Goal: Communication & Community: Answer question/provide support

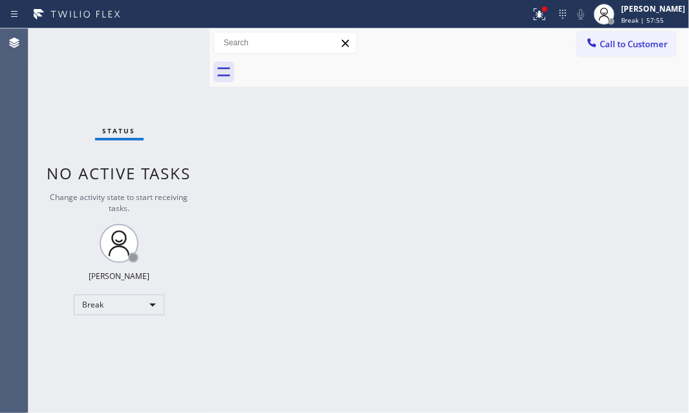
click at [636, 142] on div "Back to Dashboard Change Sender ID Customers Technicians Select a contact Outbo…" at bounding box center [450, 220] width 480 height 385
click at [140, 308] on div "Break" at bounding box center [119, 305] width 91 height 21
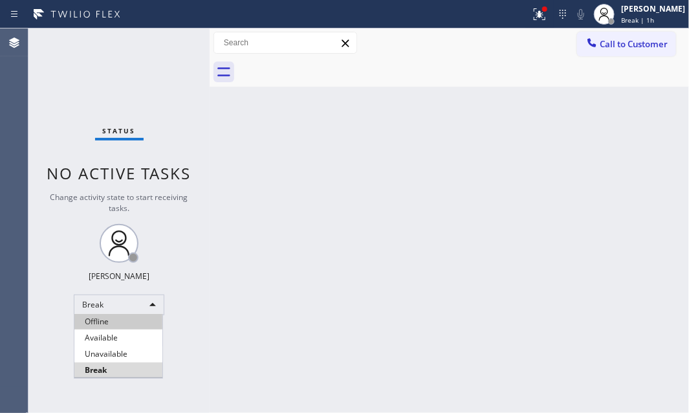
click at [130, 324] on ul "Offline Available Unavailable Break" at bounding box center [118, 346] width 89 height 64
click at [116, 333] on li "Available" at bounding box center [118, 338] width 88 height 16
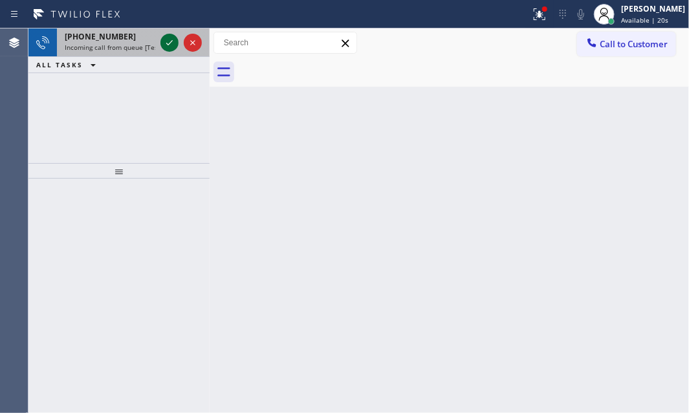
click at [171, 46] on icon at bounding box center [170, 43] width 16 height 16
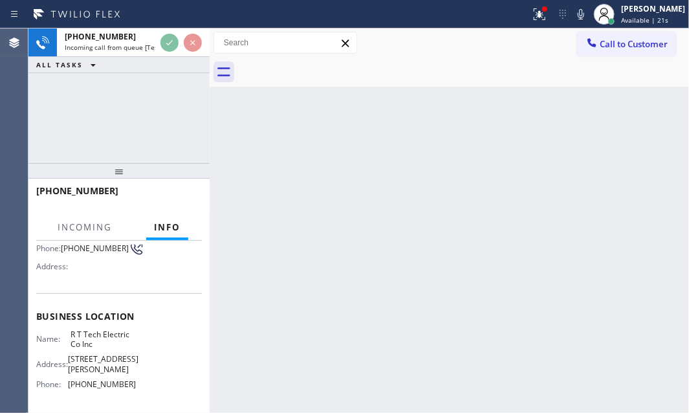
scroll to position [176, 0]
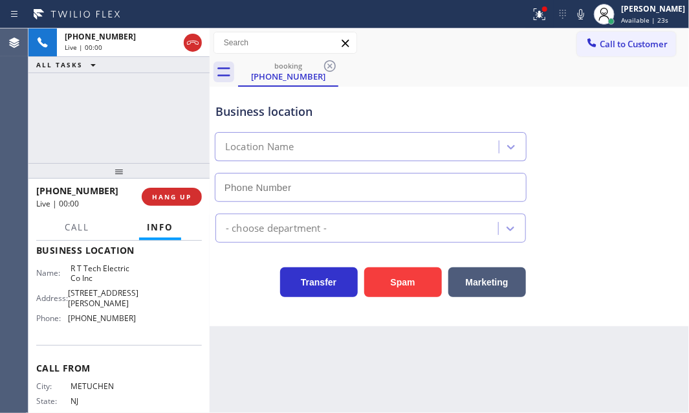
type input "[PHONE_NUMBER]"
click at [578, 134] on div "Business location R T Tech Electric Co Inc [PHONE_NUMBER]" at bounding box center [449, 143] width 473 height 117
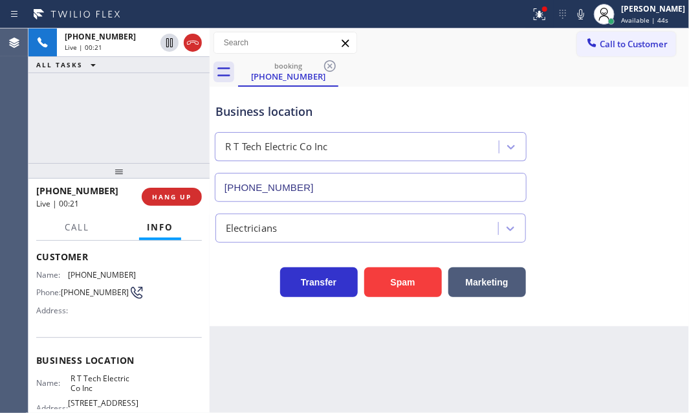
scroll to position [58, 0]
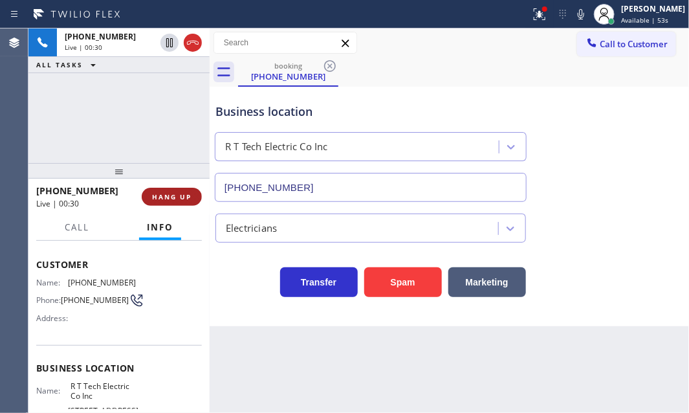
click at [175, 196] on span "HANG UP" at bounding box center [171, 196] width 39 height 9
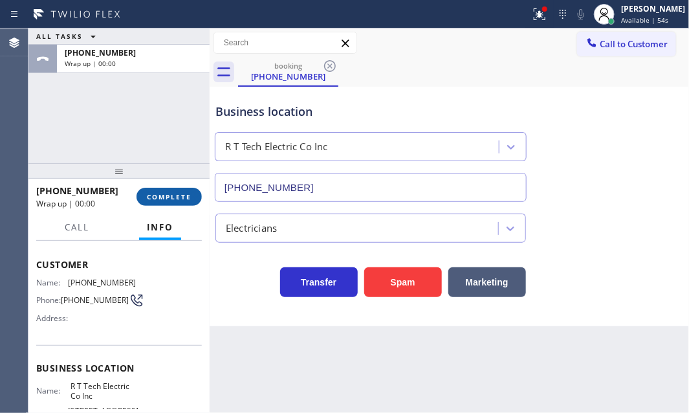
click at [175, 196] on span "COMPLETE" at bounding box center [169, 196] width 45 height 9
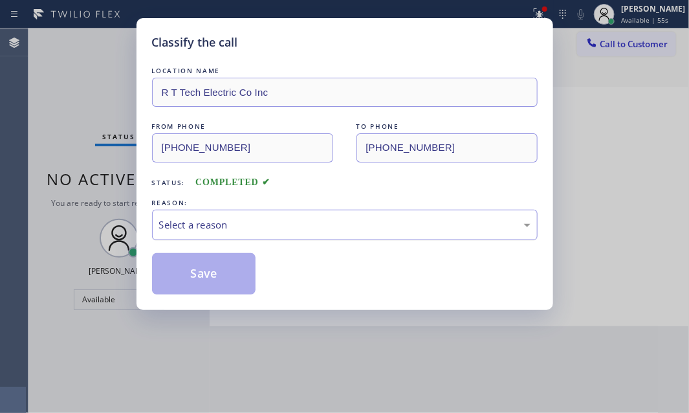
click at [322, 227] on div "Select a reason" at bounding box center [345, 225] width 372 height 15
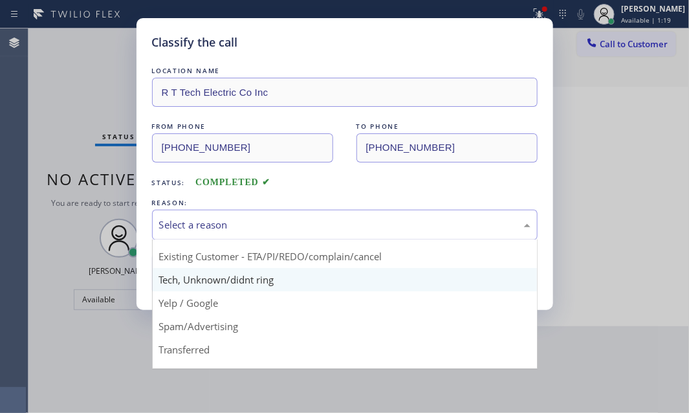
scroll to position [86, 0]
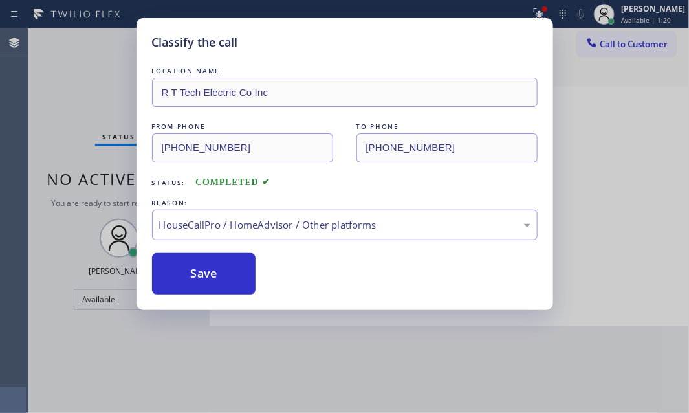
drag, startPoint x: 314, startPoint y: 336, endPoint x: 263, endPoint y: 307, distance: 58.3
drag, startPoint x: 201, startPoint y: 276, endPoint x: 263, endPoint y: 289, distance: 63.0
click at [201, 276] on button "Save" at bounding box center [204, 273] width 104 height 41
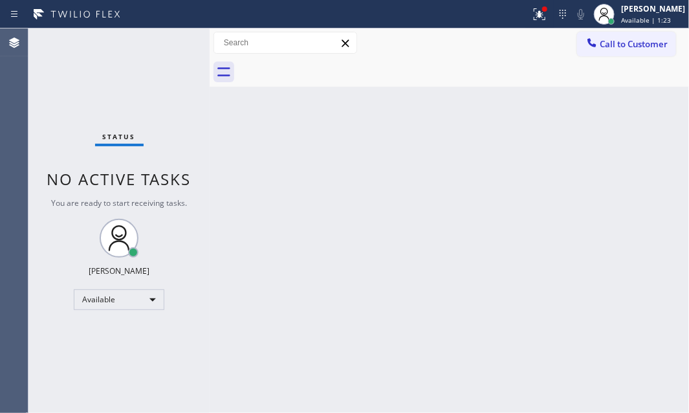
drag, startPoint x: 531, startPoint y: 15, endPoint x: 537, endPoint y: 52, distance: 37.5
click at [532, 16] on icon at bounding box center [540, 14] width 16 height 16
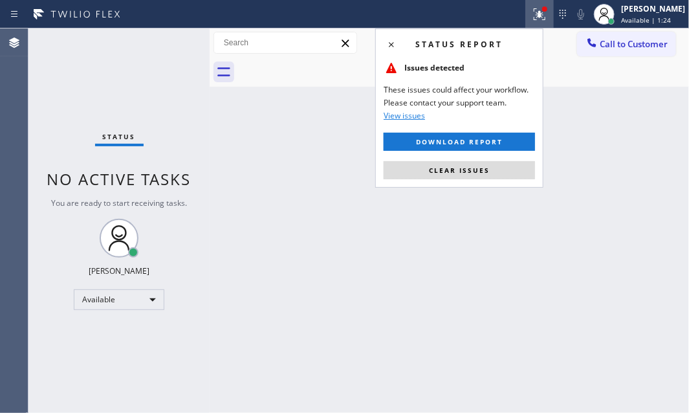
click at [487, 168] on span "Clear issues" at bounding box center [459, 170] width 61 height 9
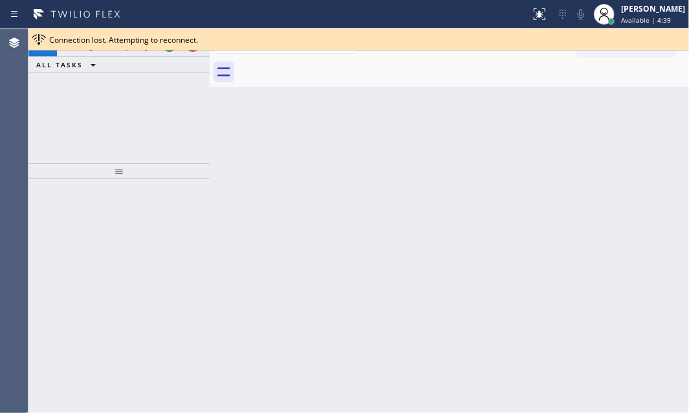
drag, startPoint x: 153, startPoint y: 77, endPoint x: 164, endPoint y: 62, distance: 18.1
click at [157, 73] on div "[PHONE_NUMBER] Incoming call from queue [Test] All ALL TASKS ALL TASKS ACTIVE T…" at bounding box center [118, 95] width 181 height 135
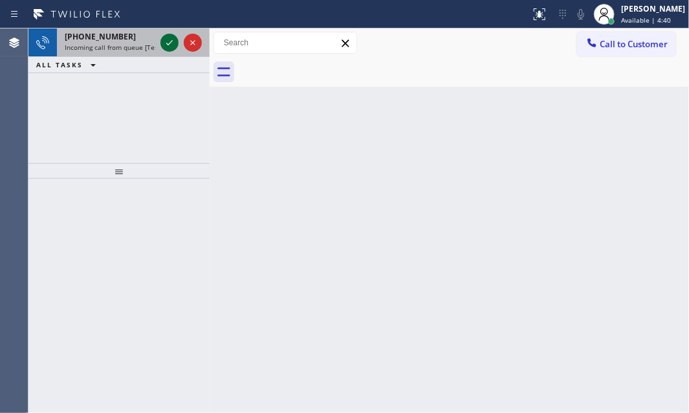
click at [170, 46] on icon at bounding box center [170, 43] width 16 height 16
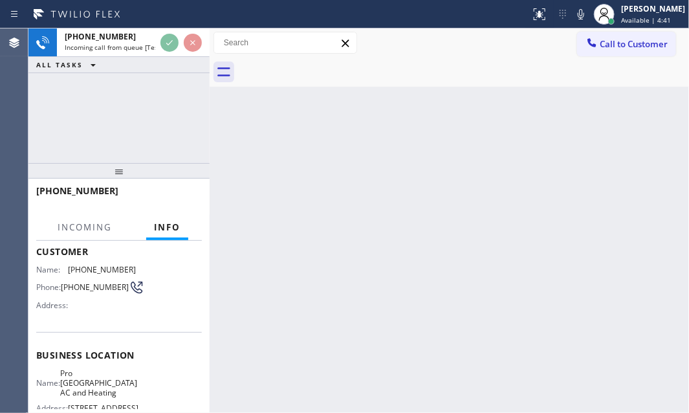
scroll to position [117, 0]
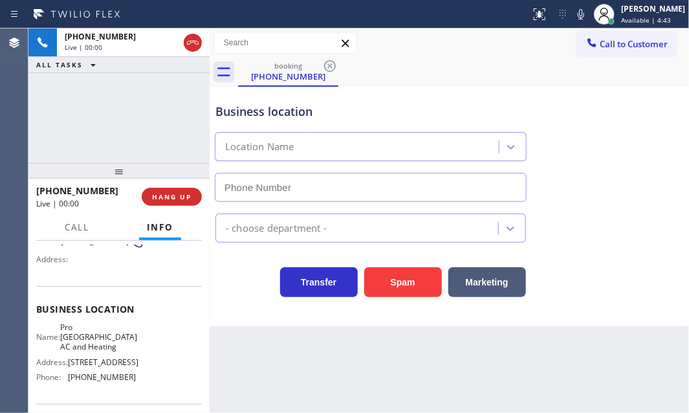
type input "[PHONE_NUMBER]"
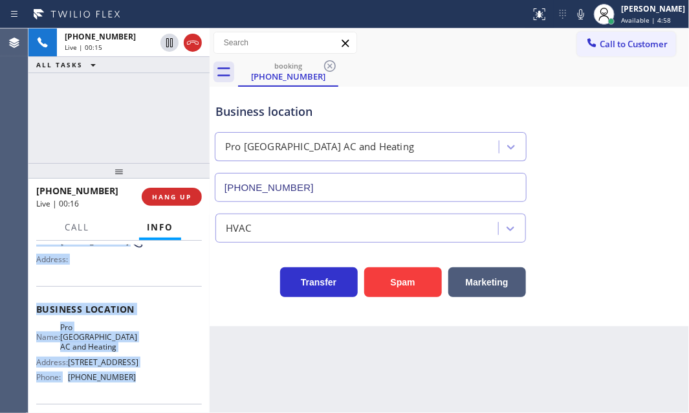
drag, startPoint x: 36, startPoint y: 314, endPoint x: 161, endPoint y: 385, distance: 142.9
click at [133, 391] on div "Context Queue: [Test] All Priority: 2 Customer Name: [PHONE_NUMBER] Phone: [PHO…" at bounding box center [119, 315] width 166 height 375
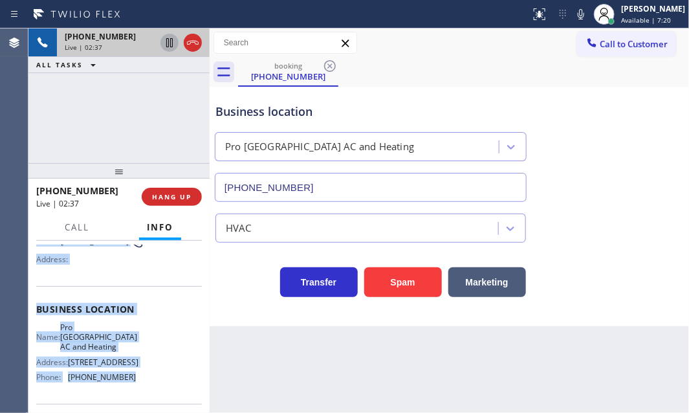
click at [170, 43] on icon at bounding box center [169, 42] width 6 height 9
click at [574, 17] on icon at bounding box center [582, 14] width 16 height 16
click at [168, 43] on icon at bounding box center [169, 42] width 9 height 9
click at [574, 16] on icon at bounding box center [582, 14] width 16 height 16
click at [168, 43] on icon at bounding box center [170, 43] width 16 height 16
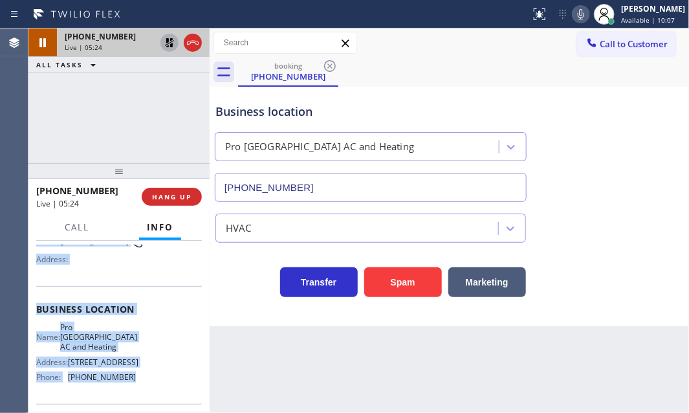
click at [574, 14] on icon at bounding box center [582, 14] width 16 height 16
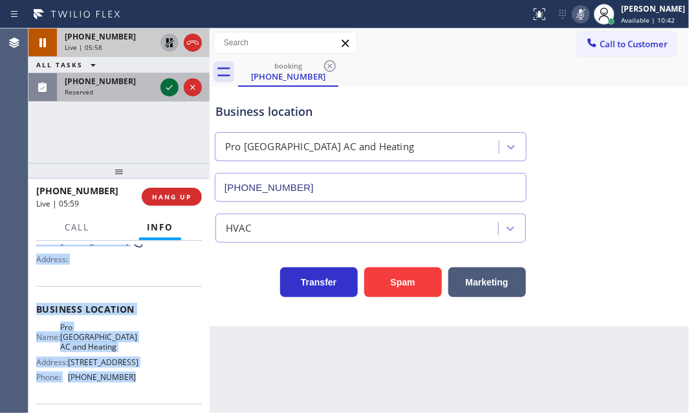
click at [168, 84] on icon at bounding box center [170, 88] width 16 height 16
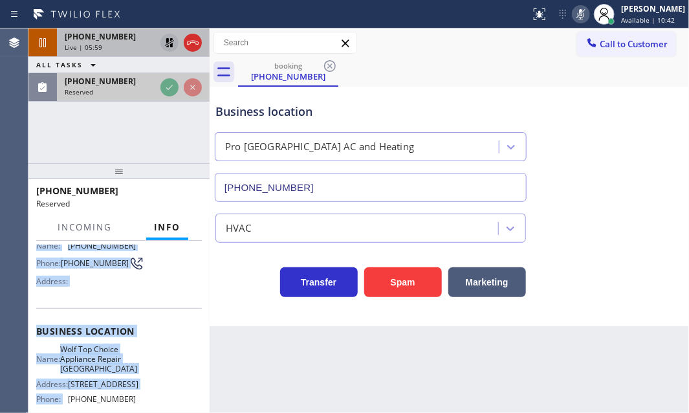
scroll to position [128, 0]
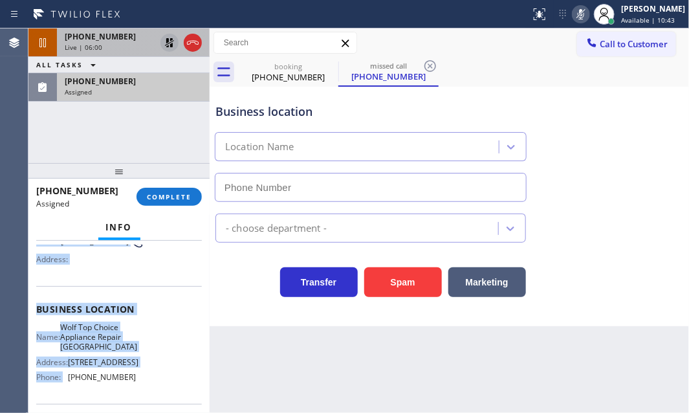
type input "[PHONE_NUMBER]"
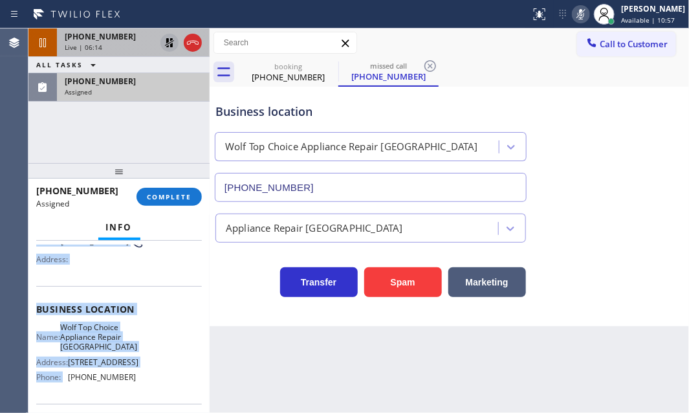
click at [162, 43] on icon at bounding box center [170, 43] width 16 height 16
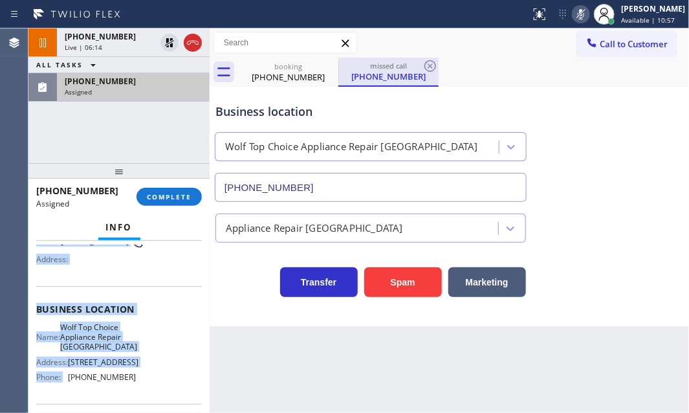
scroll to position [117, 0]
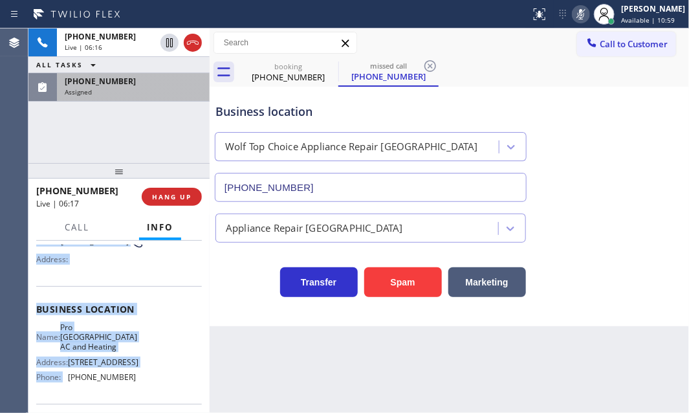
click at [574, 16] on icon at bounding box center [582, 14] width 16 height 16
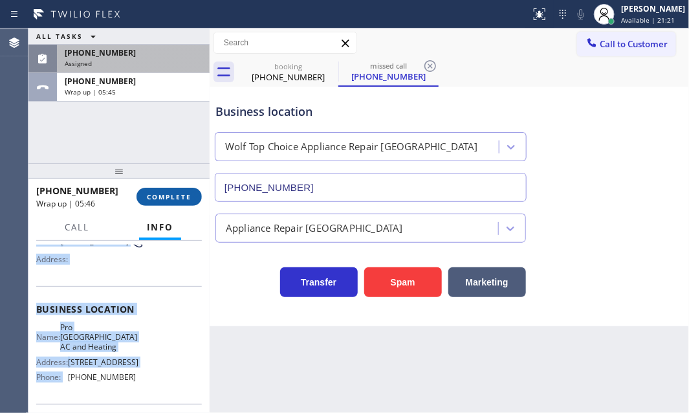
click at [175, 200] on span "COMPLETE" at bounding box center [169, 196] width 45 height 9
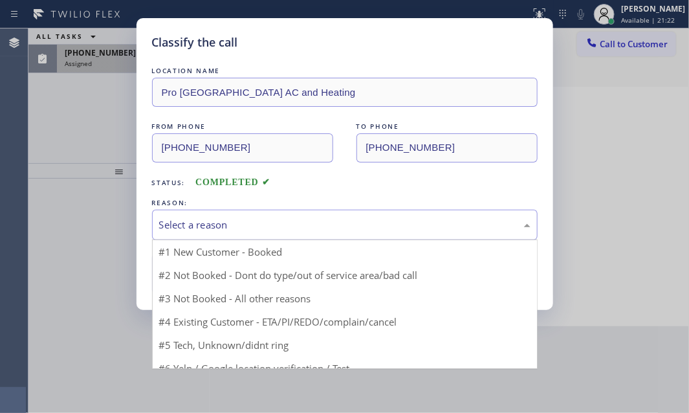
click at [281, 220] on div "Select a reason" at bounding box center [345, 225] width 372 height 15
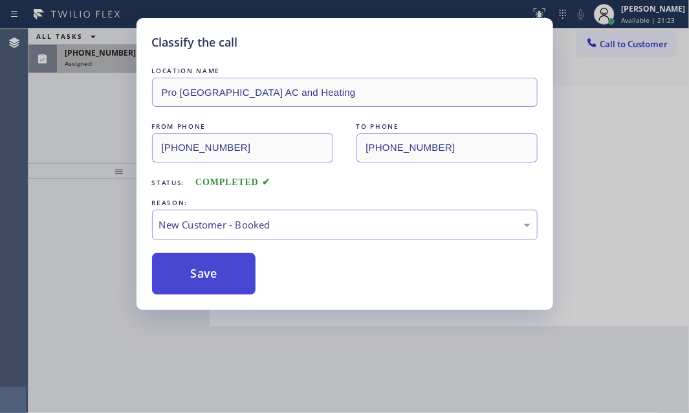
click at [218, 258] on button "Save" at bounding box center [204, 273] width 104 height 41
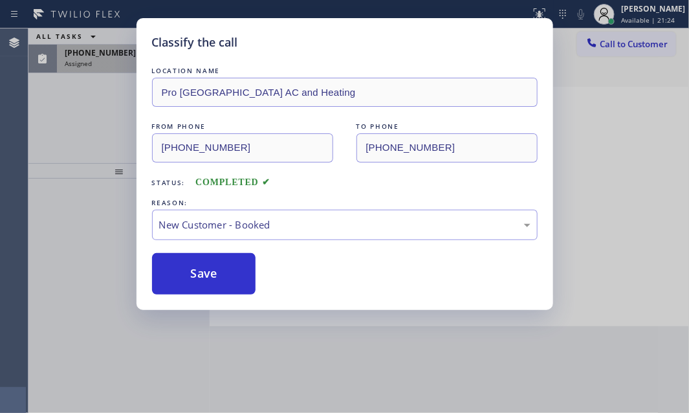
click at [123, 73] on div "Classify the call LOCATION NAME Pro [GEOGRAPHIC_DATA] AC and Heating FROM PHONE…" at bounding box center [344, 206] width 689 height 413
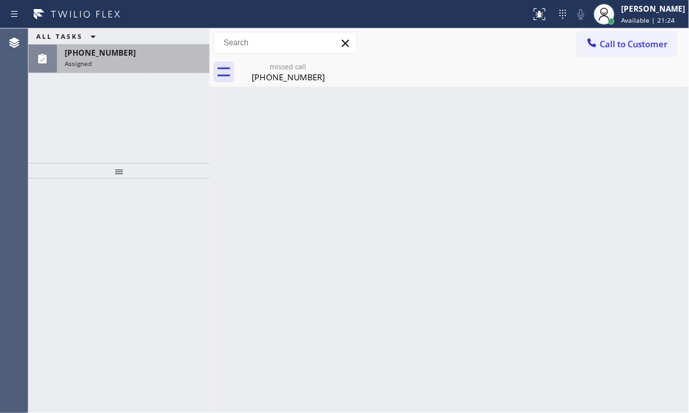
click at [123, 59] on div "Assigned" at bounding box center [133, 63] width 137 height 9
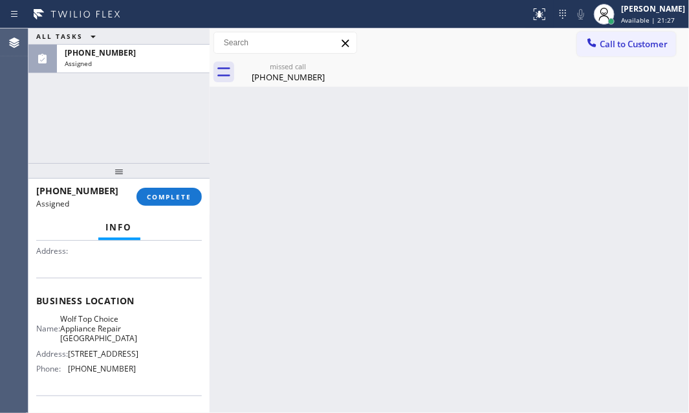
scroll to position [175, 0]
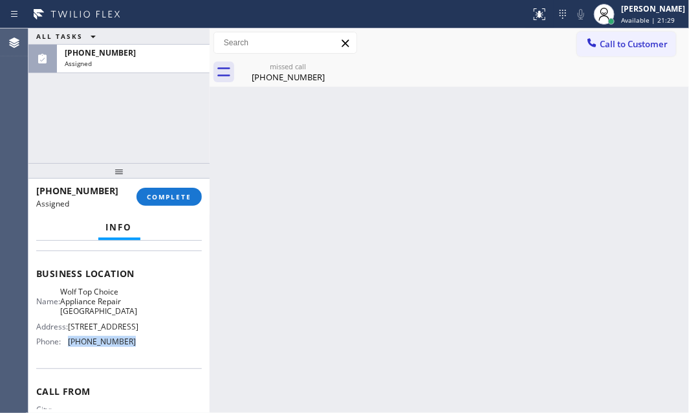
drag, startPoint x: 136, startPoint y: 352, endPoint x: 69, endPoint y: 347, distance: 67.5
click at [69, 347] on div "Name: Wolf Top Choice Appliance Repair Alameda Address: [STREET_ADDRESS][GEOGRA…" at bounding box center [119, 319] width 166 height 65
copy span "[PHONE_NUMBER]"
click at [620, 52] on button "Call to Customer" at bounding box center [626, 44] width 99 height 25
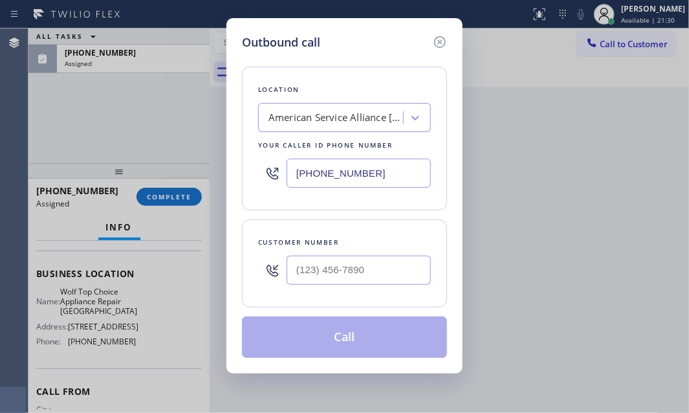
click at [391, 175] on input "[PHONE_NUMBER]" at bounding box center [359, 173] width 144 height 29
paste input "510) 851-8202"
type input "[PHONE_NUMBER]"
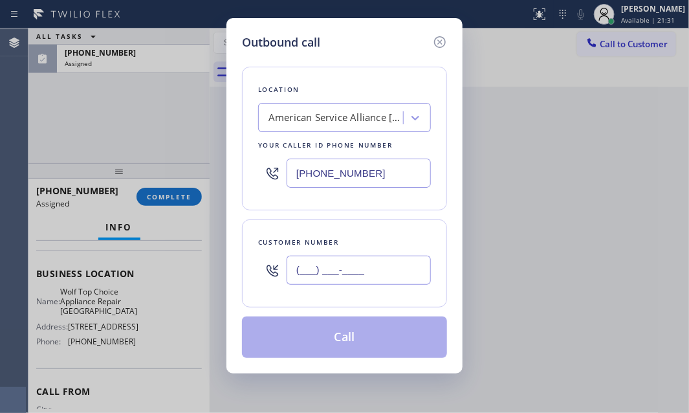
drag, startPoint x: 368, startPoint y: 271, endPoint x: 377, endPoint y: 277, distance: 11.3
click at [377, 277] on input "(___) ___-____" at bounding box center [359, 270] width 144 height 29
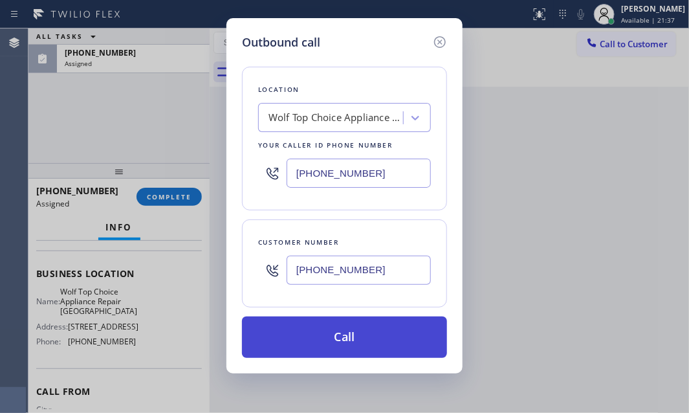
type input "[PHONE_NUMBER]"
click at [337, 330] on button "Call" at bounding box center [344, 337] width 205 height 41
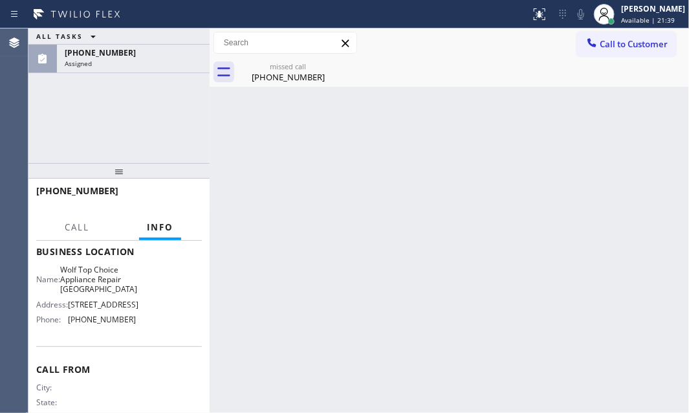
scroll to position [153, 0]
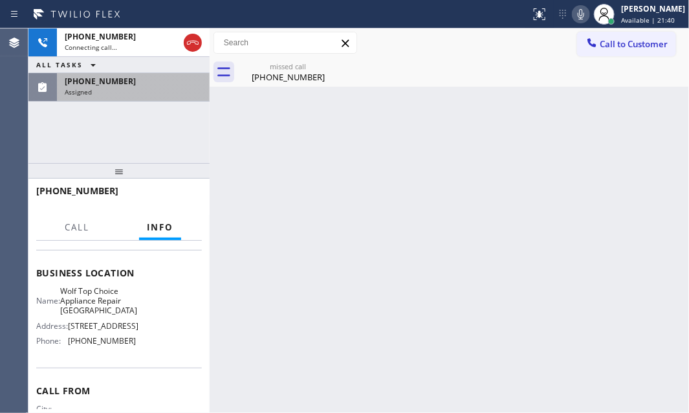
click at [146, 84] on div "[PHONE_NUMBER]" at bounding box center [133, 81] width 137 height 11
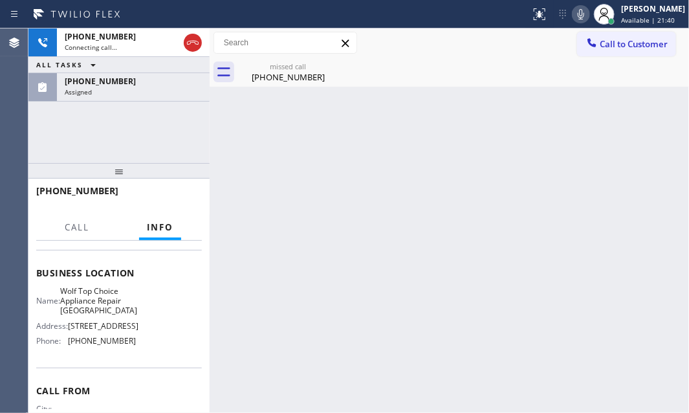
scroll to position [175, 0]
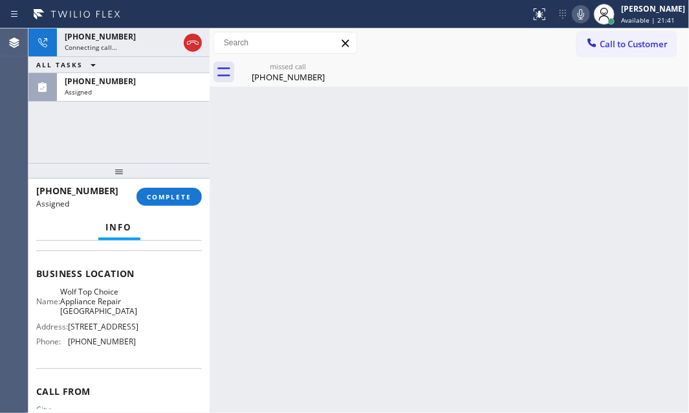
drag, startPoint x: 179, startPoint y: 198, endPoint x: 208, endPoint y: 221, distance: 36.8
click at [179, 199] on span "COMPLETE" at bounding box center [169, 196] width 45 height 9
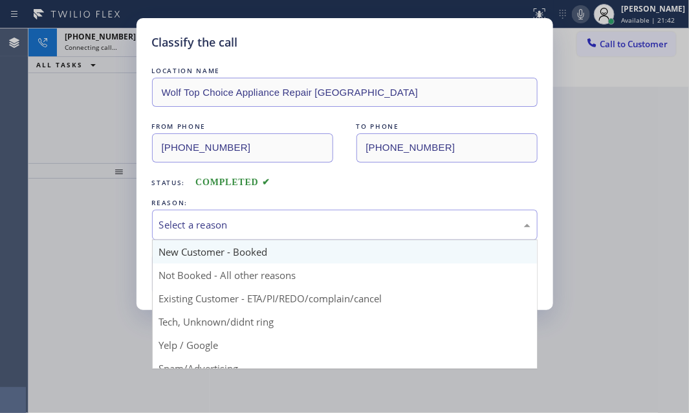
drag, startPoint x: 261, startPoint y: 225, endPoint x: 240, endPoint y: 258, distance: 39.9
click at [261, 225] on div "Select a reason" at bounding box center [345, 225] width 372 height 15
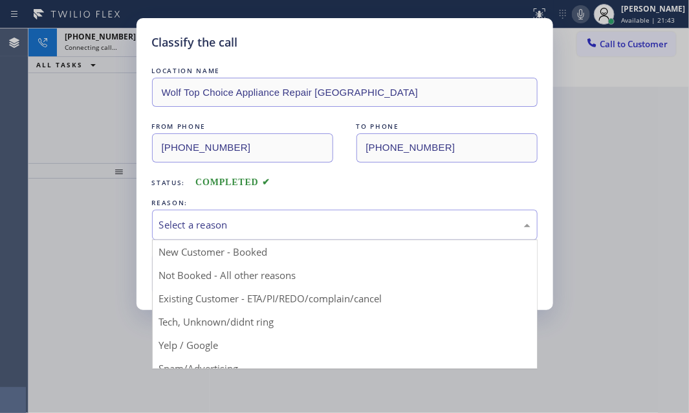
drag, startPoint x: 192, startPoint y: 322, endPoint x: 192, endPoint y: 282, distance: 40.1
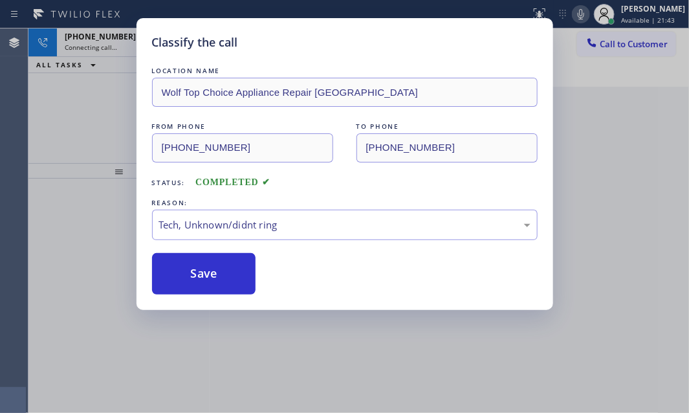
drag, startPoint x: 193, startPoint y: 268, endPoint x: 116, endPoint y: 90, distance: 194.0
click at [191, 265] on button "Save" at bounding box center [204, 273] width 104 height 41
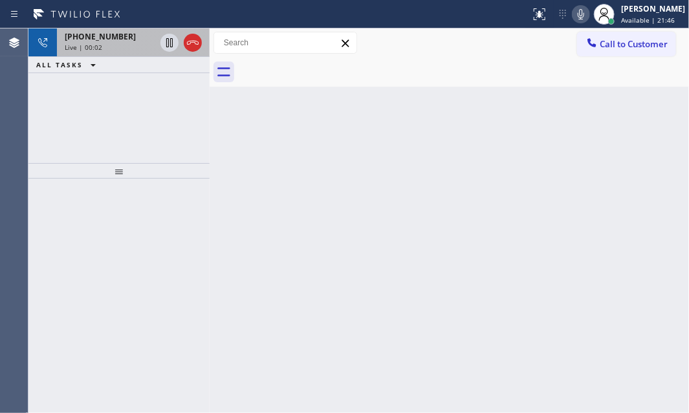
click at [135, 51] on div "[PHONE_NUMBER] Live | 00:02" at bounding box center [107, 42] width 101 height 28
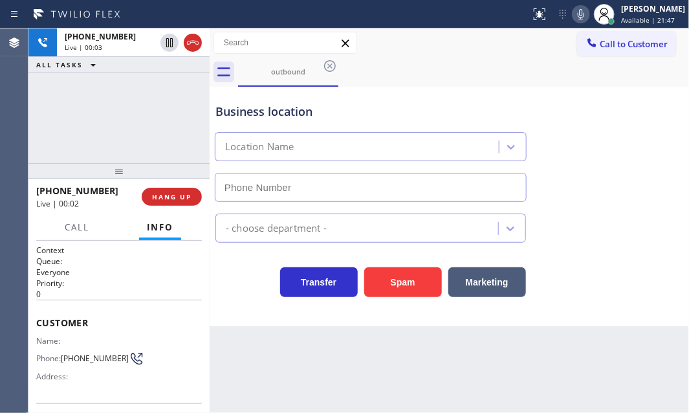
type input "[PHONE_NUMBER]"
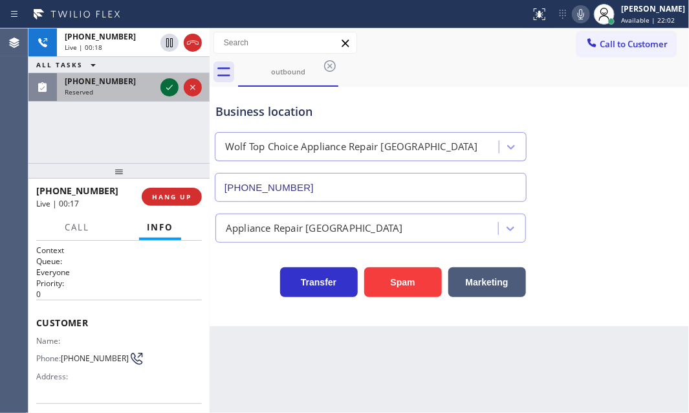
click at [168, 95] on icon at bounding box center [170, 88] width 16 height 16
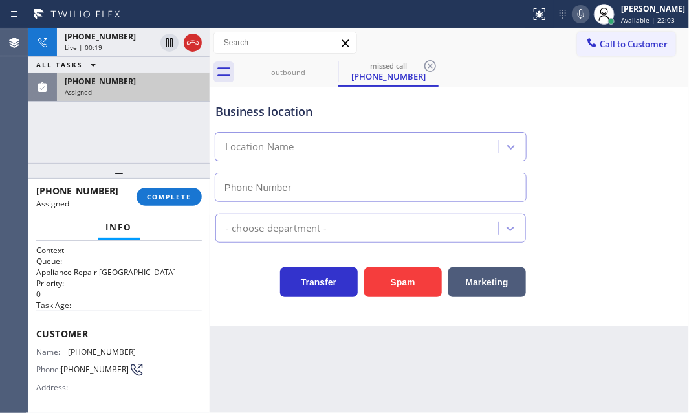
type input "[PHONE_NUMBER]"
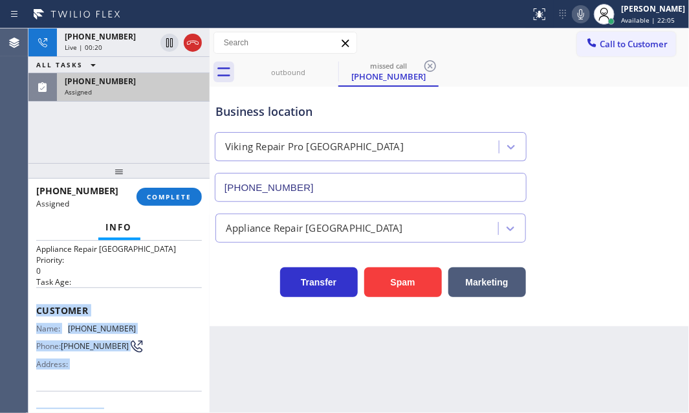
scroll to position [117, 0]
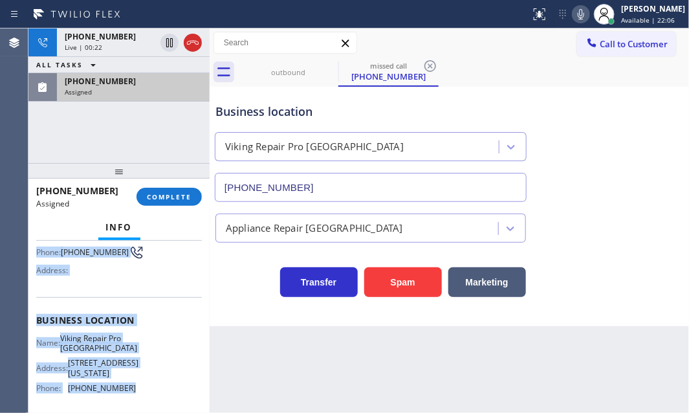
drag, startPoint x: 32, startPoint y: 328, endPoint x: 157, endPoint y: 391, distance: 140.4
click at [141, 391] on div "Context Queue: Appliance Repair High End Priority: 0 Task Age: Customer Name: […" at bounding box center [118, 327] width 181 height 173
copy div "Customer Name: [PHONE_NUMBER] Phone: [PHONE_NUMBER] Address: Business location …"
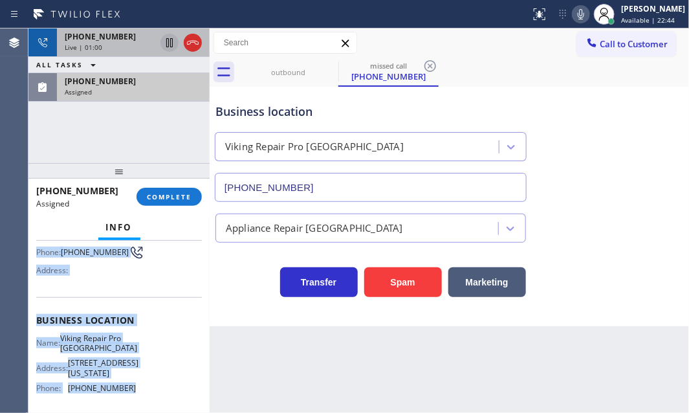
click at [170, 44] on icon at bounding box center [169, 42] width 6 height 9
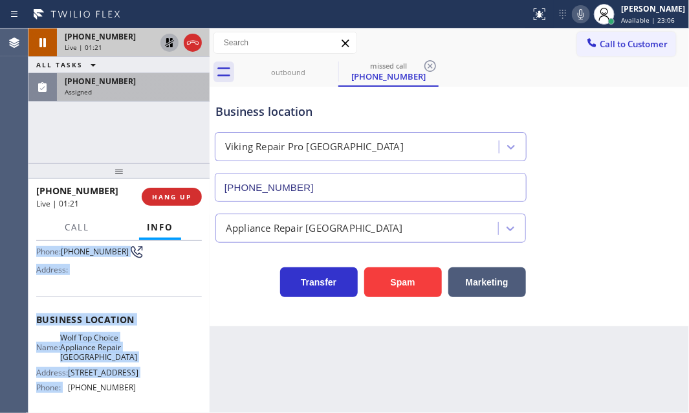
click at [172, 39] on icon at bounding box center [169, 42] width 9 height 9
click at [190, 49] on icon at bounding box center [193, 43] width 16 height 16
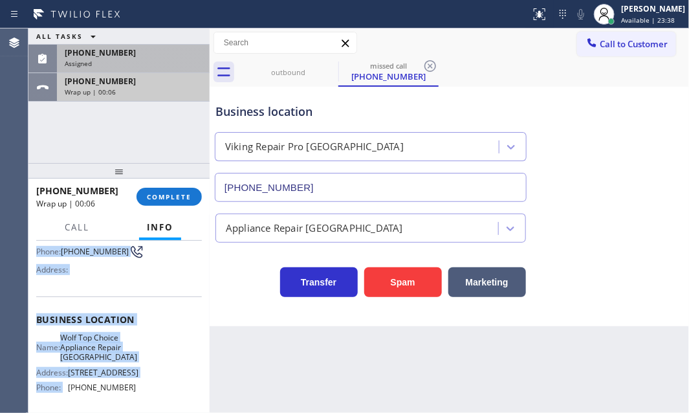
click at [147, 77] on div "[PHONE_NUMBER]" at bounding box center [133, 81] width 137 height 11
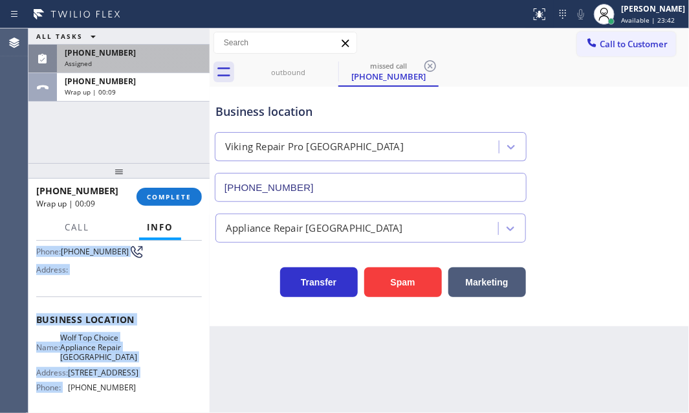
click at [148, 55] on div "[PHONE_NUMBER]" at bounding box center [133, 52] width 137 height 11
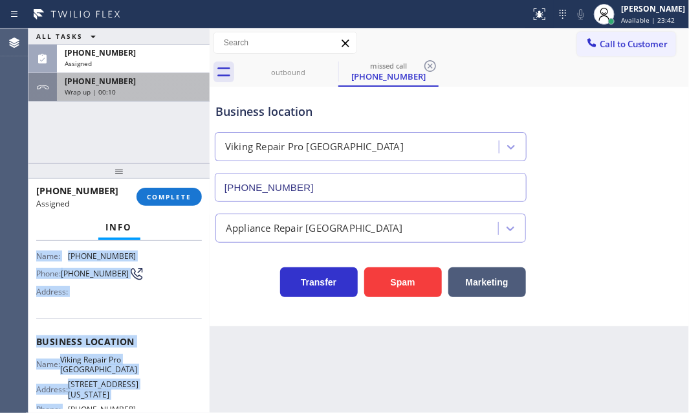
scroll to position [128, 0]
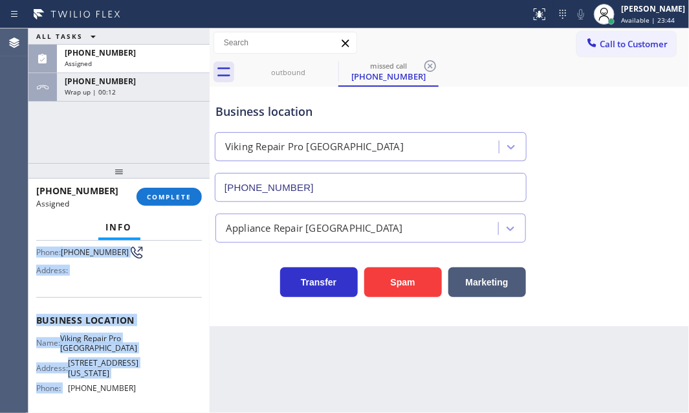
click at [140, 323] on span "Business location" at bounding box center [119, 320] width 166 height 12
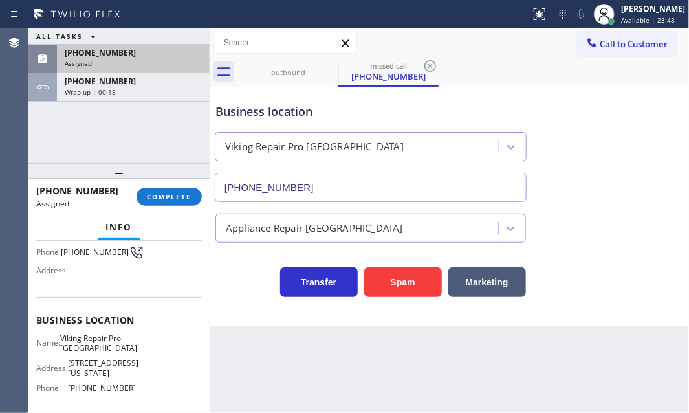
click at [162, 59] on div "Assigned" at bounding box center [133, 63] width 137 height 9
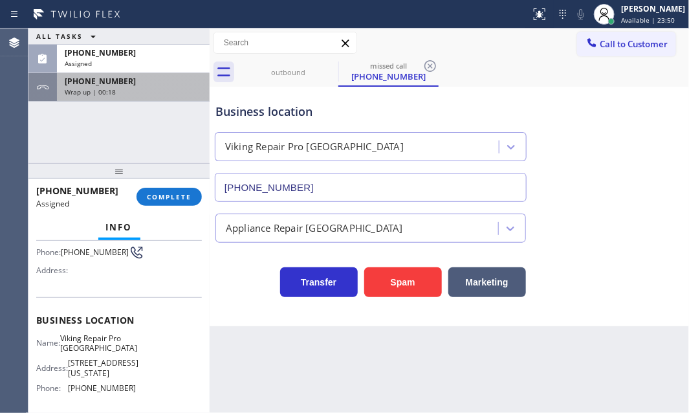
click at [154, 84] on div "[PHONE_NUMBER]" at bounding box center [133, 81] width 137 height 11
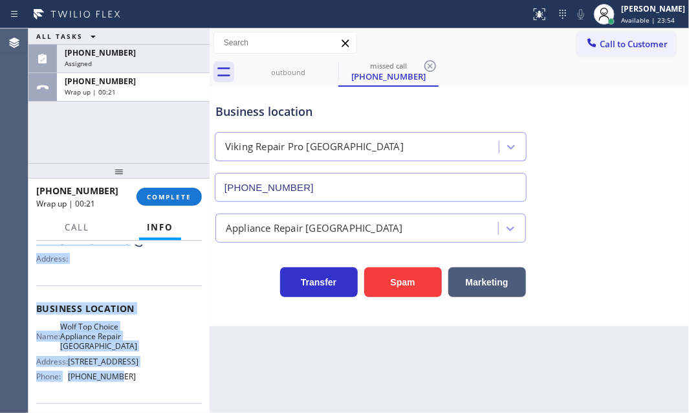
scroll to position [176, 0]
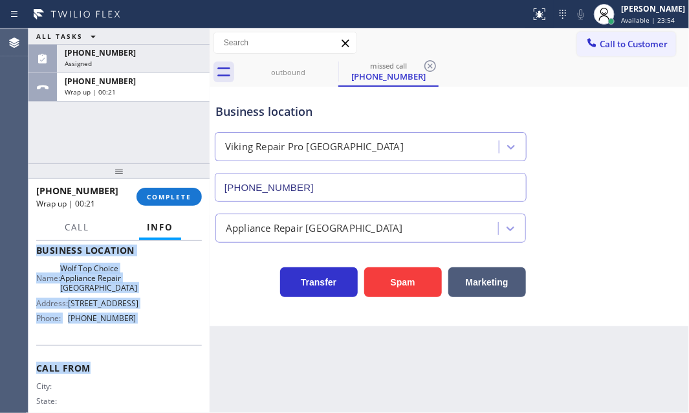
drag, startPoint x: 33, startPoint y: 316, endPoint x: 106, endPoint y: 268, distance: 87.4
click at [108, 330] on div "Context Queue: Everyone Priority: 0 Customer Name: Phone: [PHONE_NUMBER] Addres…" at bounding box center [118, 327] width 181 height 173
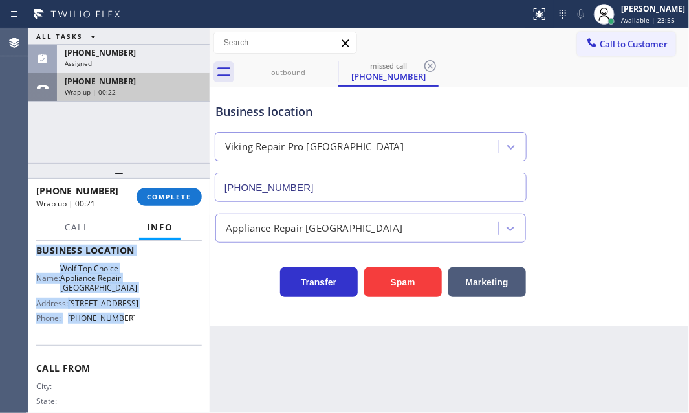
click at [140, 89] on div "Wrap up | 00:22" at bounding box center [133, 91] width 137 height 9
drag, startPoint x: 140, startPoint y: 89, endPoint x: 137, endPoint y: 169, distance: 80.3
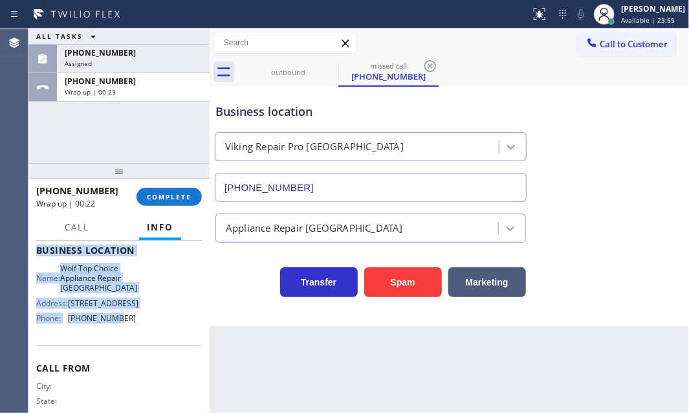
click at [139, 89] on div "Wrap up | 00:23" at bounding box center [133, 91] width 137 height 9
click at [144, 277] on div "Name: Wolf Top Choice Appliance Repair Alameda Address: [STREET_ADDRESS][GEOGRA…" at bounding box center [119, 295] width 166 height 65
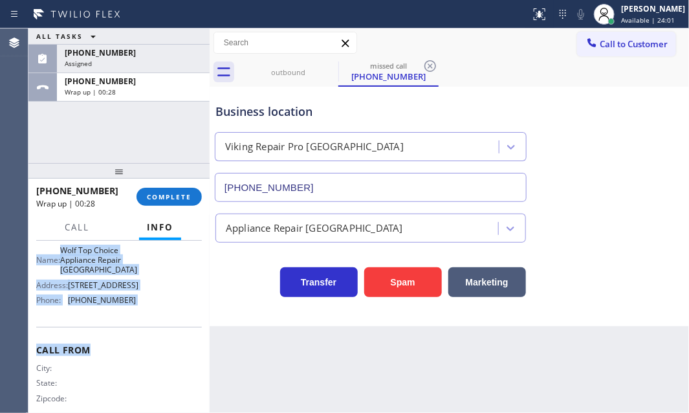
scroll to position [212, 0]
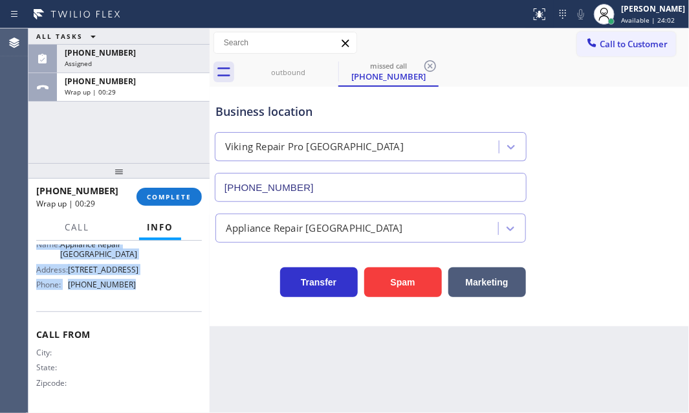
drag, startPoint x: 37, startPoint y: 317, endPoint x: 142, endPoint y: 285, distance: 110.0
click at [142, 285] on div "Context Queue: Everyone Priority: 0 Customer Name: Phone: [PHONE_NUMBER] Addres…" at bounding box center [119, 222] width 166 height 375
copy div "Customer Name: Phone: [PHONE_NUMBER] Address: Business location Name: Wolf Top …"
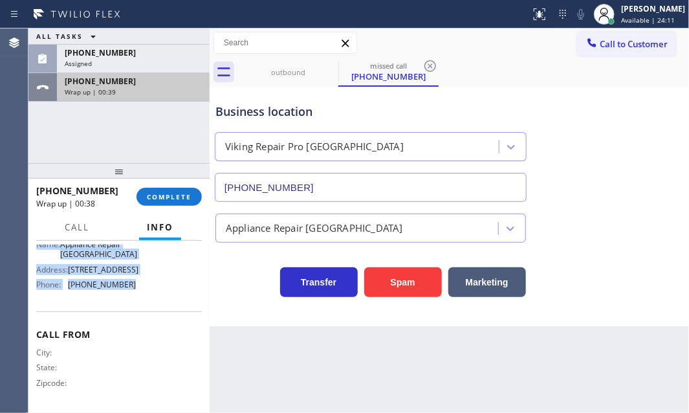
click at [157, 94] on div "Wrap up | 00:39" at bounding box center [133, 91] width 137 height 9
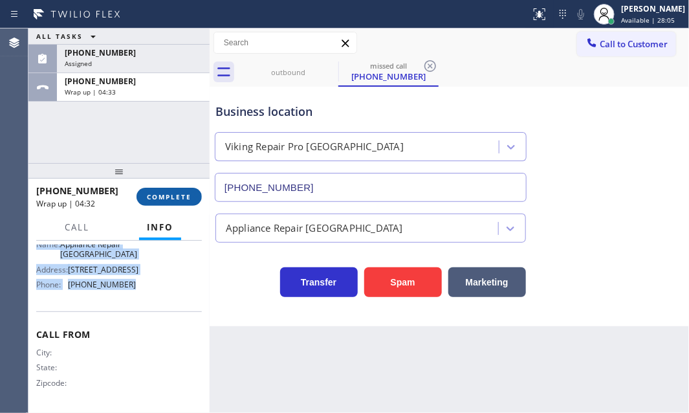
click at [171, 193] on span "COMPLETE" at bounding box center [169, 196] width 45 height 9
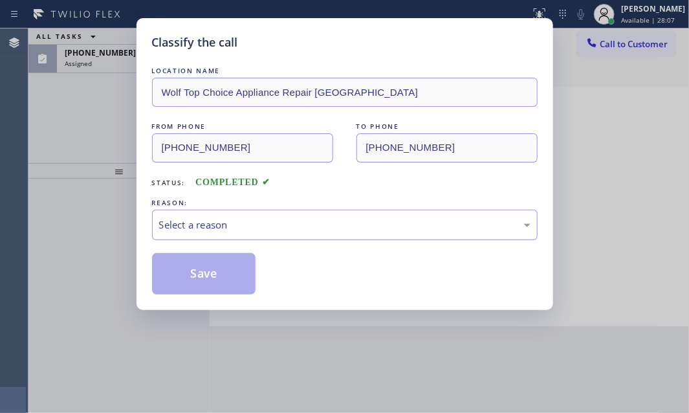
drag, startPoint x: 263, startPoint y: 227, endPoint x: 258, endPoint y: 233, distance: 8.7
click at [260, 230] on div "Select a reason" at bounding box center [345, 225] width 372 height 15
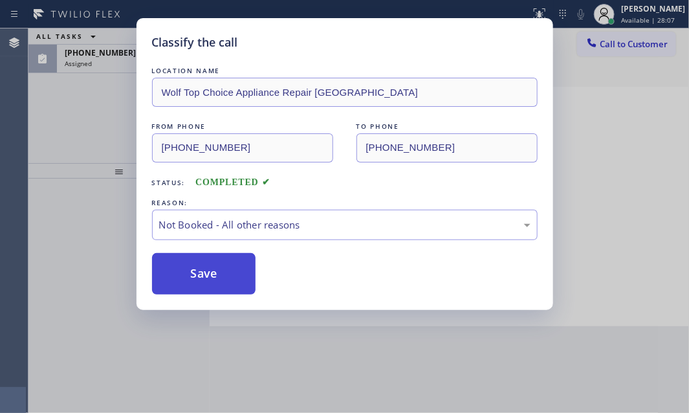
click at [184, 278] on button "Save" at bounding box center [204, 273] width 104 height 41
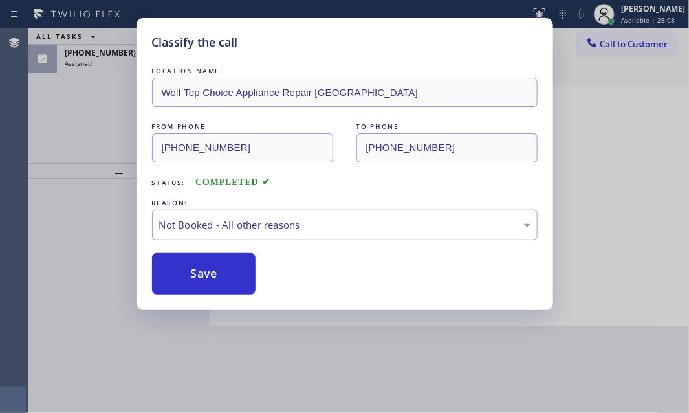
click at [115, 58] on div "Classify the call LOCATION NAME Wolf Top Choice Appliance Repair Alameda FROM P…" at bounding box center [344, 206] width 689 height 413
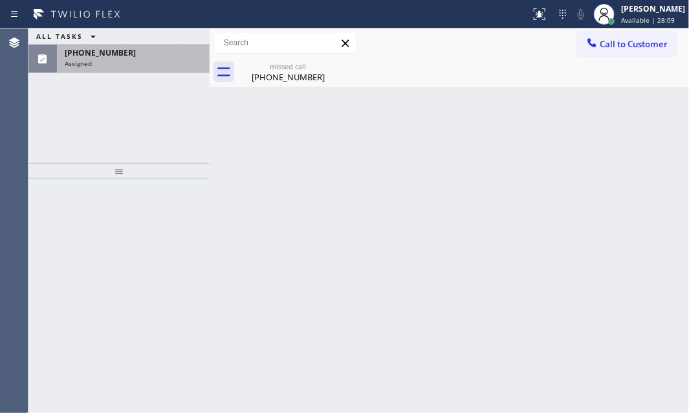
click at [115, 56] on span "[PHONE_NUMBER]" at bounding box center [100, 52] width 71 height 11
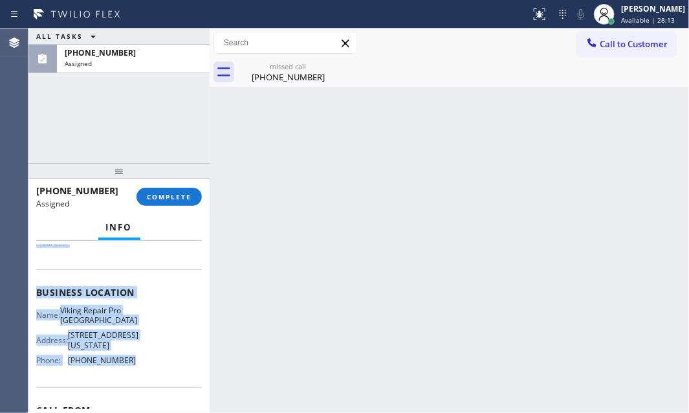
scroll to position [176, 0]
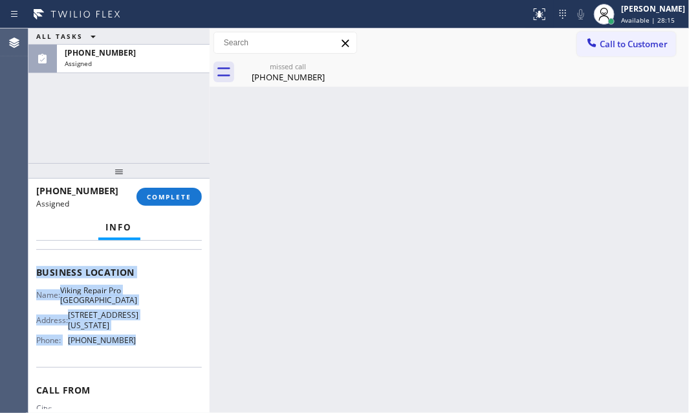
drag, startPoint x: 38, startPoint y: 280, endPoint x: 129, endPoint y: 345, distance: 111.4
click at [129, 345] on div "Context Queue: Appliance Repair High End Priority: 0 Task Age: [DEMOGRAPHIC_DAT…" at bounding box center [119, 267] width 166 height 397
click at [613, 43] on span "Call to Customer" at bounding box center [634, 44] width 68 height 12
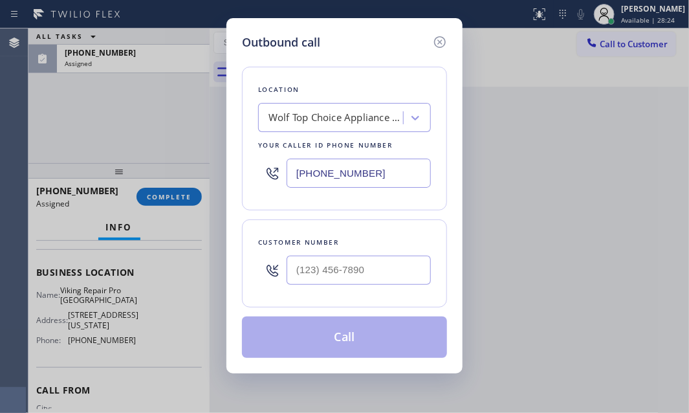
click at [394, 175] on input "[PHONE_NUMBER]" at bounding box center [359, 173] width 144 height 29
paste input "312) 847-2476"
type input "[PHONE_NUMBER]"
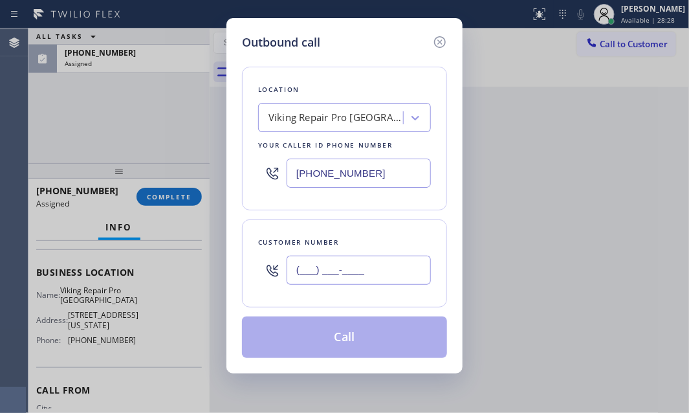
click at [339, 276] on input "(___) ___-____" at bounding box center [359, 270] width 144 height 29
paste input "312) 543-0356"
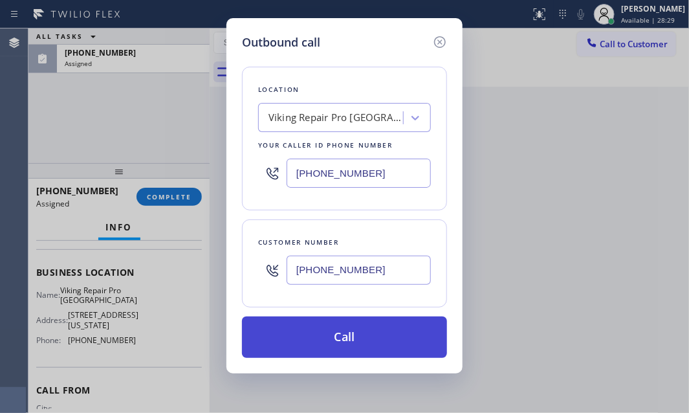
type input "[PHONE_NUMBER]"
click at [377, 335] on button "Call" at bounding box center [344, 337] width 205 height 41
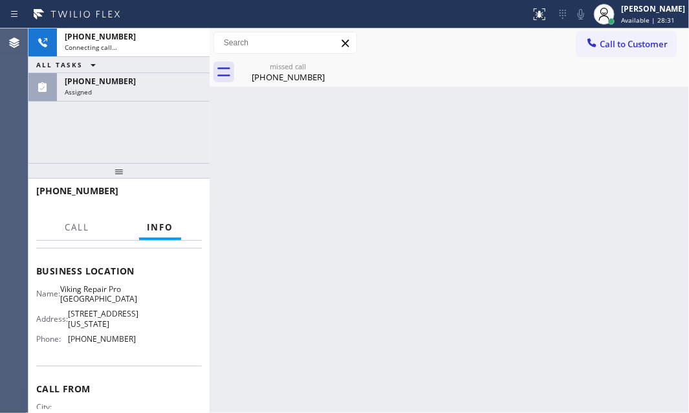
drag, startPoint x: 148, startPoint y: 85, endPoint x: 155, endPoint y: 216, distance: 131.6
click at [145, 85] on div "[PHONE_NUMBER]" at bounding box center [133, 81] width 137 height 11
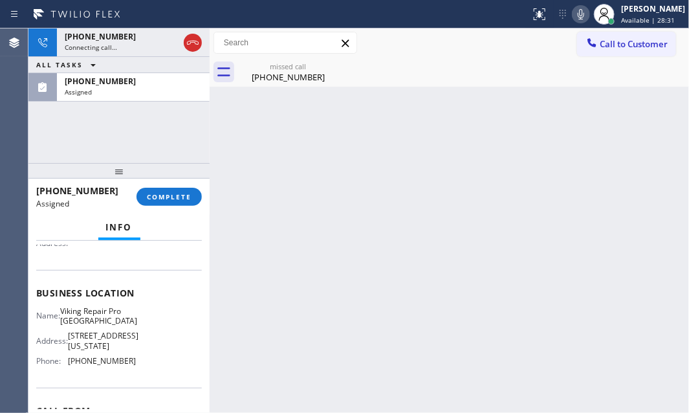
scroll to position [176, 0]
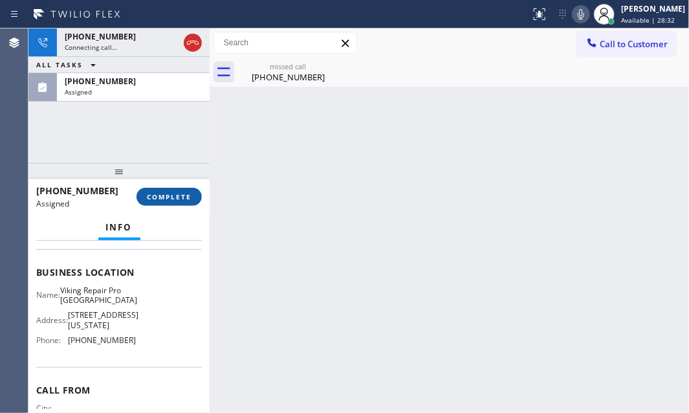
click at [170, 203] on button "COMPLETE" at bounding box center [169, 197] width 65 height 18
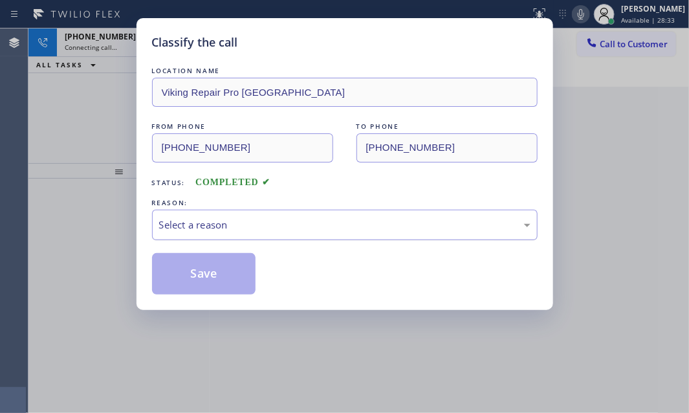
drag, startPoint x: 266, startPoint y: 229, endPoint x: 266, endPoint y: 238, distance: 9.1
click at [266, 230] on div "Select a reason" at bounding box center [345, 225] width 372 height 15
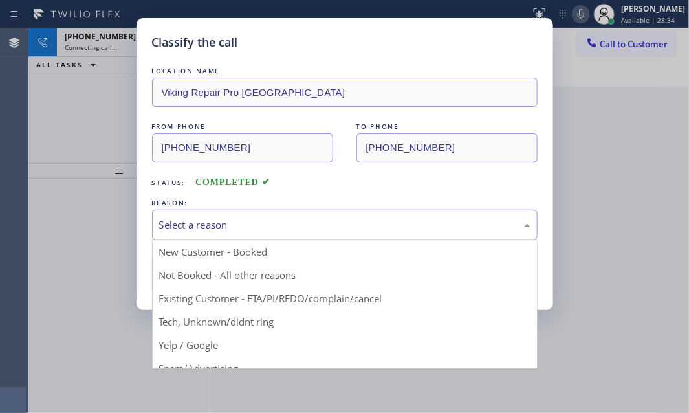
drag, startPoint x: 225, startPoint y: 323, endPoint x: 224, endPoint y: 317, distance: 6.5
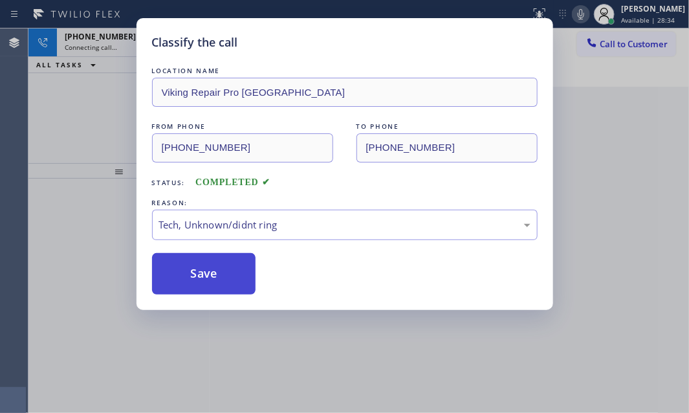
click at [225, 269] on button "Save" at bounding box center [204, 273] width 104 height 41
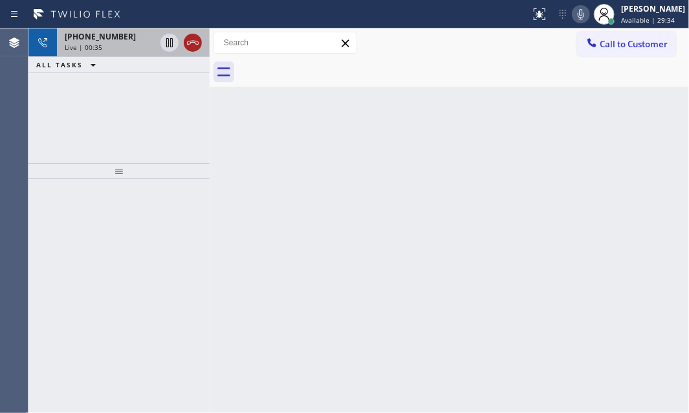
click at [195, 45] on icon at bounding box center [193, 43] width 16 height 16
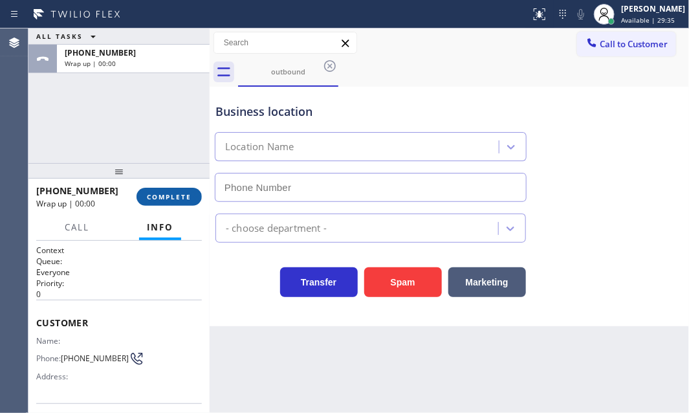
type input "[PHONE_NUMBER]"
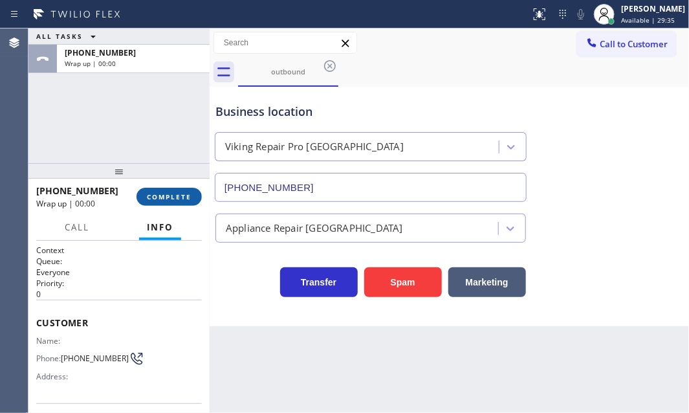
click at [171, 188] on button "COMPLETE" at bounding box center [169, 197] width 65 height 18
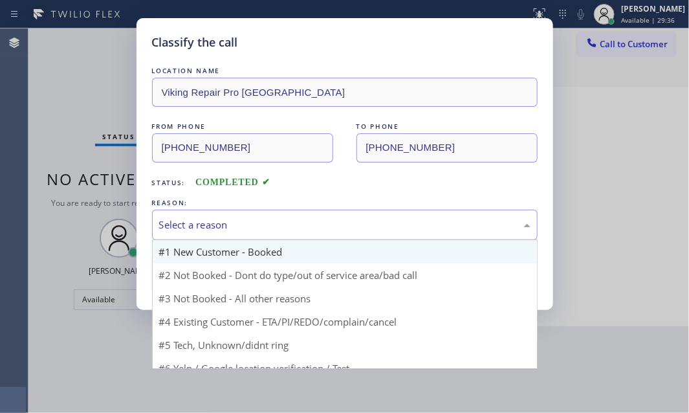
drag, startPoint x: 369, startPoint y: 227, endPoint x: 306, endPoint y: 255, distance: 68.7
click at [368, 227] on div "Select a reason" at bounding box center [345, 225] width 372 height 15
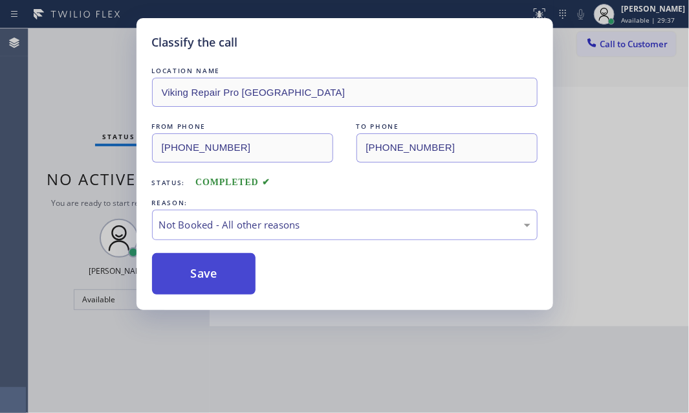
click at [188, 271] on button "Save" at bounding box center [204, 273] width 104 height 41
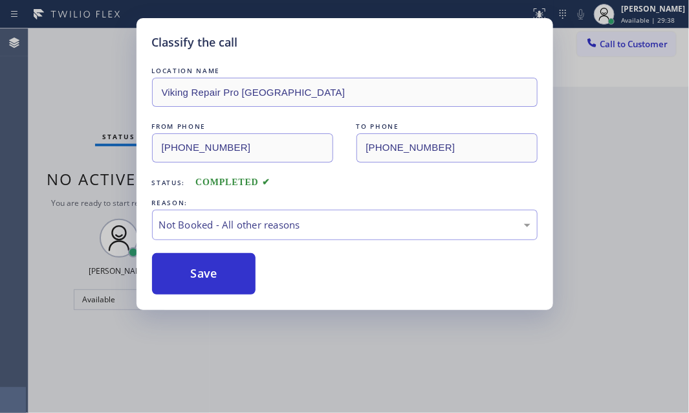
click at [84, 58] on div "Classify the call LOCATION NAME Viking Repair Pro Chicago FROM PHONE [PHONE_NUM…" at bounding box center [344, 206] width 689 height 413
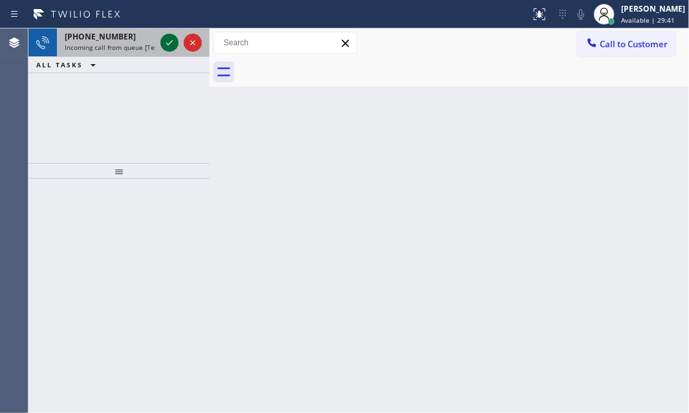
click at [166, 42] on icon at bounding box center [170, 43] width 16 height 16
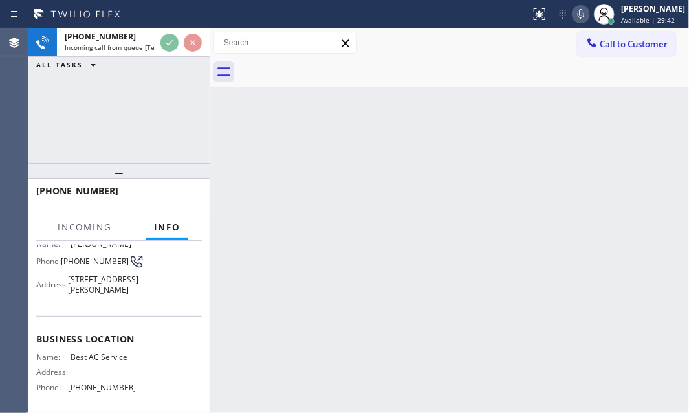
scroll to position [117, 0]
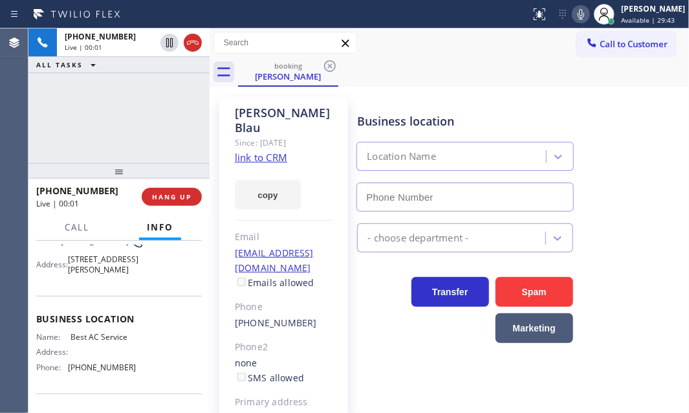
type input "[PHONE_NUMBER]"
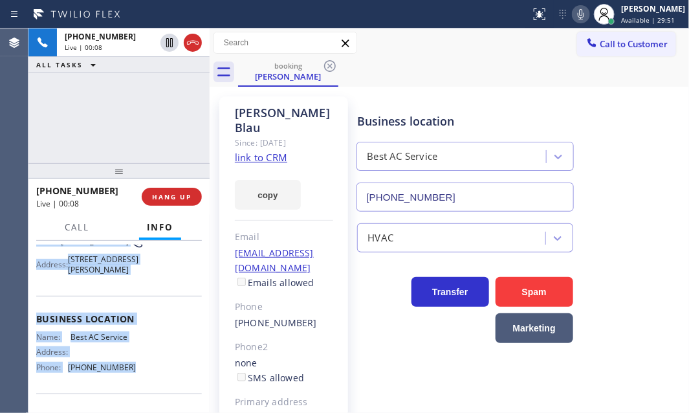
drag, startPoint x: 36, startPoint y: 258, endPoint x: 142, endPoint y: 375, distance: 158.2
click at [142, 375] on div "Context Queue: [Test] All Priority: 1 Customer Name: [PERSON_NAME] Phone: [PHON…" at bounding box center [119, 310] width 166 height 364
copy div "Customer Name: [PERSON_NAME] Phone: [PHONE_NUMBER] Address: [STREET_ADDRESS][PE…"
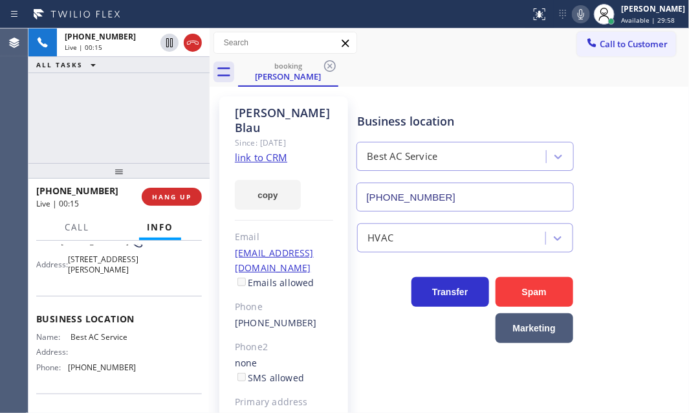
click at [320, 100] on div "[PERSON_NAME] Since: [DATE] link to CRM copy Email [EMAIL_ADDRESS][DOMAIN_NAME]…" at bounding box center [283, 311] width 129 height 430
click at [284, 151] on link "link to CRM" at bounding box center [261, 157] width 52 height 13
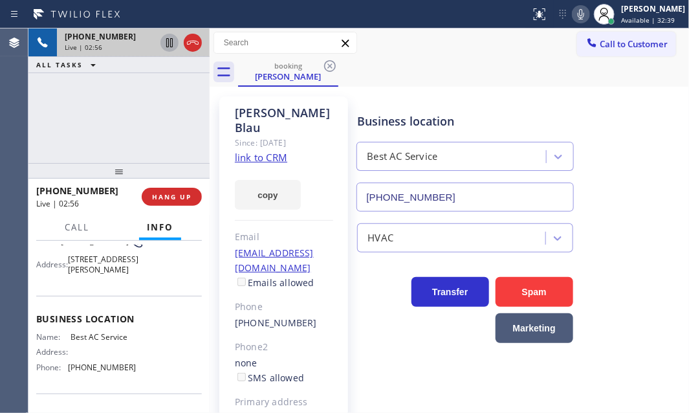
click at [166, 42] on icon at bounding box center [169, 42] width 6 height 9
click at [167, 41] on icon at bounding box center [169, 42] width 9 height 9
click at [170, 202] on button "HANG UP" at bounding box center [172, 197] width 60 height 18
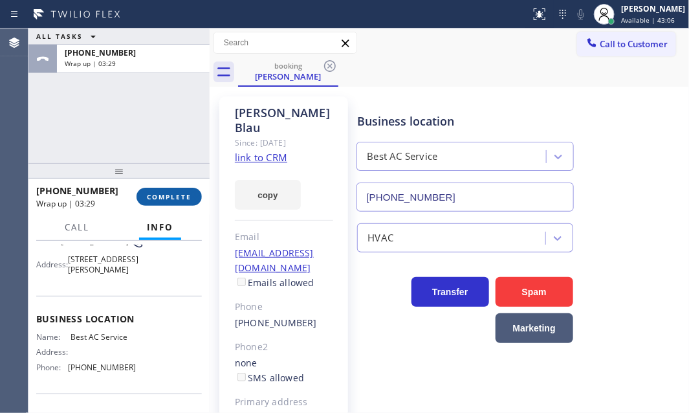
click at [175, 194] on span "COMPLETE" at bounding box center [169, 196] width 45 height 9
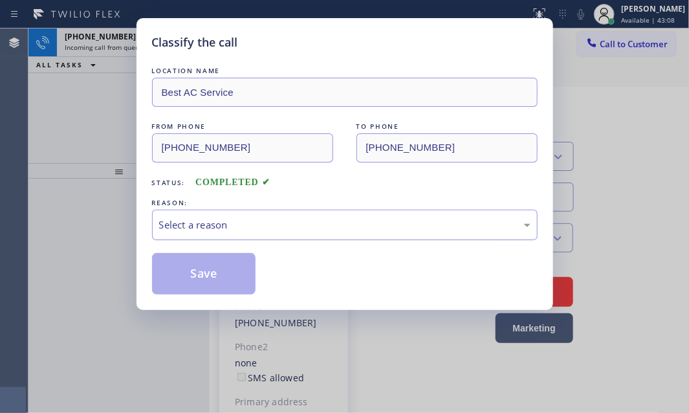
click at [263, 220] on div "Select a reason" at bounding box center [345, 225] width 372 height 15
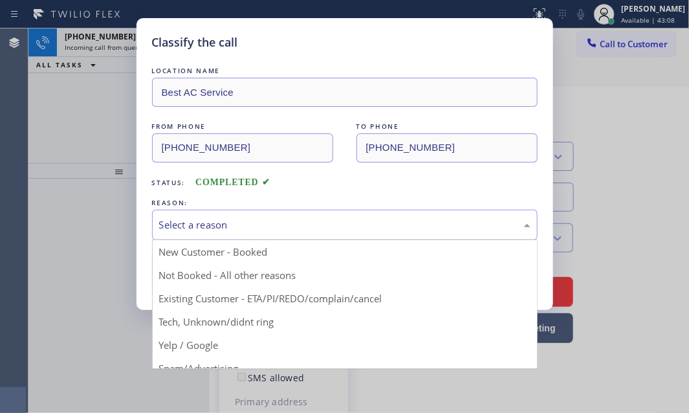
drag, startPoint x: 221, startPoint y: 252, endPoint x: 190, endPoint y: 257, distance: 32.0
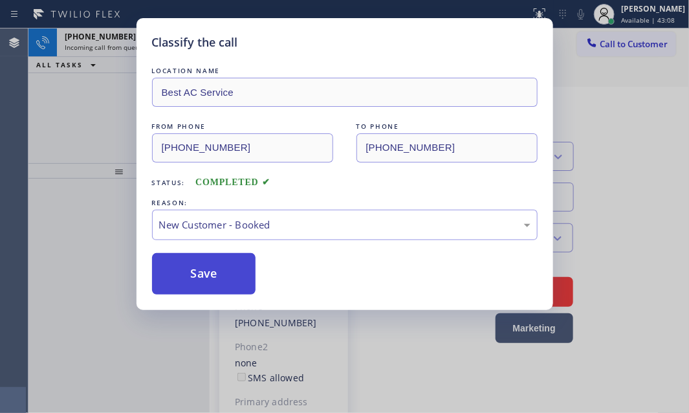
click at [185, 259] on button "Save" at bounding box center [204, 273] width 104 height 41
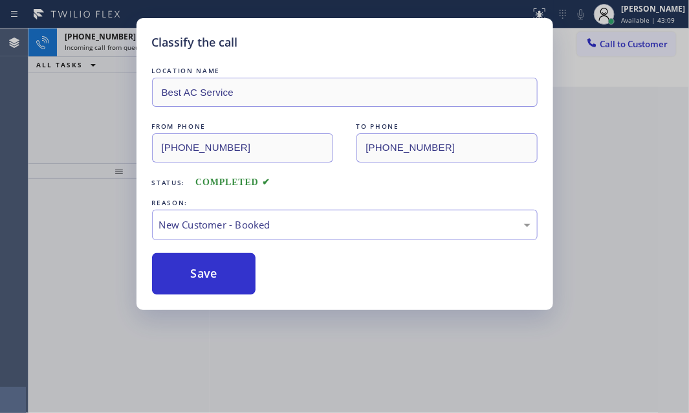
click at [107, 39] on span "[PHONE_NUMBER]" at bounding box center [100, 36] width 71 height 11
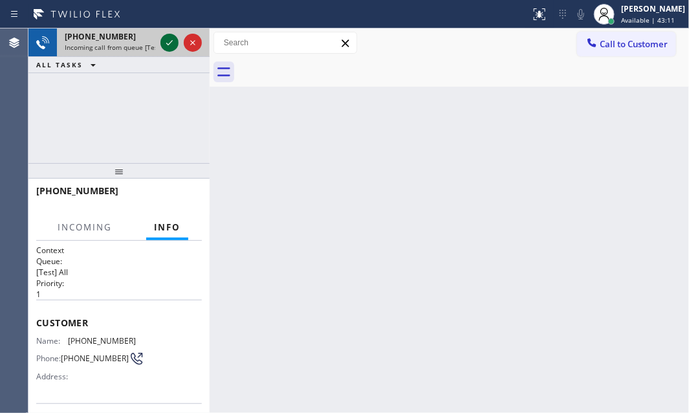
click at [170, 44] on icon at bounding box center [170, 43] width 16 height 16
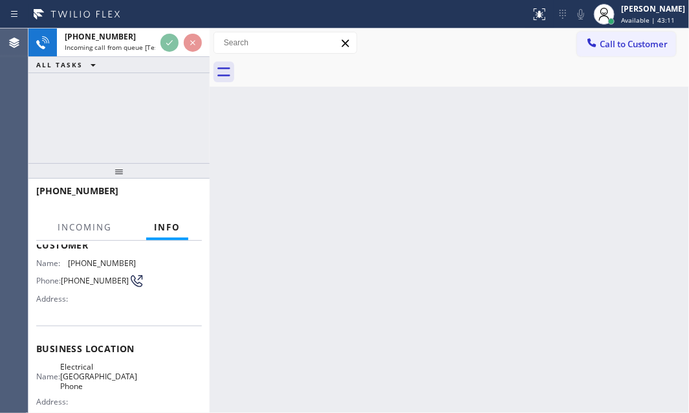
scroll to position [176, 0]
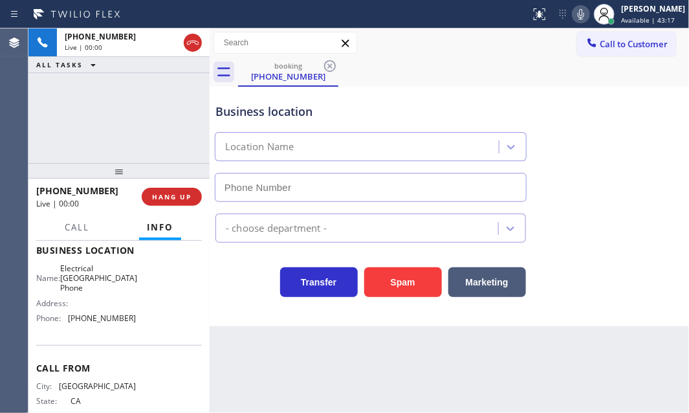
type input "[PHONE_NUMBER]"
click at [162, 140] on div "[PHONE_NUMBER] Live | 00:15 ALL TASKS ALL TASKS ACTIVE TASKS TASKS IN WRAP UP" at bounding box center [118, 95] width 181 height 135
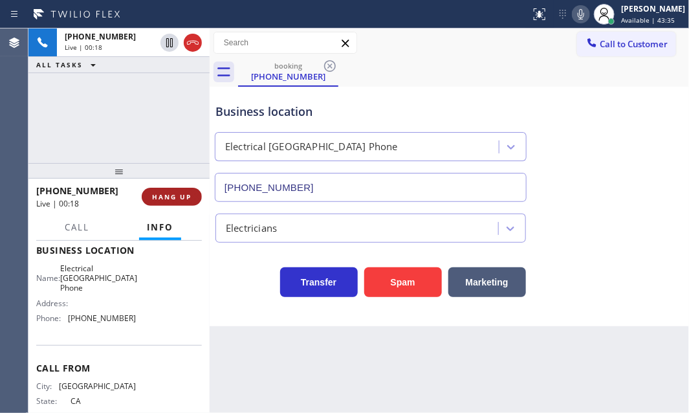
click at [159, 202] on button "HANG UP" at bounding box center [172, 197] width 60 height 18
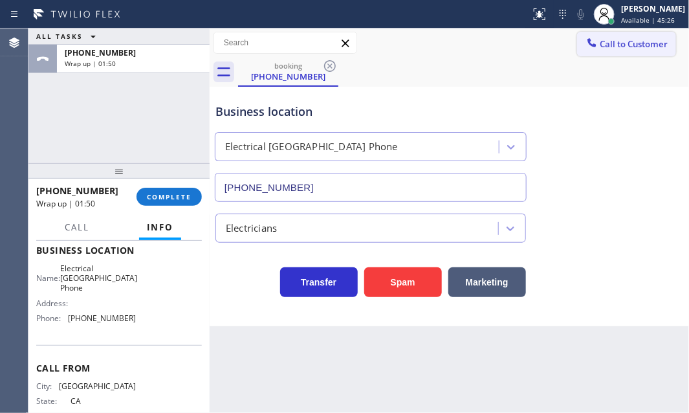
click at [623, 47] on span "Call to Customer" at bounding box center [634, 44] width 68 height 12
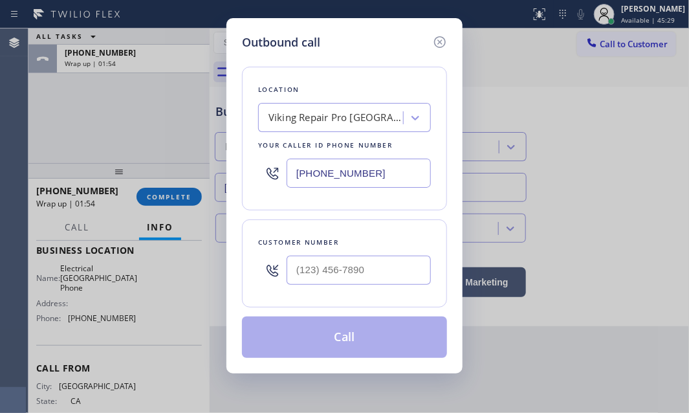
click at [370, 171] on input "[PHONE_NUMBER]" at bounding box center [359, 173] width 144 height 29
paste input "855) 919-3265"
type input "[PHONE_NUMBER]"
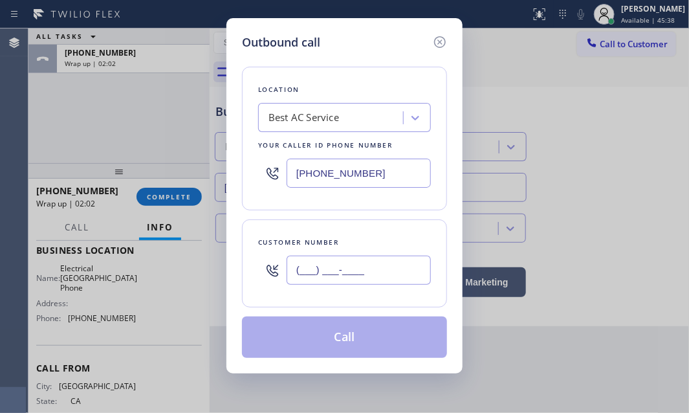
click at [359, 268] on input "(___) ___-____" at bounding box center [359, 270] width 144 height 29
paste input "248) 766-2669"
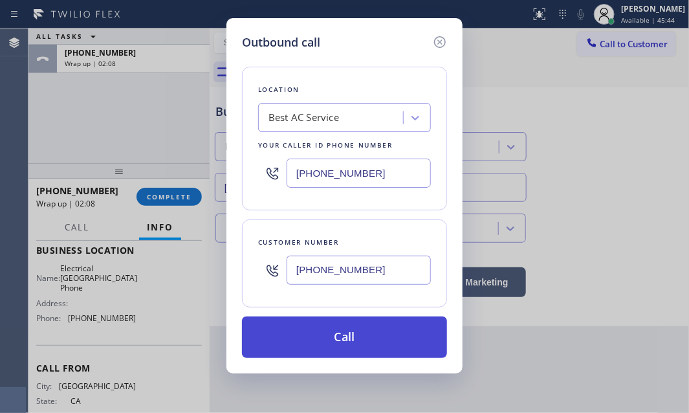
type input "[PHONE_NUMBER]"
click at [385, 346] on button "Call" at bounding box center [344, 337] width 205 height 41
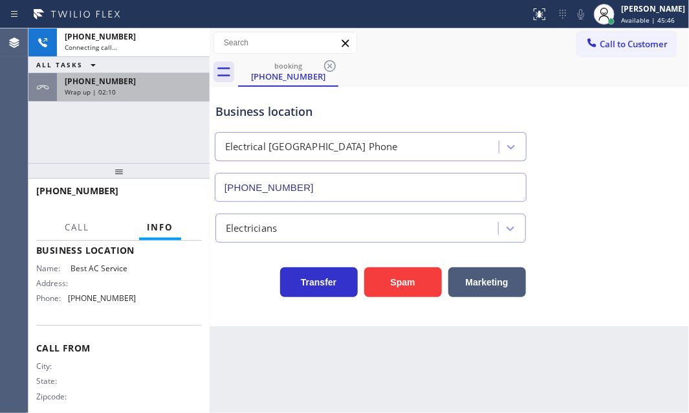
click at [146, 87] on div "Wrap up | 02:10" at bounding box center [133, 91] width 137 height 9
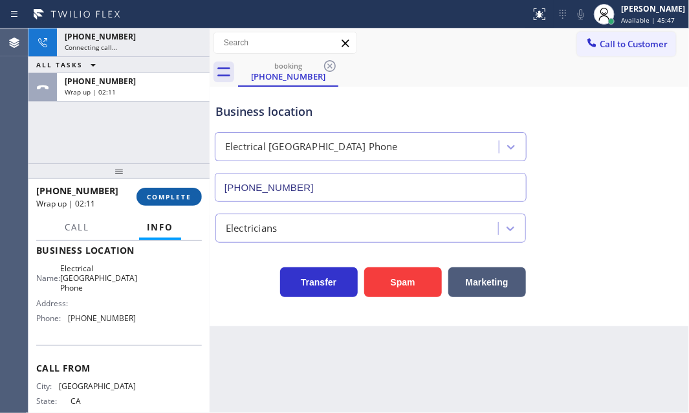
click at [161, 197] on span "COMPLETE" at bounding box center [169, 196] width 45 height 9
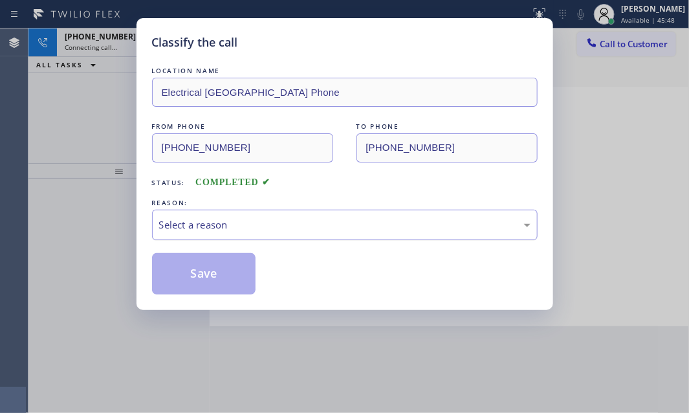
click at [287, 220] on div "Select a reason" at bounding box center [345, 225] width 372 height 15
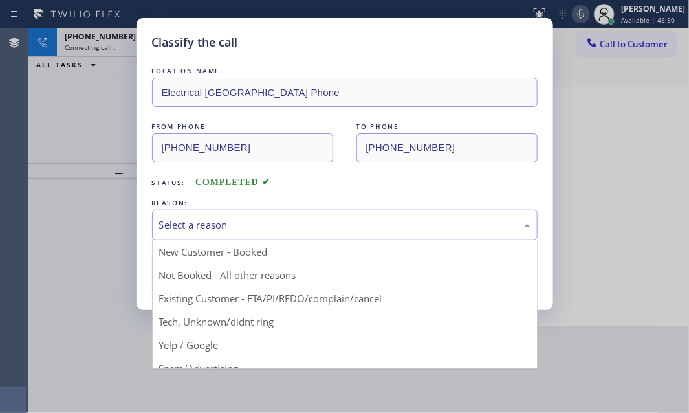
drag, startPoint x: 234, startPoint y: 297, endPoint x: 227, endPoint y: 293, distance: 9.0
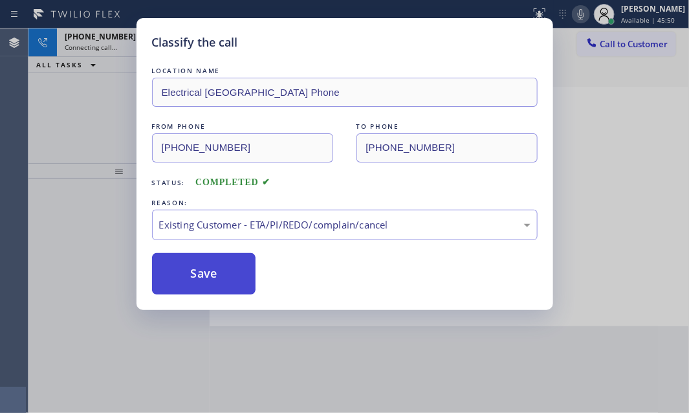
click at [206, 276] on button "Save" at bounding box center [204, 273] width 104 height 41
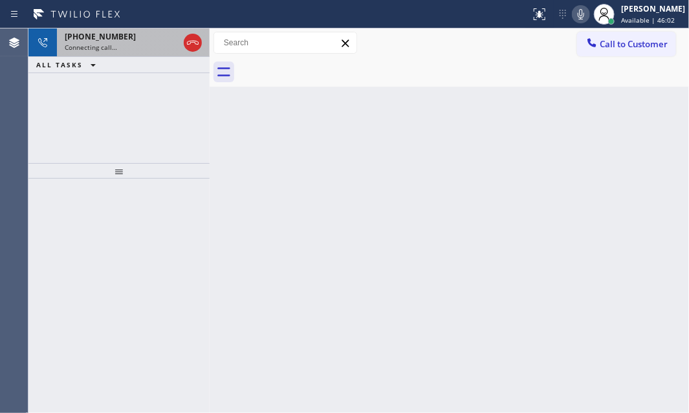
click at [142, 46] on div "Connecting call…" at bounding box center [122, 47] width 114 height 9
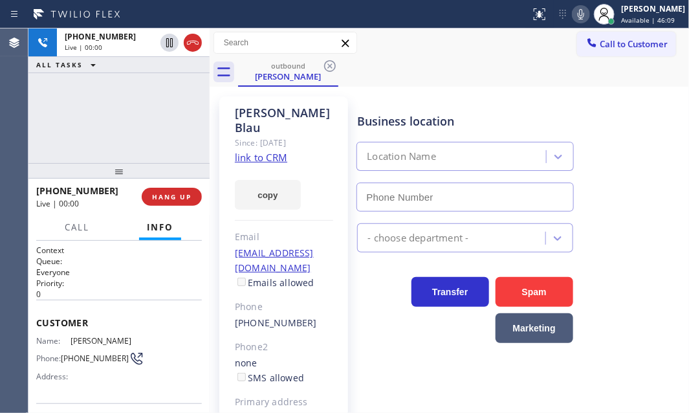
type input "[PHONE_NUMBER]"
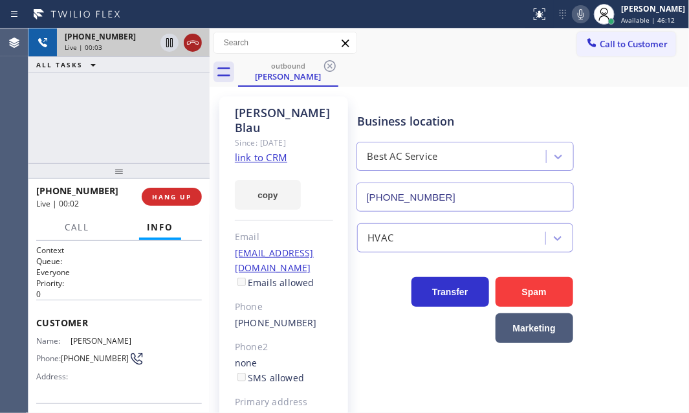
click at [194, 45] on icon at bounding box center [193, 43] width 16 height 16
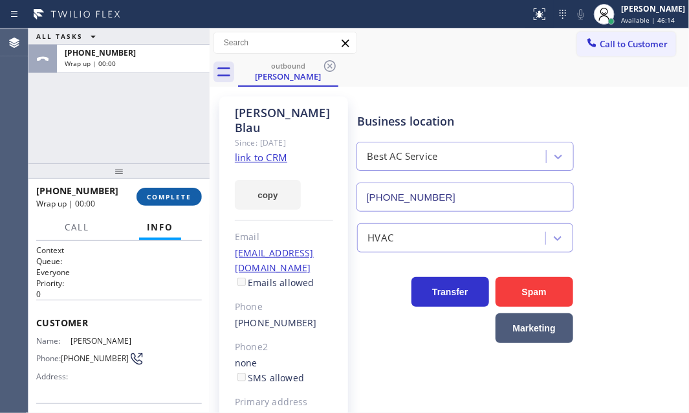
click at [164, 196] on span "COMPLETE" at bounding box center [169, 196] width 45 height 9
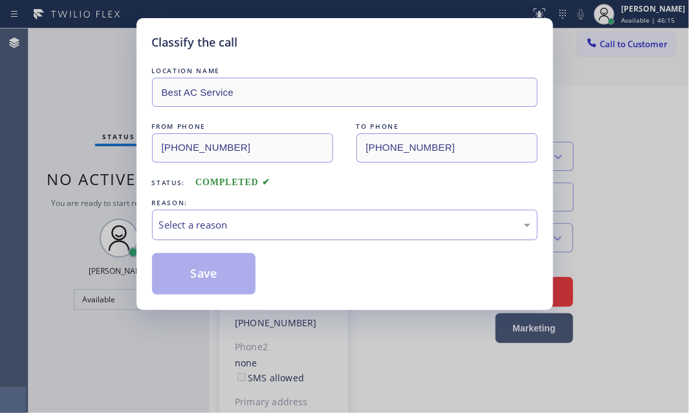
click at [238, 229] on div "Select a reason" at bounding box center [345, 225] width 372 height 15
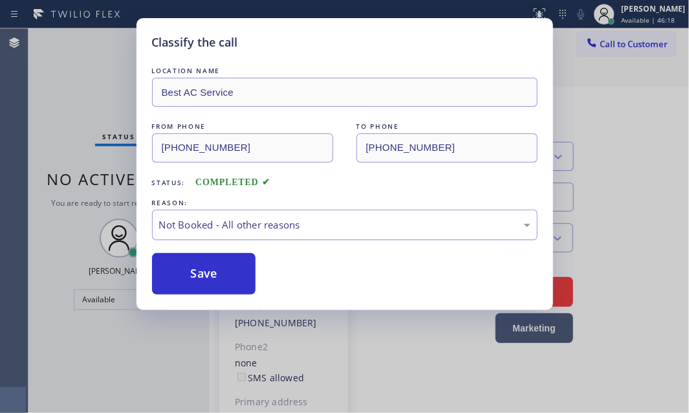
click at [240, 234] on div "Not Booked - All other reasons" at bounding box center [345, 225] width 386 height 30
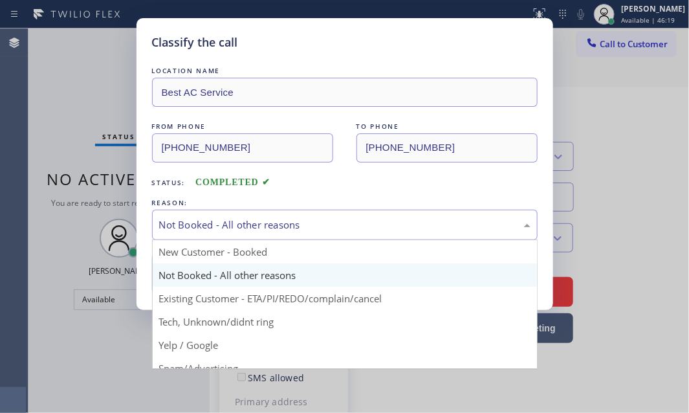
drag, startPoint x: 218, startPoint y: 291, endPoint x: 212, endPoint y: 280, distance: 12.5
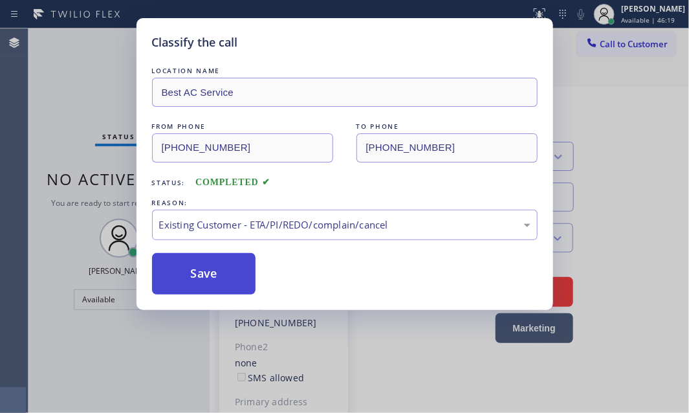
drag, startPoint x: 210, startPoint y: 271, endPoint x: 250, endPoint y: 262, distance: 40.5
click at [218, 269] on button "Save" at bounding box center [204, 273] width 104 height 41
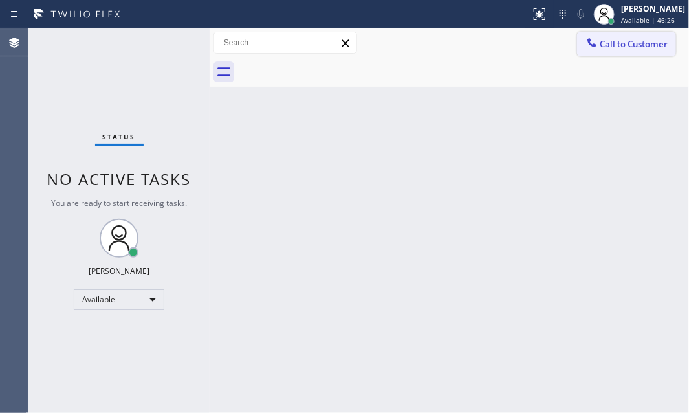
drag, startPoint x: 632, startPoint y: 45, endPoint x: 416, endPoint y: 133, distance: 232.6
click at [626, 47] on span "Call to Customer" at bounding box center [634, 44] width 68 height 12
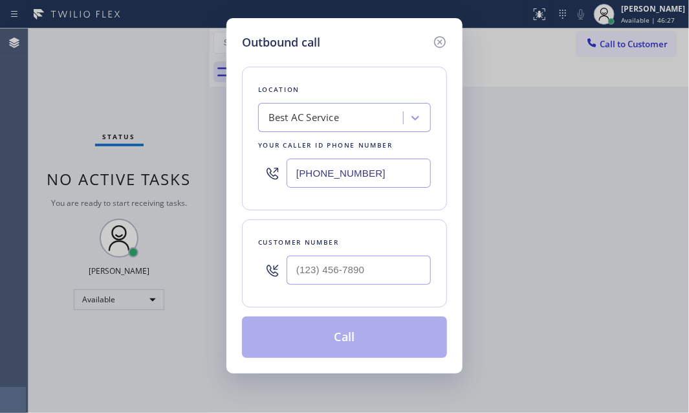
click at [378, 169] on input "[PHONE_NUMBER]" at bounding box center [359, 173] width 144 height 29
paste input "248) 766-2668"
type input "[PHONE_NUMBER]"
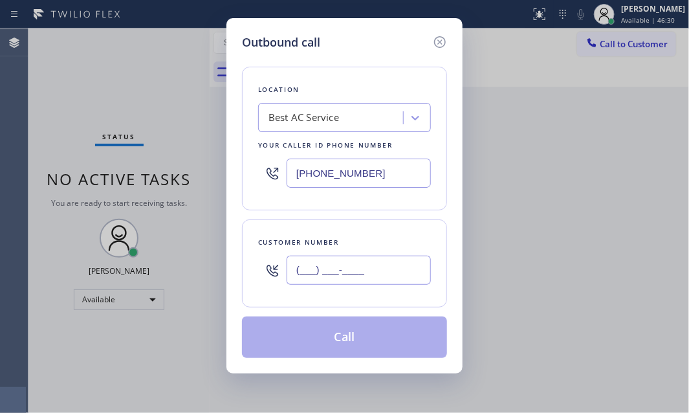
click at [364, 276] on input "(___) ___-____" at bounding box center [359, 270] width 144 height 29
paste input "248) 766-2668"
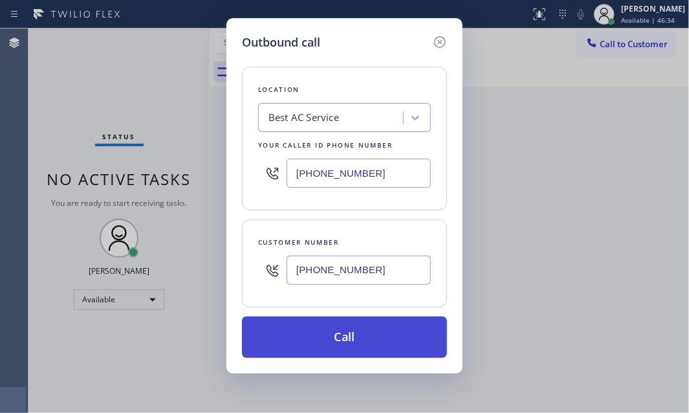
type input "[PHONE_NUMBER]"
click at [361, 335] on button "Call" at bounding box center [344, 337] width 205 height 41
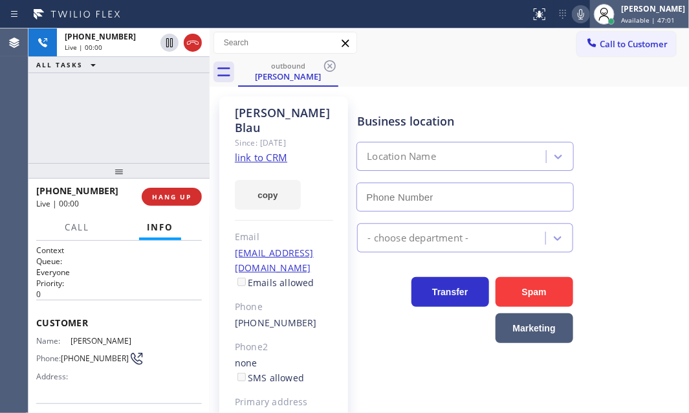
type input "[PHONE_NUMBER]"
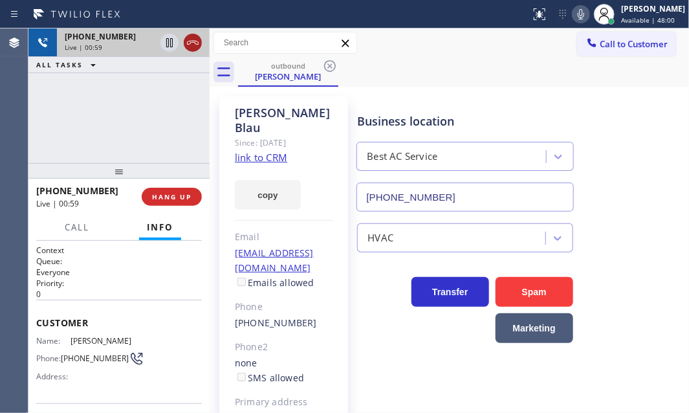
click at [191, 42] on icon at bounding box center [193, 43] width 12 height 4
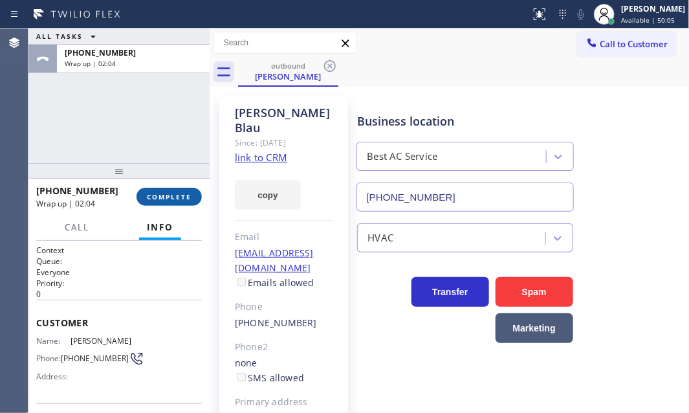
drag, startPoint x: 159, startPoint y: 193, endPoint x: 175, endPoint y: 191, distance: 15.7
click at [161, 193] on span "COMPLETE" at bounding box center [169, 196] width 45 height 9
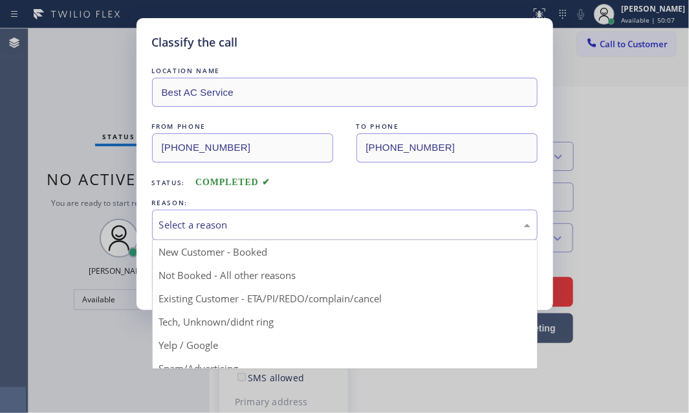
drag, startPoint x: 394, startPoint y: 220, endPoint x: 286, endPoint y: 241, distance: 110.2
click at [394, 220] on div "Select a reason" at bounding box center [345, 225] width 372 height 15
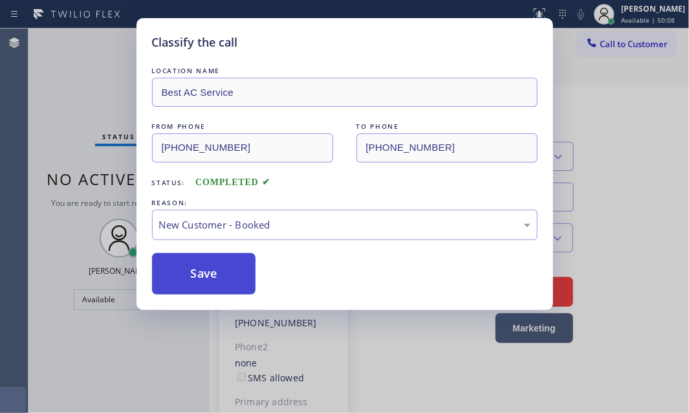
click at [203, 260] on button "Save" at bounding box center [204, 273] width 104 height 41
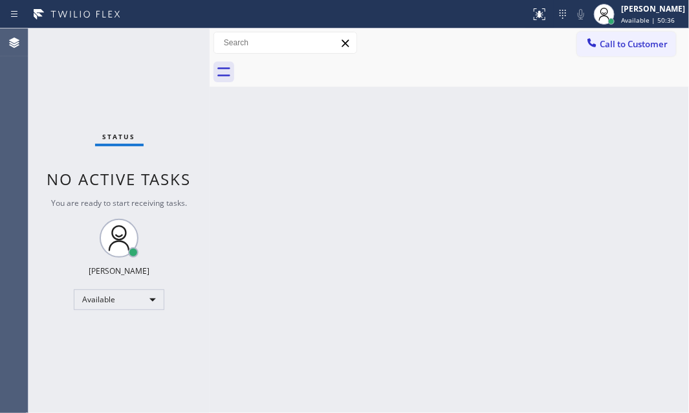
drag, startPoint x: 323, startPoint y: 125, endPoint x: 343, endPoint y: 78, distance: 50.7
click at [324, 124] on div "Back to Dashboard Change Sender ID Customers Technicians Select a contact Outbo…" at bounding box center [450, 220] width 480 height 385
click at [560, 138] on div "Back to Dashboard Change Sender ID Customers Technicians Select a contact Outbo…" at bounding box center [450, 220] width 480 height 385
click at [171, 37] on div "Status No active tasks You are ready to start receiving tasks. [PERSON_NAME] Av…" at bounding box center [118, 220] width 181 height 385
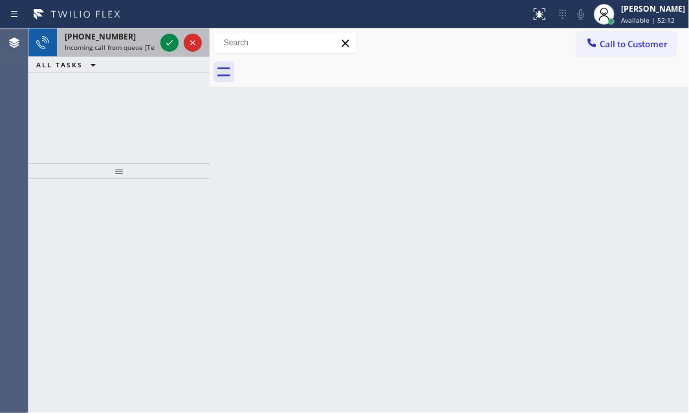
click at [158, 41] on div at bounding box center [181, 42] width 47 height 28
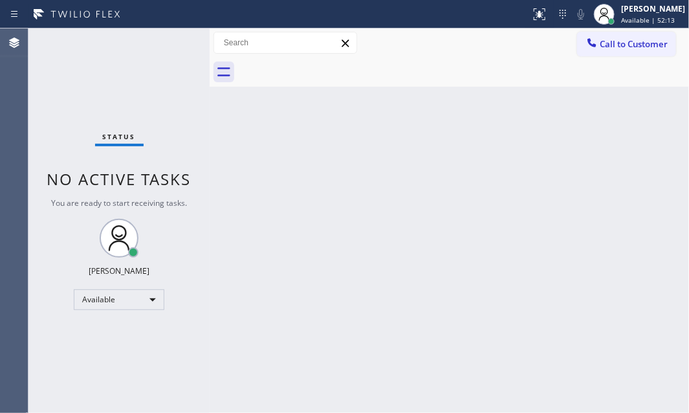
click at [160, 45] on div "Status No active tasks You are ready to start receiving tasks. [PERSON_NAME] Av…" at bounding box center [118, 220] width 181 height 385
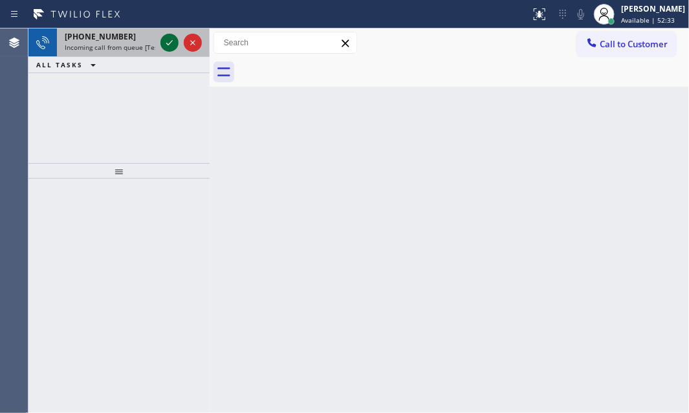
click at [175, 47] on icon at bounding box center [170, 43] width 16 height 16
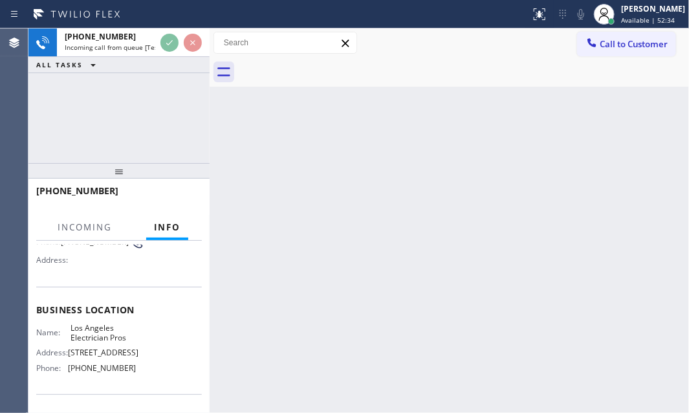
scroll to position [117, 0]
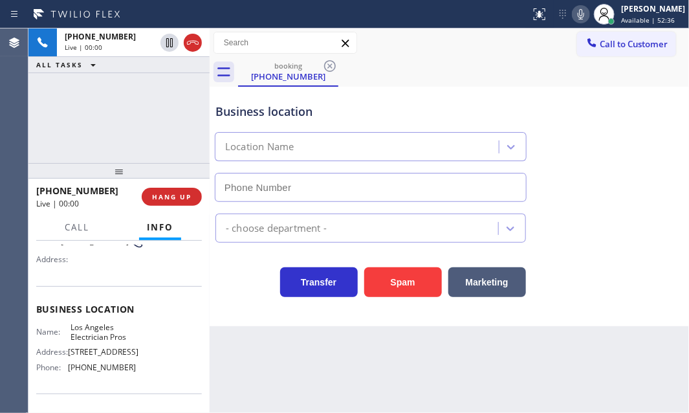
type input "[PHONE_NUMBER]"
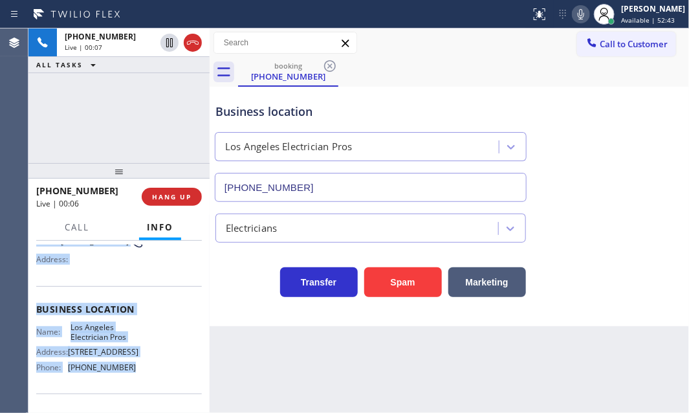
drag, startPoint x: 34, startPoint y: 318, endPoint x: 256, endPoint y: 394, distance: 234.8
click at [146, 377] on div "Context Queue: [Test] All Priority: 2 Customer Name: [PHONE_NUMBER] Phone: [PHO…" at bounding box center [118, 327] width 181 height 173
copy div "Customer Name: [PHONE_NUMBER] Phone: [PHONE_NUMBER] Address: Business location …"
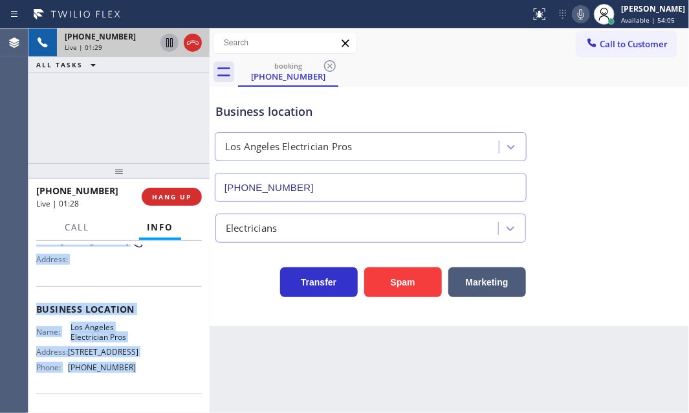
click at [170, 41] on icon at bounding box center [169, 42] width 6 height 9
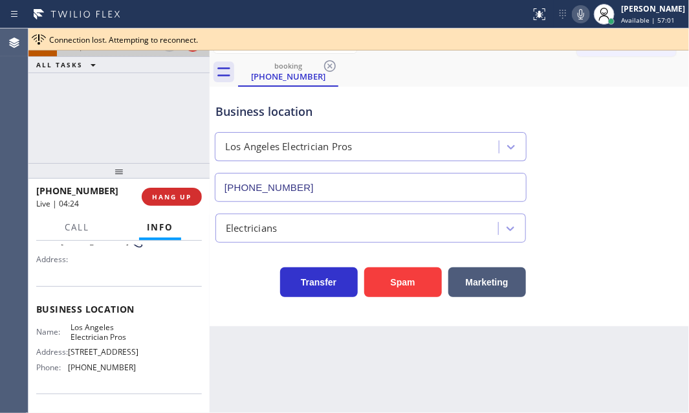
click at [98, 75] on div "[PHONE_NUMBER] Live | 04:24 ALL TASKS ALL TASKS ACTIVE TASKS TASKS IN WRAP UP" at bounding box center [118, 95] width 181 height 135
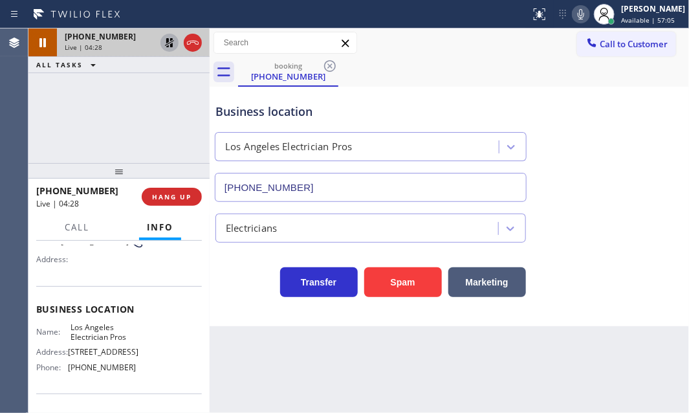
click at [167, 45] on icon at bounding box center [170, 43] width 16 height 16
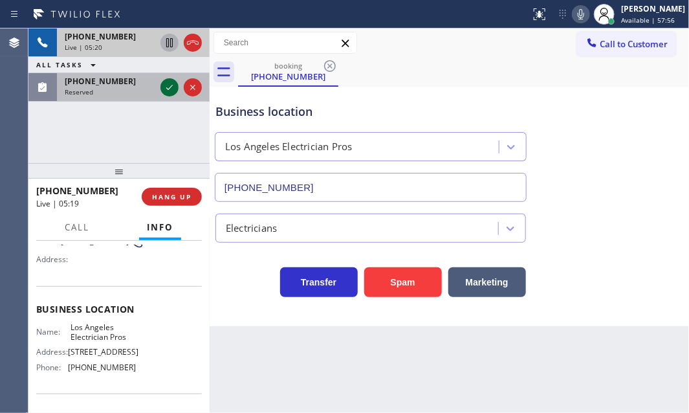
click at [169, 89] on icon at bounding box center [169, 87] width 6 height 5
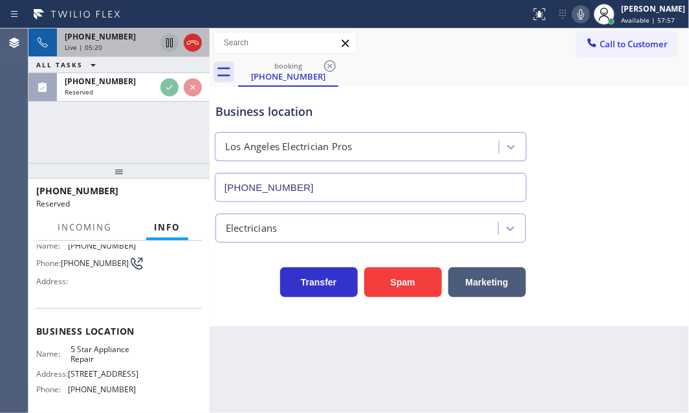
scroll to position [128, 0]
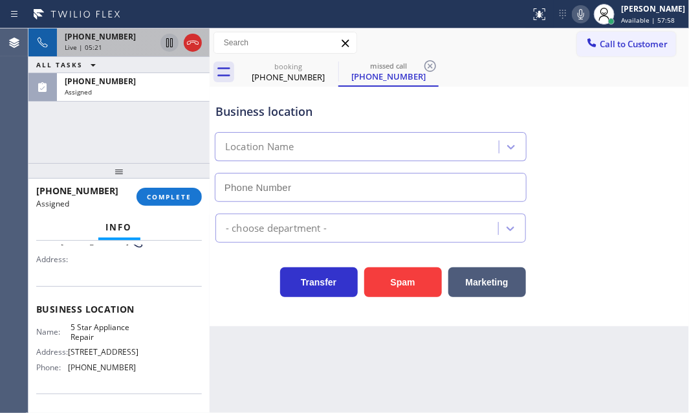
type input "[PHONE_NUMBER]"
click at [169, 45] on icon at bounding box center [170, 43] width 16 height 16
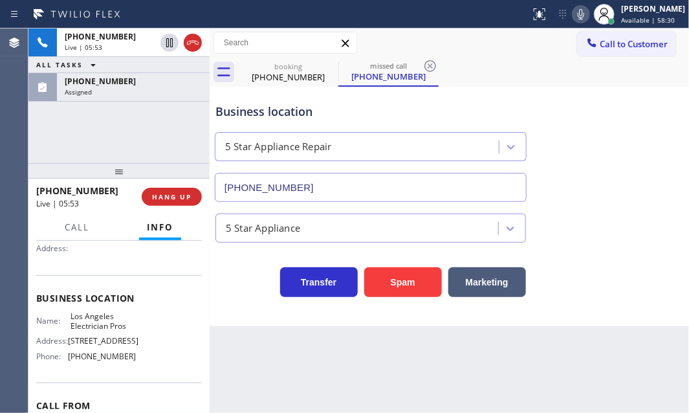
scroll to position [117, 0]
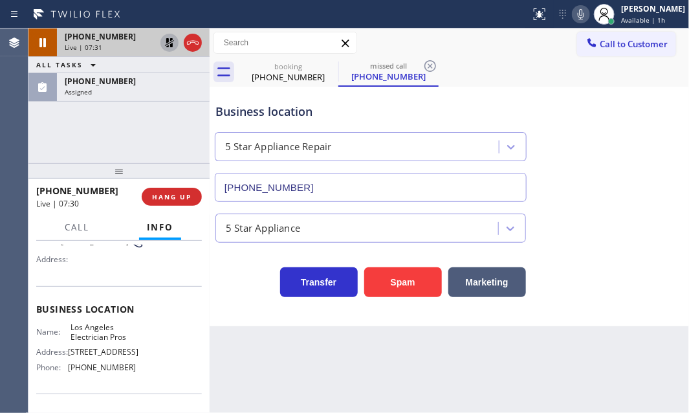
click at [164, 38] on icon at bounding box center [170, 43] width 16 height 16
click at [565, 92] on div "Business location 5 Star Appliance Repair [PHONE_NUMBER]" at bounding box center [449, 143] width 473 height 117
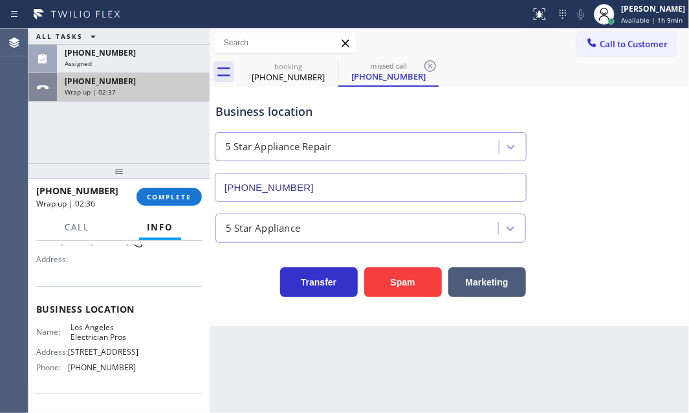
drag, startPoint x: 181, startPoint y: 86, endPoint x: 178, endPoint y: 101, distance: 15.2
click at [181, 87] on div "Wrap up | 02:37" at bounding box center [133, 91] width 137 height 9
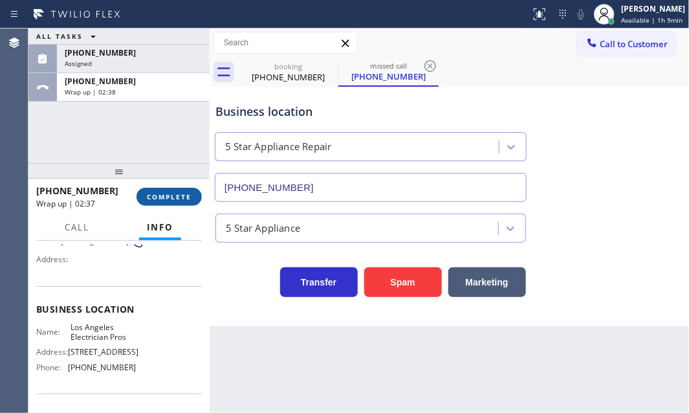
click at [168, 196] on span "COMPLETE" at bounding box center [169, 196] width 45 height 9
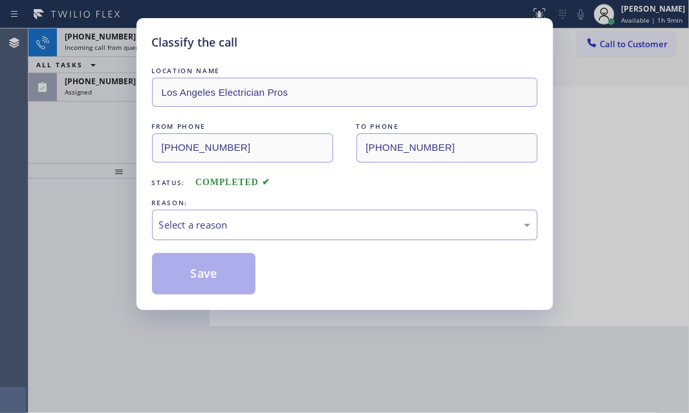
click at [333, 214] on div "Select a reason" at bounding box center [345, 225] width 386 height 30
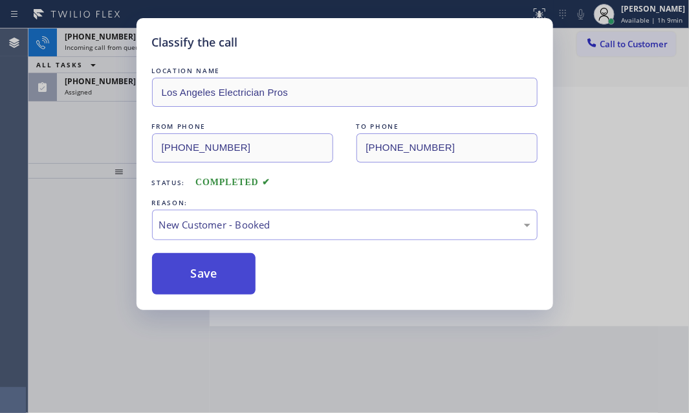
click at [191, 274] on button "Save" at bounding box center [204, 273] width 104 height 41
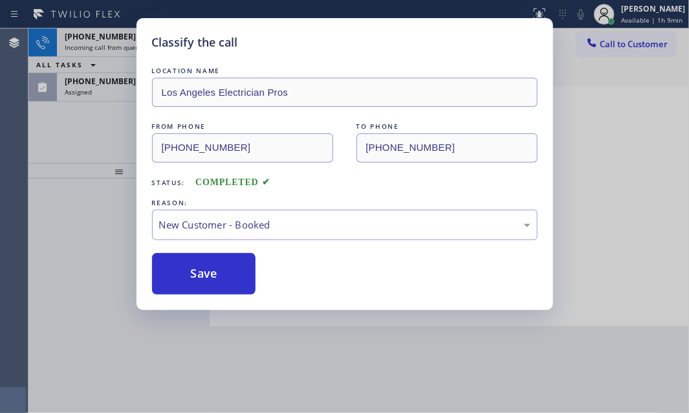
click at [122, 98] on div "Classify the call LOCATION NAME Los Angeles Electrician Pros FROM PHONE [PHONE_…" at bounding box center [344, 206] width 689 height 413
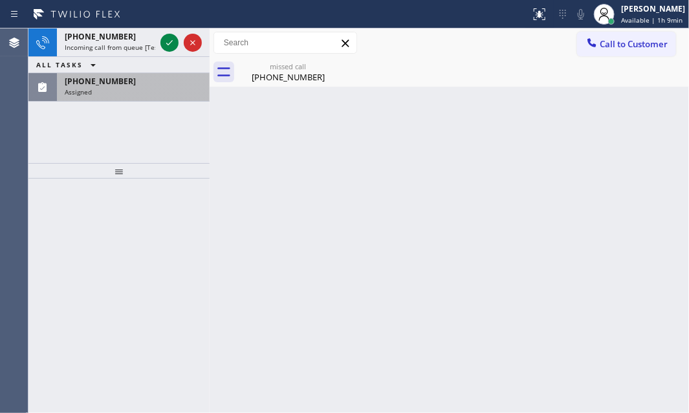
click at [124, 93] on div "Assigned" at bounding box center [133, 91] width 137 height 9
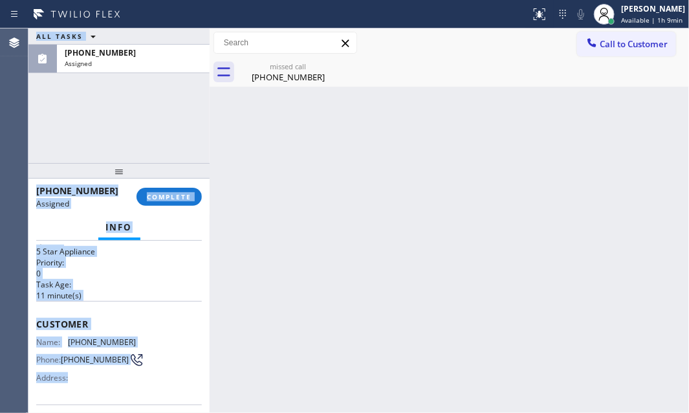
drag, startPoint x: 26, startPoint y: 340, endPoint x: 115, endPoint y: 346, distance: 88.9
click at [113, 349] on div "Agent Desktop Classify the call LOCATION NAME [GEOGRAPHIC_DATA] Appliance Co FR…" at bounding box center [344, 220] width 689 height 385
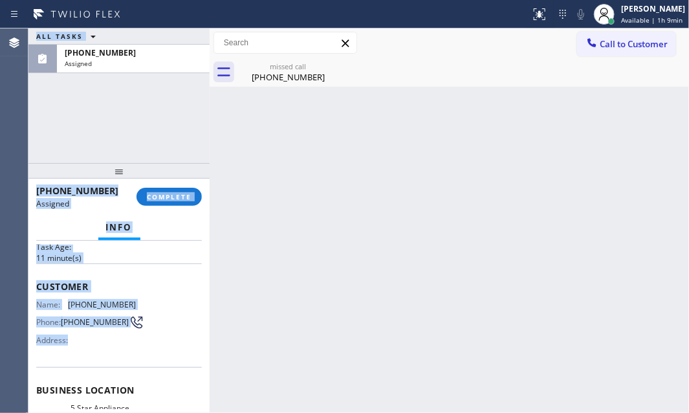
click at [146, 320] on div "Name: [PHONE_NUMBER] Phone: [PHONE_NUMBER] Address:" at bounding box center [119, 325] width 166 height 51
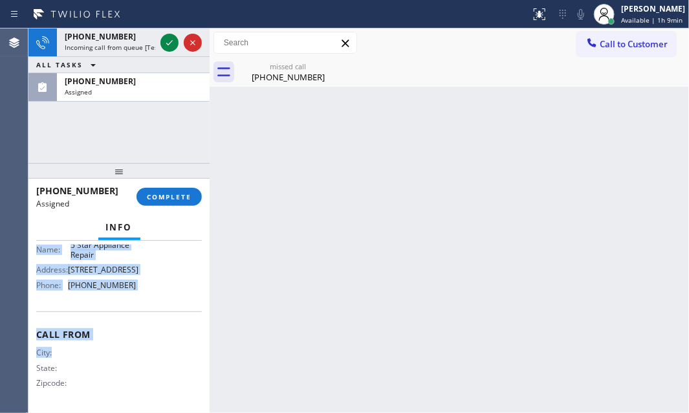
scroll to position [223, 0]
drag, startPoint x: 32, startPoint y: 281, endPoint x: 142, endPoint y: 295, distance: 110.2
click at [142, 295] on div "Context Queue: 5 Star Appliance Priority: 0 Task Age: [DEMOGRAPHIC_DATA] minute…" at bounding box center [118, 327] width 181 height 173
copy div "Customer Name: [PHONE_NUMBER] Phone: [PHONE_NUMBER] Address: Business location …"
click at [658, 16] on span "Available | 1h 9min" at bounding box center [652, 20] width 62 height 9
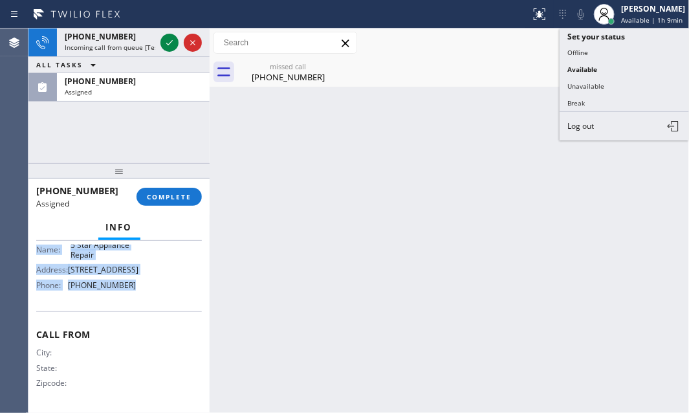
click at [590, 80] on button "Unavailable" at bounding box center [624, 86] width 129 height 17
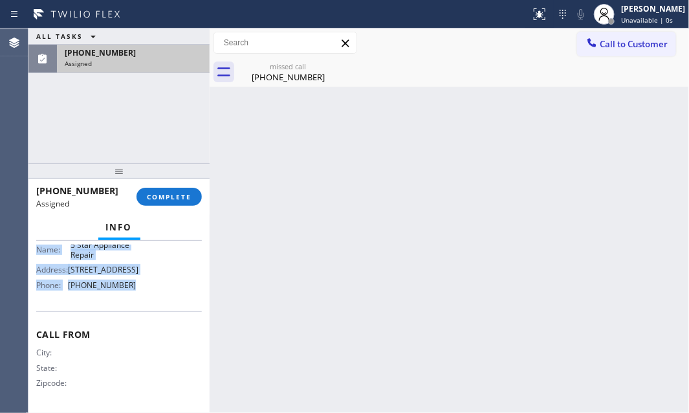
click at [171, 60] on div "Assigned" at bounding box center [133, 63] width 137 height 9
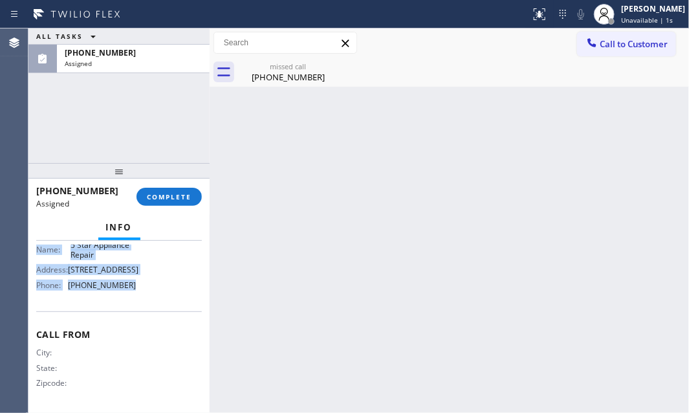
drag, startPoint x: 183, startPoint y: 194, endPoint x: 238, endPoint y: 204, distance: 56.5
click at [192, 194] on button "COMPLETE" at bounding box center [169, 197] width 65 height 18
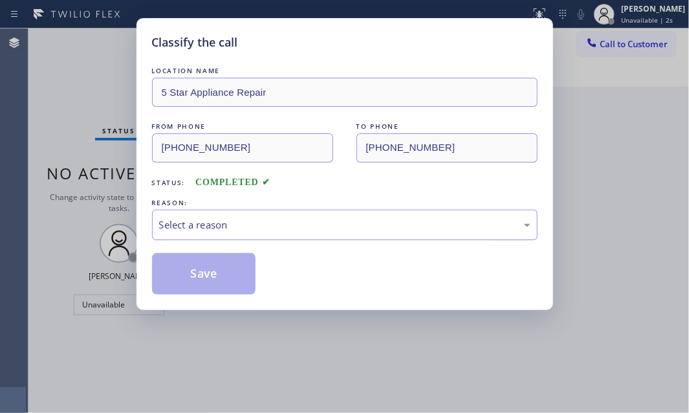
drag, startPoint x: 319, startPoint y: 223, endPoint x: 302, endPoint y: 234, distance: 20.1
click at [318, 223] on div "Select a reason" at bounding box center [345, 225] width 372 height 15
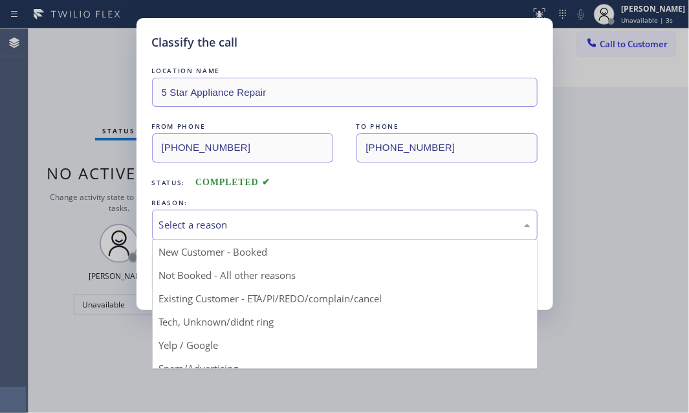
drag, startPoint x: 207, startPoint y: 324, endPoint x: 193, endPoint y: 296, distance: 30.4
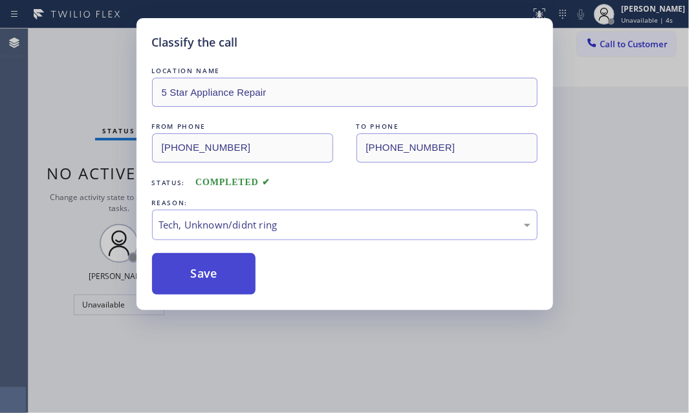
drag, startPoint x: 196, startPoint y: 274, endPoint x: 221, endPoint y: 277, distance: 25.4
click at [204, 275] on button "Save" at bounding box center [204, 273] width 104 height 41
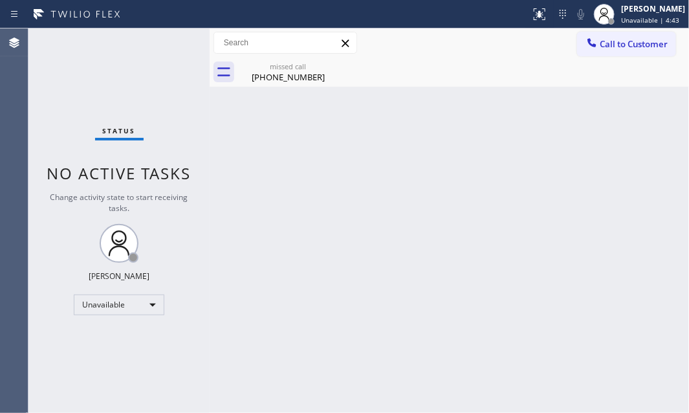
drag, startPoint x: 614, startPoint y: 48, endPoint x: 627, endPoint y: 52, distance: 13.7
click at [615, 47] on span "Call to Customer" at bounding box center [634, 44] width 68 height 12
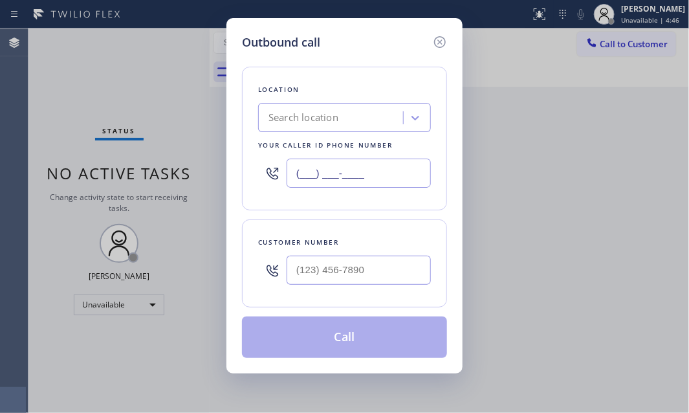
click at [387, 173] on input "(___) ___-____" at bounding box center [359, 173] width 144 height 29
paste input "5622"
click at [370, 175] on input "(___) ___-5622" at bounding box center [359, 173] width 144 height 29
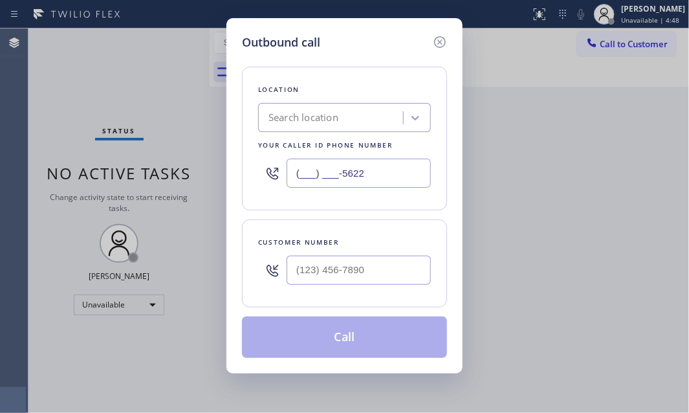
click at [370, 175] on input "(___) ___-5622" at bounding box center [359, 173] width 144 height 29
paste input "562) 285-7934"
type input "[PHONE_NUMBER]"
click at [356, 265] on input "(___) ___-____" at bounding box center [359, 270] width 144 height 29
paste input "310) 210-6381"
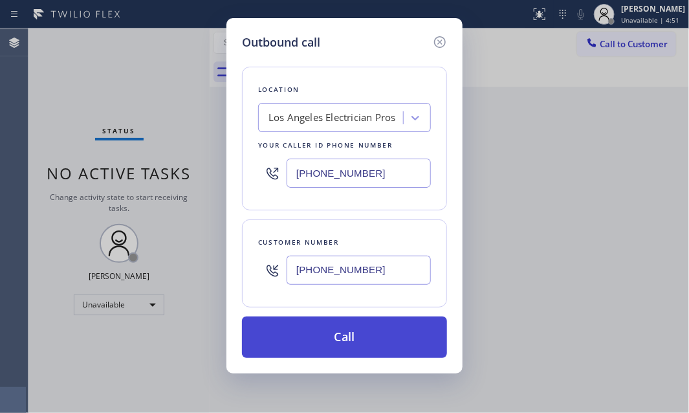
type input "[PHONE_NUMBER]"
click at [336, 330] on button "Call" at bounding box center [344, 337] width 205 height 41
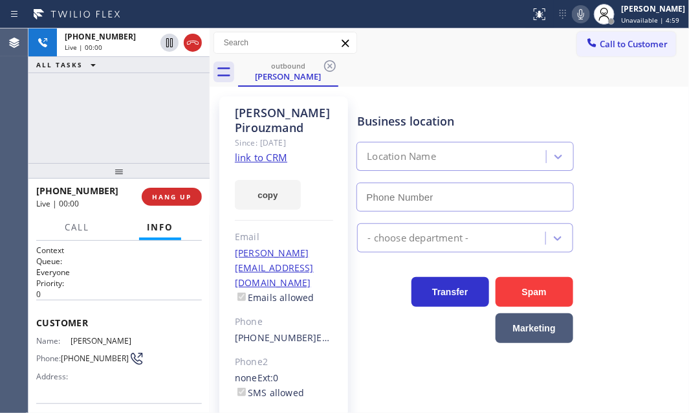
type input "[PHONE_NUMBER]"
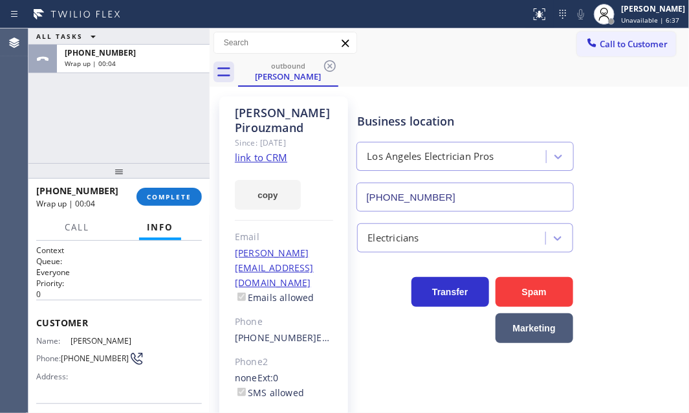
click at [160, 111] on div "ALL TASKS ALL TASKS ACTIVE TASKS TASKS IN WRAP UP [PHONE_NUMBER] Wrap up | 00:04" at bounding box center [118, 95] width 181 height 135
click at [621, 13] on div "[PERSON_NAME]" at bounding box center [653, 8] width 64 height 11
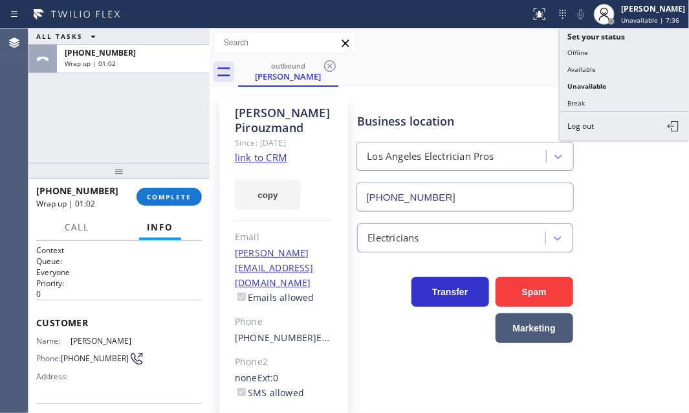
drag, startPoint x: 585, startPoint y: 63, endPoint x: 563, endPoint y: 81, distance: 28.5
click at [585, 64] on button "Available" at bounding box center [624, 69] width 129 height 17
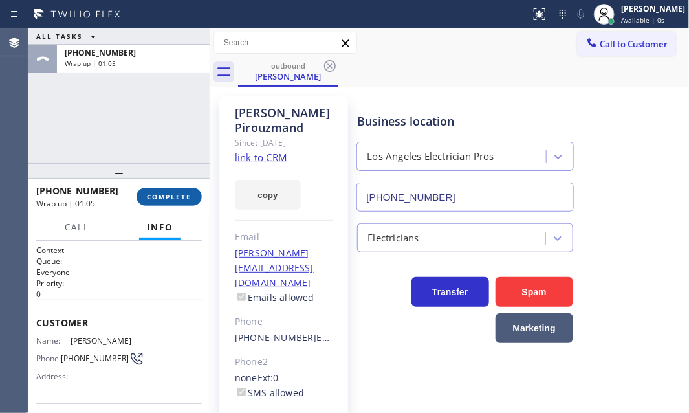
click at [175, 194] on span "COMPLETE" at bounding box center [169, 196] width 45 height 9
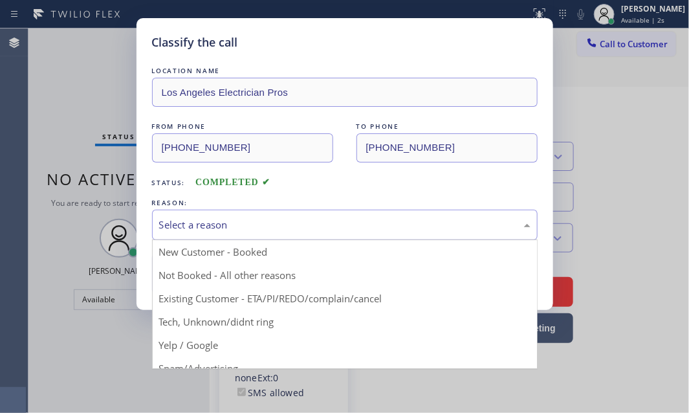
click at [258, 223] on div "Select a reason" at bounding box center [345, 225] width 372 height 15
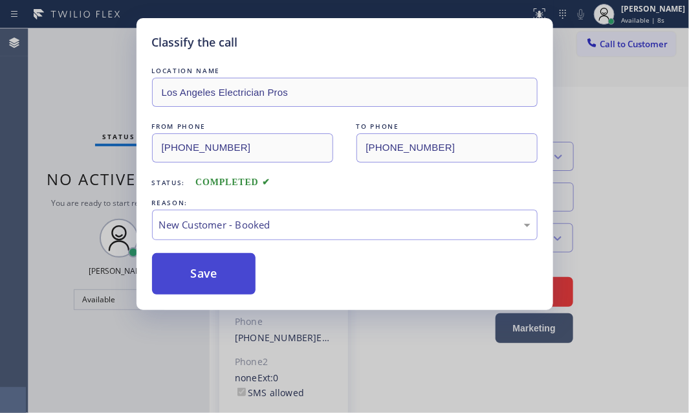
drag, startPoint x: 192, startPoint y: 252, endPoint x: 165, endPoint y: 262, distance: 28.9
drag, startPoint x: 162, startPoint y: 262, endPoint x: 259, endPoint y: 279, distance: 97.9
click at [162, 263] on button "Save" at bounding box center [204, 273] width 104 height 41
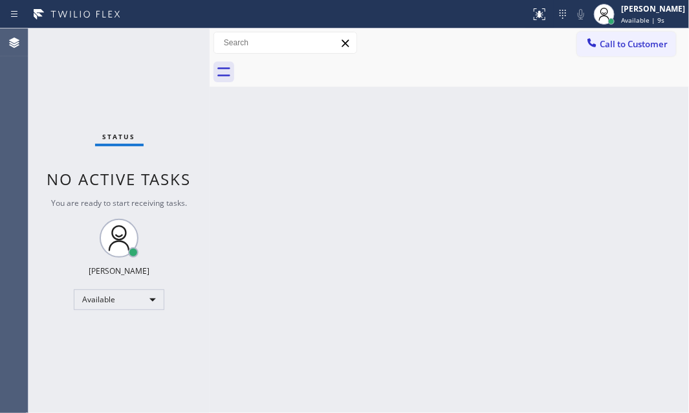
drag, startPoint x: 609, startPoint y: 138, endPoint x: 689, endPoint y: 161, distance: 83.6
click at [614, 140] on div "Back to Dashboard Change Sender ID Customers Technicians Select a contact Outbo…" at bounding box center [450, 220] width 480 height 385
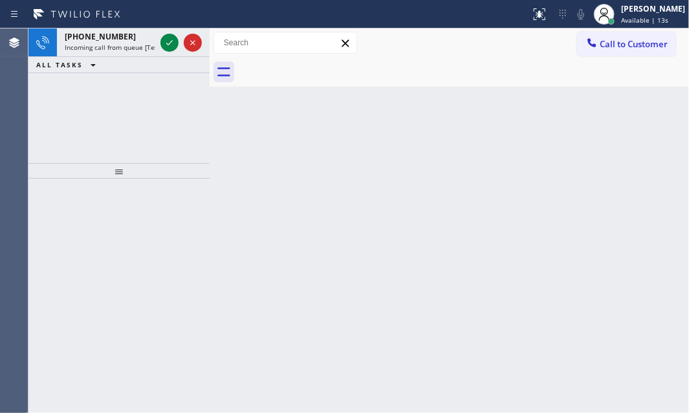
drag, startPoint x: 170, startPoint y: 48, endPoint x: 174, endPoint y: 67, distance: 19.3
click at [170, 48] on icon at bounding box center [170, 43] width 16 height 16
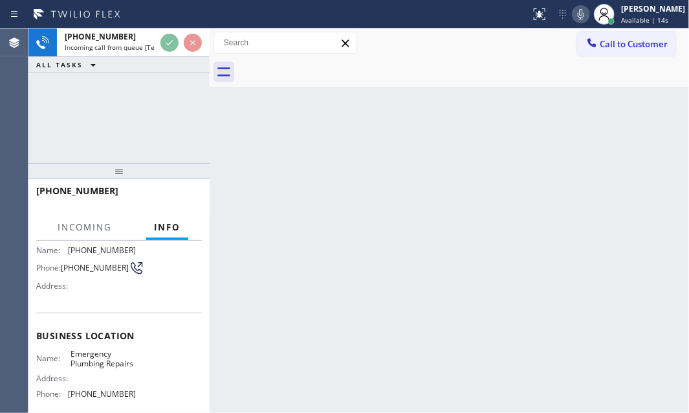
scroll to position [117, 0]
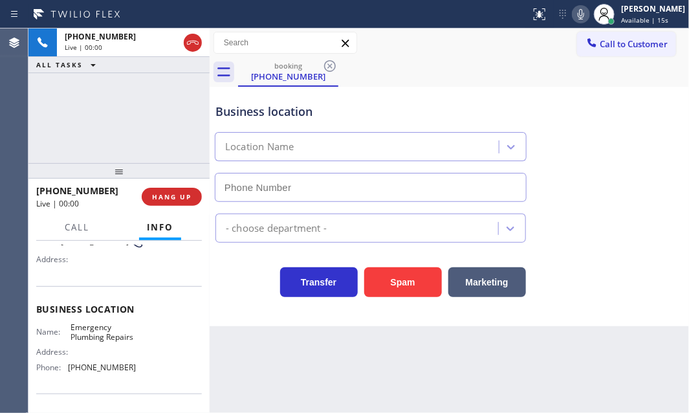
type input "[PHONE_NUMBER]"
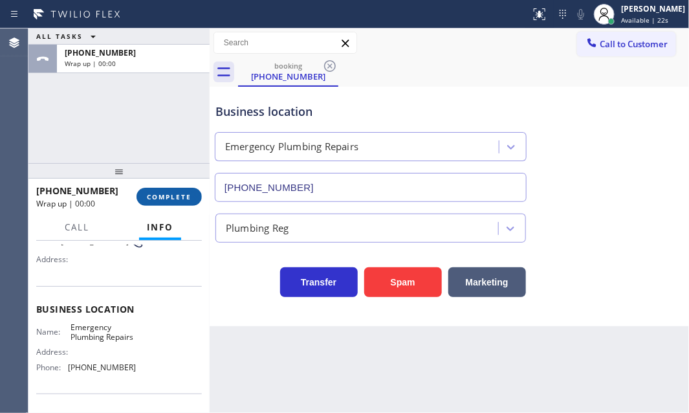
click at [169, 198] on span "COMPLETE" at bounding box center [169, 196] width 45 height 9
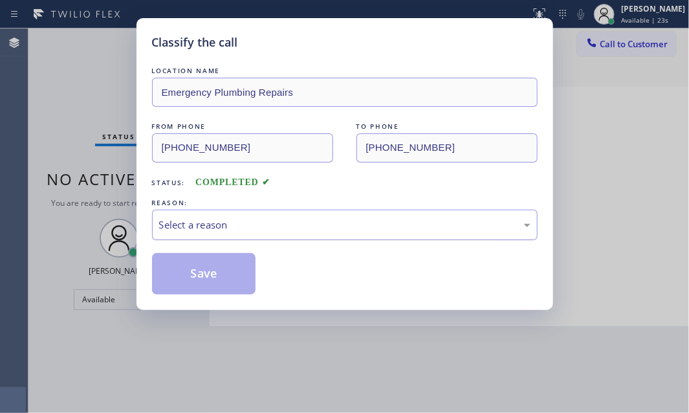
click at [311, 220] on div "Select a reason" at bounding box center [345, 225] width 372 height 15
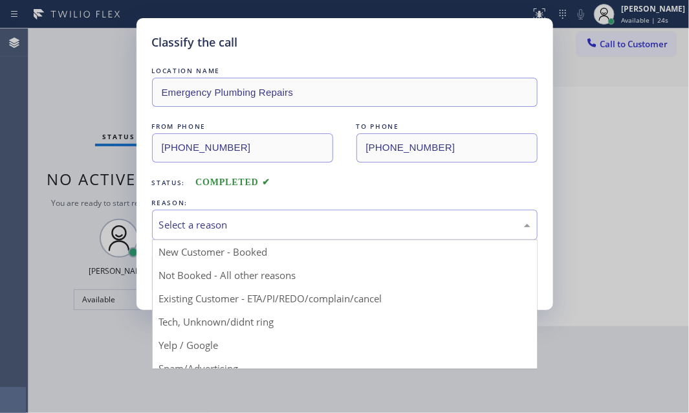
drag, startPoint x: 192, startPoint y: 324, endPoint x: 193, endPoint y: 302, distance: 22.0
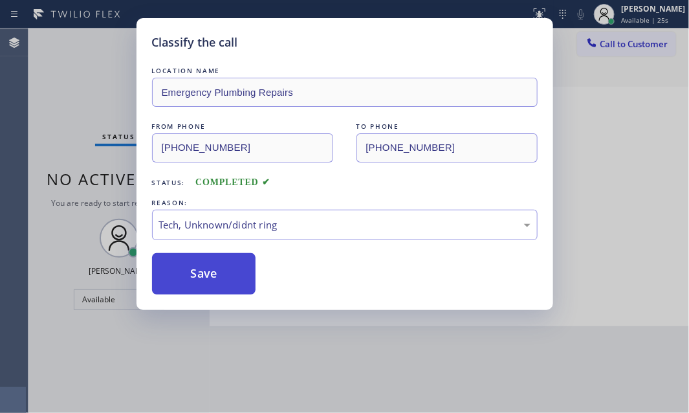
drag, startPoint x: 197, startPoint y: 278, endPoint x: 308, endPoint y: 274, distance: 110.7
click at [201, 278] on button "Save" at bounding box center [204, 273] width 104 height 41
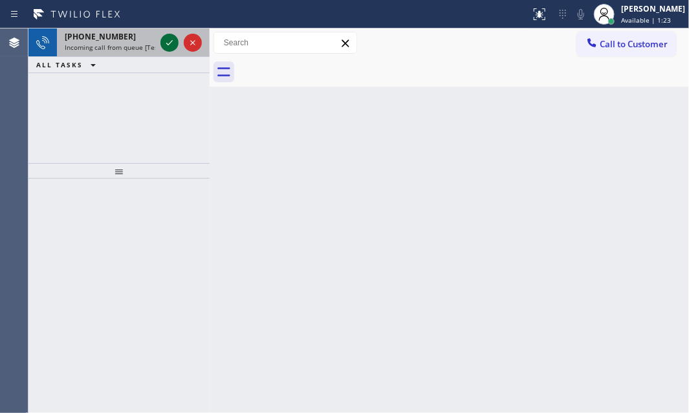
click at [174, 44] on icon at bounding box center [170, 43] width 16 height 16
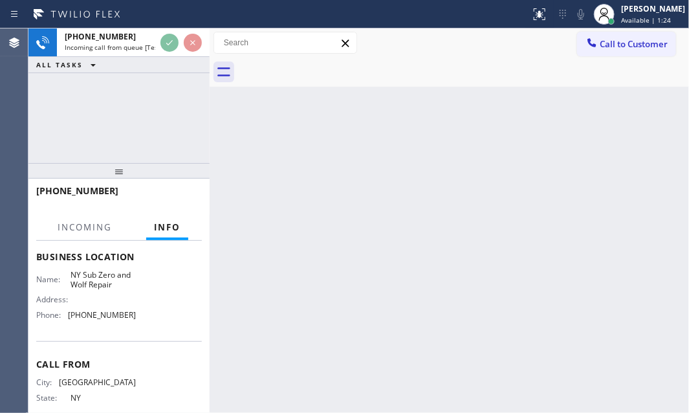
scroll to position [176, 0]
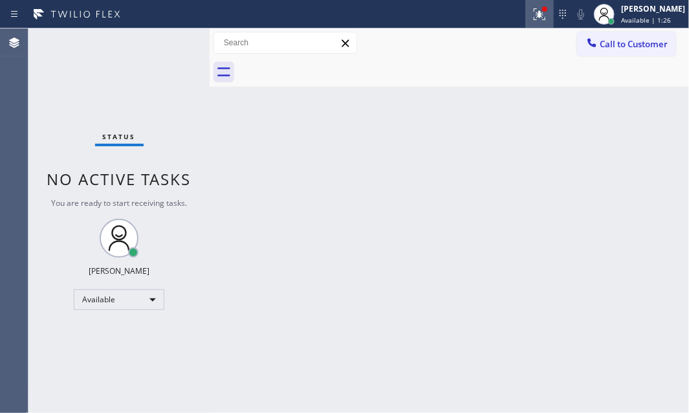
click at [534, 13] on icon at bounding box center [538, 12] width 8 height 9
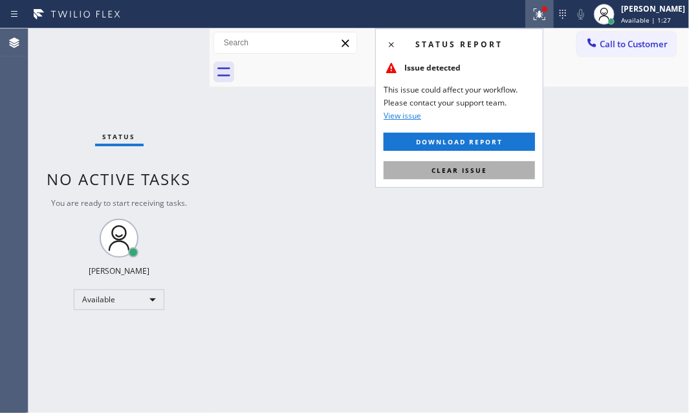
click at [490, 173] on button "Clear issue" at bounding box center [459, 170] width 151 height 18
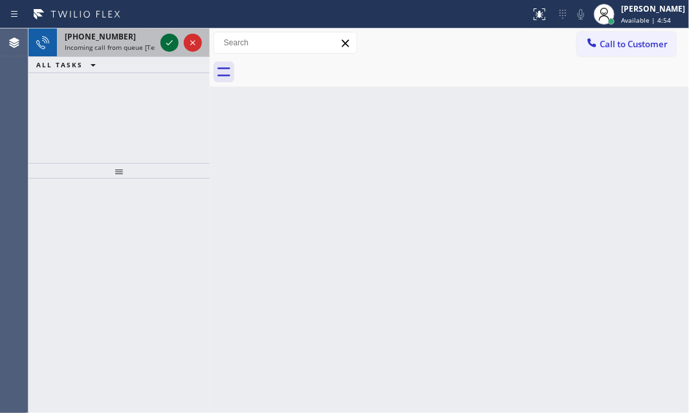
click at [168, 40] on icon at bounding box center [170, 43] width 16 height 16
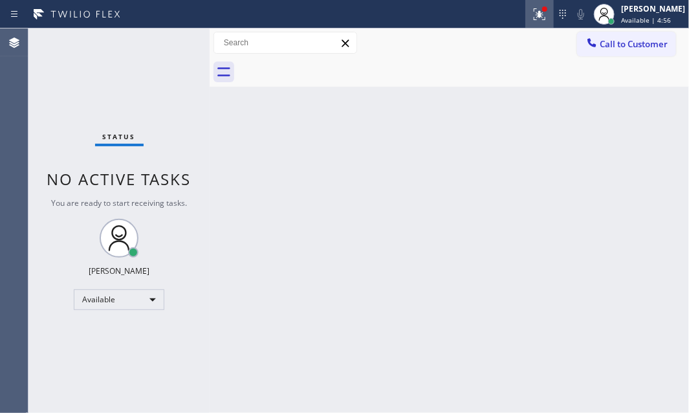
click at [532, 22] on button at bounding box center [540, 14] width 28 height 28
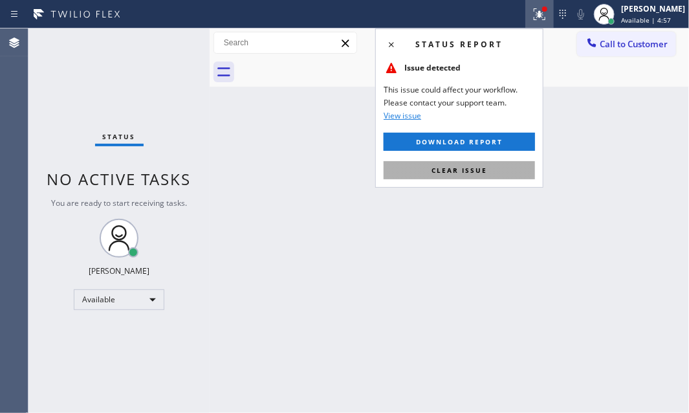
click at [494, 166] on button "Clear issue" at bounding box center [459, 170] width 151 height 18
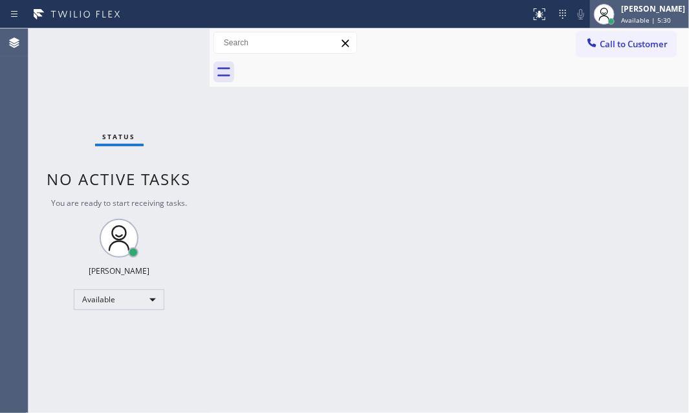
click at [625, 16] on span "Available | 5:30" at bounding box center [646, 20] width 50 height 9
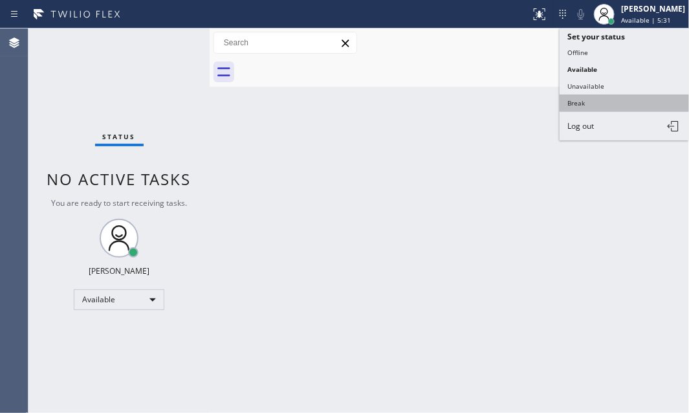
click at [587, 101] on button "Break" at bounding box center [624, 103] width 129 height 17
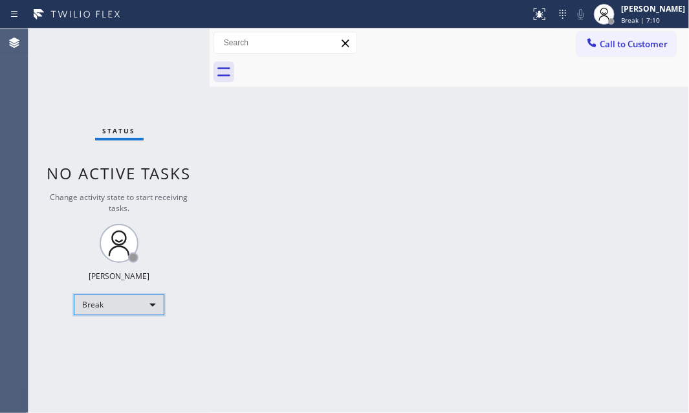
click at [139, 308] on div "Break" at bounding box center [119, 305] width 91 height 21
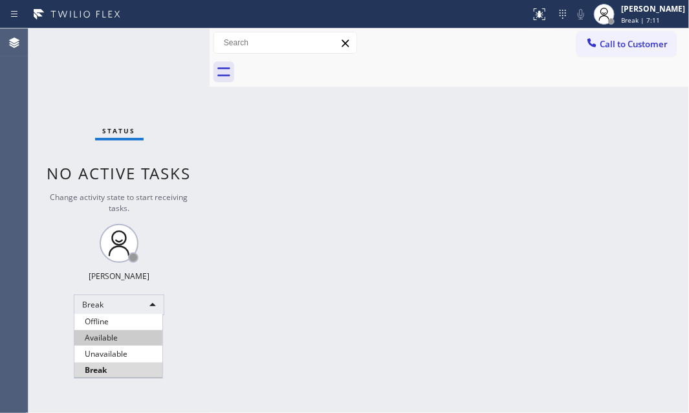
click at [118, 331] on li "Available" at bounding box center [118, 338] width 88 height 16
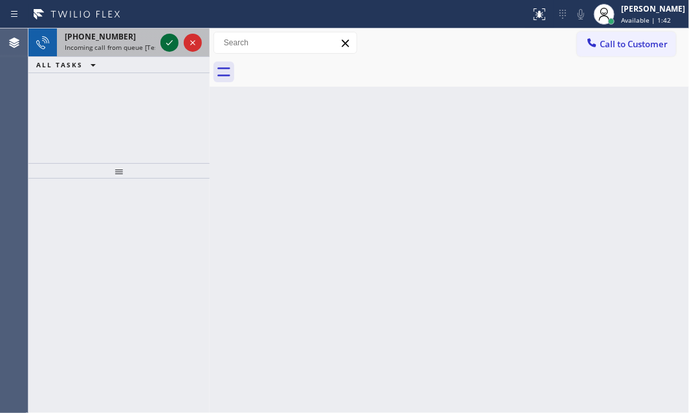
click at [172, 41] on icon at bounding box center [170, 43] width 16 height 16
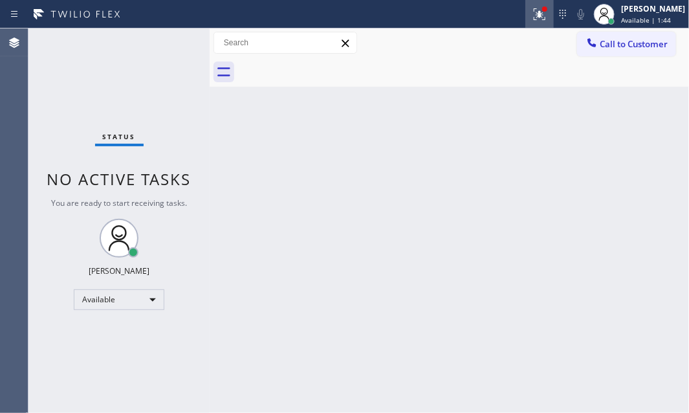
click at [532, 19] on icon at bounding box center [540, 14] width 16 height 16
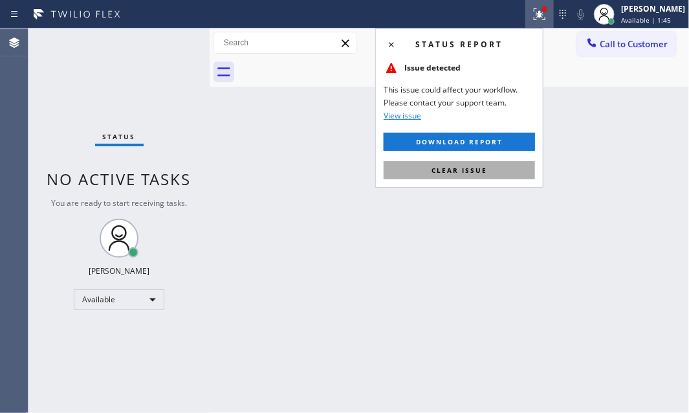
click at [492, 172] on button "Clear issue" at bounding box center [459, 170] width 151 height 18
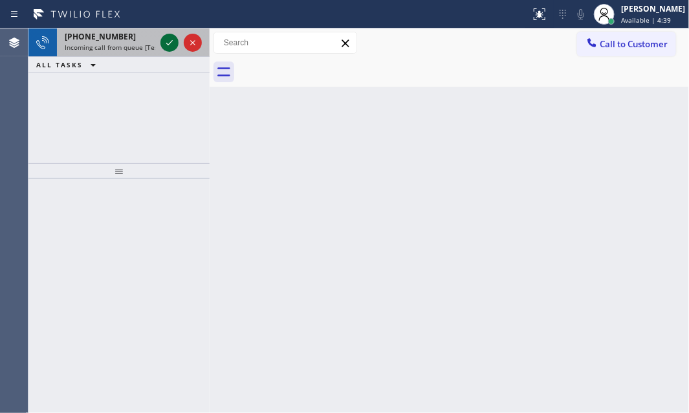
click at [168, 43] on icon at bounding box center [170, 43] width 16 height 16
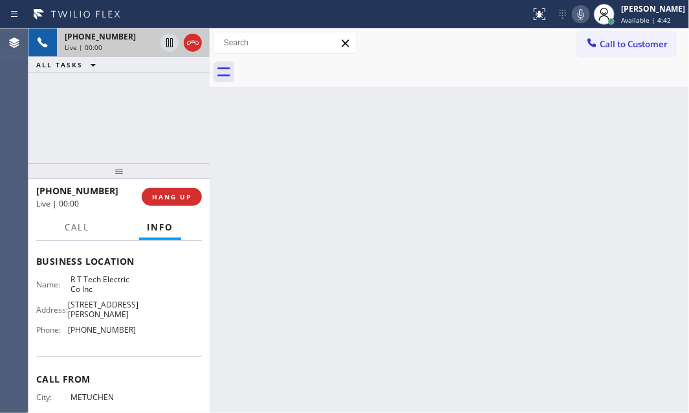
scroll to position [135, 0]
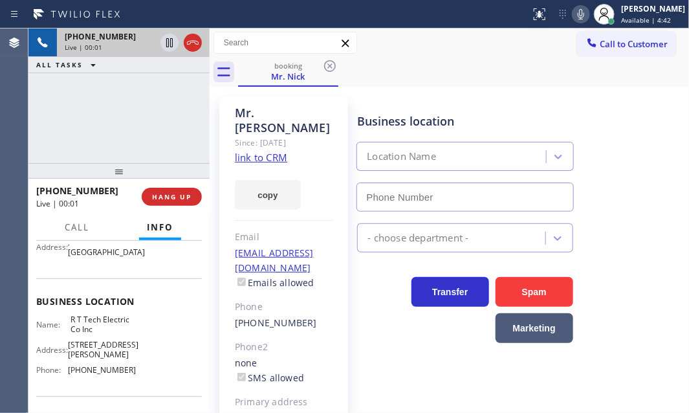
type input "[PHONE_NUMBER]"
drag, startPoint x: 280, startPoint y: 143, endPoint x: 306, endPoint y: 129, distance: 28.7
click at [192, 41] on icon at bounding box center [193, 43] width 16 height 16
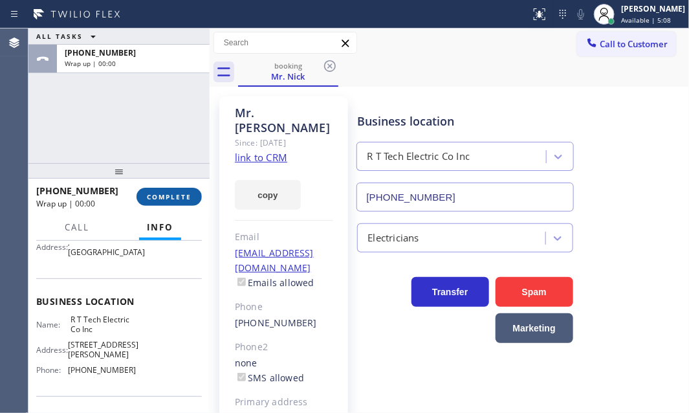
drag, startPoint x: 179, startPoint y: 194, endPoint x: 194, endPoint y: 201, distance: 16.5
click at [179, 194] on span "COMPLETE" at bounding box center [169, 196] width 45 height 9
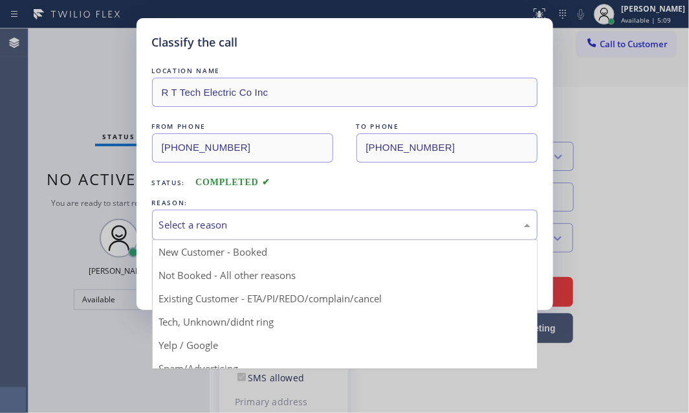
click at [306, 233] on div "Select a reason" at bounding box center [345, 225] width 386 height 30
click at [617, 91] on div "Classify the call LOCATION NAME R T Tech Electric Co Inc FROM PHONE [PHONE_NUMB…" at bounding box center [344, 206] width 689 height 413
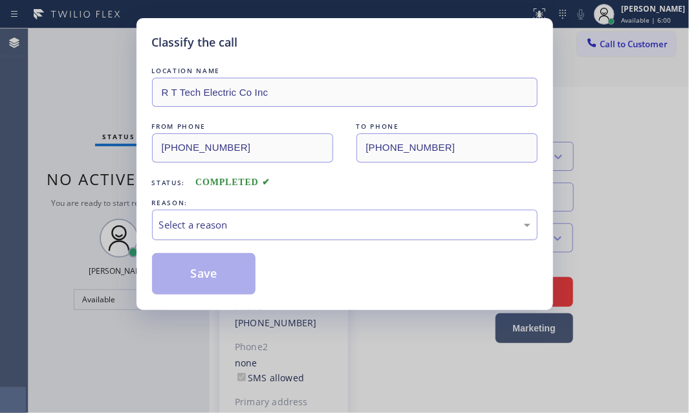
click at [236, 227] on div "Select a reason" at bounding box center [345, 225] width 372 height 15
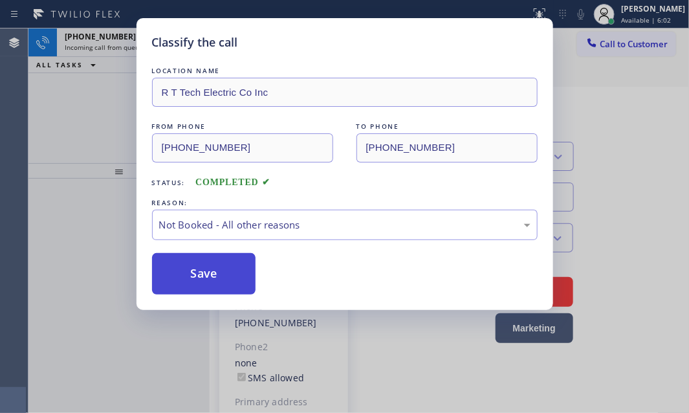
click at [197, 271] on button "Save" at bounding box center [204, 273] width 104 height 41
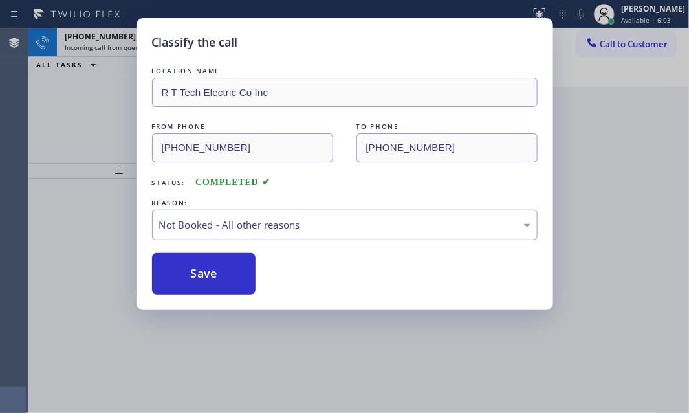
click at [89, 109] on div "Classify the call LOCATION NAME [GEOGRAPHIC_DATA] Appliance Co FROM PHONE [PHON…" at bounding box center [358, 220] width 661 height 385
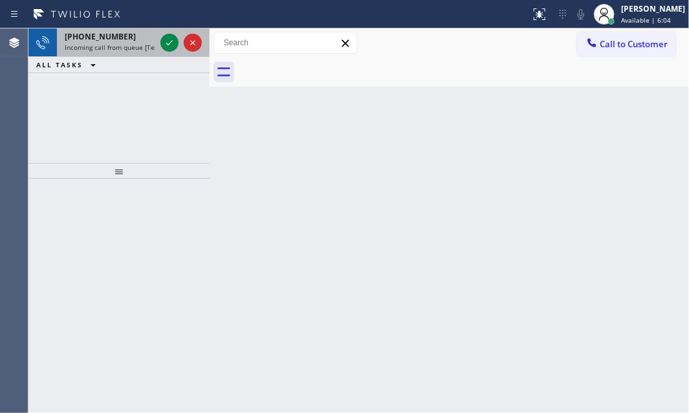
click at [129, 43] on span "Incoming call from queue [Test] All" at bounding box center [118, 47] width 107 height 9
click at [120, 45] on span "Incoming call from queue [Test] All" at bounding box center [118, 47] width 107 height 9
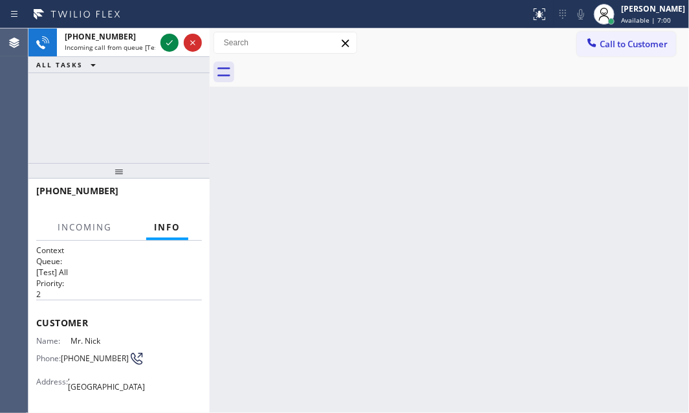
click at [494, 222] on div "Back to Dashboard Change Sender ID Customers Technicians Select a contact Outbo…" at bounding box center [450, 220] width 480 height 385
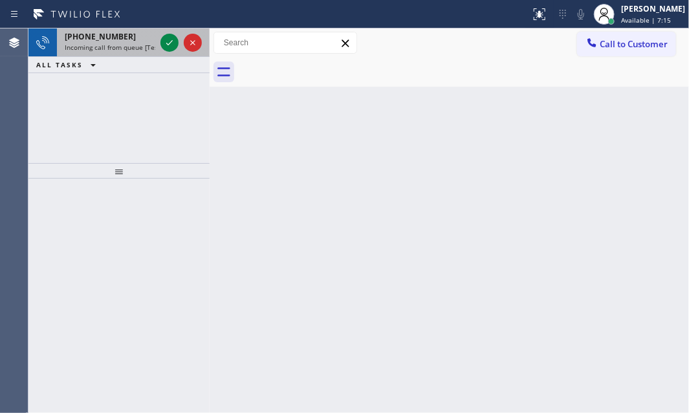
click at [141, 32] on div "[PHONE_NUMBER]" at bounding box center [110, 36] width 91 height 11
click at [129, 32] on div "[PHONE_NUMBER]" at bounding box center [110, 36] width 91 height 11
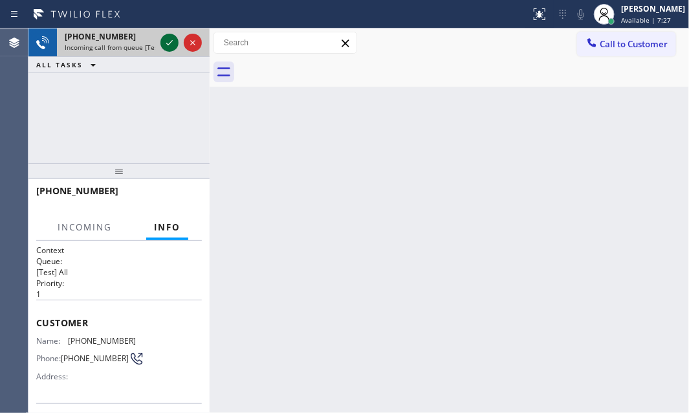
click at [166, 45] on icon at bounding box center [170, 43] width 16 height 16
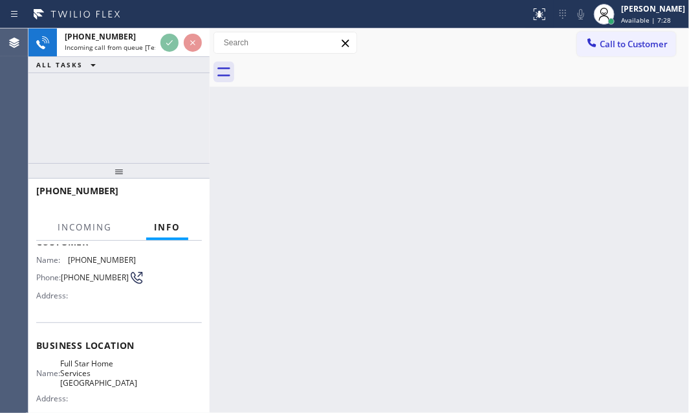
scroll to position [176, 0]
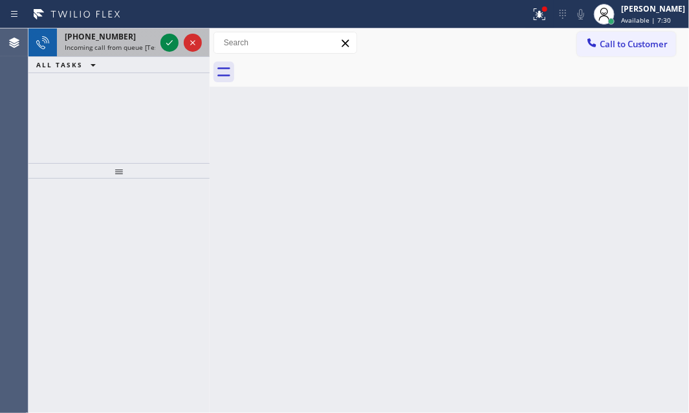
click at [119, 34] on div "[PHONE_NUMBER]" at bounding box center [110, 36] width 91 height 11
click at [136, 39] on div "[PHONE_NUMBER]" at bounding box center [110, 36] width 91 height 11
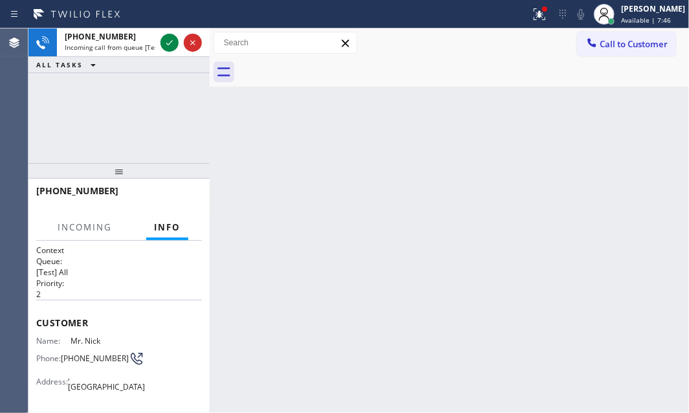
click at [446, 148] on div "Back to Dashboard Change Sender ID Customers Technicians Select a contact Outbo…" at bounding box center [450, 220] width 480 height 385
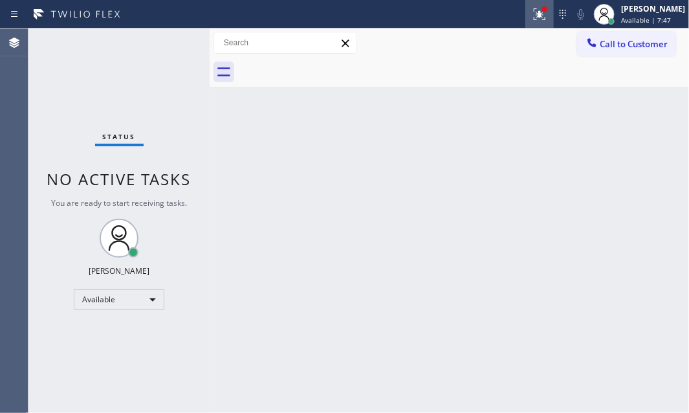
click at [532, 19] on icon at bounding box center [540, 14] width 16 height 16
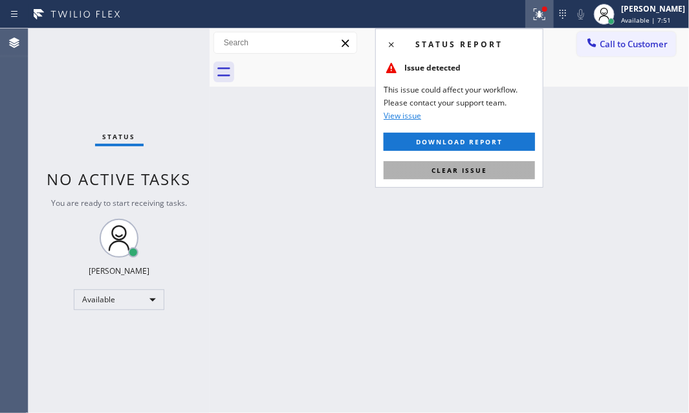
click at [469, 166] on span "Clear issue" at bounding box center [460, 170] width 56 height 9
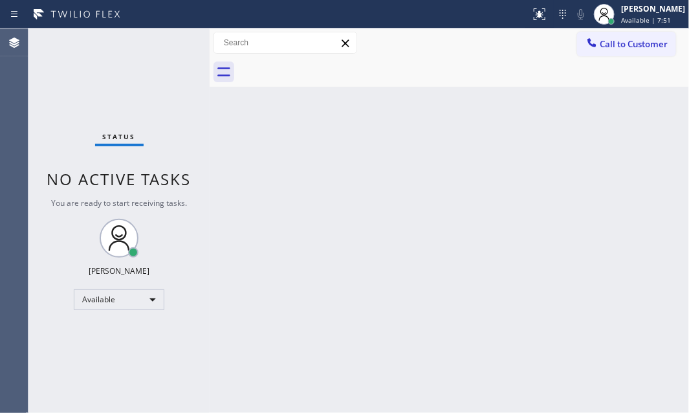
click at [498, 117] on div "Back to Dashboard Change Sender ID Customers Technicians Select a contact Outbo…" at bounding box center [450, 220] width 480 height 385
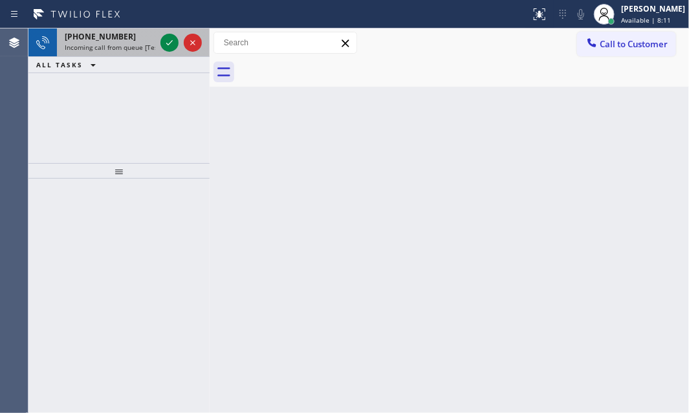
click at [129, 39] on div "[PHONE_NUMBER]" at bounding box center [110, 36] width 91 height 11
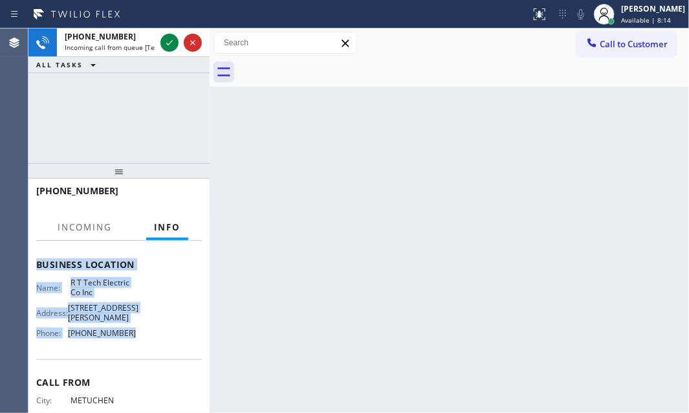
scroll to position [176, 0]
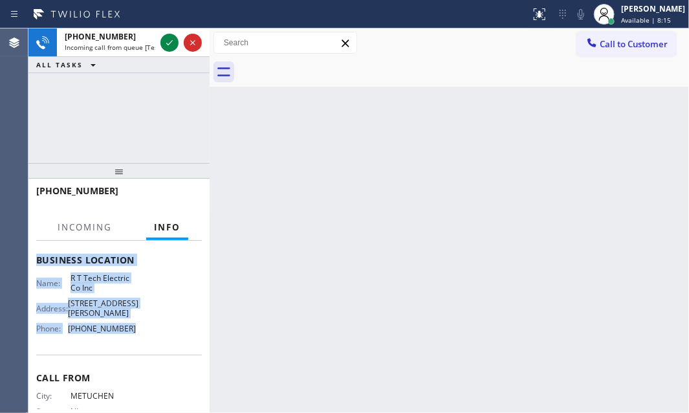
drag, startPoint x: 102, startPoint y: 330, endPoint x: 145, endPoint y: 361, distance: 53.0
click at [145, 361] on div "Context Queue: [Test] All Priority: 2 Customer Name: Mr. Nick Phone: [PHONE_NUM…" at bounding box center [118, 327] width 181 height 173
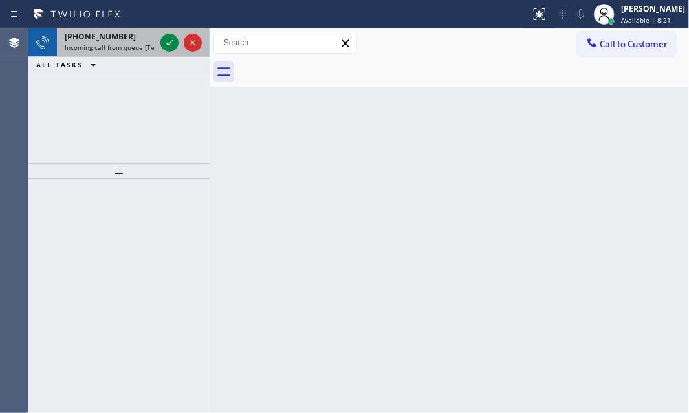
click at [136, 34] on div "[PHONE_NUMBER]" at bounding box center [110, 36] width 91 height 11
click at [137, 39] on div "[PHONE_NUMBER]" at bounding box center [110, 36] width 91 height 11
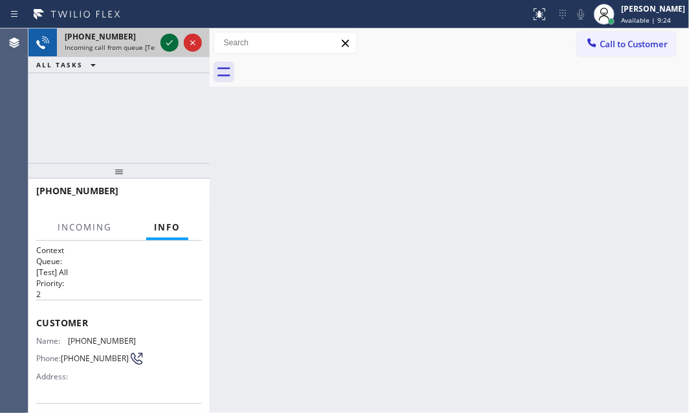
click at [166, 43] on icon at bounding box center [169, 42] width 6 height 5
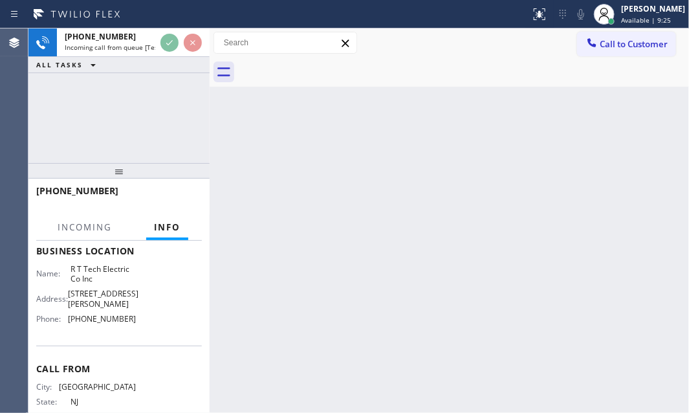
scroll to position [176, 0]
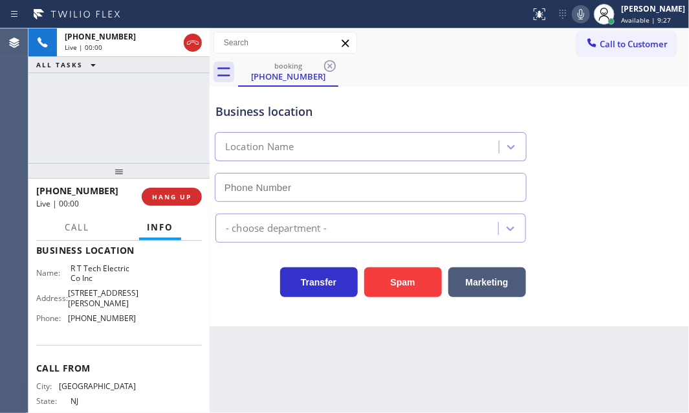
type input "[PHONE_NUMBER]"
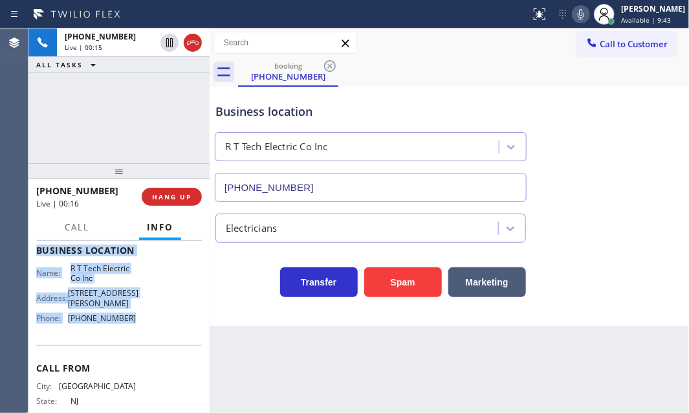
drag, startPoint x: 35, startPoint y: 316, endPoint x: 159, endPoint y: 357, distance: 130.2
click at [159, 357] on div "Context Queue: [Test] All Priority: 2 Customer Name: [PHONE_NUMBER] Phone: [PHO…" at bounding box center [118, 327] width 181 height 173
copy div "Customer Name: [PHONE_NUMBER] Phone: [PHONE_NUMBER] Address: Business location …"
click at [170, 196] on span "HANG UP" at bounding box center [171, 196] width 39 height 9
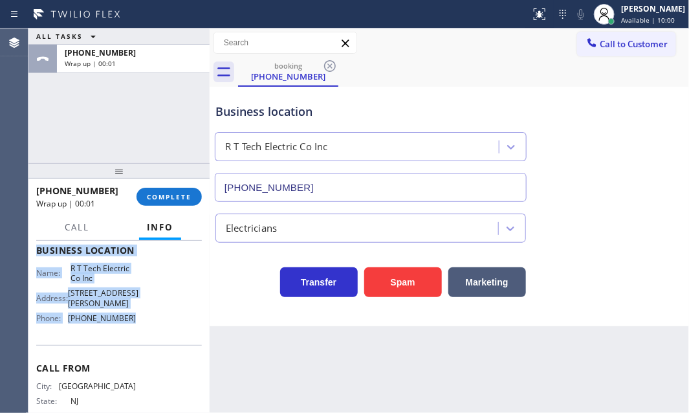
click at [162, 273] on div "Name: R T Tech Electric Co Inc Address: [STREET_ADDRESS][PERSON_NAME] Phone: [P…" at bounding box center [119, 295] width 166 height 65
drag, startPoint x: 34, startPoint y: 256, endPoint x: 247, endPoint y: 346, distance: 231.2
click at [155, 343] on div "Context Queue: [Test] All Priority: 2 Customer Name: [PHONE_NUMBER] Phone: [PHO…" at bounding box center [118, 327] width 181 height 173
copy div "Customer Name: [PHONE_NUMBER] Phone: [PHONE_NUMBER] Address: Business location …"
click at [161, 198] on span "COMPLETE" at bounding box center [169, 196] width 45 height 9
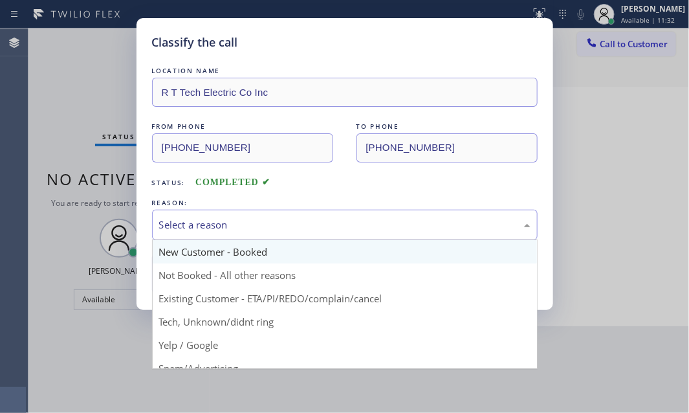
drag, startPoint x: 285, startPoint y: 220, endPoint x: 259, endPoint y: 258, distance: 45.6
click at [285, 221] on div "Select a reason" at bounding box center [345, 225] width 372 height 15
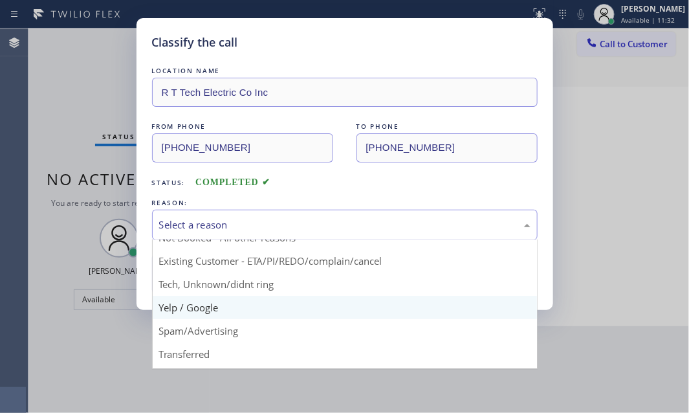
scroll to position [58, 0]
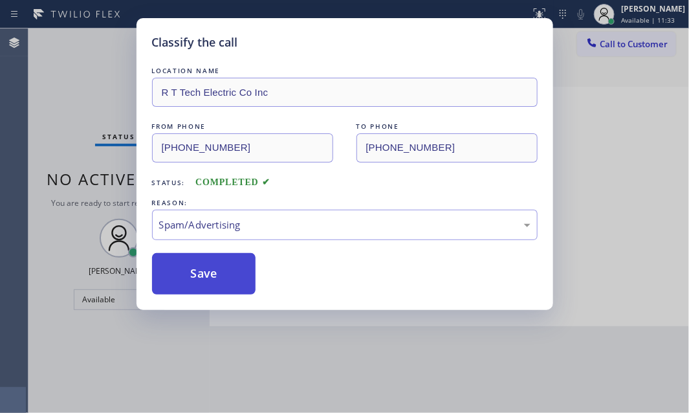
drag, startPoint x: 195, startPoint y: 310, endPoint x: 196, endPoint y: 281, distance: 29.1
click at [196, 272] on button "Save" at bounding box center [204, 273] width 104 height 41
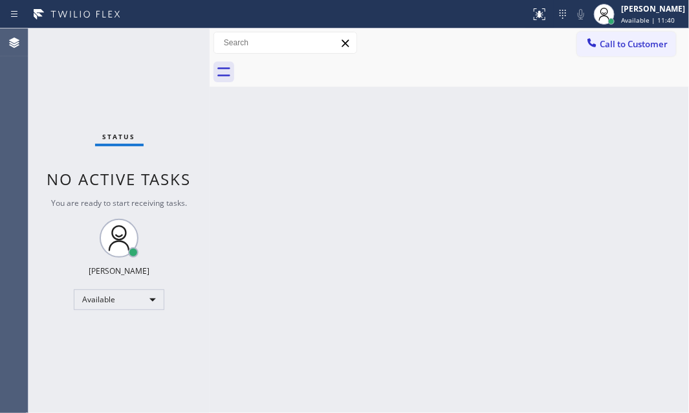
drag, startPoint x: 520, startPoint y: 154, endPoint x: 489, endPoint y: 46, distance: 112.5
click at [520, 153] on div "Back to Dashboard Change Sender ID Customers Technicians Select a contact Outbo…" at bounding box center [450, 220] width 480 height 385
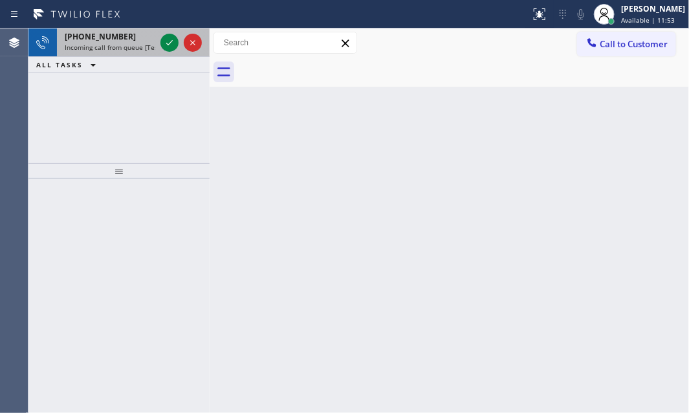
drag, startPoint x: 136, startPoint y: 37, endPoint x: 140, endPoint y: 44, distance: 8.4
click at [137, 36] on div "[PHONE_NUMBER]" at bounding box center [110, 36] width 91 height 11
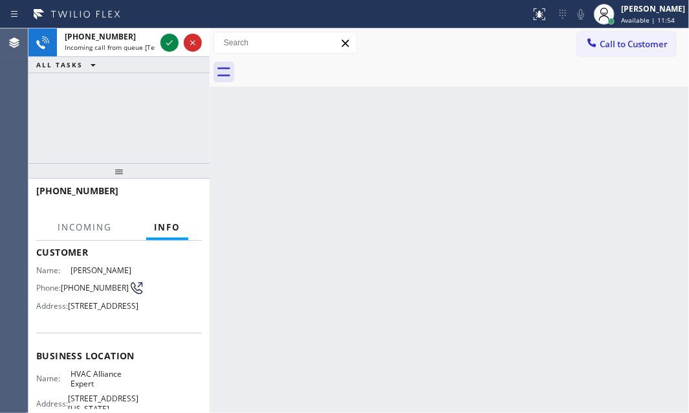
scroll to position [235, 0]
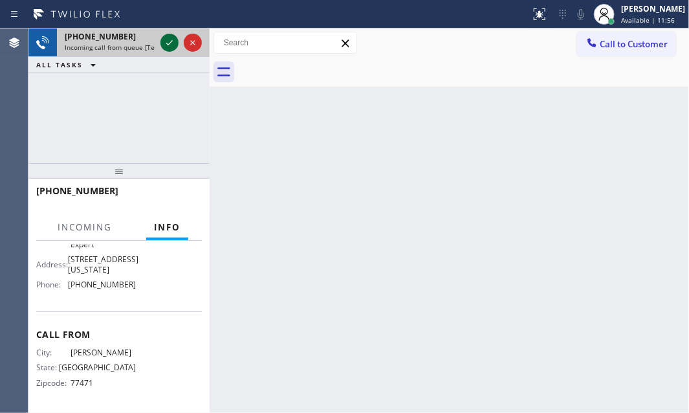
click at [171, 38] on icon at bounding box center [170, 43] width 16 height 16
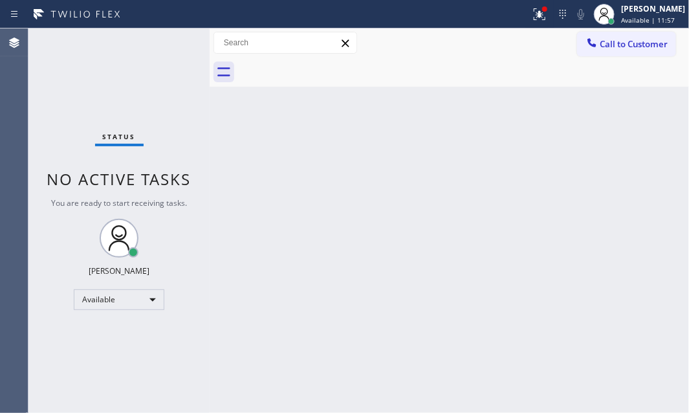
drag, startPoint x: 530, startPoint y: 17, endPoint x: 518, endPoint y: 102, distance: 85.6
click at [532, 17] on icon at bounding box center [540, 14] width 16 height 16
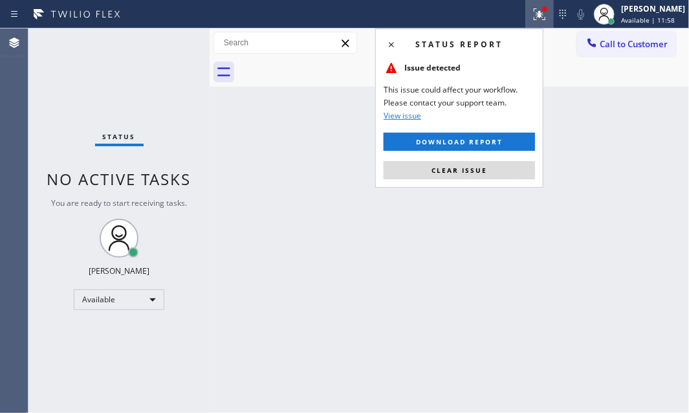
click at [482, 166] on span "Clear issue" at bounding box center [460, 170] width 56 height 9
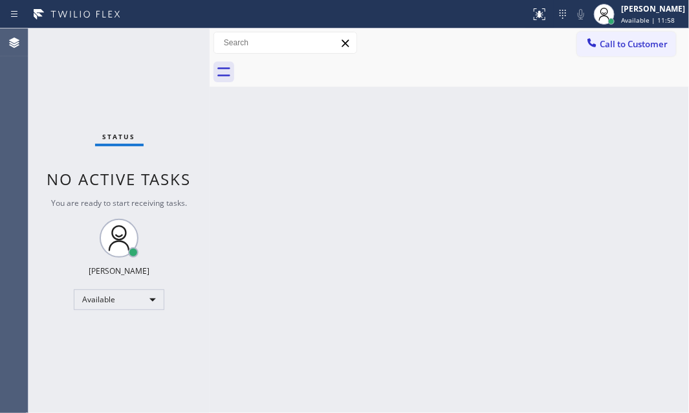
click at [465, 199] on div "Back to Dashboard Change Sender ID Customers Technicians Select a contact Outbo…" at bounding box center [450, 220] width 480 height 385
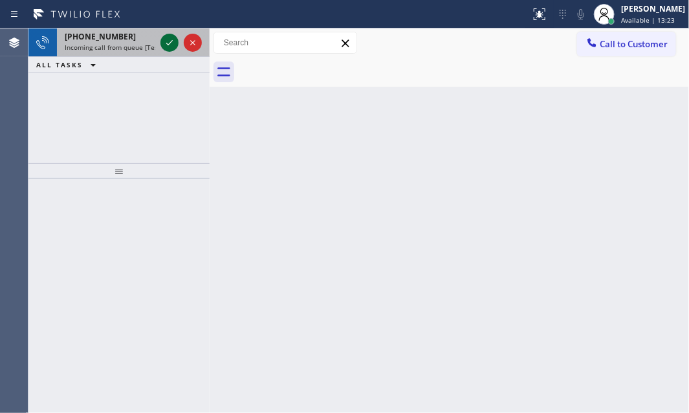
click at [161, 41] on div at bounding box center [170, 43] width 18 height 16
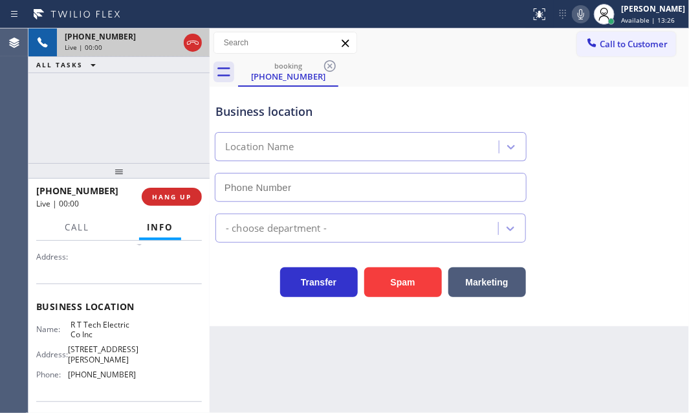
scroll to position [115, 0]
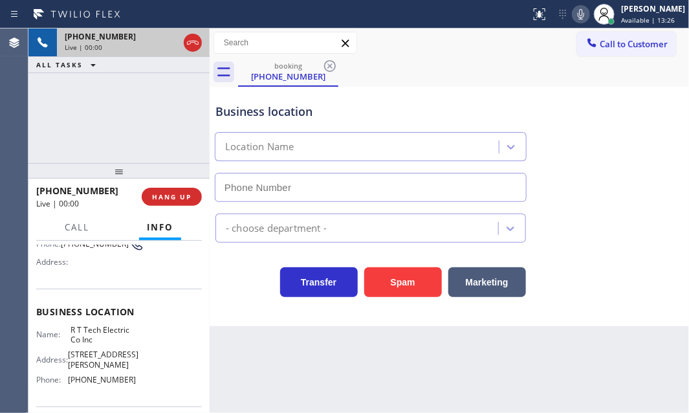
type input "[PHONE_NUMBER]"
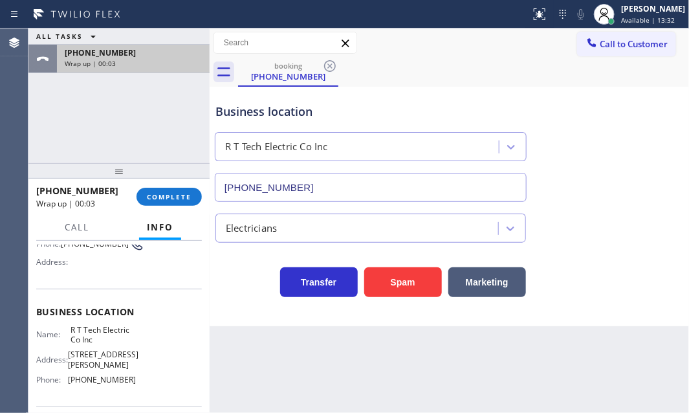
drag, startPoint x: 155, startPoint y: 54, endPoint x: 155, endPoint y: 62, distance: 7.2
click at [155, 55] on div "[PHONE_NUMBER]" at bounding box center [133, 52] width 137 height 11
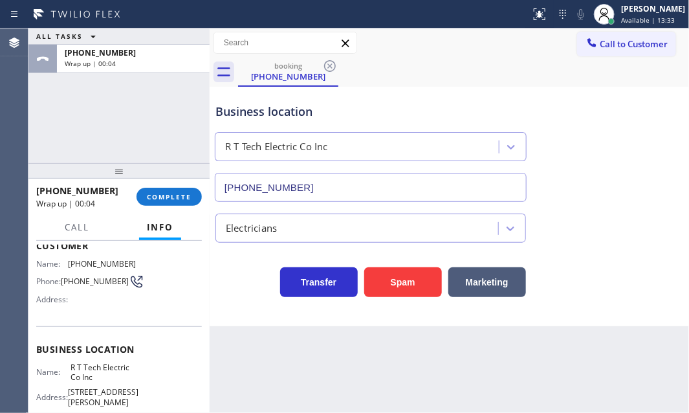
scroll to position [56, 0]
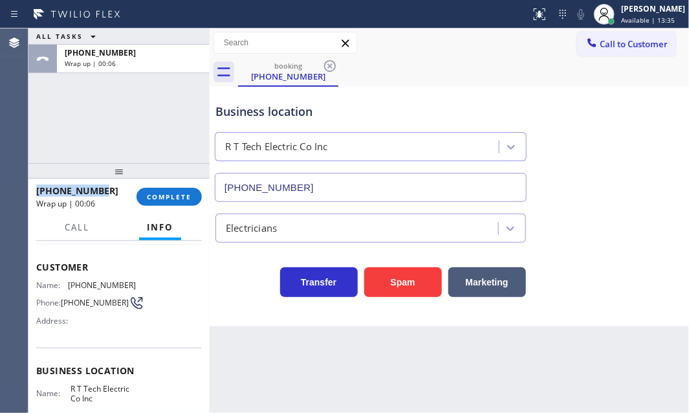
drag, startPoint x: 110, startPoint y: 192, endPoint x: 32, endPoint y: 189, distance: 78.4
click at [32, 189] on div "[PHONE_NUMBER] Wrap up | 00:06 COMPLETE" at bounding box center [118, 197] width 181 height 36
copy span "[PHONE_NUMBER]"
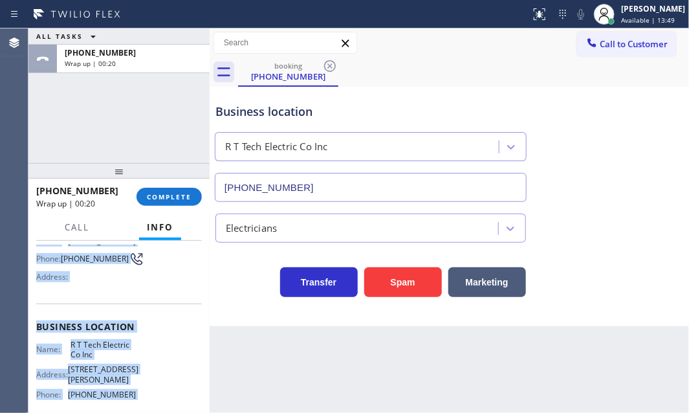
scroll to position [176, 0]
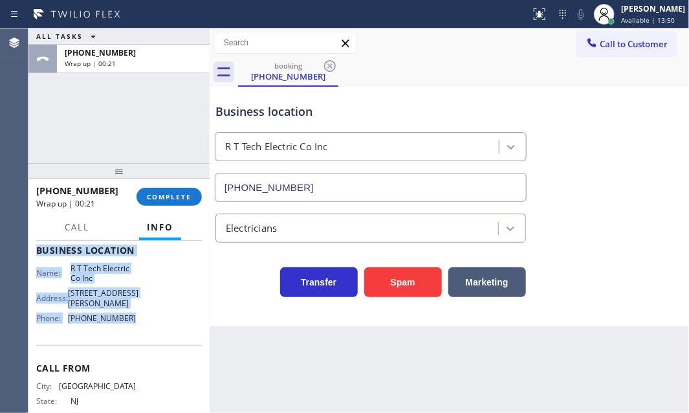
drag, startPoint x: 35, startPoint y: 311, endPoint x: 151, endPoint y: 359, distance: 125.7
click at [151, 359] on div "Context Queue: [Test] All Priority: 2 Customer Name: [PHONE_NUMBER] Phone: [PHO…" at bounding box center [118, 327] width 181 height 173
copy div "Customer Name: [PHONE_NUMBER] Phone: [PHONE_NUMBER] Address: Business location …"
click at [174, 197] on span "COMPLETE" at bounding box center [169, 196] width 45 height 9
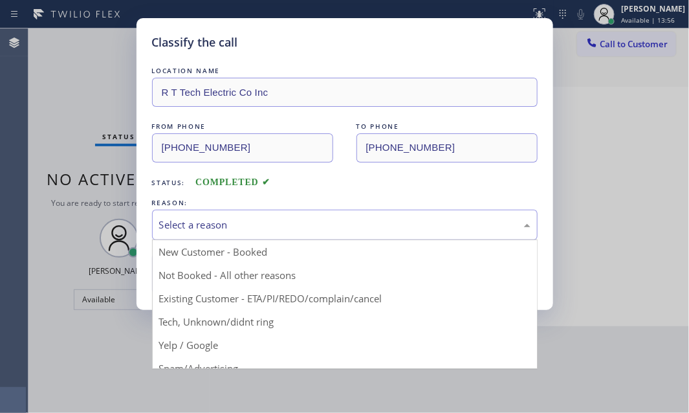
click at [272, 231] on div "Select a reason" at bounding box center [345, 225] width 372 height 15
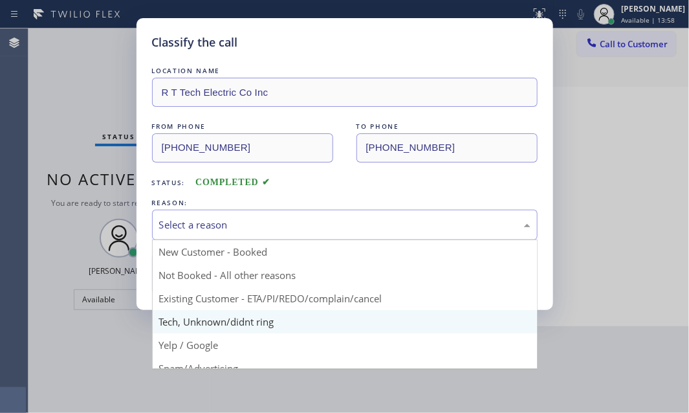
scroll to position [58, 0]
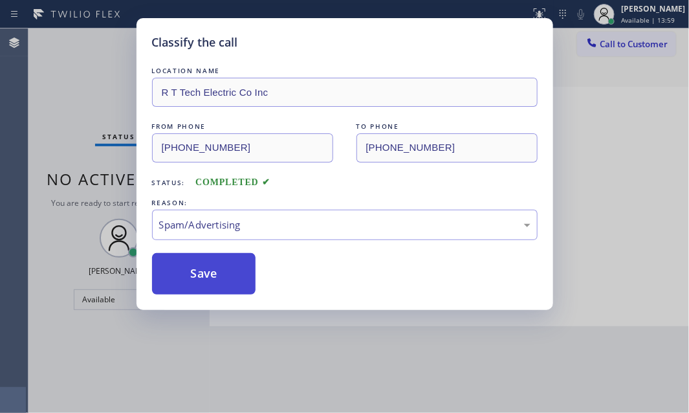
click at [192, 279] on button "Save" at bounding box center [204, 273] width 104 height 41
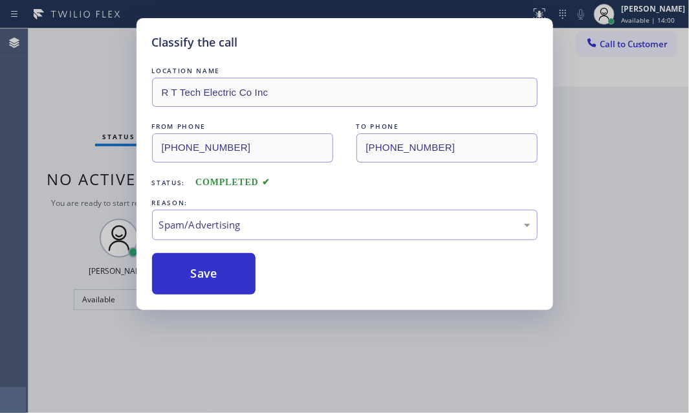
click at [77, 80] on div "Classify the call LOCATION NAME R T Tech Electric Co Inc FROM PHONE [PHONE_NUMB…" at bounding box center [344, 206] width 689 height 413
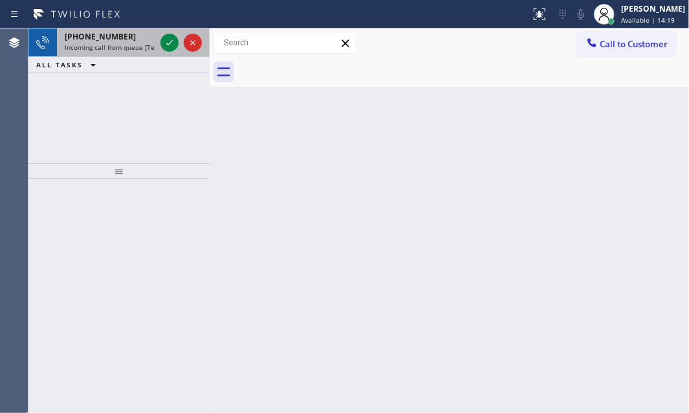
click at [121, 43] on span "Incoming call from queue [Test] All" at bounding box center [118, 47] width 107 height 9
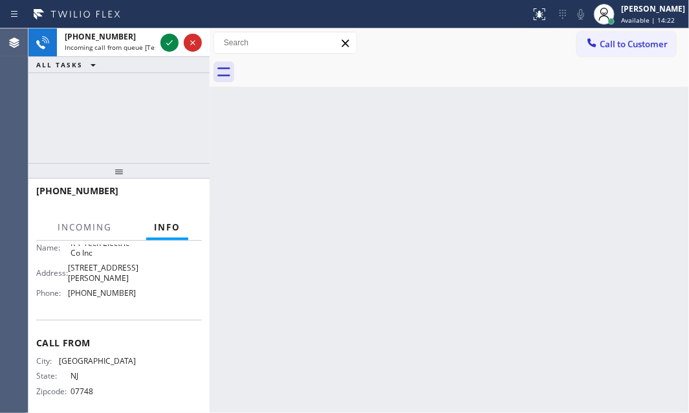
scroll to position [173, 0]
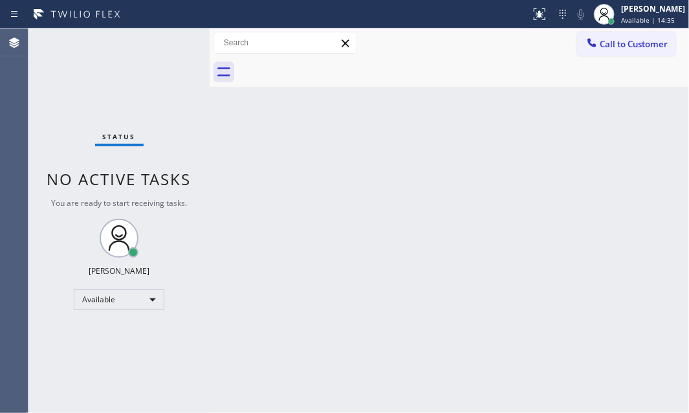
click at [489, 147] on div "Back to Dashboard Change Sender ID Customers Technicians Select a contact Outbo…" at bounding box center [450, 220] width 480 height 385
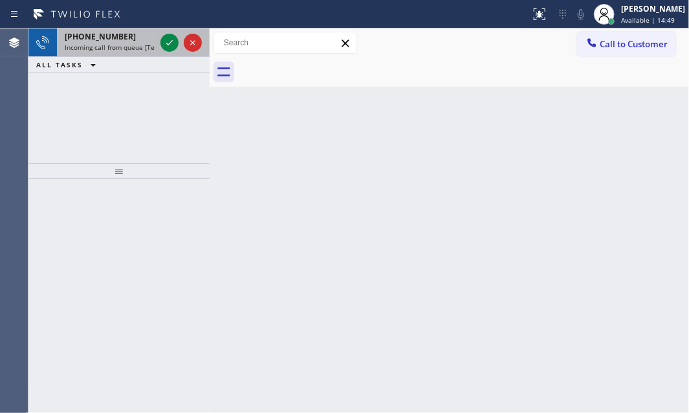
click at [123, 38] on div "[PHONE_NUMBER]" at bounding box center [110, 36] width 91 height 11
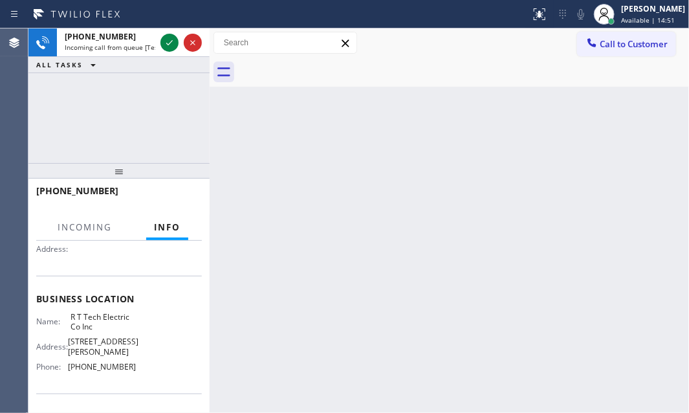
scroll to position [176, 0]
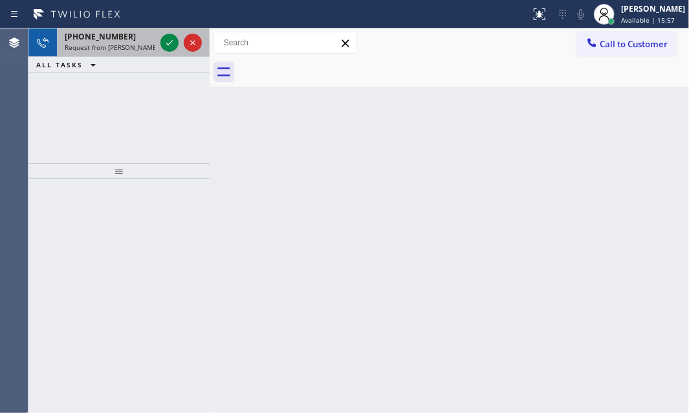
click at [140, 36] on div "[PHONE_NUMBER]" at bounding box center [110, 36] width 91 height 11
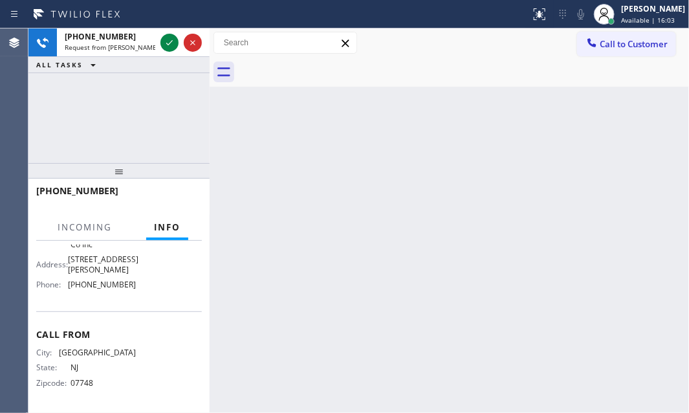
scroll to position [232, 0]
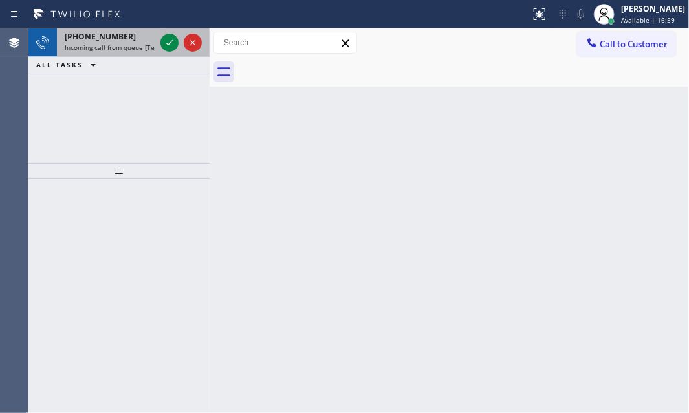
drag, startPoint x: 148, startPoint y: 37, endPoint x: 157, endPoint y: 43, distance: 11.3
click at [148, 37] on div "[PHONE_NUMBER]" at bounding box center [110, 36] width 91 height 11
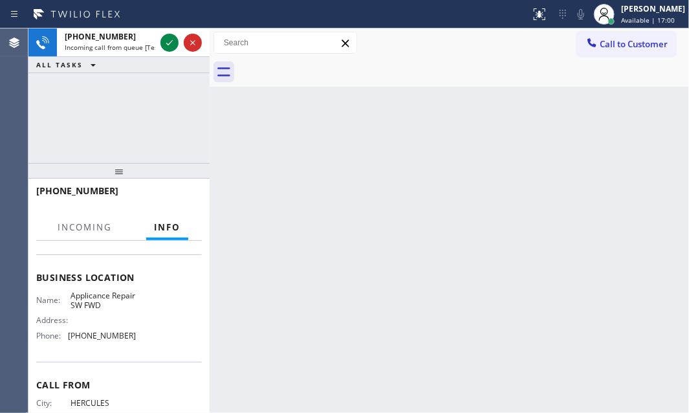
scroll to position [176, 0]
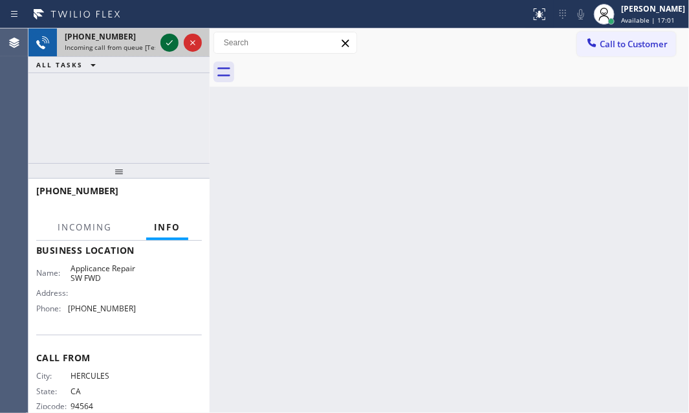
click at [174, 47] on icon at bounding box center [170, 43] width 16 height 16
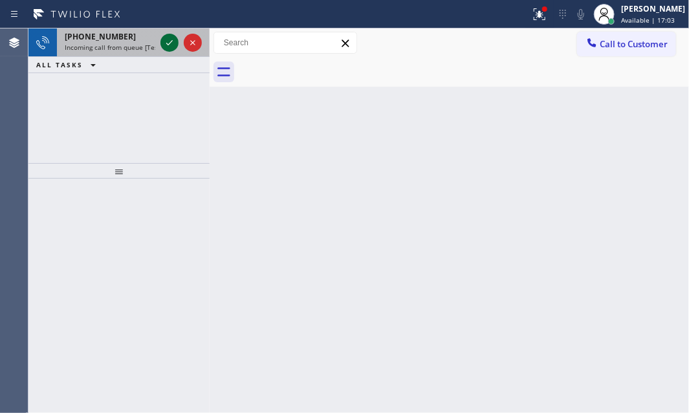
click at [173, 41] on icon at bounding box center [170, 43] width 16 height 16
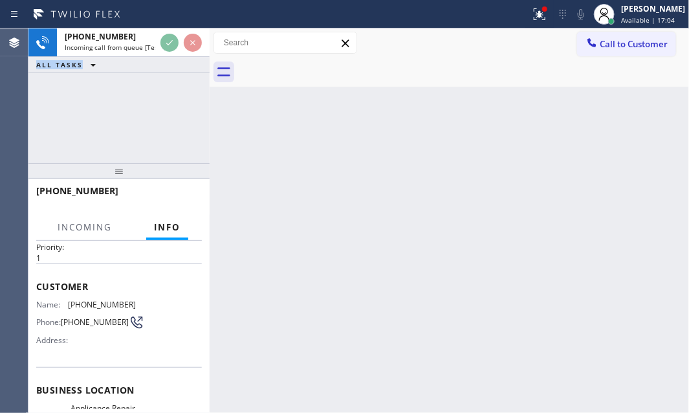
scroll to position [117, 0]
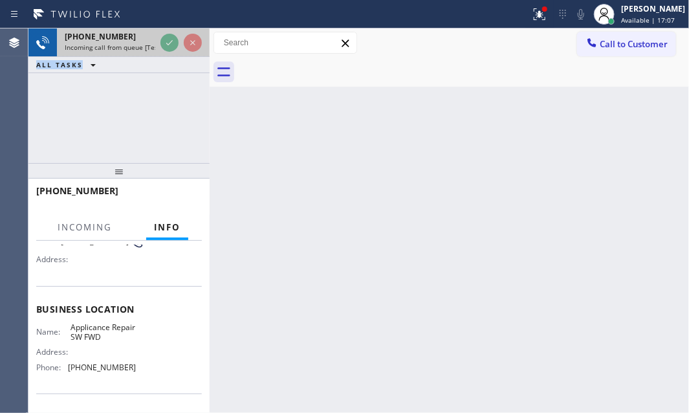
click at [131, 44] on span "Incoming call from queue [Test] All" at bounding box center [118, 47] width 107 height 9
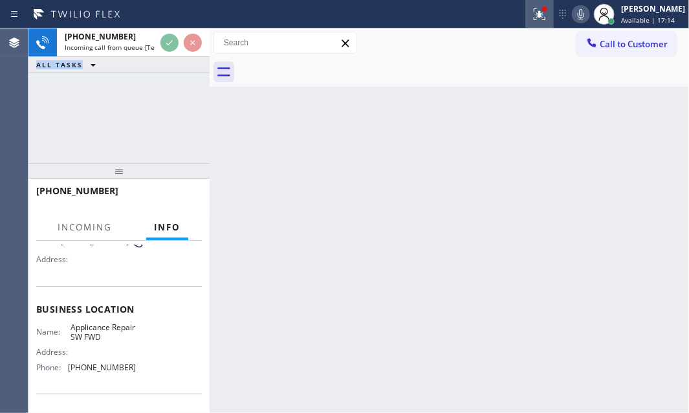
click at [532, 14] on icon at bounding box center [540, 14] width 16 height 16
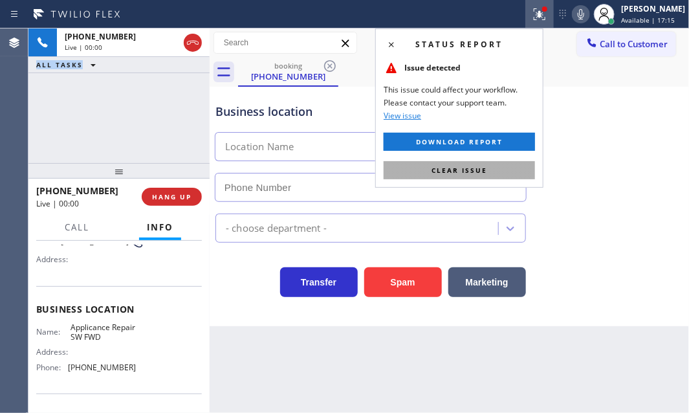
click at [456, 178] on button "Clear issue" at bounding box center [459, 170] width 151 height 18
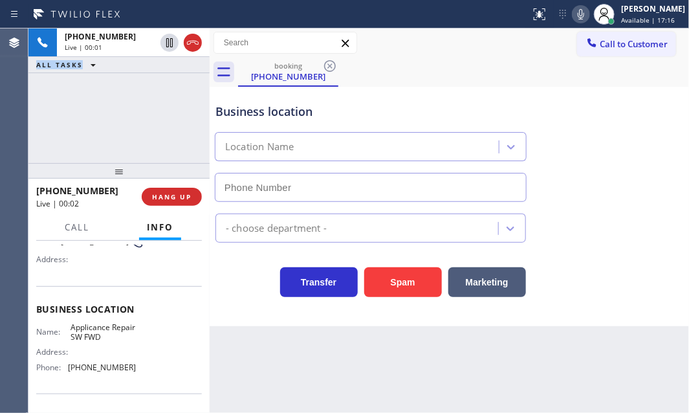
type input "[PHONE_NUMBER]"
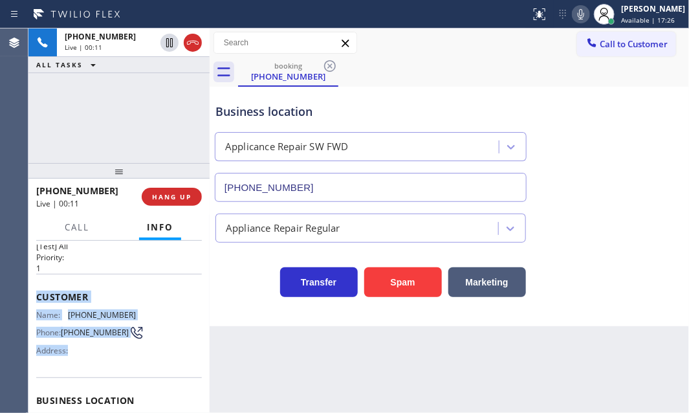
scroll to position [143, 0]
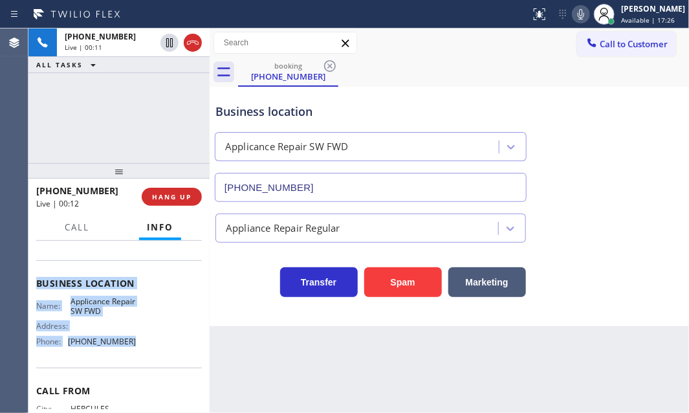
drag, startPoint x: 34, startPoint y: 294, endPoint x: 129, endPoint y: 351, distance: 110.9
click at [129, 351] on div "Context Queue: [Test] All Priority: 1 Customer Name: [PHONE_NUMBER] Phone: [PHO…" at bounding box center [118, 327] width 181 height 173
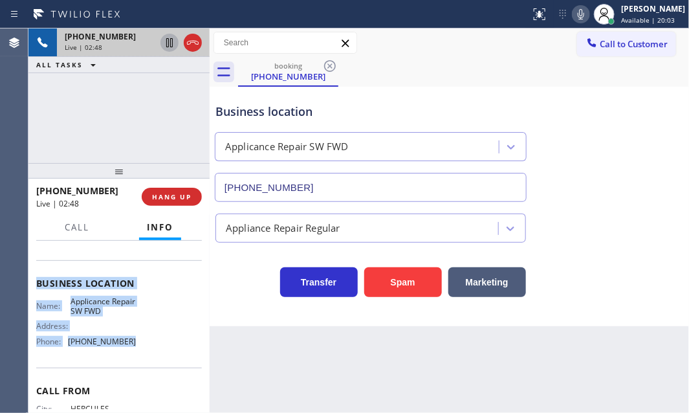
click at [166, 44] on icon at bounding box center [169, 42] width 6 height 9
click at [172, 45] on icon at bounding box center [169, 42] width 9 height 9
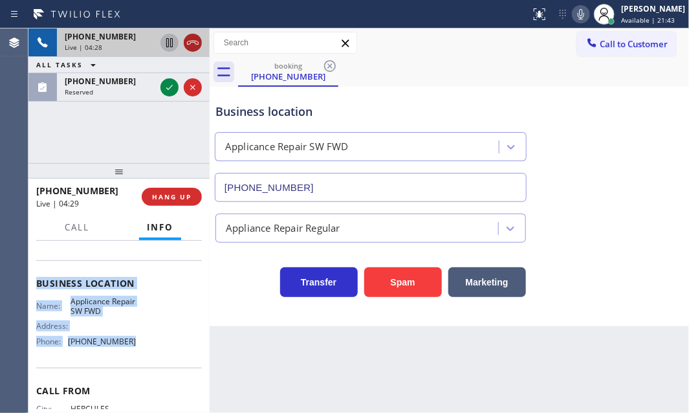
click at [188, 43] on icon at bounding box center [193, 43] width 16 height 16
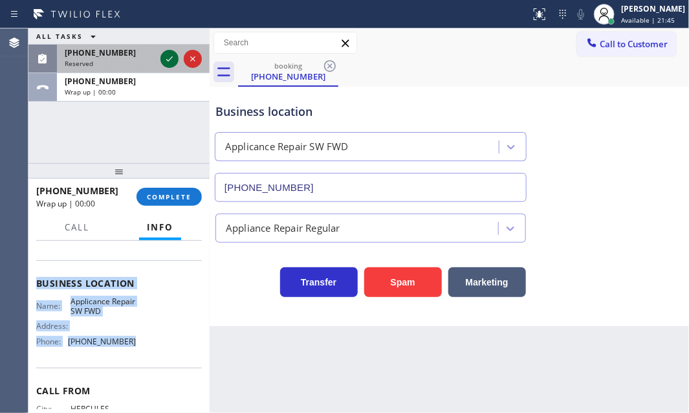
click at [166, 61] on icon at bounding box center [170, 59] width 16 height 16
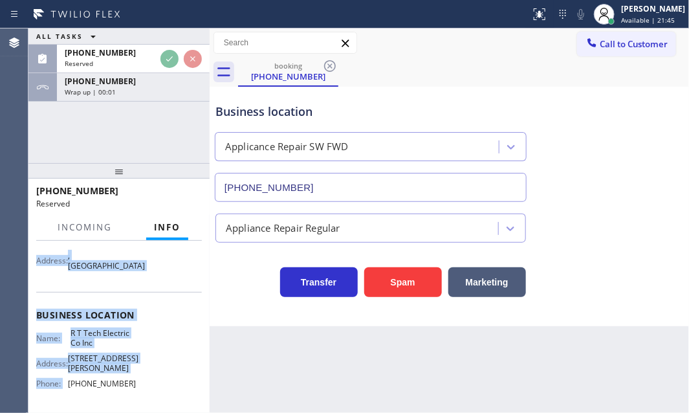
scroll to position [164, 0]
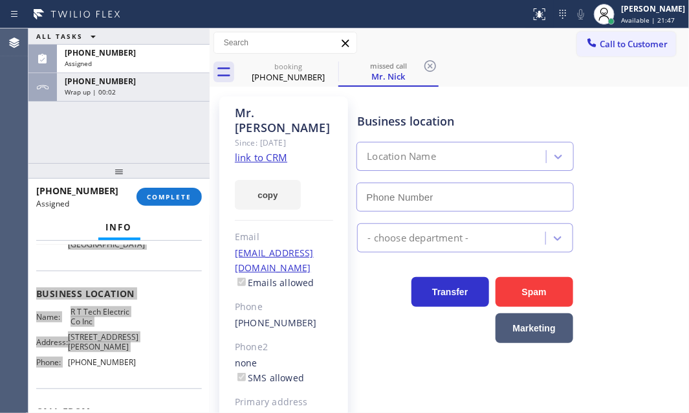
type input "[PHONE_NUMBER]"
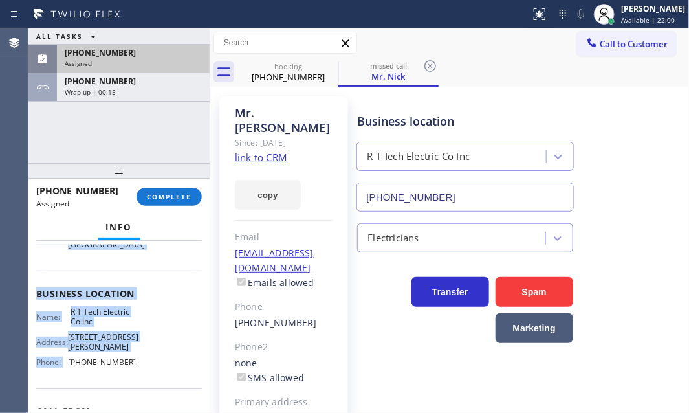
click at [148, 59] on div "Assigned" at bounding box center [133, 63] width 137 height 9
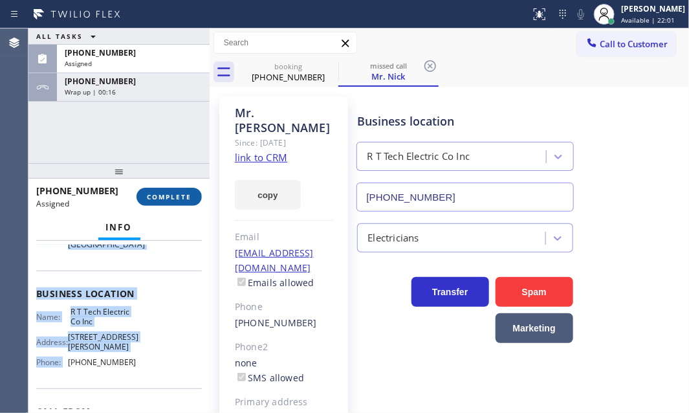
click at [182, 199] on span "COMPLETE" at bounding box center [169, 196] width 45 height 9
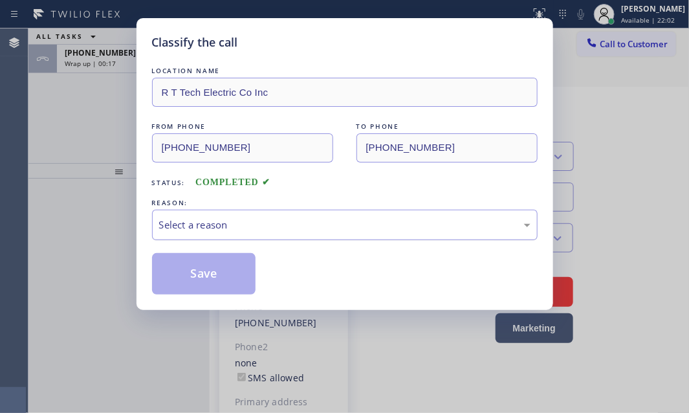
click at [270, 232] on div "Select a reason" at bounding box center [345, 225] width 386 height 30
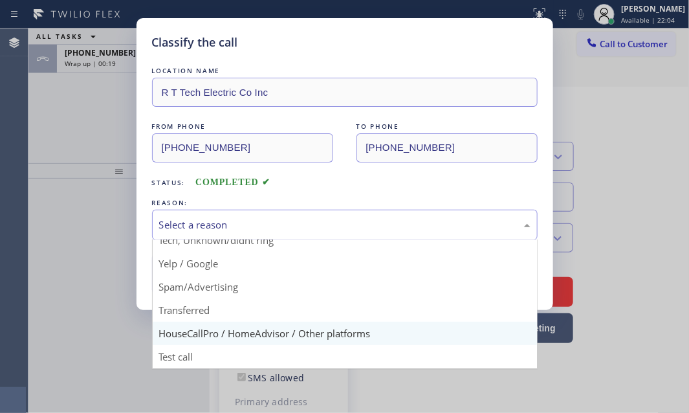
scroll to position [86, 0]
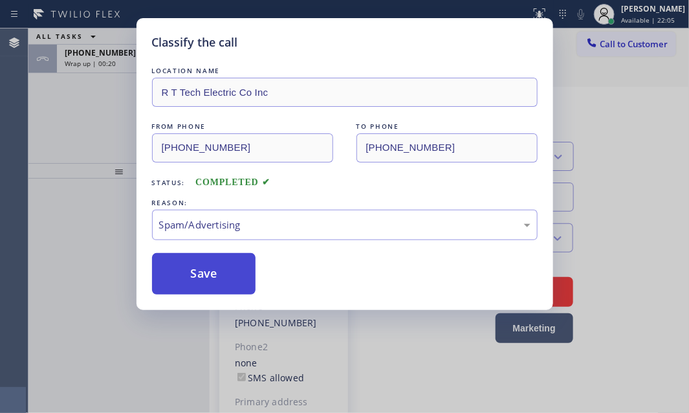
click at [200, 265] on button "Save" at bounding box center [204, 273] width 104 height 41
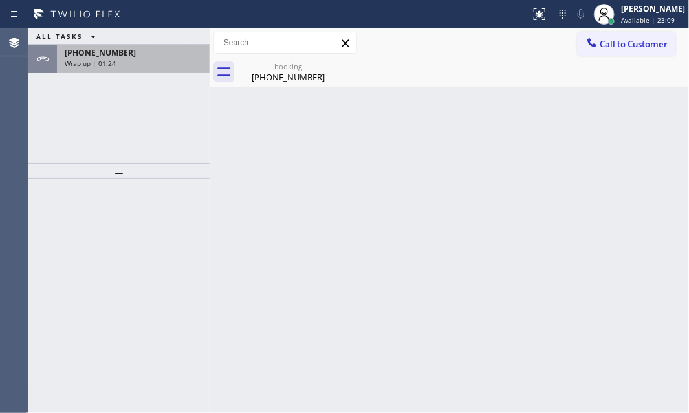
click at [168, 62] on div "Wrap up | 01:24" at bounding box center [133, 63] width 137 height 9
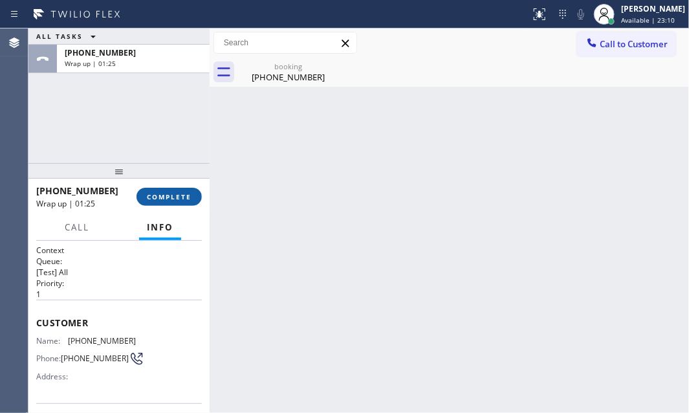
click at [187, 203] on button "COMPLETE" at bounding box center [169, 197] width 65 height 18
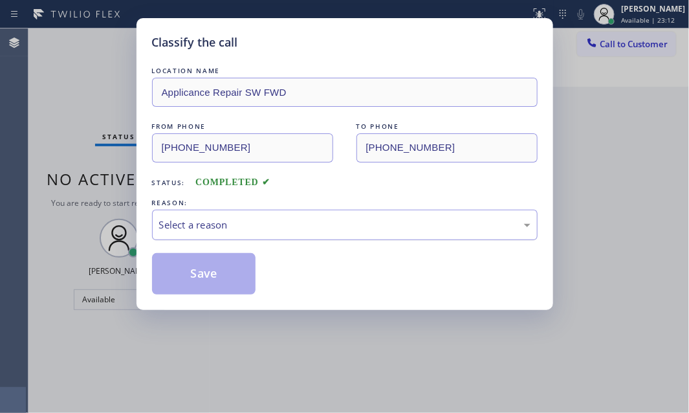
drag, startPoint x: 294, startPoint y: 216, endPoint x: 285, endPoint y: 227, distance: 13.9
click at [295, 218] on div "Select a reason" at bounding box center [345, 225] width 372 height 15
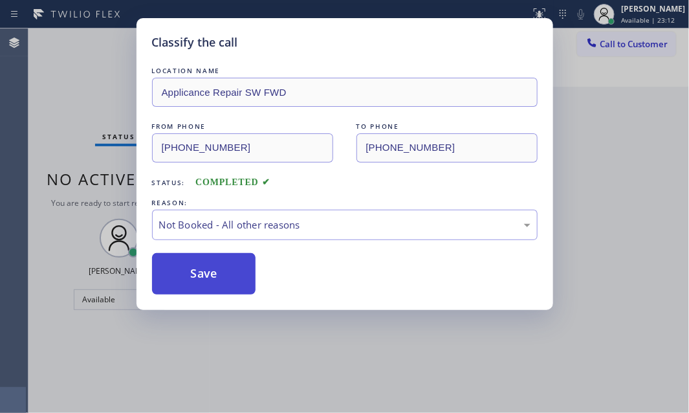
click at [186, 272] on button "Save" at bounding box center [204, 273] width 104 height 41
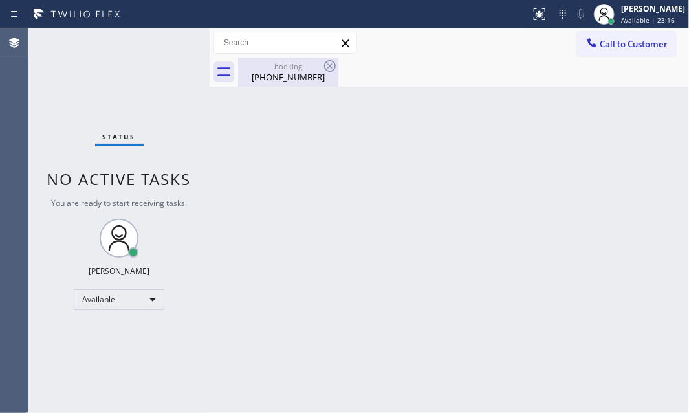
click at [297, 79] on div "[PHONE_NUMBER]" at bounding box center [289, 77] width 98 height 12
click at [421, 109] on div "Back to Dashboard Change Sender ID Customers Technicians Select a contact Outbo…" at bounding box center [450, 220] width 480 height 385
click at [566, 296] on div "Back to Dashboard Change Sender ID Customers Technicians Select a contact Outbo…" at bounding box center [450, 220] width 480 height 385
click at [371, 227] on div "Back to Dashboard Change Sender ID Customers Technicians Select a contact Outbo…" at bounding box center [450, 220] width 480 height 385
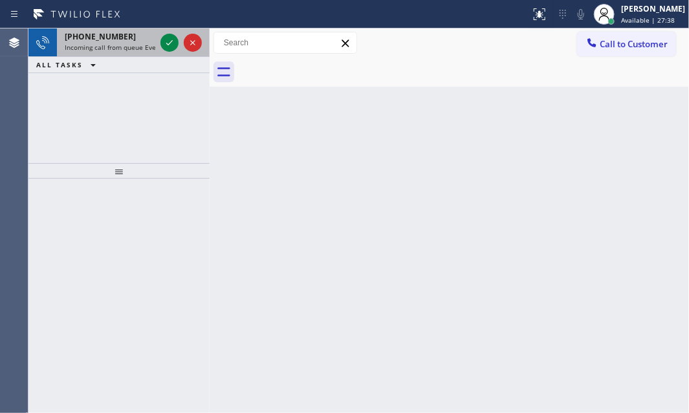
click at [138, 47] on span "Incoming call from queue Everybody" at bounding box center [121, 47] width 112 height 9
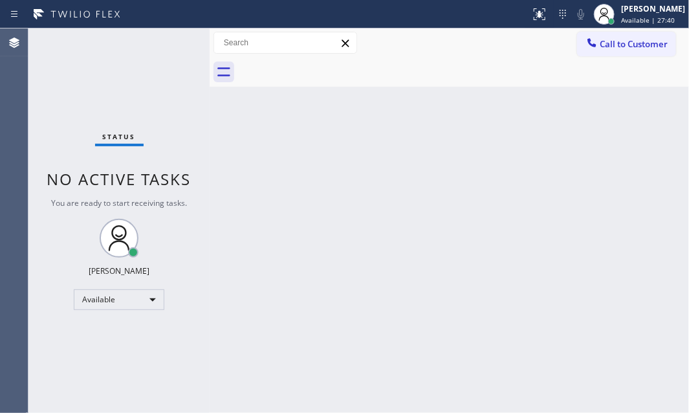
drag, startPoint x: 165, startPoint y: 45, endPoint x: 434, endPoint y: 48, distance: 269.3
click at [453, 329] on div "Back to Dashboard Change Sender ID Customers Technicians Select a contact Outbo…" at bounding box center [450, 220] width 480 height 385
click at [453, 330] on div "Back to Dashboard Change Sender ID Customers Technicians Select a contact Outbo…" at bounding box center [450, 220] width 480 height 385
click at [123, 91] on div "Status No active tasks You are ready to start receiving tasks. [PERSON_NAME] Av…" at bounding box center [118, 220] width 181 height 385
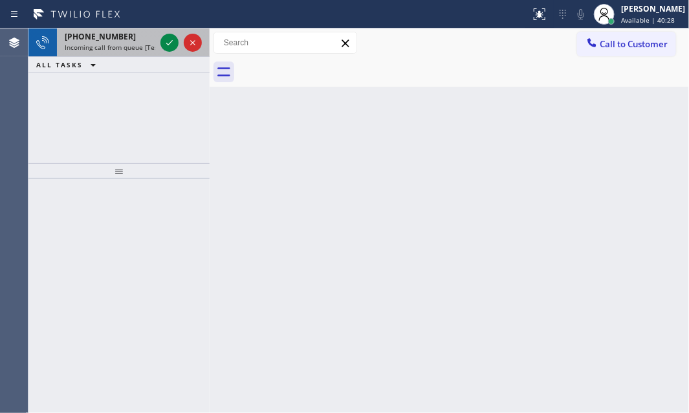
drag, startPoint x: 169, startPoint y: 30, endPoint x: 169, endPoint y: 39, distance: 9.7
click at [169, 30] on div at bounding box center [181, 42] width 47 height 28
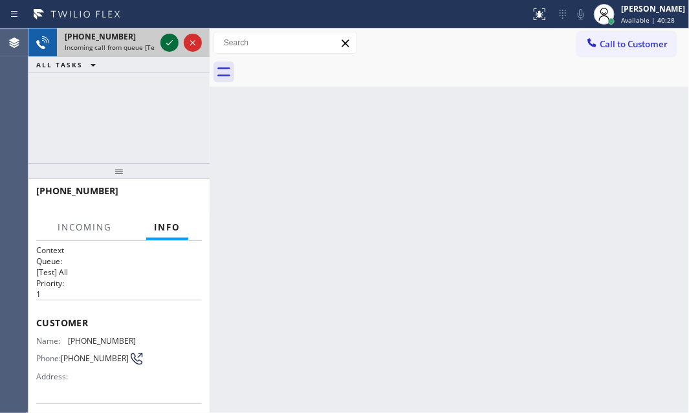
click at [168, 41] on icon at bounding box center [170, 43] width 16 height 16
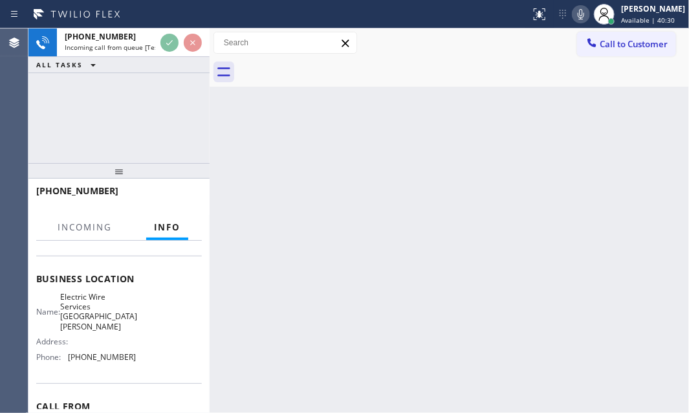
scroll to position [176, 0]
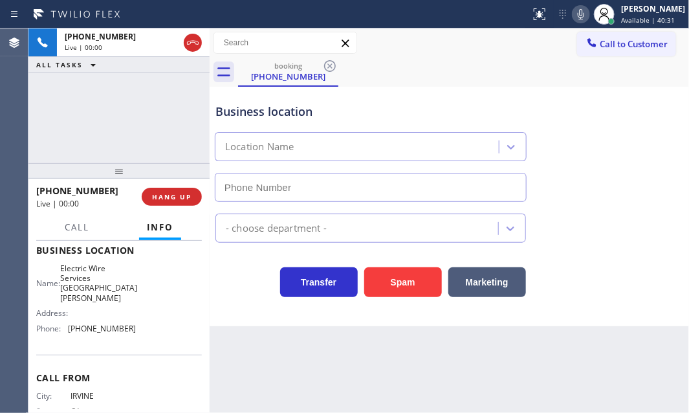
type input "[PHONE_NUMBER]"
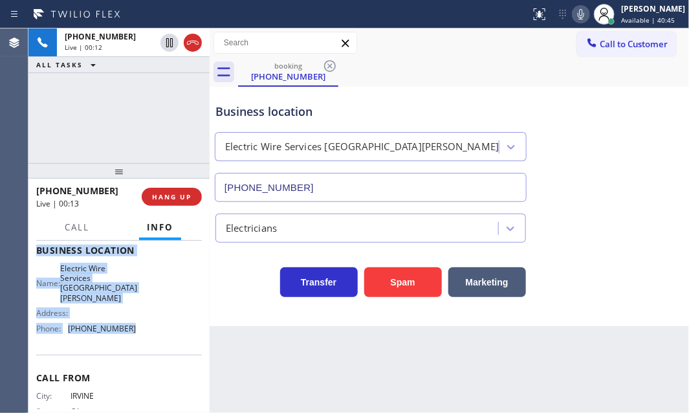
drag, startPoint x: 34, startPoint y: 317, endPoint x: 150, endPoint y: 329, distance: 117.2
click at [150, 329] on div "Context Queue: [Test] All Priority: 1 Customer Name: [PHONE_NUMBER] Phone: [PHO…" at bounding box center [118, 327] width 181 height 173
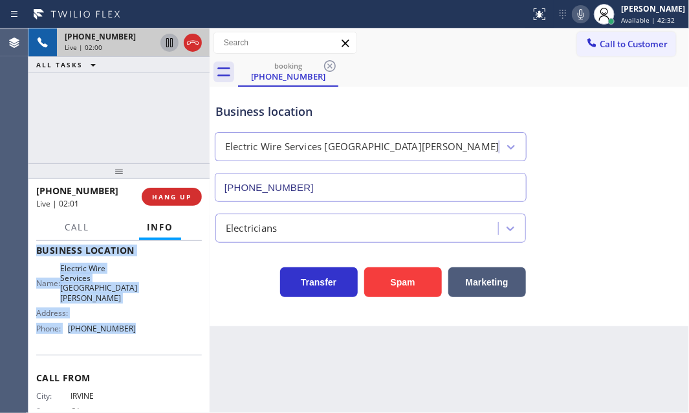
click at [170, 44] on icon at bounding box center [169, 42] width 6 height 9
click at [168, 39] on icon at bounding box center [169, 42] width 9 height 9
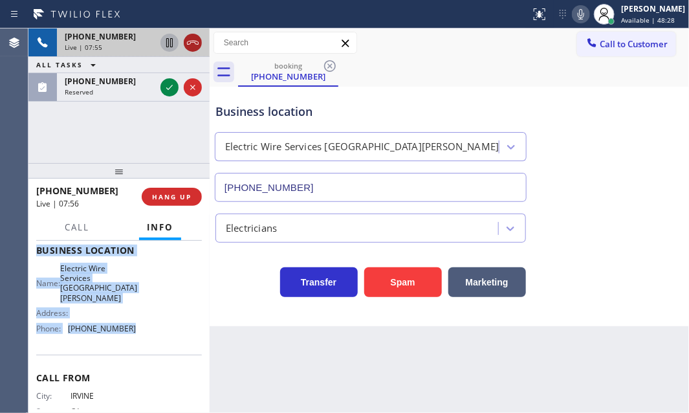
click at [186, 43] on icon at bounding box center [193, 43] width 16 height 16
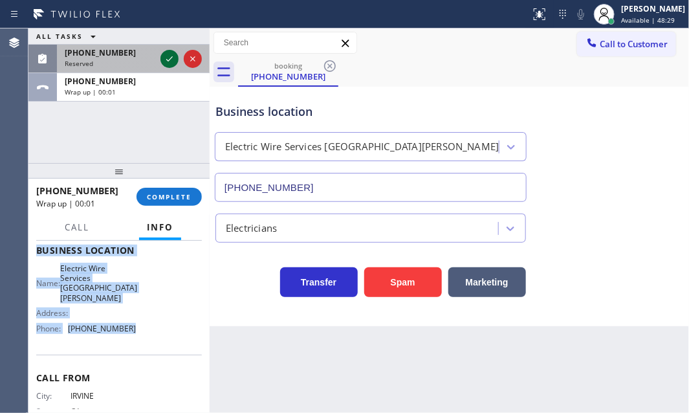
click at [164, 58] on icon at bounding box center [170, 59] width 16 height 16
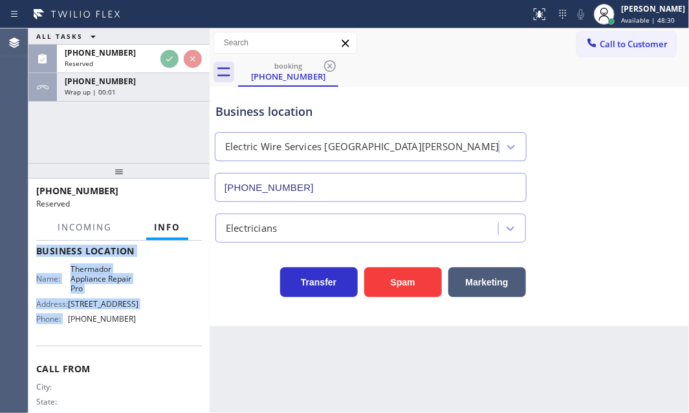
scroll to position [187, 0]
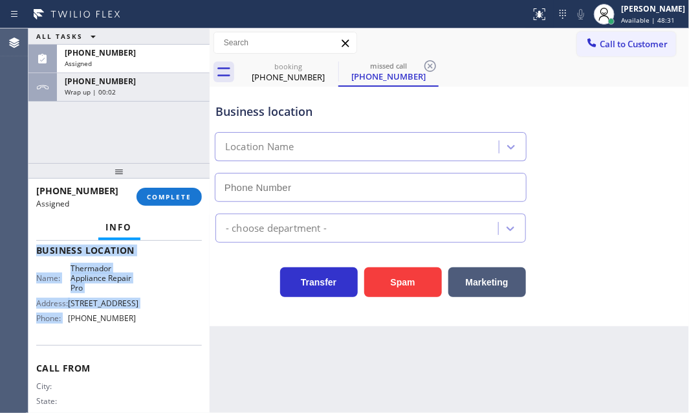
type input "[PHONE_NUMBER]"
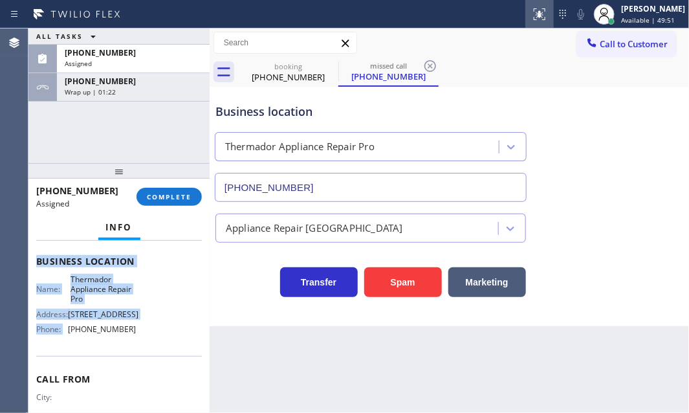
scroll to position [197, 0]
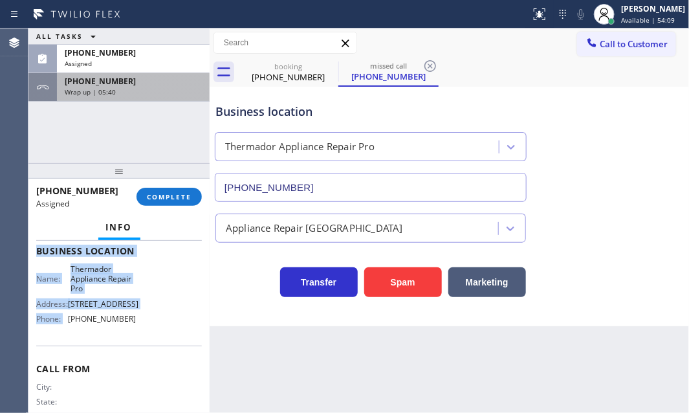
click at [122, 95] on div "Wrap up | 05:40" at bounding box center [133, 91] width 137 height 9
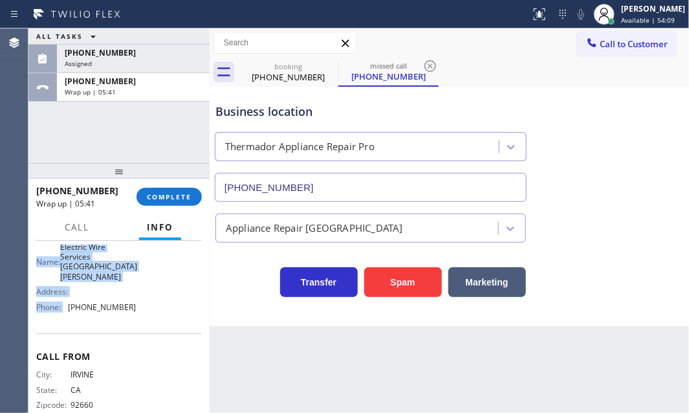
scroll to position [176, 0]
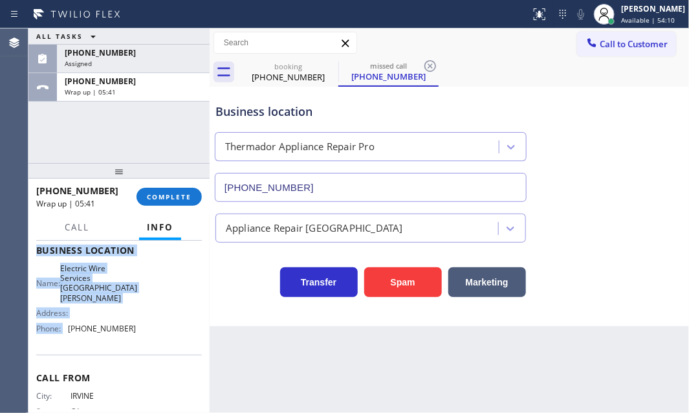
drag, startPoint x: 151, startPoint y: 195, endPoint x: 245, endPoint y: 210, distance: 95.8
click at [152, 195] on span "COMPLETE" at bounding box center [169, 196] width 45 height 9
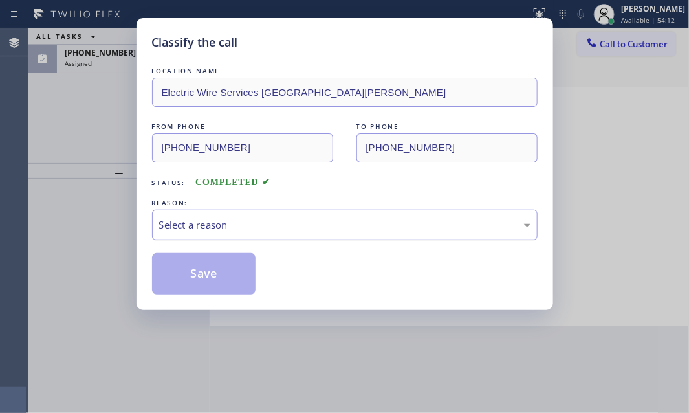
drag, startPoint x: 281, startPoint y: 224, endPoint x: 259, endPoint y: 230, distance: 22.8
click at [279, 224] on div "Select a reason" at bounding box center [345, 225] width 372 height 15
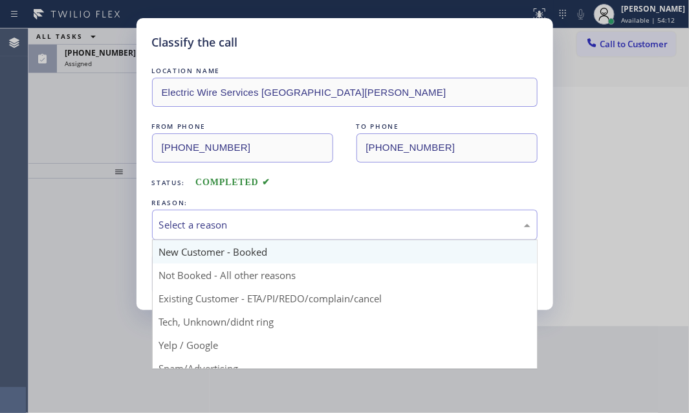
drag, startPoint x: 223, startPoint y: 252, endPoint x: 208, endPoint y: 256, distance: 15.4
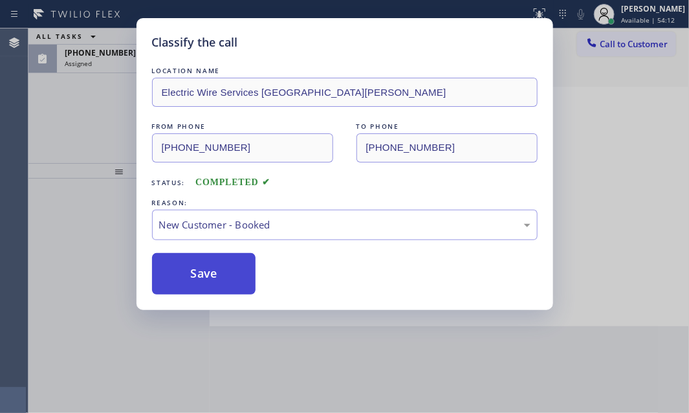
click at [194, 265] on button "Save" at bounding box center [204, 273] width 104 height 41
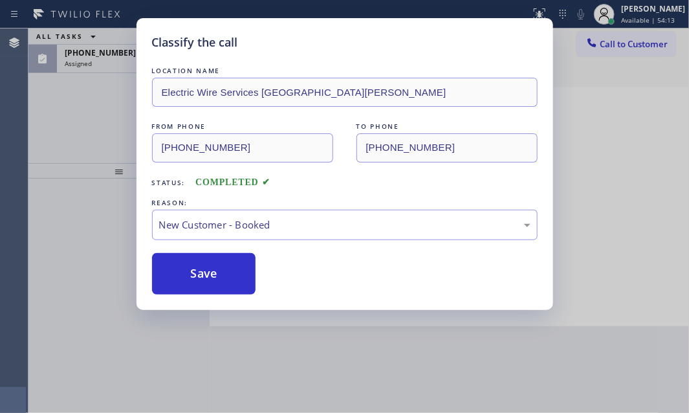
click at [117, 62] on div "Assigned" at bounding box center [133, 63] width 137 height 9
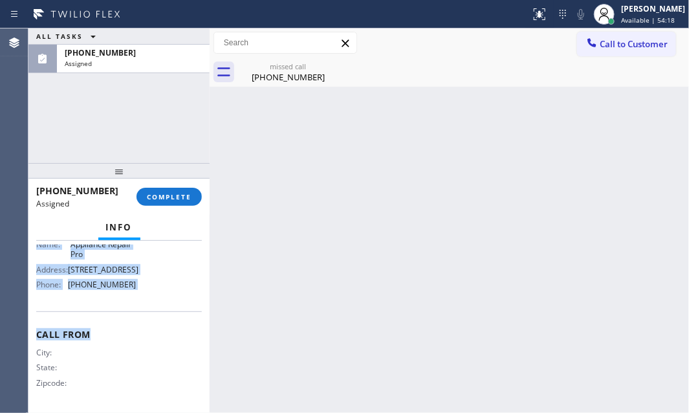
scroll to position [235, 0]
drag, startPoint x: 36, startPoint y: 278, endPoint x: 155, endPoint y: 298, distance: 120.8
click at [155, 298] on div "Context Queue: Appliance Repair High End Priority: 0 Task Age: [DEMOGRAPHIC_DAT…" at bounding box center [119, 211] width 166 height 397
click at [175, 194] on span "COMPLETE" at bounding box center [169, 196] width 45 height 9
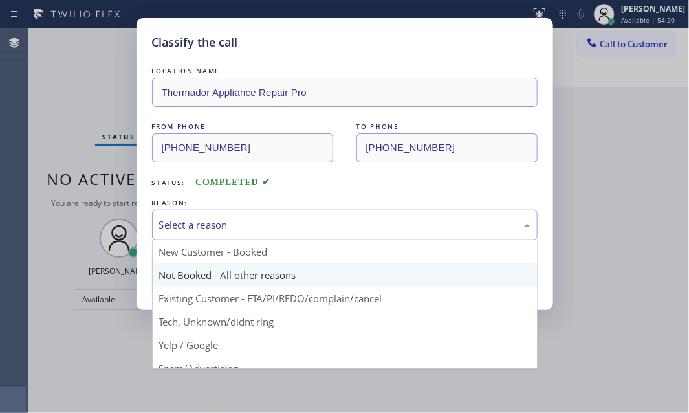
drag, startPoint x: 269, startPoint y: 218, endPoint x: 220, endPoint y: 275, distance: 75.3
click at [268, 218] on div "Select a reason" at bounding box center [345, 225] width 372 height 15
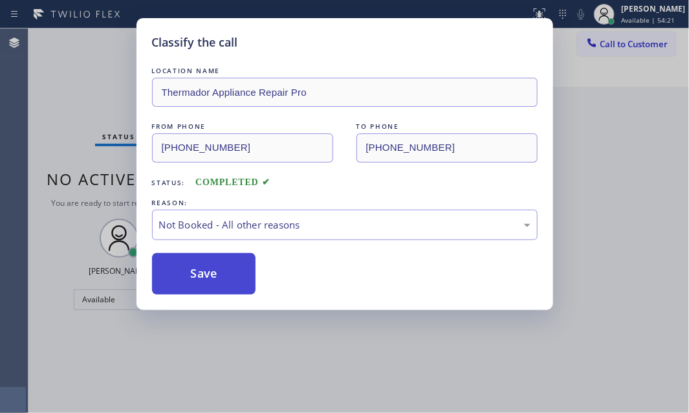
click at [206, 274] on button "Save" at bounding box center [204, 273] width 104 height 41
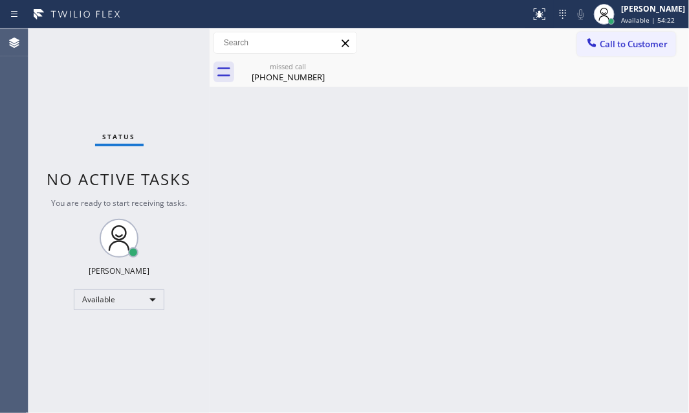
click at [623, 17] on span "Available | 54:22" at bounding box center [648, 20] width 54 height 9
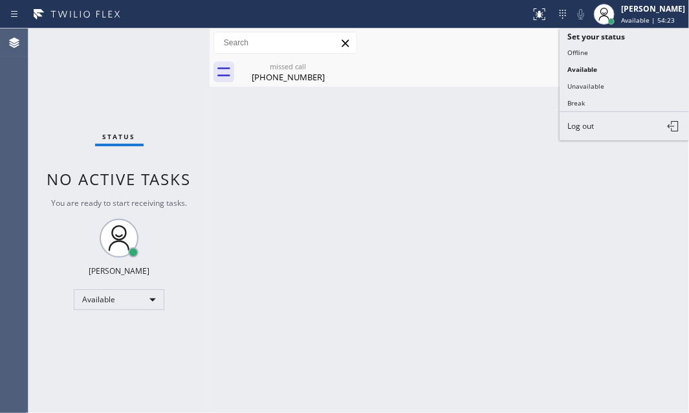
drag, startPoint x: 575, startPoint y: 102, endPoint x: 687, endPoint y: 95, distance: 112.2
click at [584, 100] on button "Break" at bounding box center [624, 103] width 129 height 17
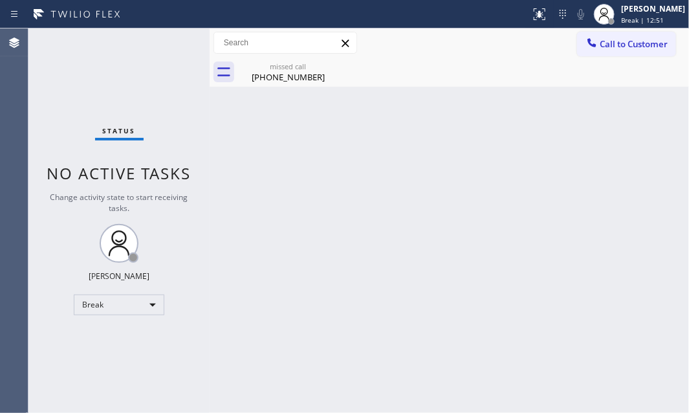
click at [102, 77] on div "Status No active tasks Change activity state to start receiving tasks. [PERSON_…" at bounding box center [118, 220] width 181 height 385
click at [308, 79] on div "[PHONE_NUMBER]" at bounding box center [289, 77] width 98 height 12
click at [631, 17] on span "Break | 14:37" at bounding box center [642, 20] width 43 height 9
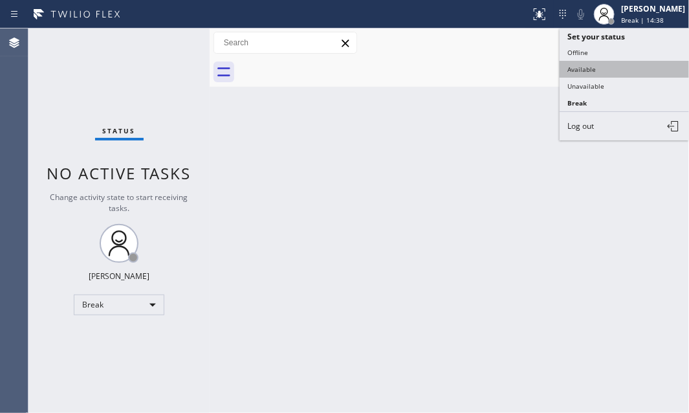
click at [600, 71] on button "Available" at bounding box center [624, 69] width 129 height 17
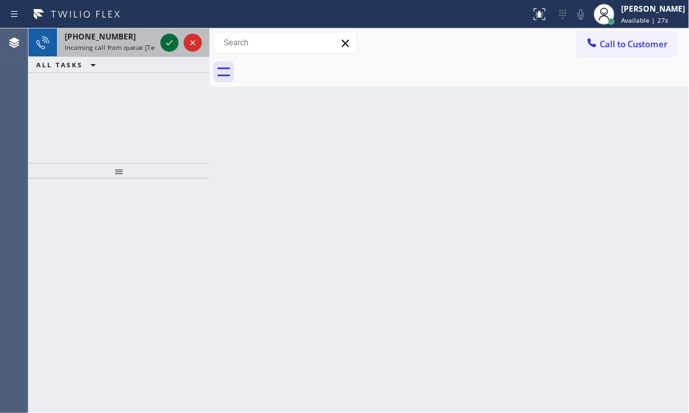
click at [163, 38] on icon at bounding box center [170, 43] width 16 height 16
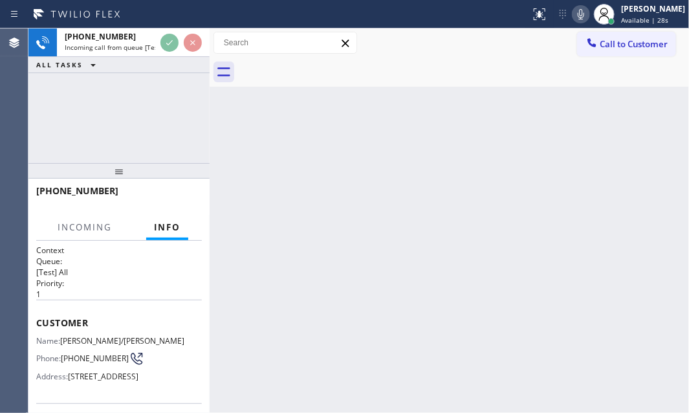
scroll to position [117, 0]
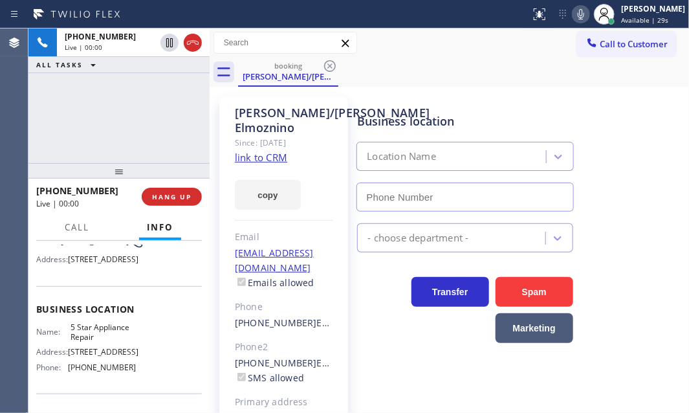
type input "[PHONE_NUMBER]"
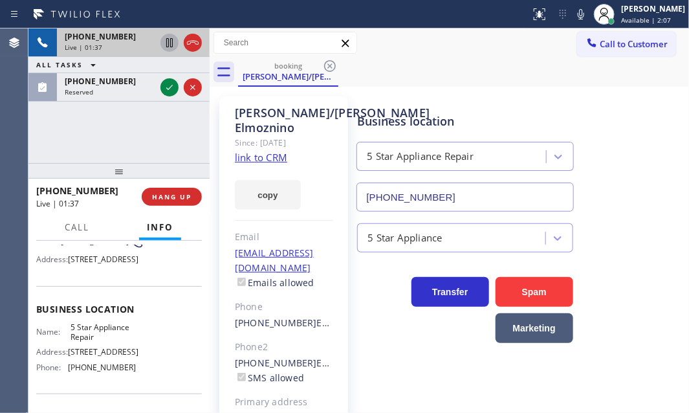
click at [168, 41] on icon at bounding box center [170, 43] width 16 height 16
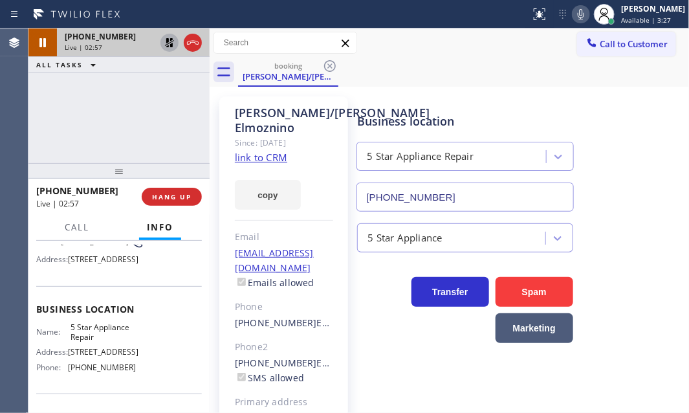
click at [574, 16] on icon at bounding box center [582, 14] width 16 height 16
click at [574, 12] on icon at bounding box center [582, 14] width 16 height 16
click at [168, 45] on icon at bounding box center [169, 42] width 9 height 9
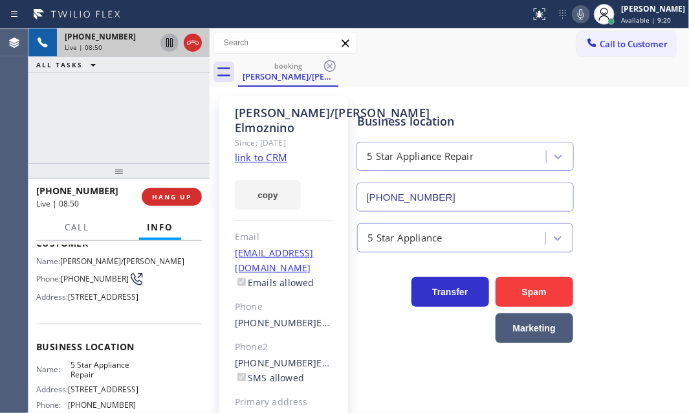
scroll to position [58, 0]
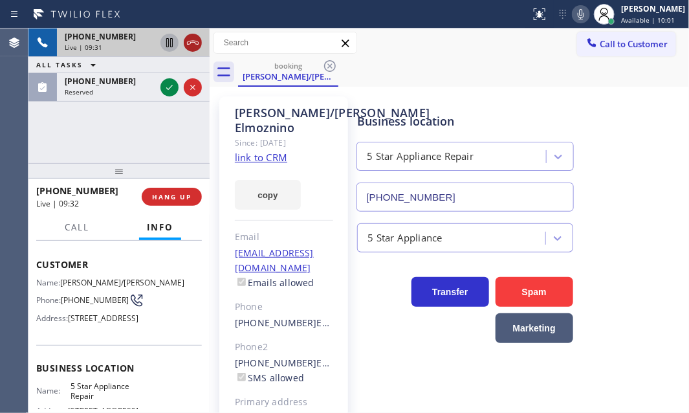
click at [190, 42] on icon at bounding box center [193, 43] width 12 height 4
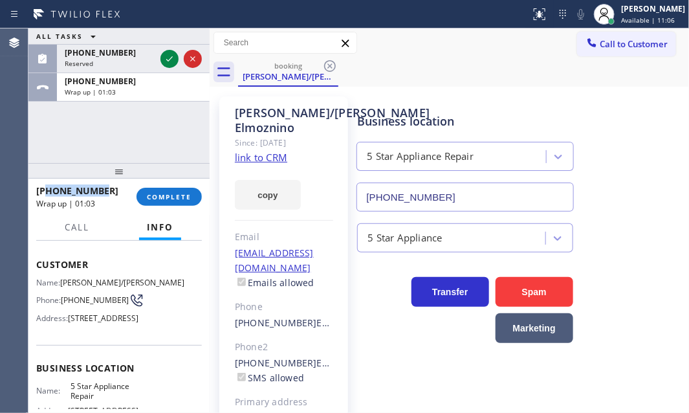
drag, startPoint x: 102, startPoint y: 186, endPoint x: 46, endPoint y: 186, distance: 56.3
click at [46, 186] on div "[PHONE_NUMBER]" at bounding box center [81, 191] width 91 height 12
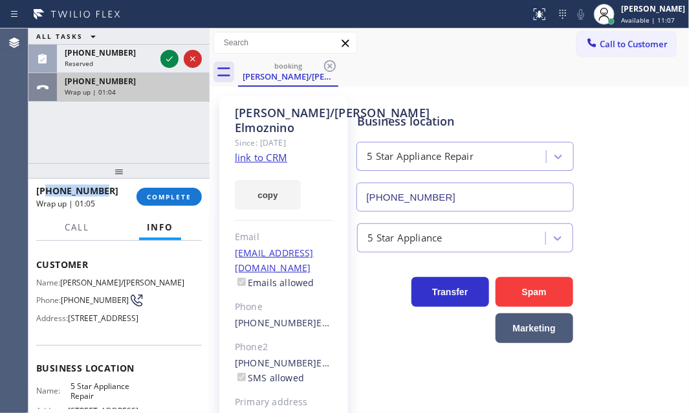
click at [137, 91] on div "Wrap up | 01:04" at bounding box center [133, 91] width 137 height 9
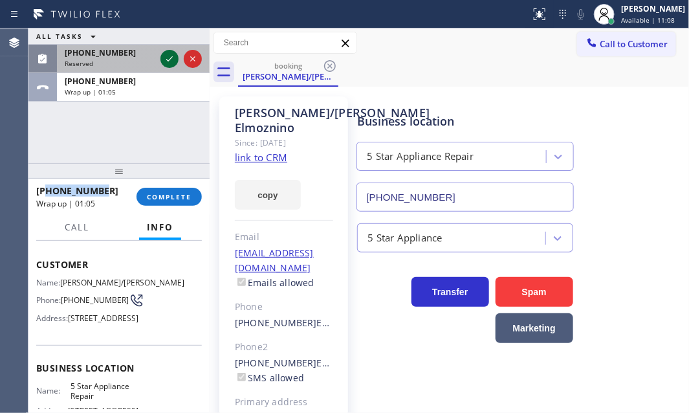
click at [172, 58] on icon at bounding box center [170, 59] width 16 height 16
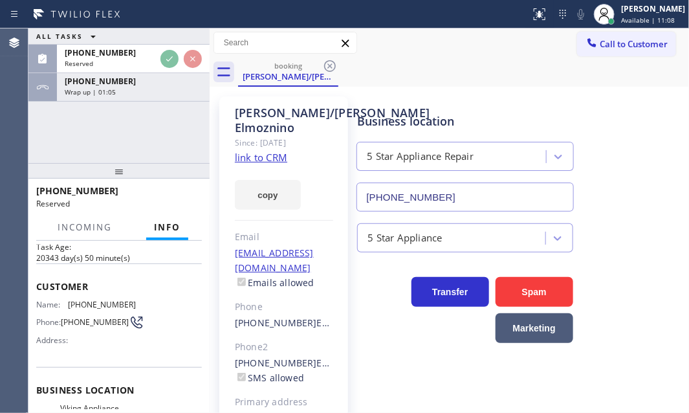
scroll to position [80, 0]
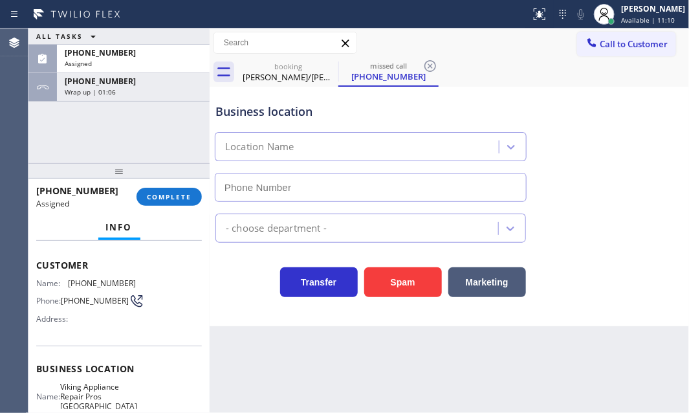
type input "[PHONE_NUMBER]"
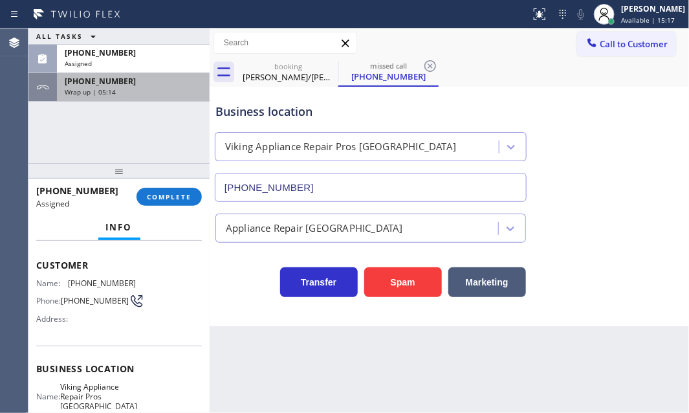
click at [188, 89] on div "Wrap up | 05:14" at bounding box center [133, 91] width 137 height 9
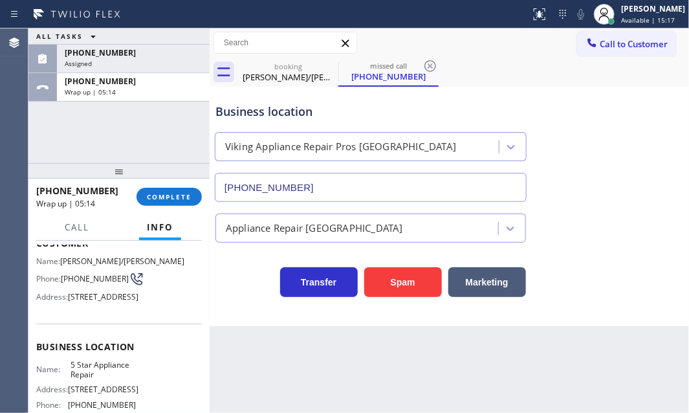
scroll to position [58, 0]
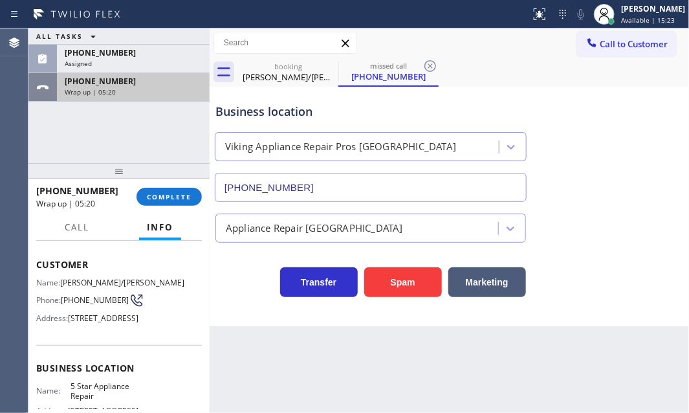
click at [170, 88] on div "Wrap up | 05:20" at bounding box center [133, 91] width 137 height 9
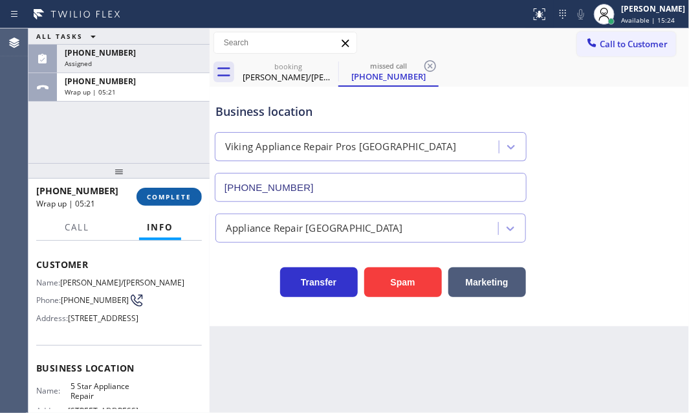
click at [175, 199] on span "COMPLETE" at bounding box center [169, 196] width 45 height 9
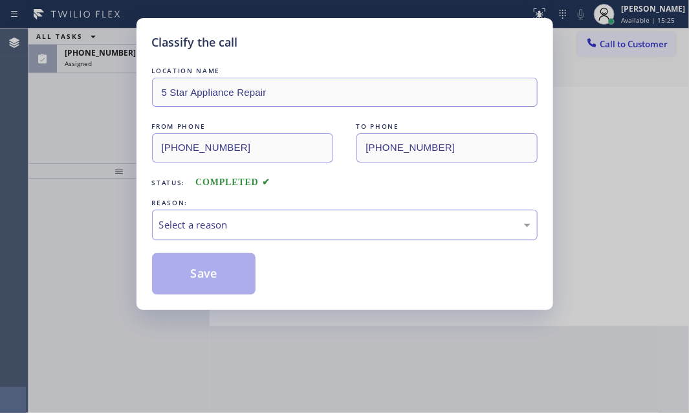
click at [306, 226] on div "Select a reason" at bounding box center [345, 225] width 372 height 15
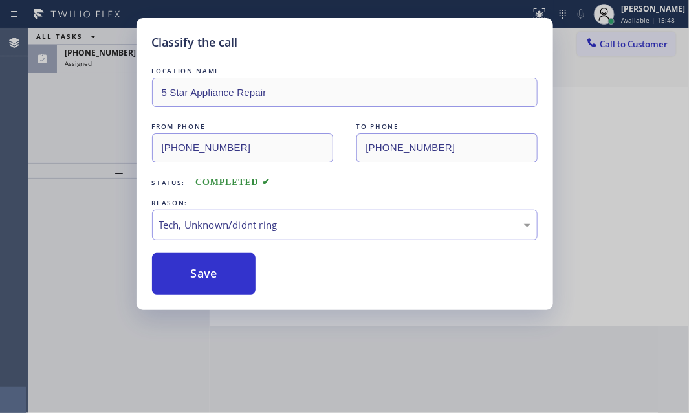
drag, startPoint x: 223, startPoint y: 324, endPoint x: 218, endPoint y: 287, distance: 37.3
drag, startPoint x: 218, startPoint y: 271, endPoint x: 129, endPoint y: 161, distance: 141.4
click at [216, 269] on button "Save" at bounding box center [204, 273] width 104 height 41
click at [77, 70] on div "Classify the call LOCATION NAME 5 Star Appliance Repair FROM PHONE [PHONE_NUMBE…" at bounding box center [344, 206] width 689 height 413
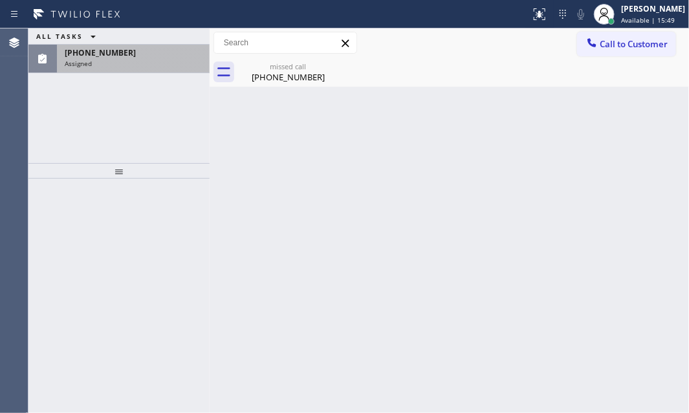
click at [104, 56] on span "[PHONE_NUMBER]" at bounding box center [100, 52] width 71 height 11
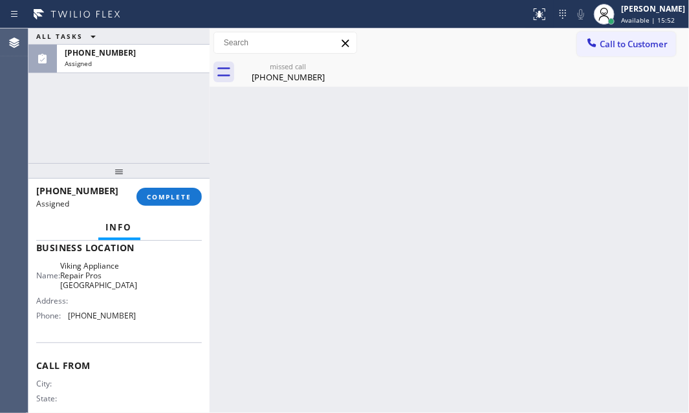
scroll to position [175, 0]
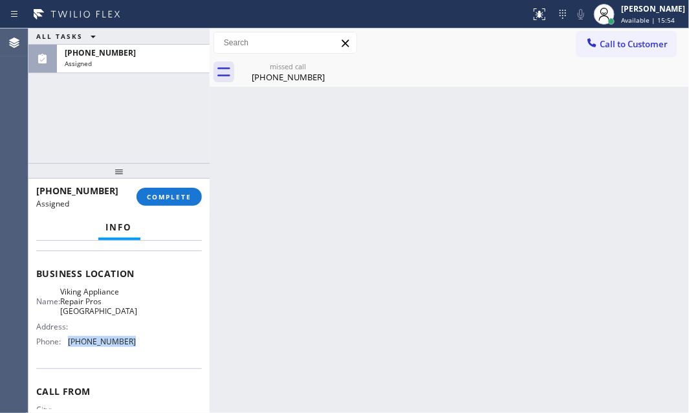
drag, startPoint x: 134, startPoint y: 343, endPoint x: 252, endPoint y: 388, distance: 126.8
click at [71, 346] on div "Name: Viking Appliance Repair Pros Glendale Address: Phone: [PHONE_NUMBER]" at bounding box center [119, 319] width 166 height 65
click at [612, 60] on div "missed call [PHONE_NUMBER]" at bounding box center [463, 72] width 451 height 29
click at [616, 56] on button "Call to Customer" at bounding box center [626, 44] width 99 height 25
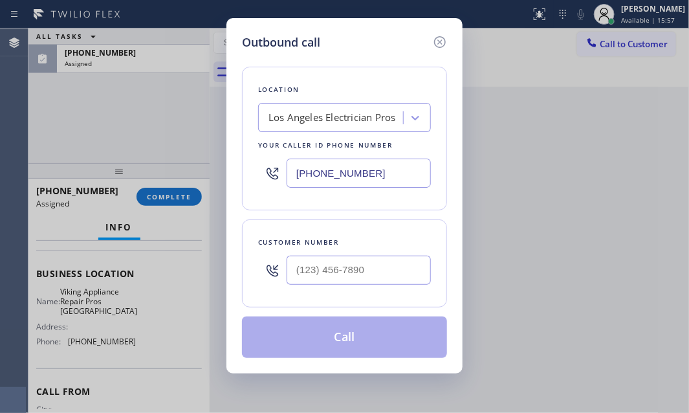
click at [389, 175] on input "[PHONE_NUMBER]" at bounding box center [359, 173] width 144 height 29
paste input "602) 354-9998"
type input "[PHONE_NUMBER]"
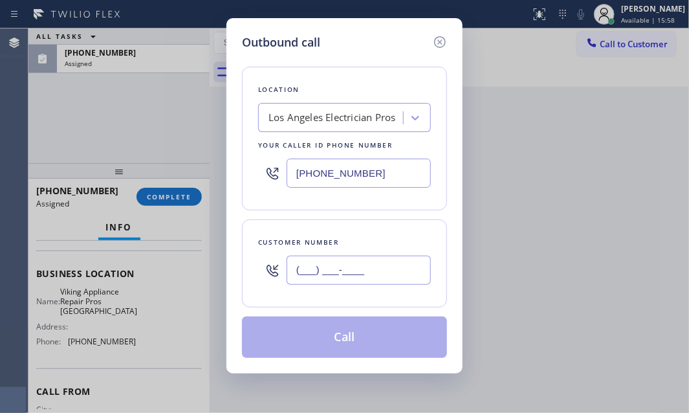
click at [363, 262] on input "(___) ___-____" at bounding box center [359, 270] width 144 height 29
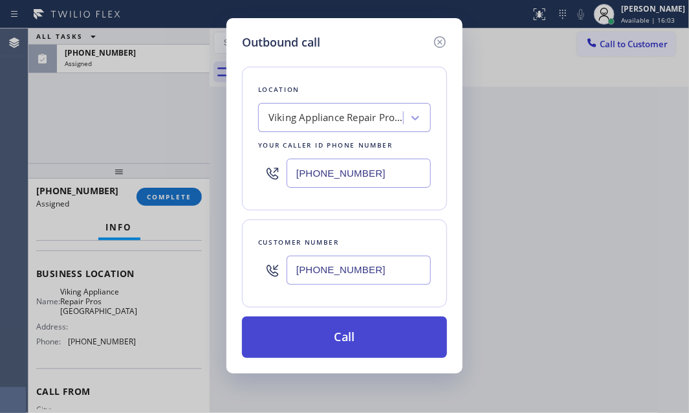
type input "[PHONE_NUMBER]"
click at [371, 328] on button "Call" at bounding box center [344, 337] width 205 height 41
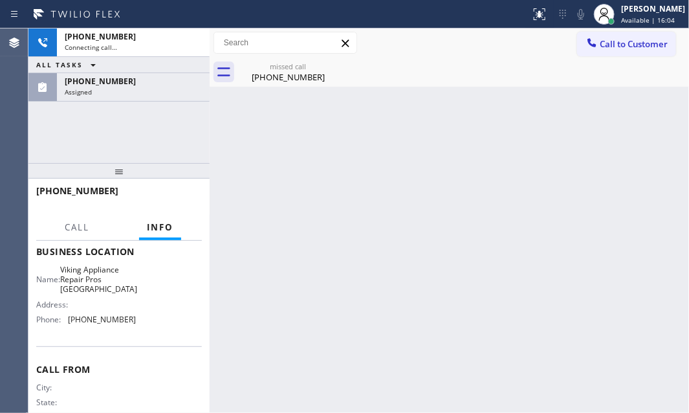
scroll to position [153, 0]
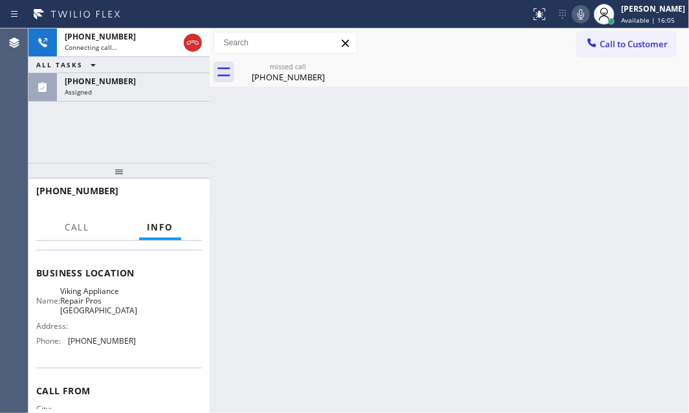
drag, startPoint x: 137, startPoint y: 80, endPoint x: 142, endPoint y: 104, distance: 24.0
click at [137, 78] on div "[PHONE_NUMBER]" at bounding box center [133, 81] width 137 height 11
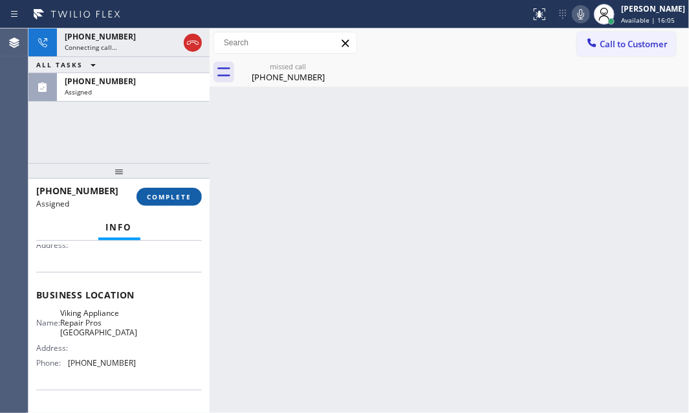
scroll to position [175, 0]
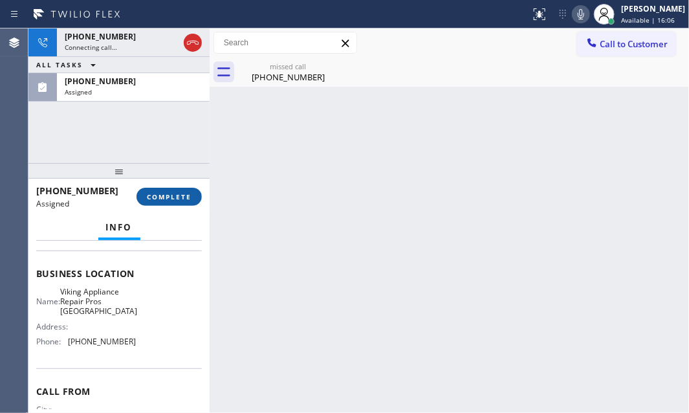
click at [167, 193] on span "COMPLETE" at bounding box center [169, 196] width 45 height 9
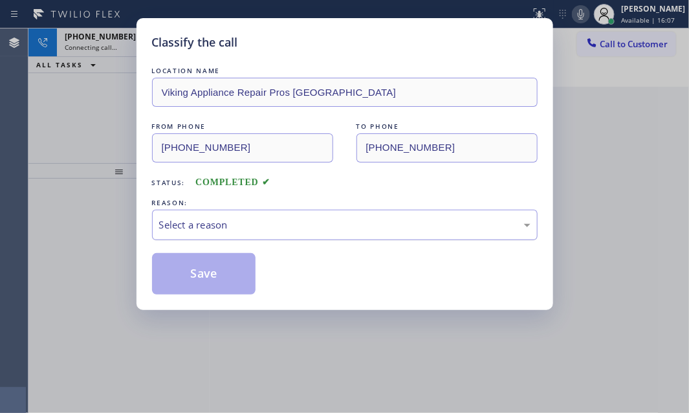
click at [293, 227] on div "Select a reason" at bounding box center [345, 225] width 372 height 15
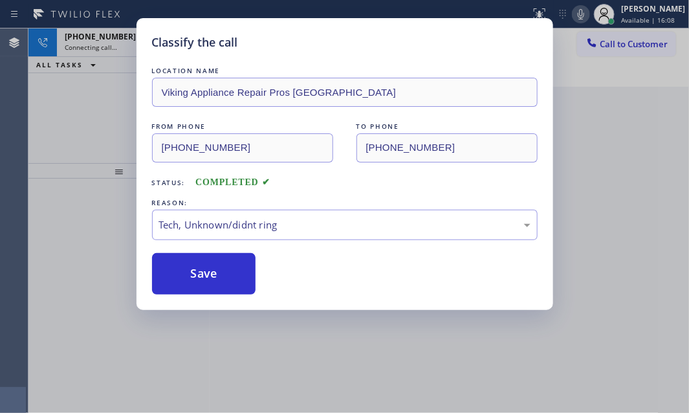
drag, startPoint x: 202, startPoint y: 319, endPoint x: 201, endPoint y: 304, distance: 14.9
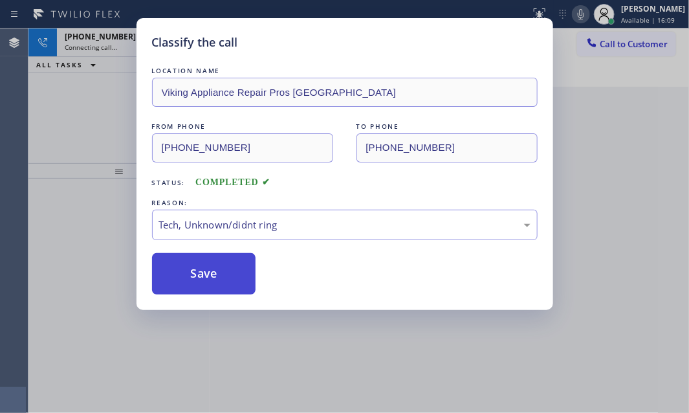
click at [208, 273] on button "Save" at bounding box center [204, 273] width 104 height 41
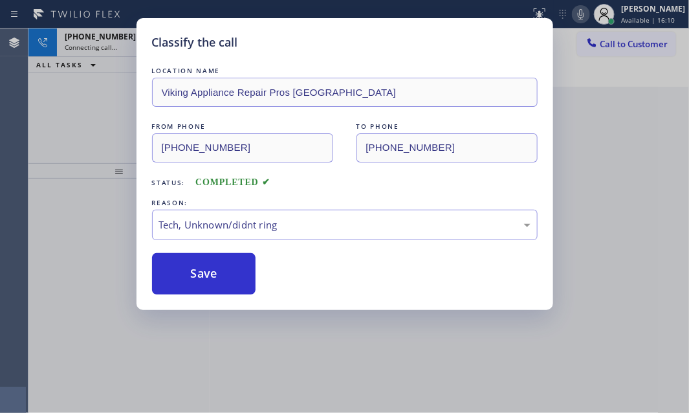
click at [130, 47] on div "Connecting call…" at bounding box center [122, 47] width 114 height 9
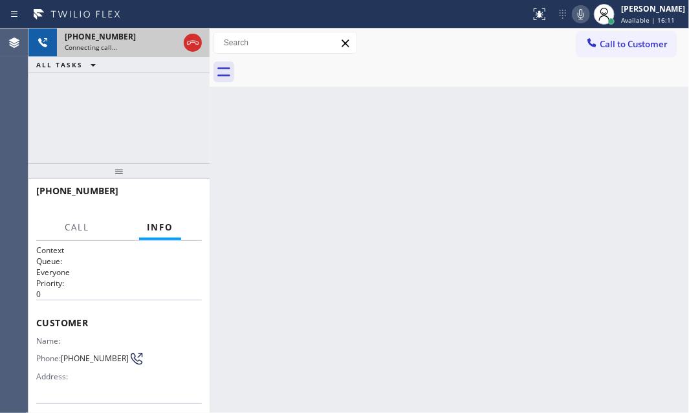
click at [142, 40] on div "[PHONE_NUMBER]" at bounding box center [122, 36] width 114 height 11
click at [191, 45] on icon at bounding box center [193, 43] width 16 height 16
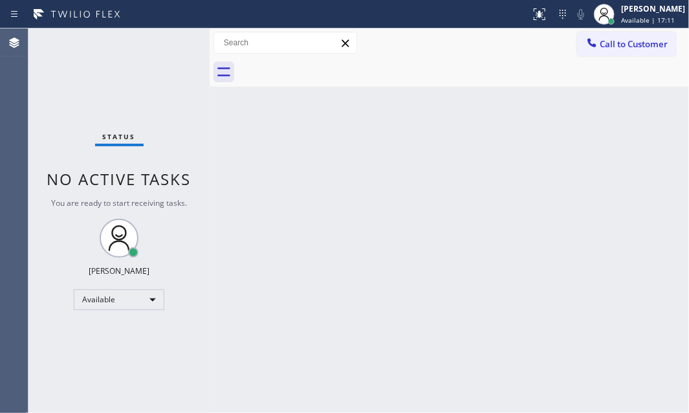
click at [304, 217] on div "Back to Dashboard Change Sender ID Customers Technicians Select a contact Outbo…" at bounding box center [450, 220] width 480 height 385
click at [602, 150] on div "Back to Dashboard Change Sender ID Customers Technicians Select a contact Outbo…" at bounding box center [450, 220] width 480 height 385
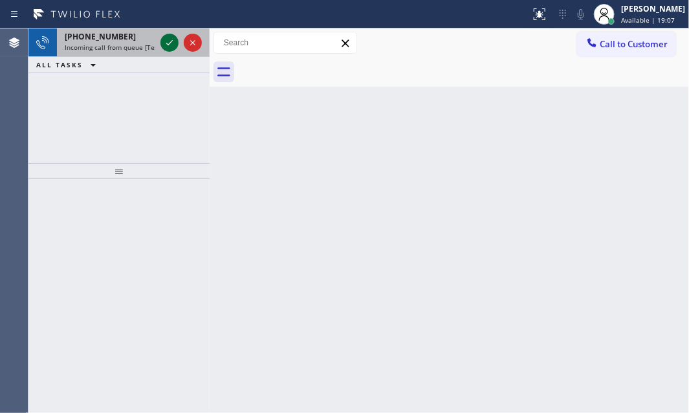
click at [171, 46] on icon at bounding box center [170, 43] width 16 height 16
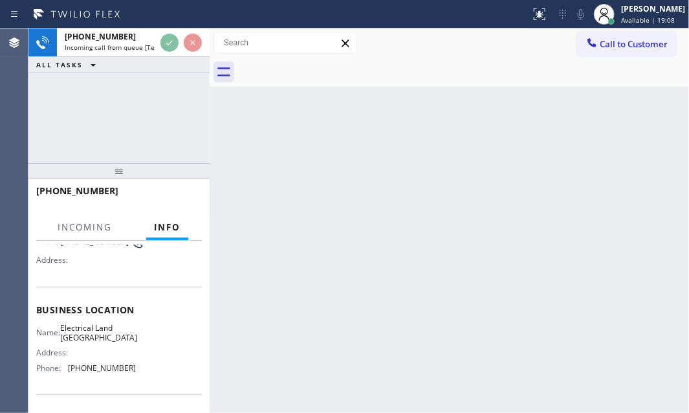
scroll to position [117, 0]
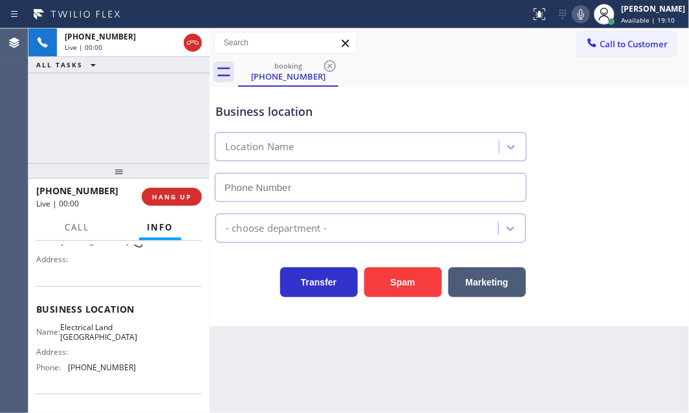
type input "[PHONE_NUMBER]"
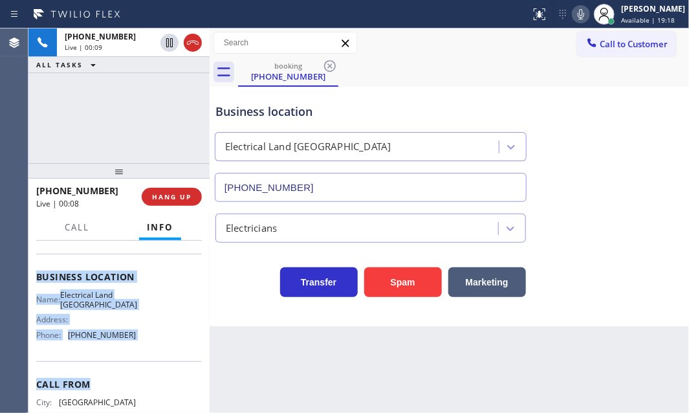
scroll to position [176, 0]
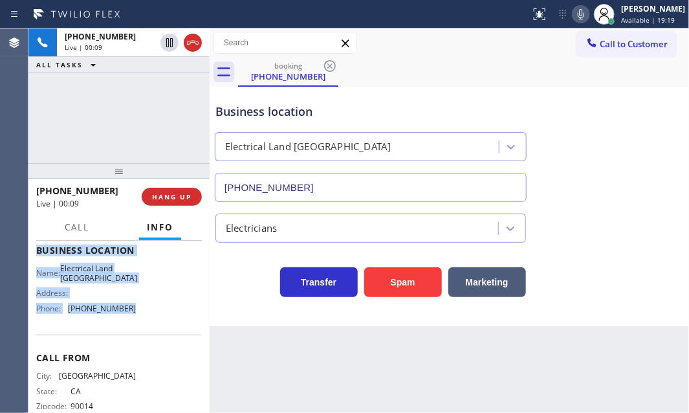
drag, startPoint x: 36, startPoint y: 317, endPoint x: 135, endPoint y: 311, distance: 98.6
click at [135, 311] on div "Context Queue: [Test] All Priority: 2 Customer Name: [PHONE_NUMBER] Phone: [PHO…" at bounding box center [119, 251] width 166 height 364
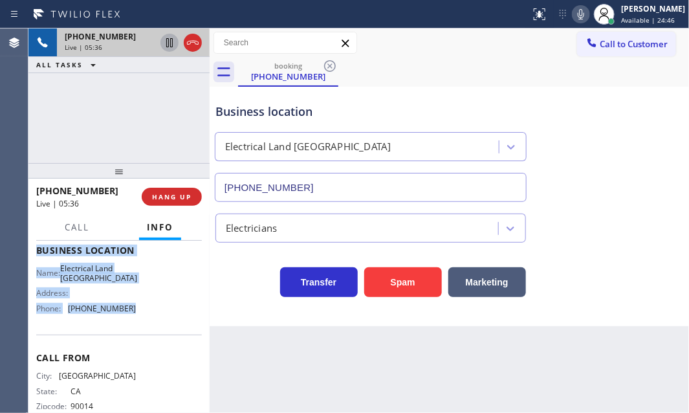
click at [170, 43] on icon at bounding box center [170, 43] width 16 height 16
click at [171, 37] on icon at bounding box center [170, 43] width 16 height 16
click at [169, 45] on icon at bounding box center [170, 43] width 16 height 16
click at [168, 44] on icon at bounding box center [170, 43] width 16 height 16
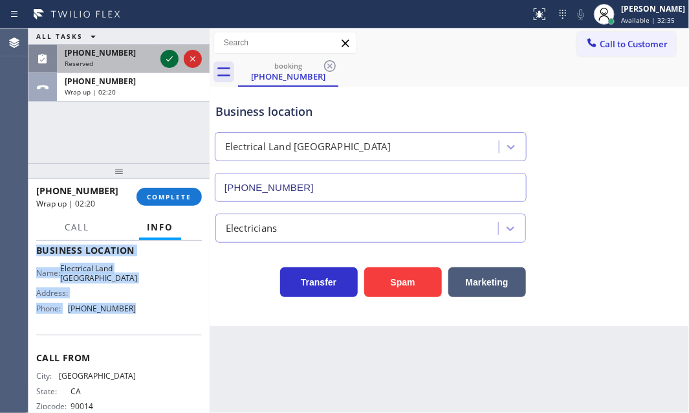
drag, startPoint x: 172, startPoint y: 60, endPoint x: 178, endPoint y: 61, distance: 6.5
click at [172, 60] on icon at bounding box center [170, 59] width 16 height 16
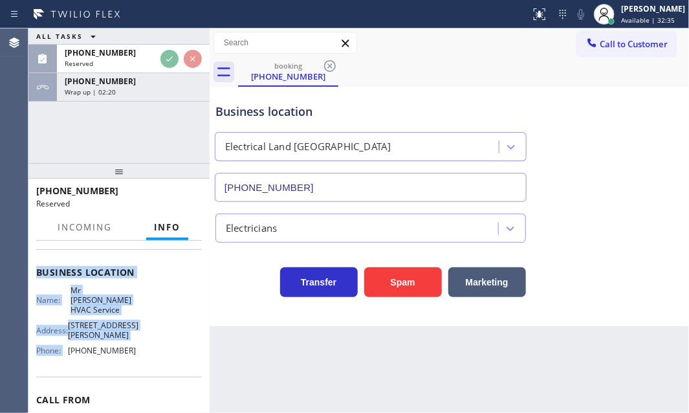
scroll to position [197, 0]
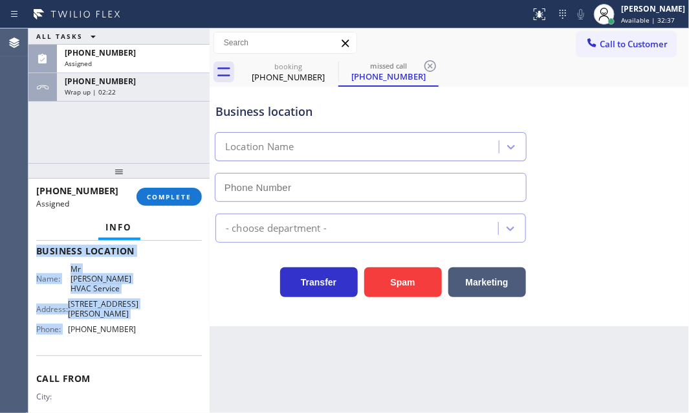
type input "[PHONE_NUMBER]"
drag, startPoint x: 166, startPoint y: 93, endPoint x: 174, endPoint y: 123, distance: 30.9
click at [167, 91] on div "Wrap up | 06:58" at bounding box center [133, 91] width 137 height 9
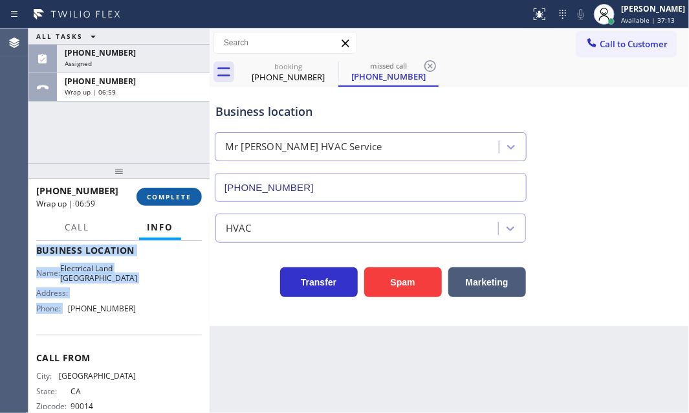
click at [171, 196] on span "COMPLETE" at bounding box center [169, 196] width 45 height 9
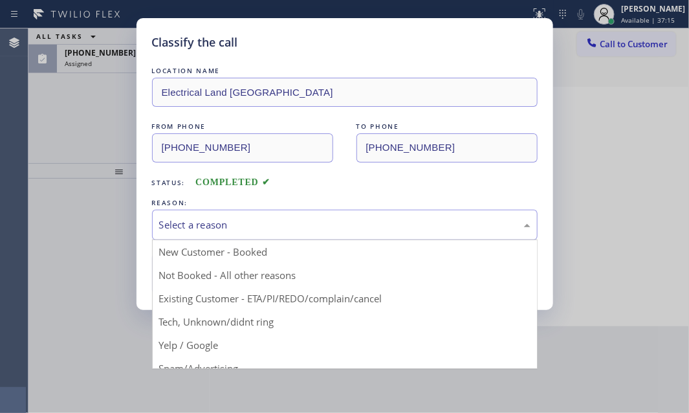
click at [390, 220] on div "Select a reason" at bounding box center [345, 225] width 372 height 15
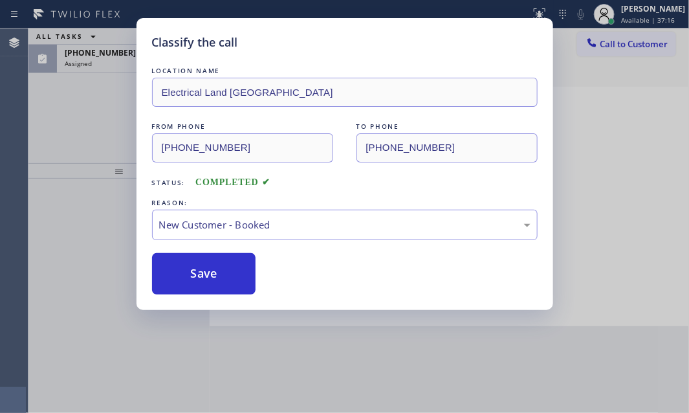
drag, startPoint x: 189, startPoint y: 267, endPoint x: 133, endPoint y: 124, distance: 153.5
click at [188, 266] on button "Save" at bounding box center [204, 273] width 104 height 41
click at [105, 58] on div "Classify the call LOCATION NAME Electrical Land [GEOGRAPHIC_DATA] FROM PHONE [P…" at bounding box center [344, 206] width 689 height 413
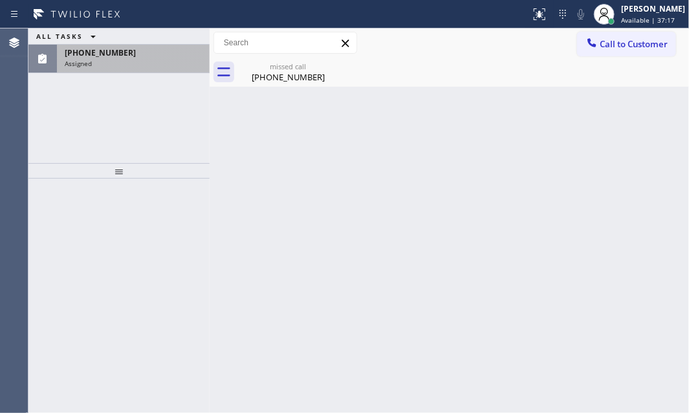
click at [117, 61] on div "Assigned" at bounding box center [133, 63] width 137 height 9
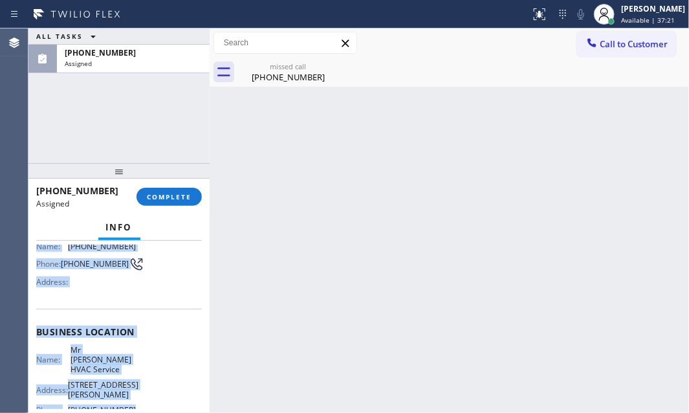
scroll to position [128, 0]
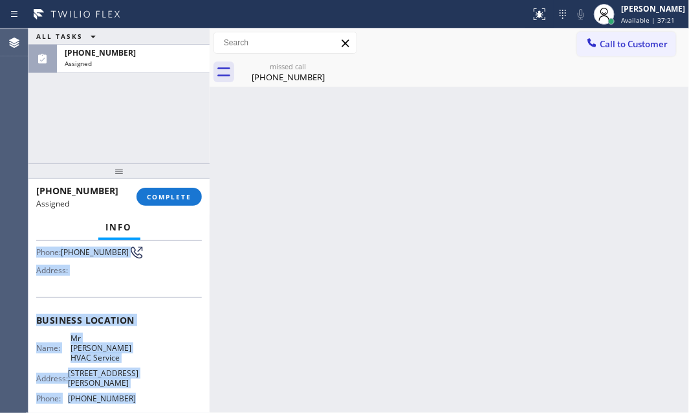
drag, startPoint x: 34, startPoint y: 278, endPoint x: 236, endPoint y: 323, distance: 207.6
click at [132, 385] on div "Context Queue: HVAC Priority: 0 Task Age: [DEMOGRAPHIC_DATA] minute(s) Customer…" at bounding box center [118, 327] width 181 height 173
click at [190, 194] on span "COMPLETE" at bounding box center [169, 196] width 45 height 9
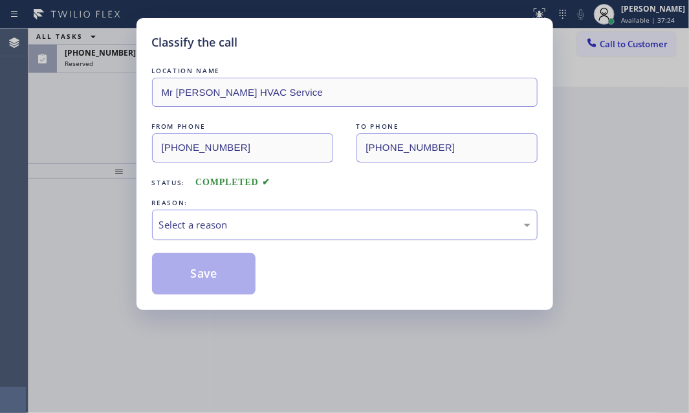
click at [280, 220] on div "Select a reason" at bounding box center [345, 225] width 372 height 15
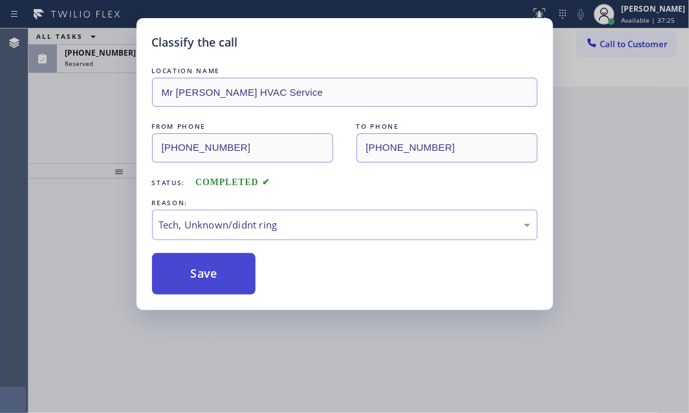
drag, startPoint x: 208, startPoint y: 269, endPoint x: 160, endPoint y: 157, distance: 122.1
click at [208, 269] on button "Save" at bounding box center [204, 273] width 104 height 41
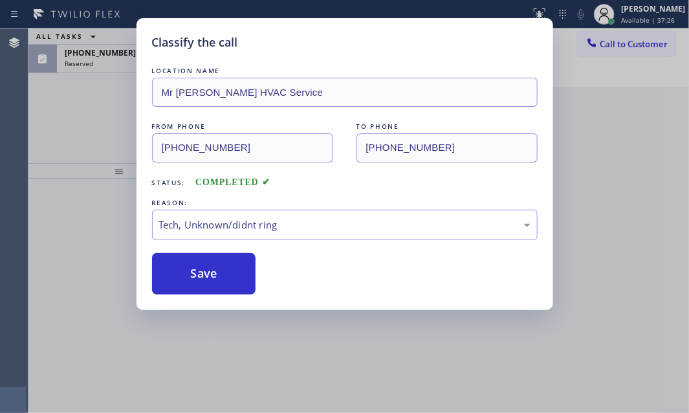
click at [107, 68] on div "Classify the call LOCATION NAME Mr [PERSON_NAME] HVAC Service FROM PHONE [PHONE…" at bounding box center [344, 206] width 689 height 413
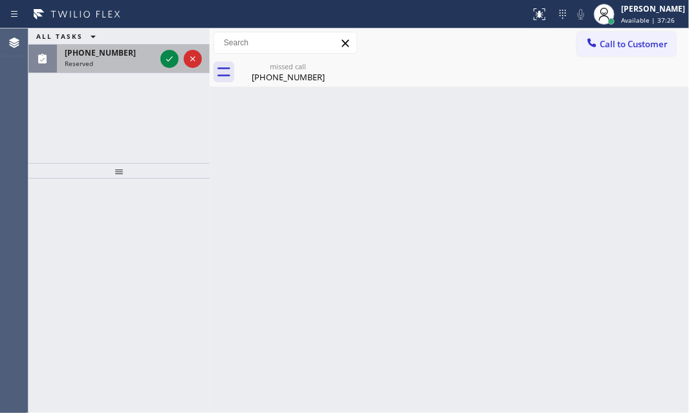
drag, startPoint x: 120, startPoint y: 63, endPoint x: 148, endPoint y: 62, distance: 28.6
click at [122, 63] on div "Reserved" at bounding box center [110, 63] width 91 height 9
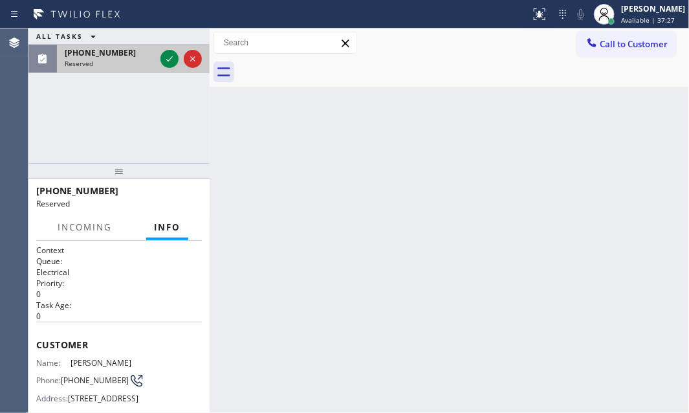
drag, startPoint x: 164, startPoint y: 59, endPoint x: 179, endPoint y: 63, distance: 15.4
click at [166, 59] on icon at bounding box center [170, 59] width 16 height 16
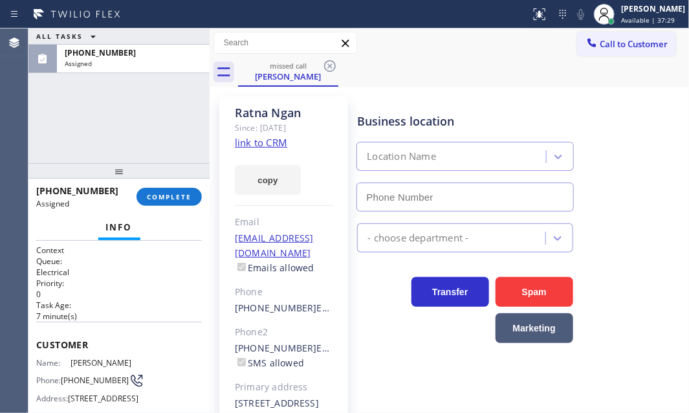
type input "[PHONE_NUMBER]"
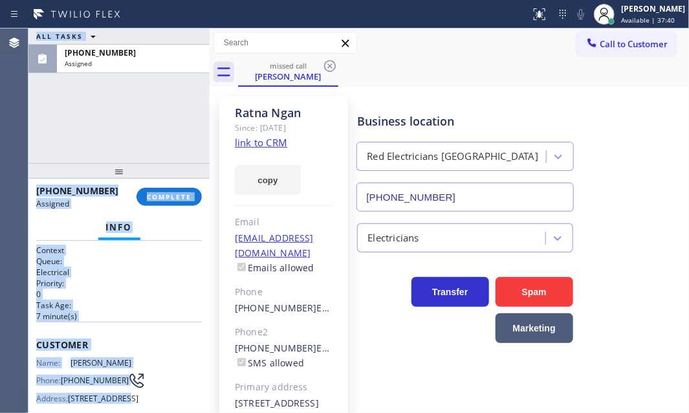
drag, startPoint x: 28, startPoint y: 337, endPoint x: 123, endPoint y: 383, distance: 106.0
click at [123, 383] on div "Agent Desktop Classify the call LOCATION NAME [GEOGRAPHIC_DATA] Appliance Co FR…" at bounding box center [344, 220] width 689 height 385
click at [151, 348] on div "Customer Name: [PERSON_NAME] Phone: [PHONE_NUMBER] Address: [STREET_ADDRESS]" at bounding box center [119, 374] width 166 height 104
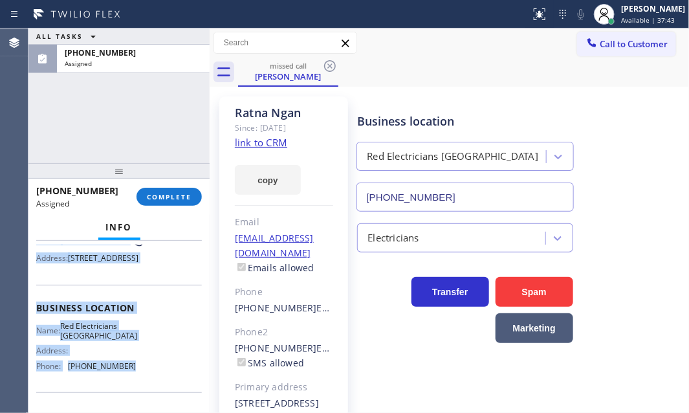
scroll to position [176, 0]
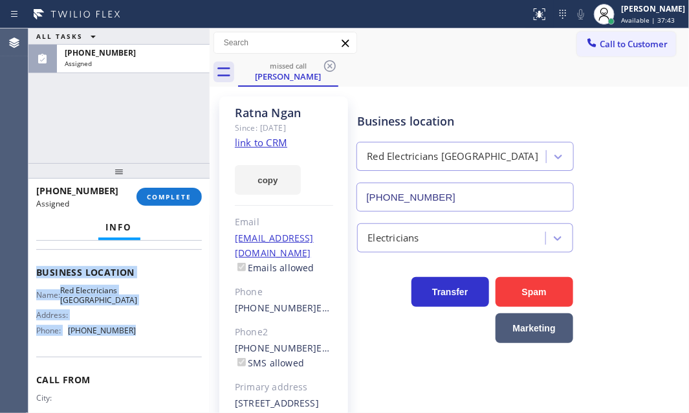
drag, startPoint x: 32, startPoint y: 339, endPoint x: 133, endPoint y: 376, distance: 107.1
click at [133, 376] on div "Context Queue: Electrical Priority: 0 Task Age: [DEMOGRAPHIC_DATA] minute(s) Cu…" at bounding box center [118, 327] width 181 height 173
click at [174, 196] on span "COMPLETE" at bounding box center [169, 196] width 45 height 9
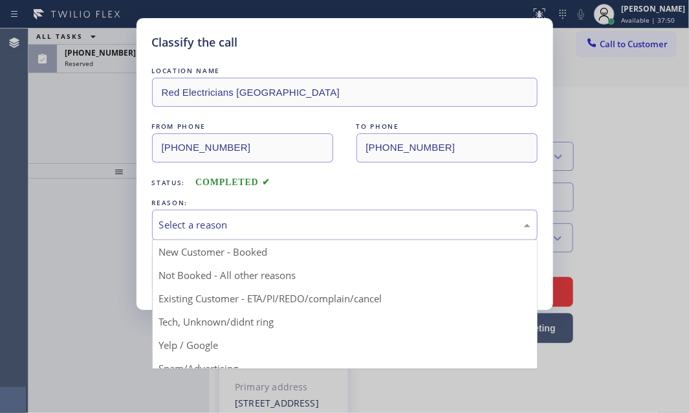
click at [222, 226] on div "Select a reason" at bounding box center [345, 225] width 372 height 15
drag, startPoint x: 179, startPoint y: 319, endPoint x: 181, endPoint y: 292, distance: 26.6
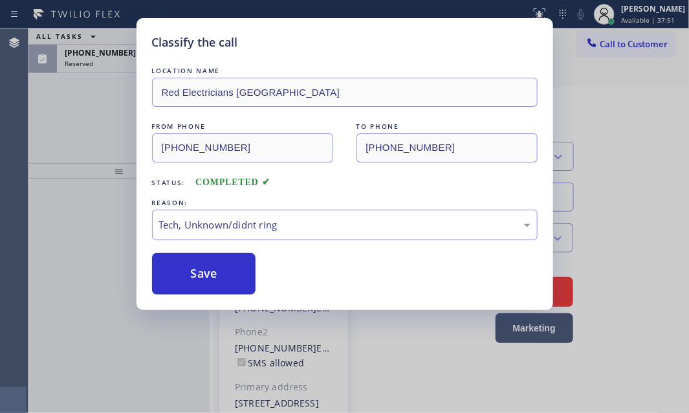
drag, startPoint x: 185, startPoint y: 270, endPoint x: 167, endPoint y: 232, distance: 41.7
click at [183, 262] on button "Save" at bounding box center [204, 273] width 104 height 41
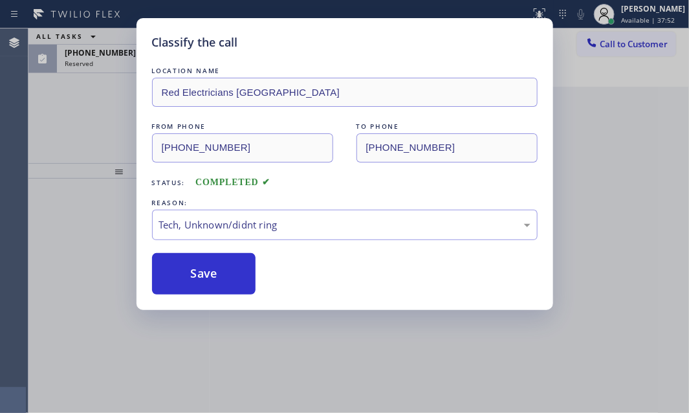
click at [118, 69] on div "Classify the call LOCATION NAME Red Electricians [GEOGRAPHIC_DATA] FROM PHONE […" at bounding box center [344, 206] width 689 height 413
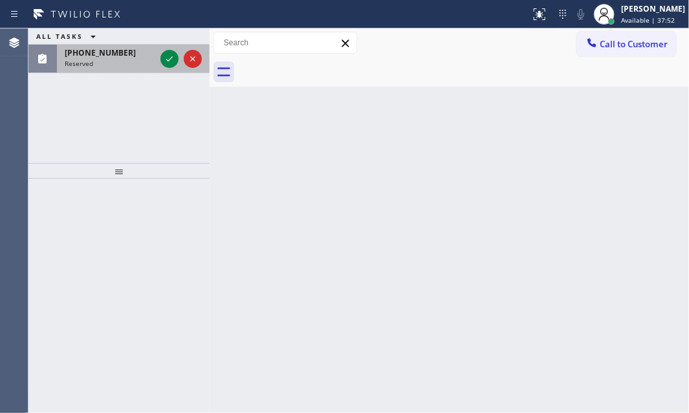
drag, startPoint x: 121, startPoint y: 60, endPoint x: 146, endPoint y: 63, distance: 24.9
click at [123, 60] on div "Reserved" at bounding box center [110, 63] width 91 height 9
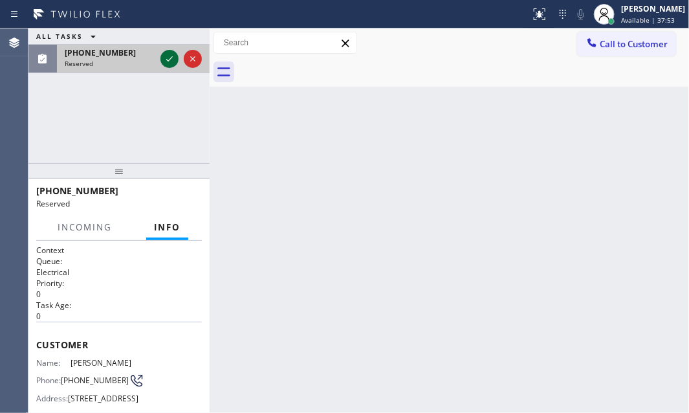
click at [168, 62] on icon at bounding box center [170, 59] width 16 height 16
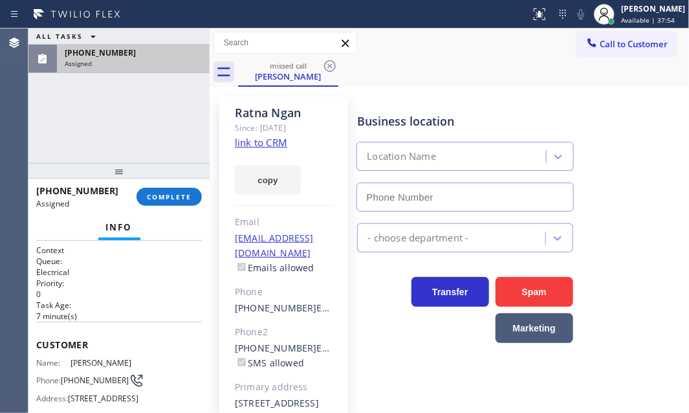
type input "[PHONE_NUMBER]"
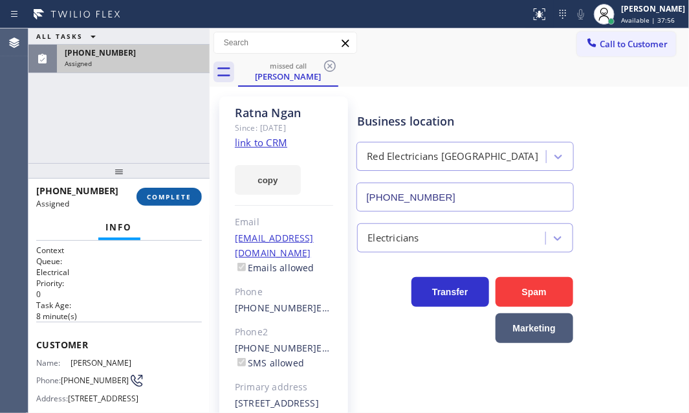
click at [168, 197] on span "COMPLETE" at bounding box center [169, 196] width 45 height 9
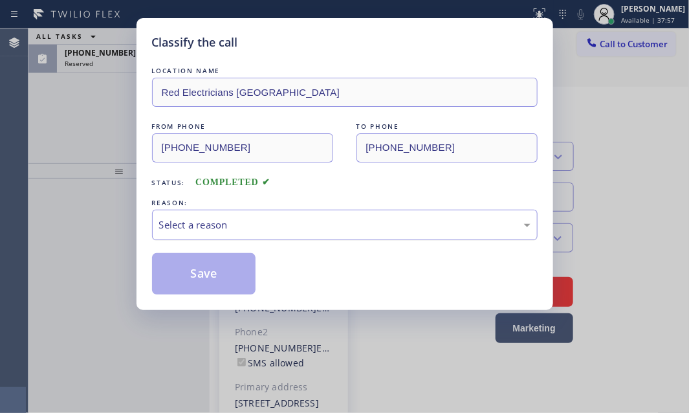
drag, startPoint x: 285, startPoint y: 220, endPoint x: 282, endPoint y: 230, distance: 10.9
click at [284, 224] on div "Select a reason" at bounding box center [345, 225] width 372 height 15
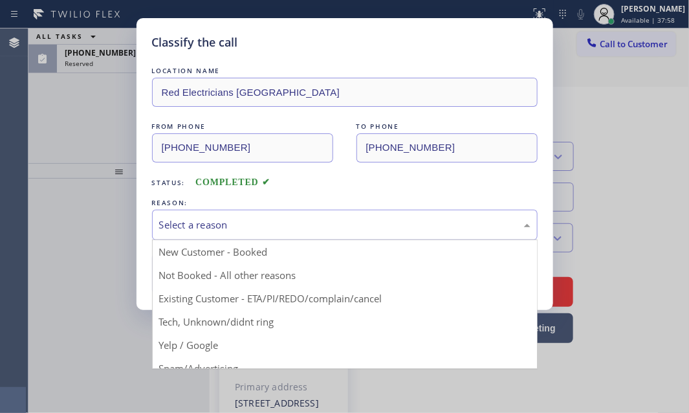
drag, startPoint x: 217, startPoint y: 317, endPoint x: 211, endPoint y: 293, distance: 25.3
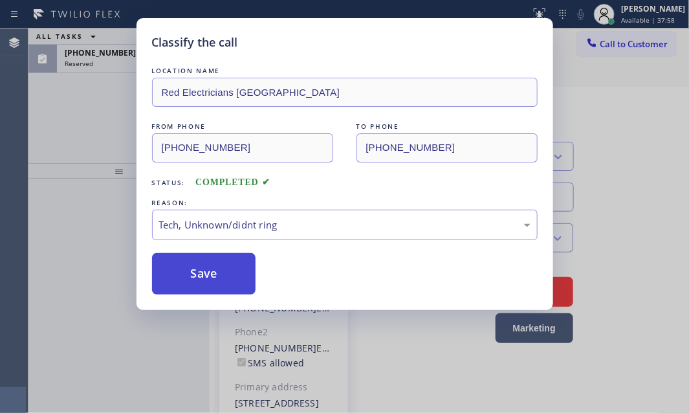
drag, startPoint x: 211, startPoint y: 278, endPoint x: 207, endPoint y: 271, distance: 8.4
click at [210, 277] on button "Save" at bounding box center [204, 273] width 104 height 41
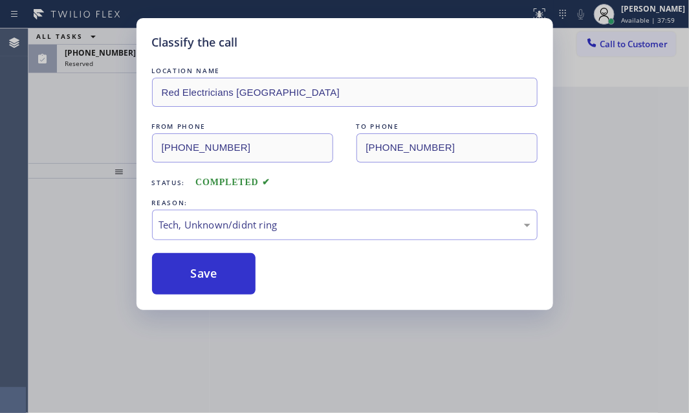
click at [106, 50] on div "Classify the call LOCATION NAME Red Electricians [GEOGRAPHIC_DATA] FROM PHONE […" at bounding box center [344, 206] width 689 height 413
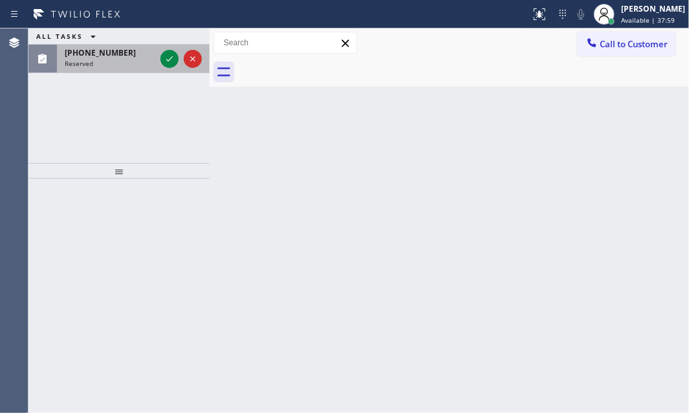
click at [111, 65] on div "Reserved" at bounding box center [110, 63] width 91 height 9
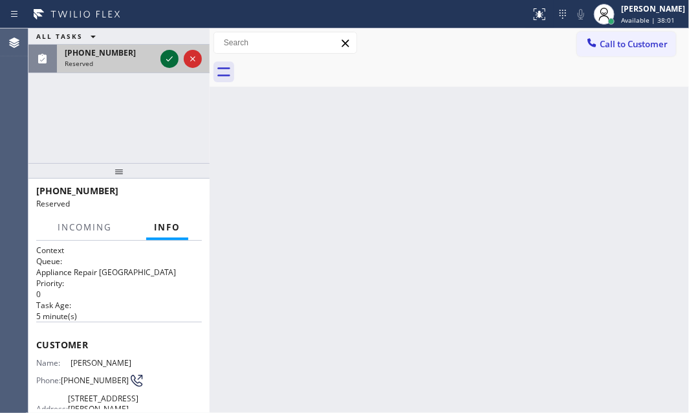
click at [166, 56] on icon at bounding box center [170, 59] width 16 height 16
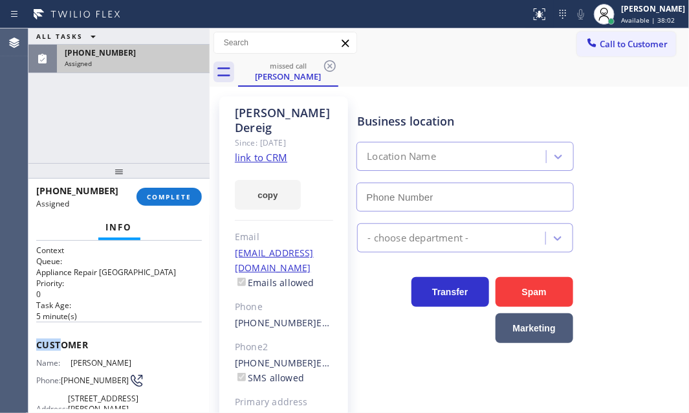
type input "[PHONE_NUMBER]"
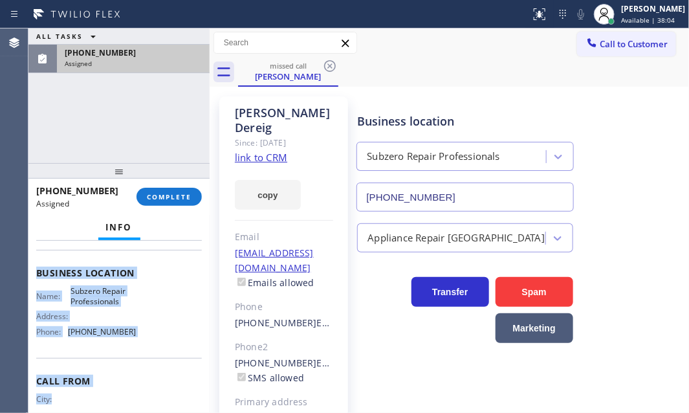
scroll to position [220, 0]
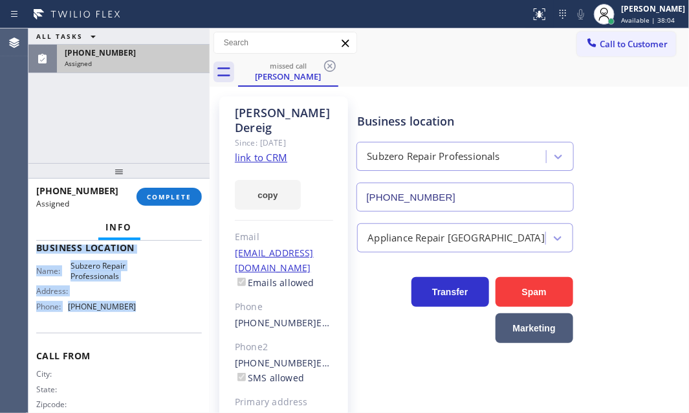
drag, startPoint x: 31, startPoint y: 337, endPoint x: 139, endPoint y: 317, distance: 109.8
click at [139, 317] on div "Context Queue: Appliance Repair High End Priority: 0 Task Age: [DEMOGRAPHIC_DAT…" at bounding box center [118, 327] width 181 height 173
click at [169, 191] on button "COMPLETE" at bounding box center [169, 197] width 65 height 18
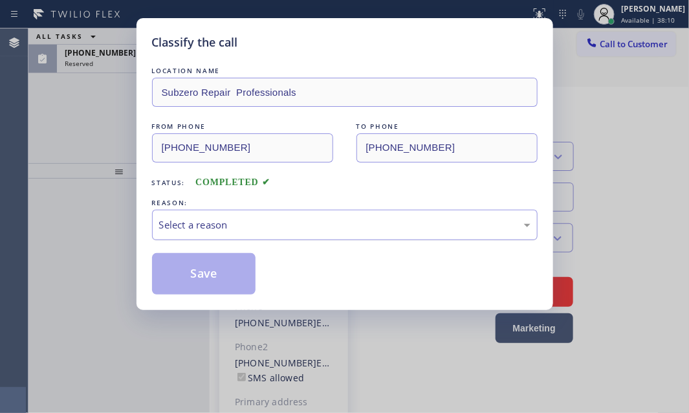
click at [304, 233] on div "Select a reason" at bounding box center [345, 225] width 386 height 30
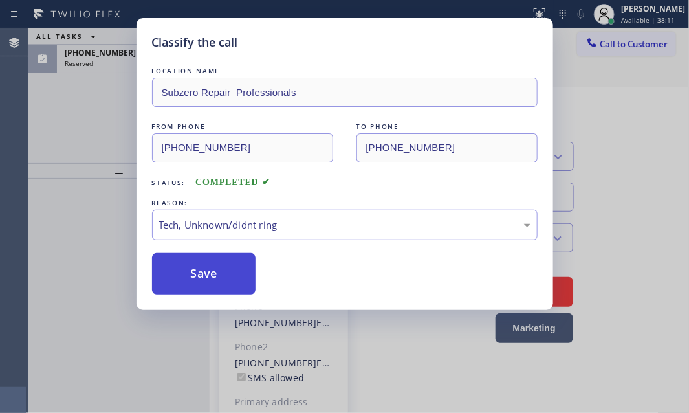
click at [182, 276] on button "Save" at bounding box center [204, 273] width 104 height 41
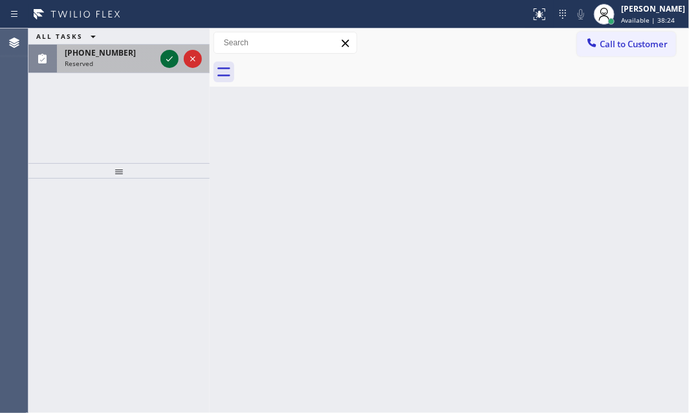
click at [173, 58] on icon at bounding box center [170, 59] width 16 height 16
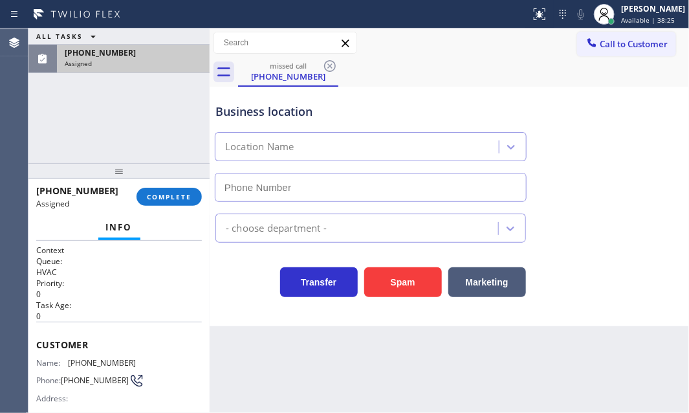
type input "[PHONE_NUMBER]"
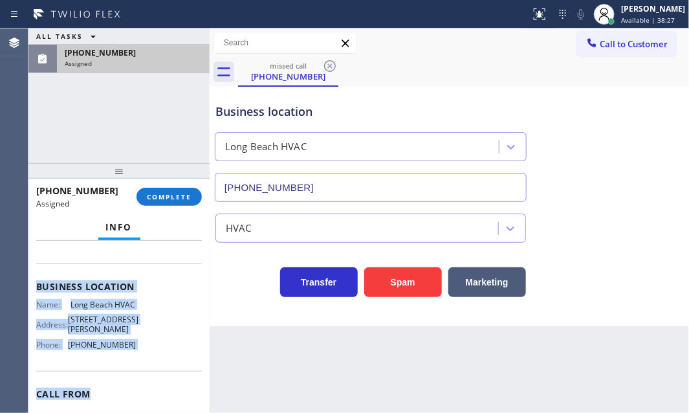
scroll to position [176, 0]
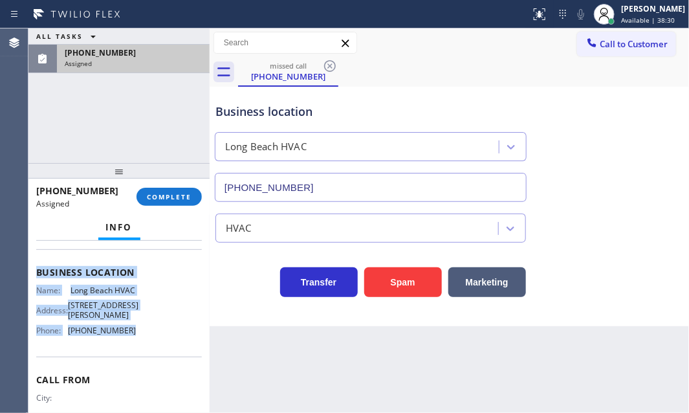
drag, startPoint x: 35, startPoint y: 340, endPoint x: 145, endPoint y: 356, distance: 111.2
click at [136, 339] on div "Context Queue: HVAC Priority: 0 Task Age: [DEMOGRAPHIC_DATA] minute(s) Customer…" at bounding box center [118, 327] width 181 height 173
click at [166, 203] on button "COMPLETE" at bounding box center [169, 197] width 65 height 18
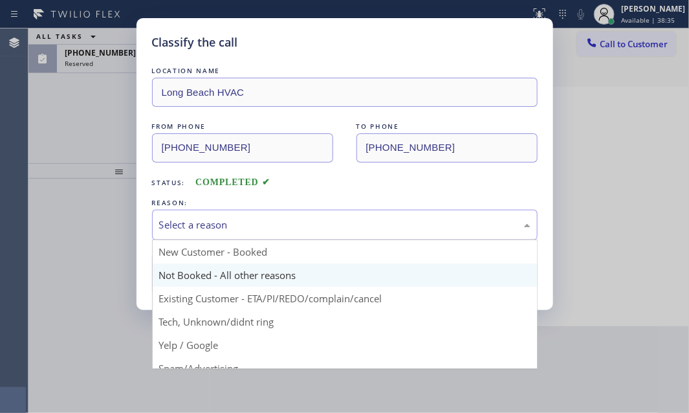
drag, startPoint x: 284, startPoint y: 216, endPoint x: 232, endPoint y: 276, distance: 79.4
click at [283, 220] on div "Select a reason" at bounding box center [345, 225] width 372 height 15
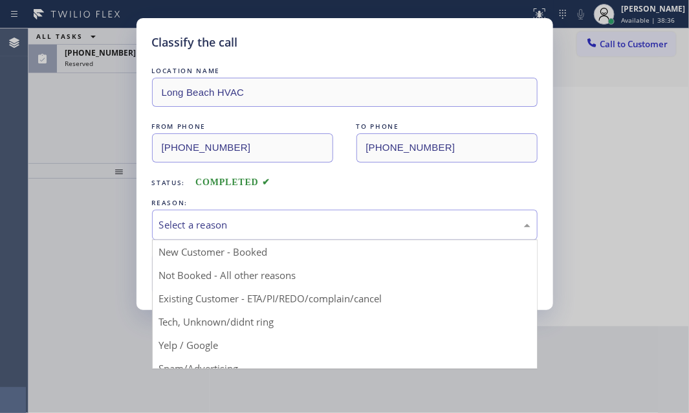
drag, startPoint x: 199, startPoint y: 320, endPoint x: 194, endPoint y: 308, distance: 13.1
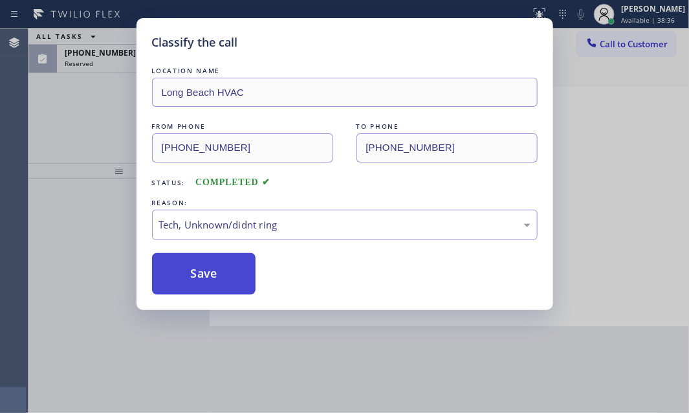
drag, startPoint x: 194, startPoint y: 274, endPoint x: 191, endPoint y: 268, distance: 7.2
click at [194, 273] on button "Save" at bounding box center [204, 273] width 104 height 41
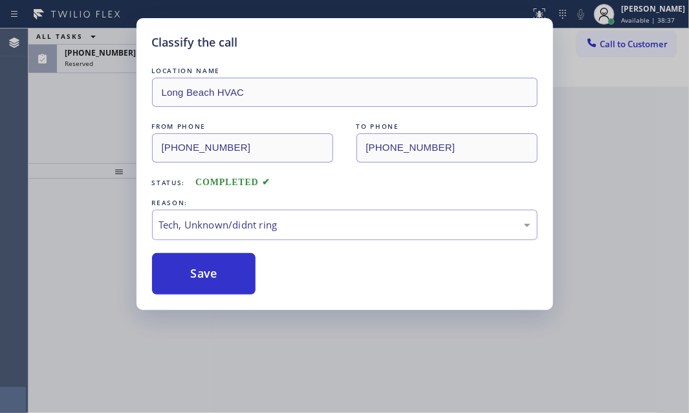
click at [109, 55] on div "Classify the call LOCATION NAME Long Beach HVAC FROM PHONE [PHONE_NUMBER] TO PH…" at bounding box center [344, 206] width 689 height 413
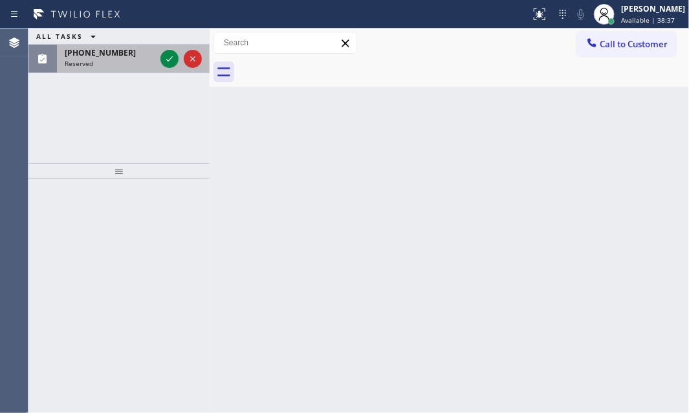
drag, startPoint x: 122, startPoint y: 60, endPoint x: 148, endPoint y: 62, distance: 25.9
click at [127, 62] on div "Reserved" at bounding box center [110, 63] width 91 height 9
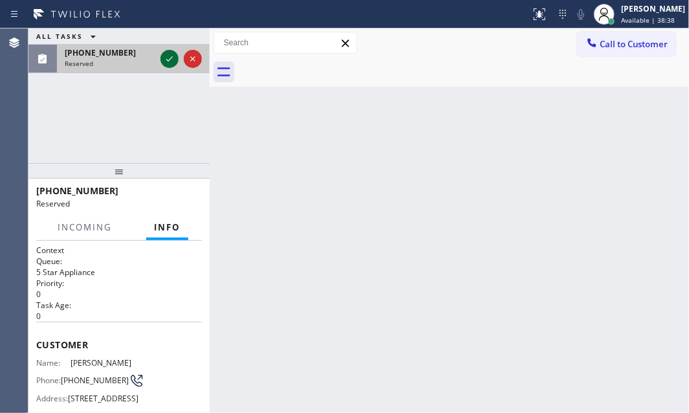
click at [162, 60] on icon at bounding box center [170, 59] width 16 height 16
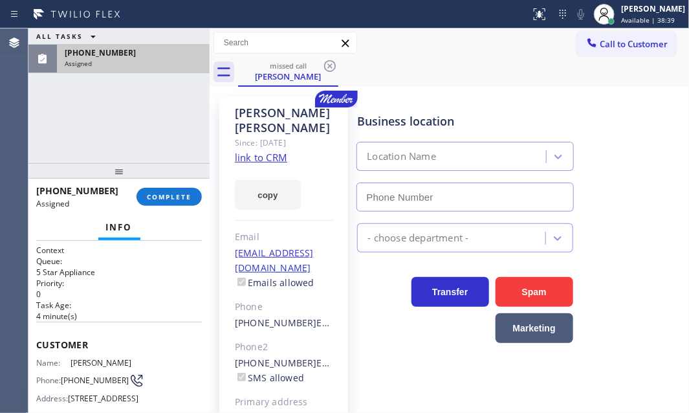
type input "[PHONE_NUMBER]"
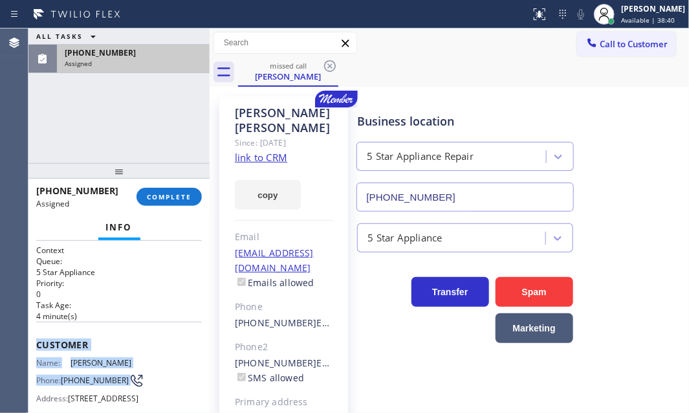
drag, startPoint x: 36, startPoint y: 336, endPoint x: 150, endPoint y: 372, distance: 119.6
click at [149, 372] on div "Customer Name: [PERSON_NAME] Phone: [PHONE_NUMBER] Address: [STREET_ADDRESS]" at bounding box center [119, 374] width 166 height 104
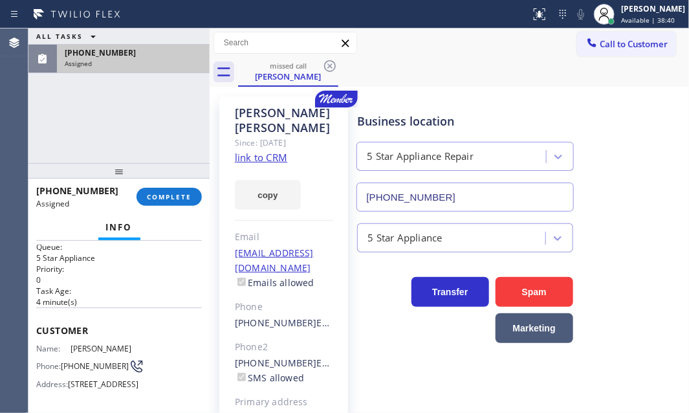
scroll to position [117, 0]
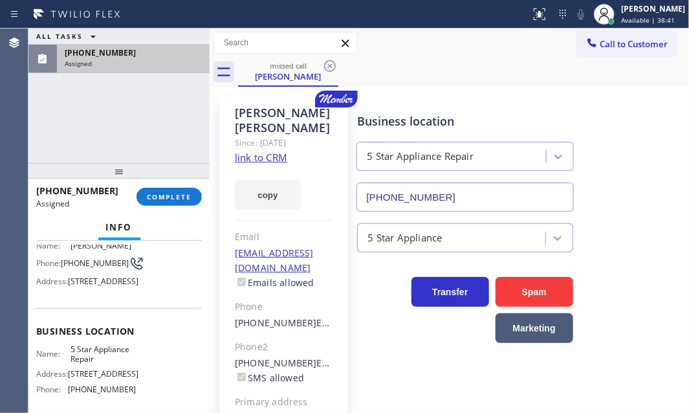
drag, startPoint x: 151, startPoint y: 374, endPoint x: 161, endPoint y: 301, distance: 73.2
click at [165, 292] on div "Name: [PERSON_NAME] Phone: [PHONE_NUMBER] Address: [STREET_ADDRESS]" at bounding box center [119, 266] width 166 height 51
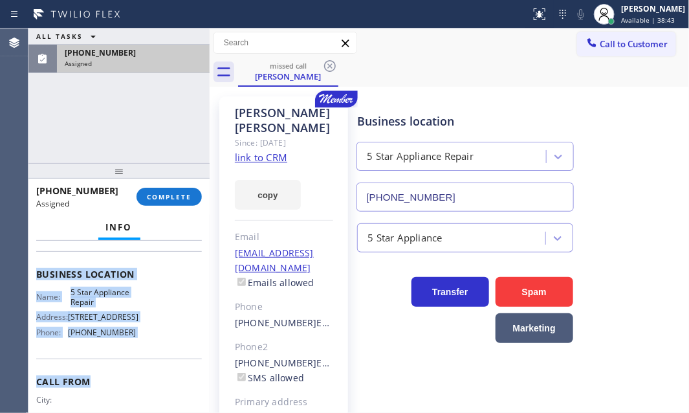
scroll to position [176, 0]
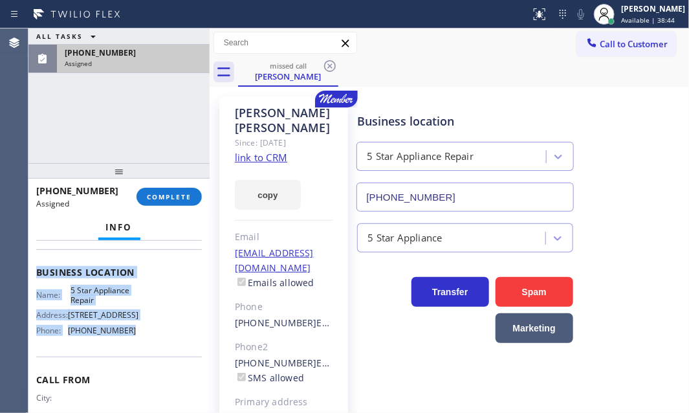
drag, startPoint x: 69, startPoint y: 343, endPoint x: 166, endPoint y: 356, distance: 98.0
click at [166, 356] on div "Context Queue: 5 Star Appliance Priority: 0 Task Age: [DEMOGRAPHIC_DATA] minute…" at bounding box center [119, 262] width 166 height 386
click at [166, 197] on span "COMPLETE" at bounding box center [169, 196] width 45 height 9
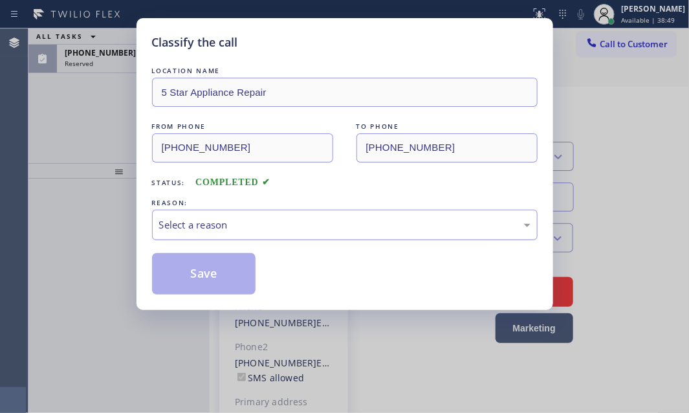
click at [273, 230] on div "Select a reason" at bounding box center [345, 225] width 386 height 30
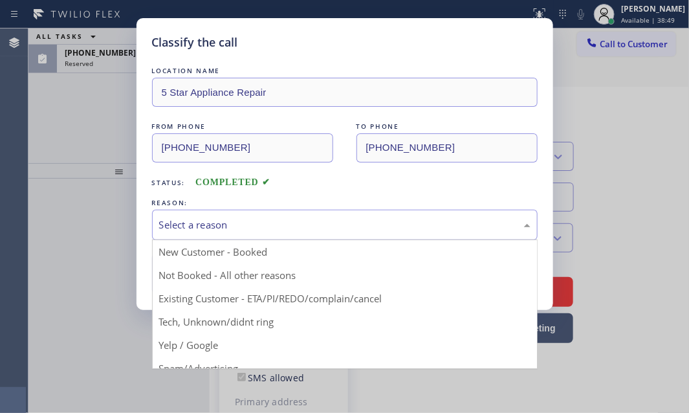
click at [276, 225] on div "Select a reason" at bounding box center [345, 225] width 372 height 15
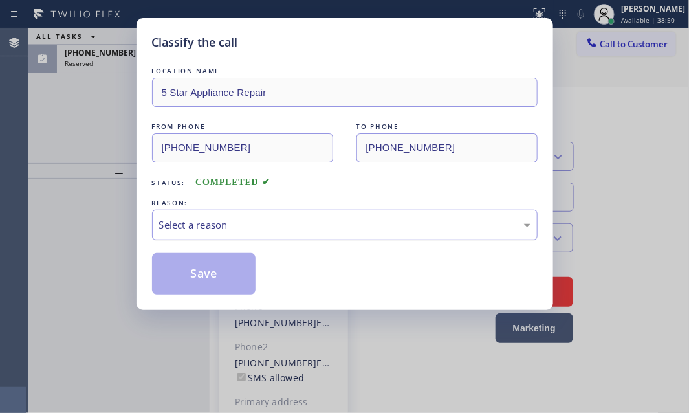
click at [269, 214] on div "Select a reason" at bounding box center [345, 225] width 386 height 30
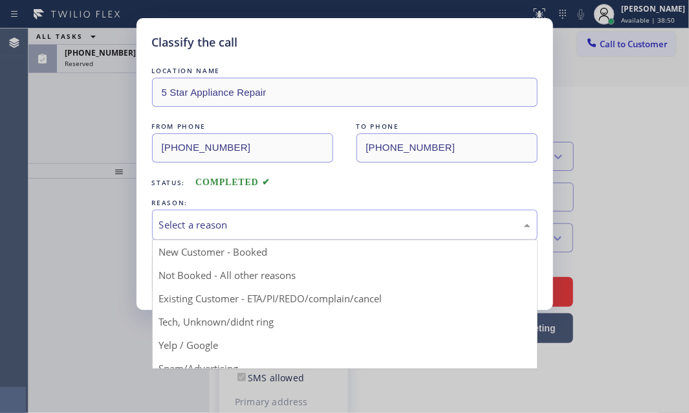
drag, startPoint x: 202, startPoint y: 323, endPoint x: 195, endPoint y: 307, distance: 17.7
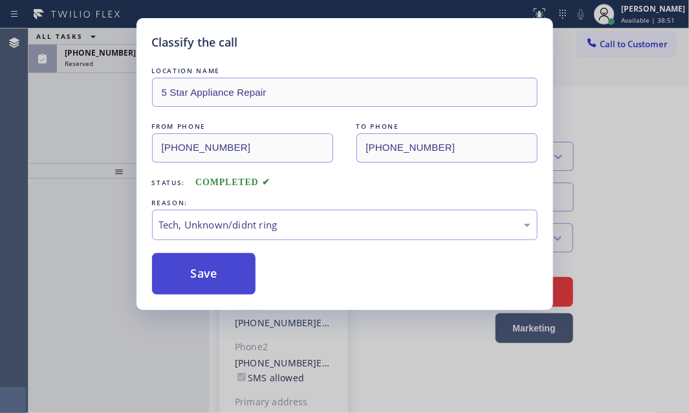
drag, startPoint x: 205, startPoint y: 275, endPoint x: 201, endPoint y: 254, distance: 21.7
click at [205, 273] on button "Save" at bounding box center [204, 273] width 104 height 41
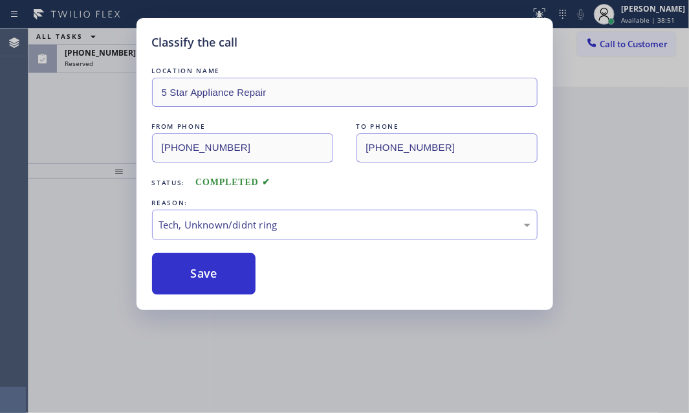
drag, startPoint x: 84, startPoint y: 93, endPoint x: 124, endPoint y: 78, distance: 42.4
click at [89, 92] on div "Classify the call LOCATION NAME 5 Star Appliance Repair FROM PHONE [PHONE_NUMBE…" at bounding box center [344, 206] width 689 height 413
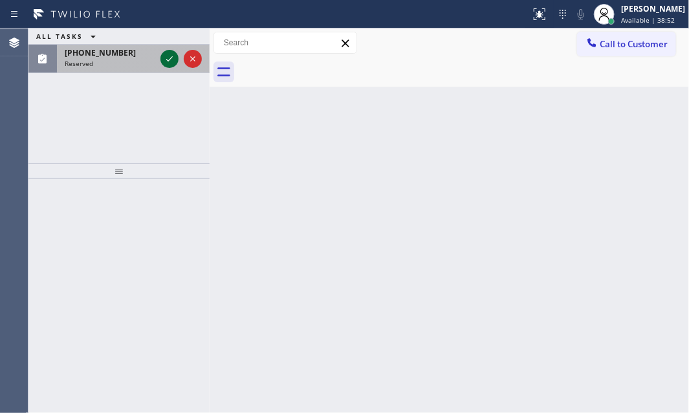
click at [173, 62] on icon at bounding box center [170, 59] width 16 height 16
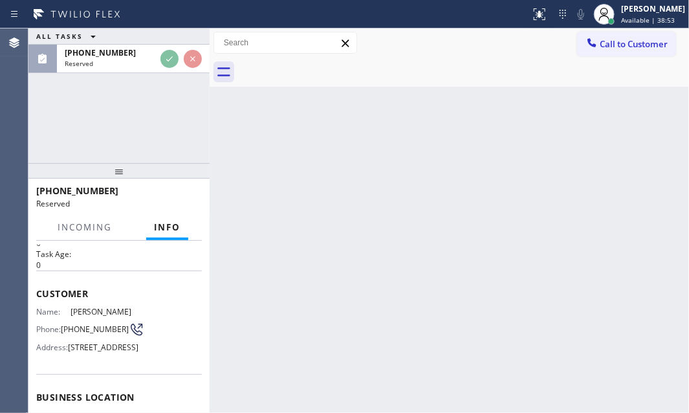
scroll to position [58, 0]
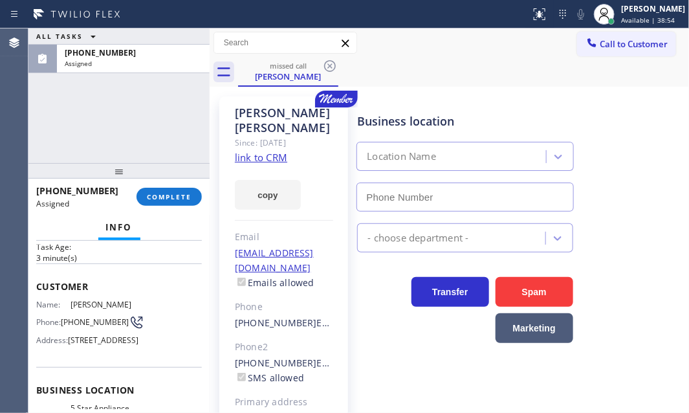
type input "[PHONE_NUMBER]"
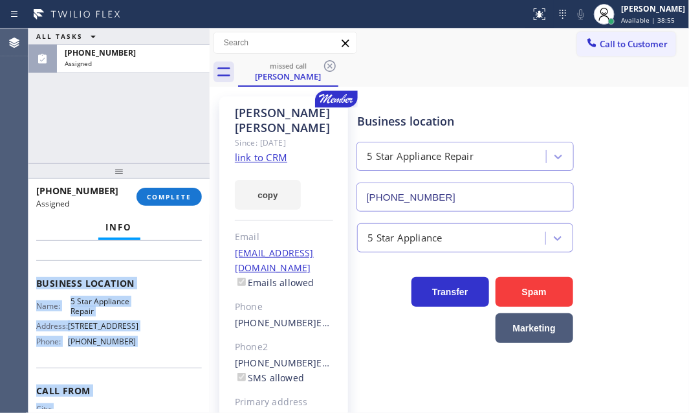
scroll to position [235, 0]
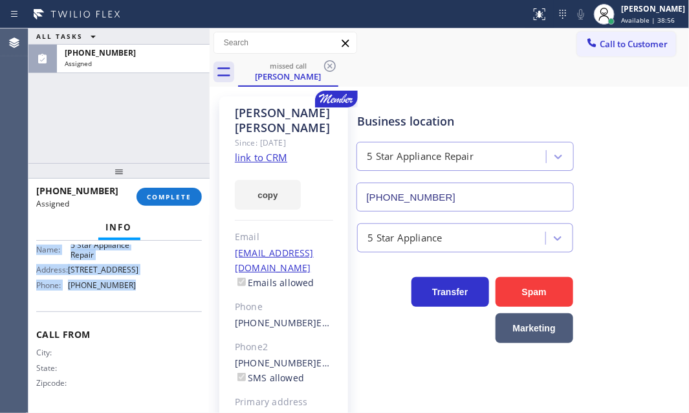
drag, startPoint x: 34, startPoint y: 280, endPoint x: 139, endPoint y: 317, distance: 110.8
click at [139, 317] on div "Context Queue: 5 Star Appliance Priority: 0 Task Age: [DEMOGRAPHIC_DATA] minute…" at bounding box center [118, 327] width 181 height 173
click at [175, 195] on span "COMPLETE" at bounding box center [169, 196] width 45 height 9
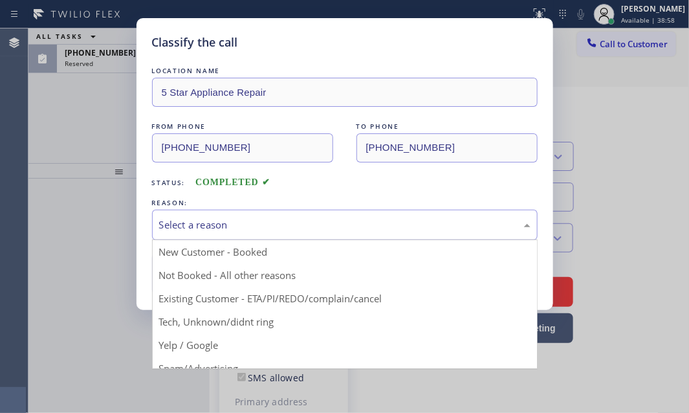
click at [278, 223] on div "Select a reason" at bounding box center [345, 225] width 372 height 15
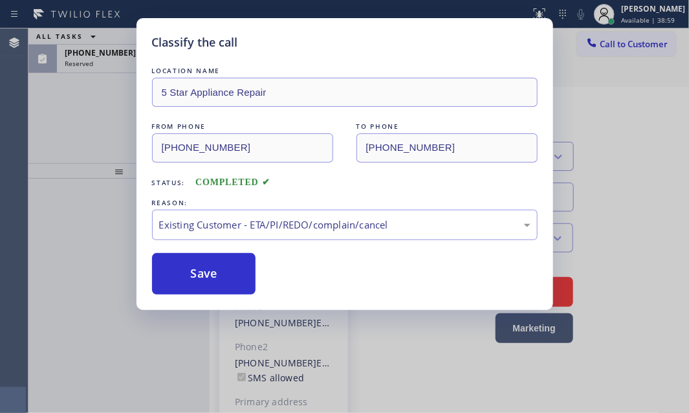
drag, startPoint x: 233, startPoint y: 265, endPoint x: 647, endPoint y: 375, distance: 428.1
click at [234, 267] on button "Save" at bounding box center [204, 273] width 104 height 41
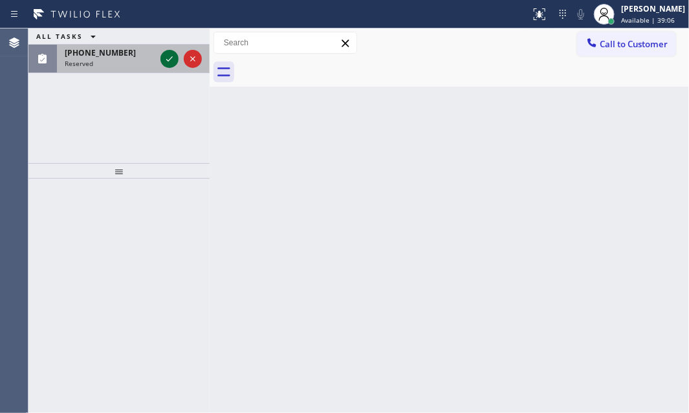
click at [161, 52] on div at bounding box center [170, 59] width 18 height 16
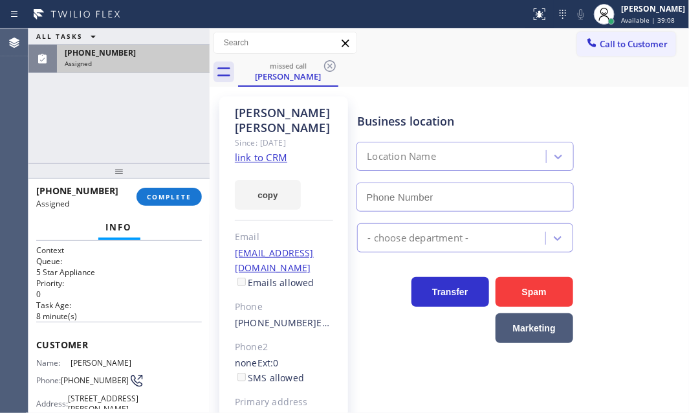
type input "[PHONE_NUMBER]"
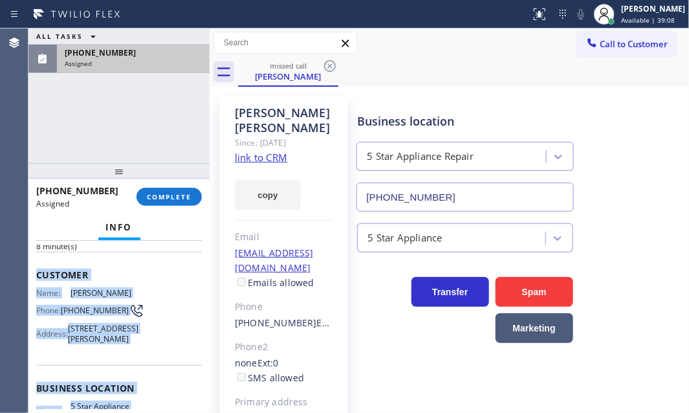
scroll to position [176, 0]
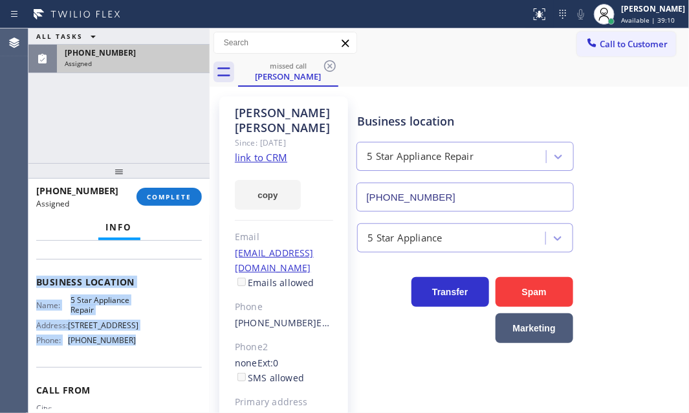
drag, startPoint x: 38, startPoint y: 338, endPoint x: 153, endPoint y: 363, distance: 118.5
click at [153, 363] on div "Context Queue: 5 Star Appliance Priority: 0 Task Age: [DEMOGRAPHIC_DATA] minute…" at bounding box center [118, 327] width 181 height 173
click at [161, 199] on span "COMPLETE" at bounding box center [169, 196] width 45 height 9
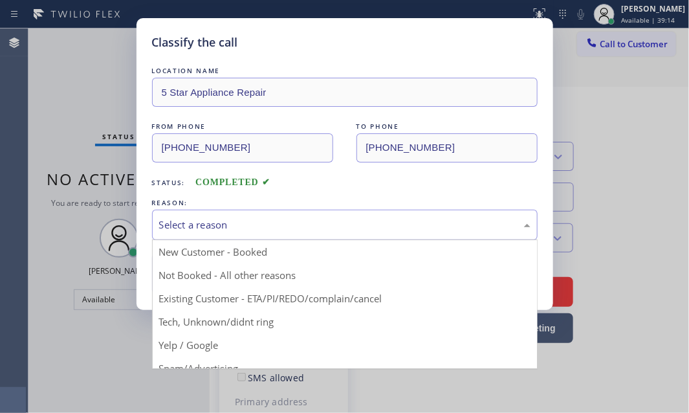
click at [198, 225] on div "Select a reason" at bounding box center [345, 225] width 372 height 15
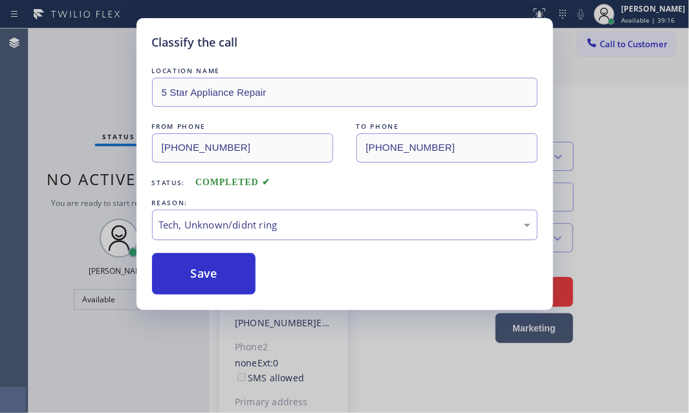
click at [232, 232] on div "Tech, Unknown/didnt ring" at bounding box center [345, 225] width 386 height 30
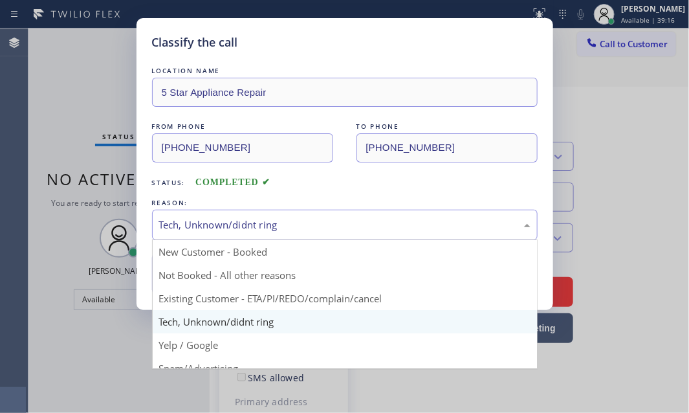
drag, startPoint x: 214, startPoint y: 297, endPoint x: 209, endPoint y: 282, distance: 16.2
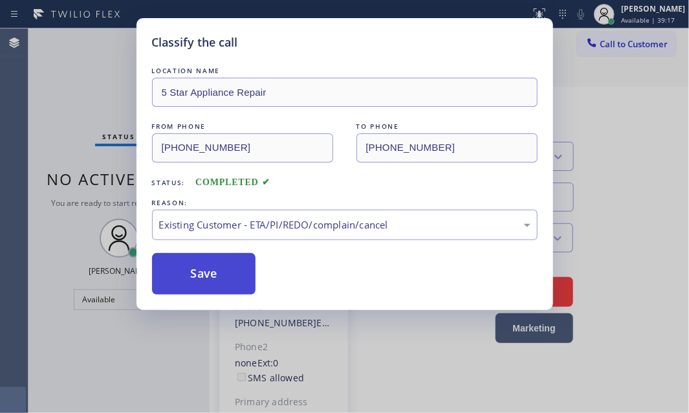
click at [208, 272] on button "Save" at bounding box center [204, 273] width 104 height 41
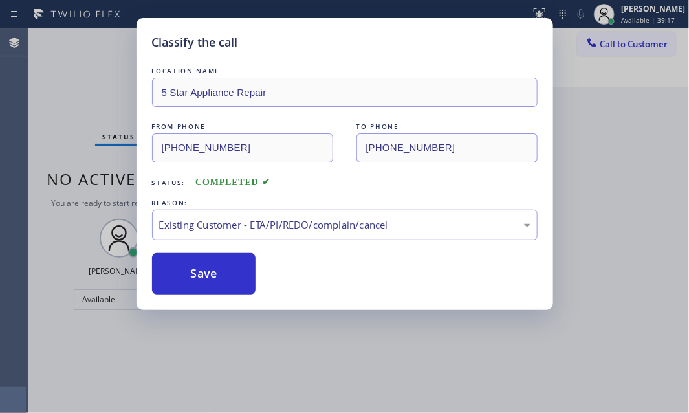
click at [104, 85] on div "Classify the call LOCATION NAME 5 Star Appliance Repair FROM PHONE [PHONE_NUMBE…" at bounding box center [344, 206] width 689 height 413
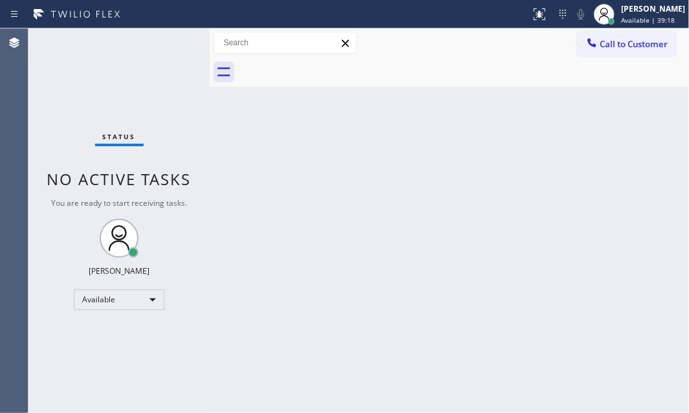
click at [93, 82] on div "Status No active tasks You are ready to start receiving tasks. [PERSON_NAME] Av…" at bounding box center [118, 220] width 181 height 385
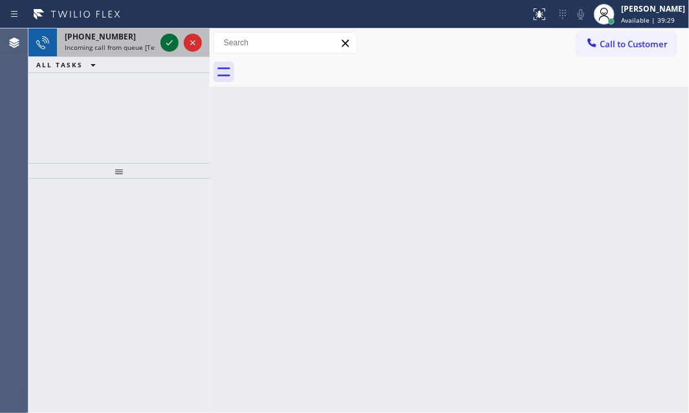
click at [168, 39] on icon at bounding box center [170, 43] width 16 height 16
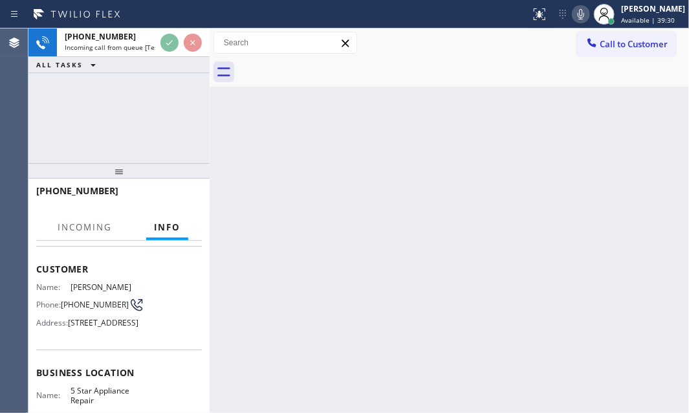
scroll to position [117, 0]
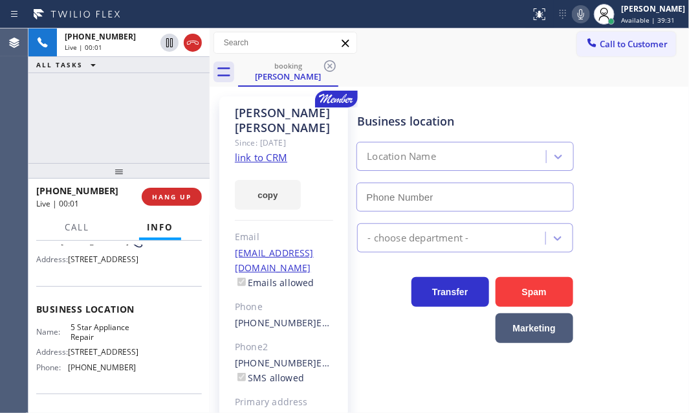
type input "[PHONE_NUMBER]"
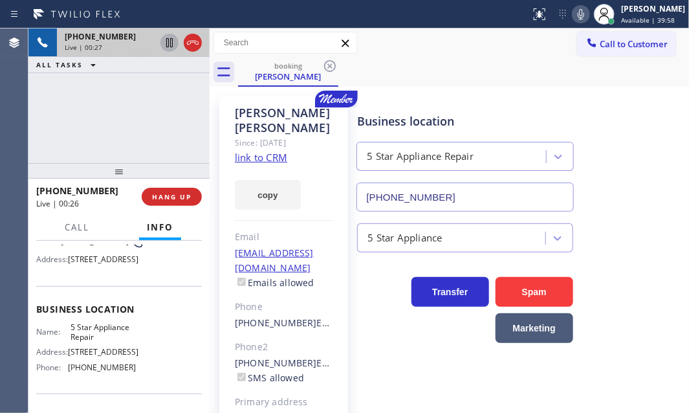
click at [169, 44] on icon at bounding box center [170, 43] width 16 height 16
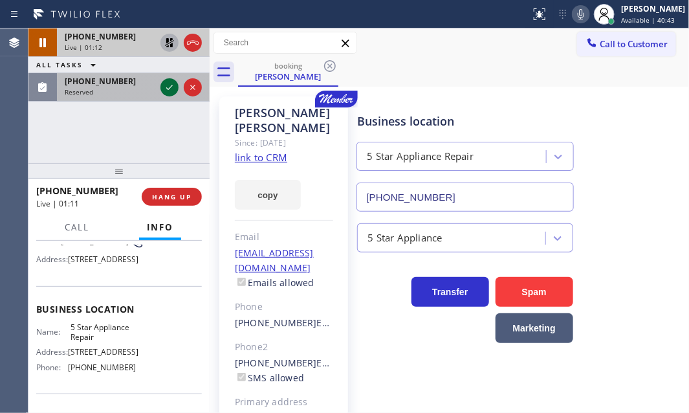
click at [169, 86] on icon at bounding box center [170, 88] width 16 height 16
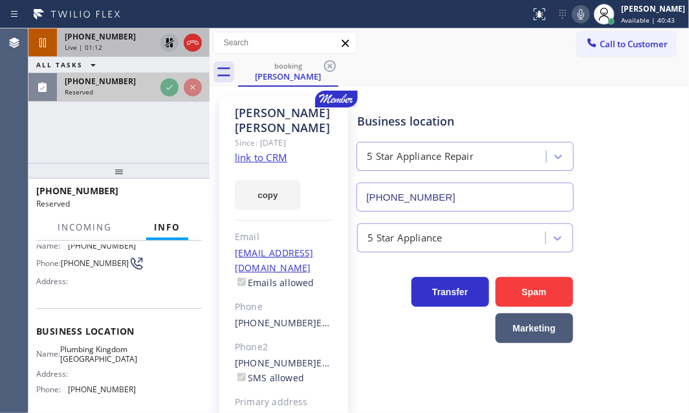
scroll to position [128, 0]
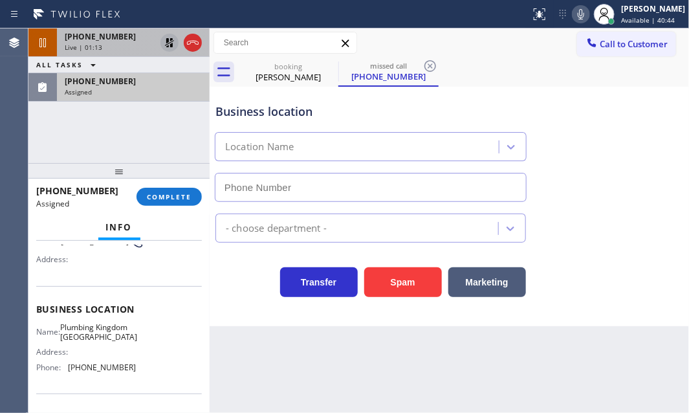
type input "[PHONE_NUMBER]"
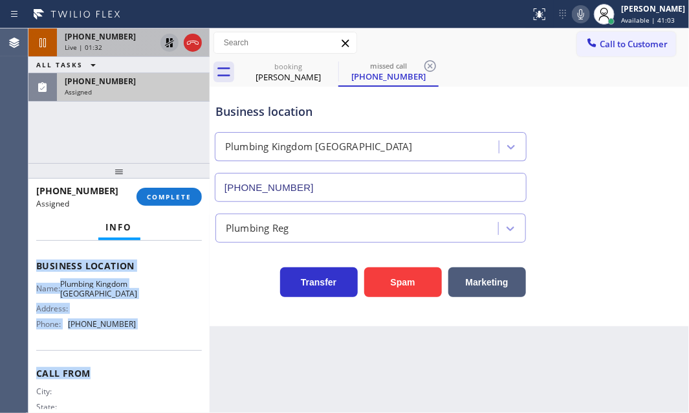
scroll to position [176, 0]
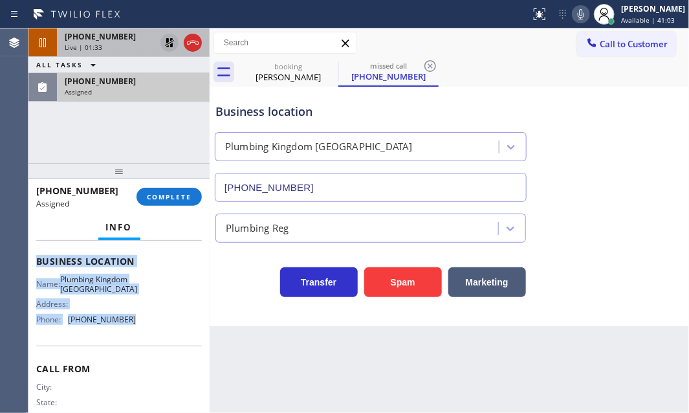
drag, startPoint x: 31, startPoint y: 324, endPoint x: 170, endPoint y: 326, distance: 139.2
click at [156, 337] on div "Context Queue: Plumbing Priority: 0 Task Age: Customer Name: [PHONE_NUMBER] Pho…" at bounding box center [118, 327] width 181 height 173
click at [183, 199] on span "COMPLETE" at bounding box center [169, 196] width 45 height 9
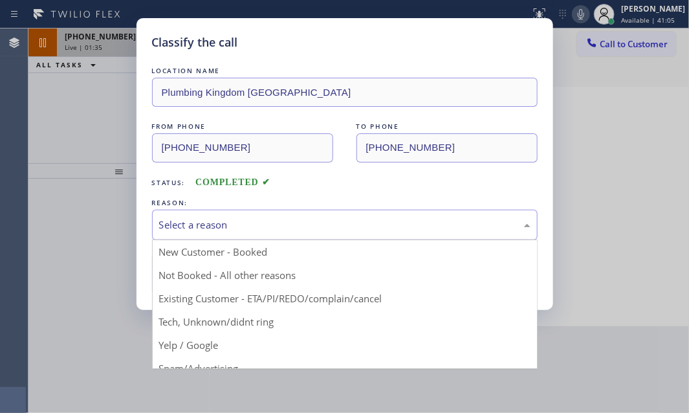
click at [363, 231] on div "Select a reason" at bounding box center [345, 225] width 372 height 15
drag, startPoint x: 223, startPoint y: 322, endPoint x: 219, endPoint y: 289, distance: 33.2
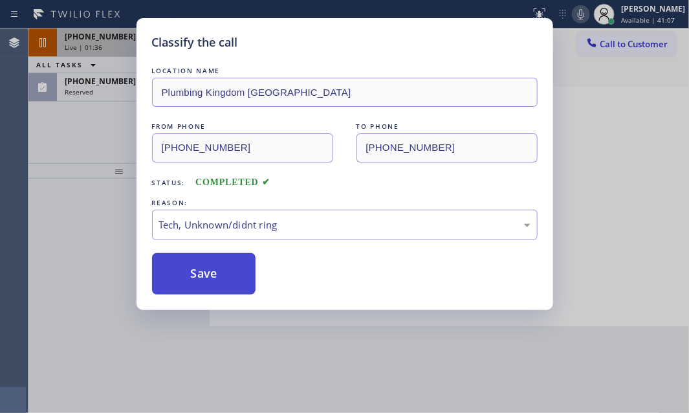
drag, startPoint x: 219, startPoint y: 276, endPoint x: 285, endPoint y: 275, distance: 65.4
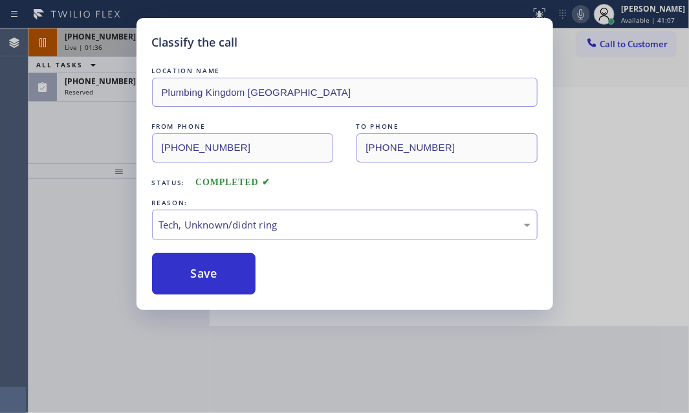
click at [221, 276] on button "Save" at bounding box center [204, 273] width 104 height 41
type input "[PHONE_NUMBER]"
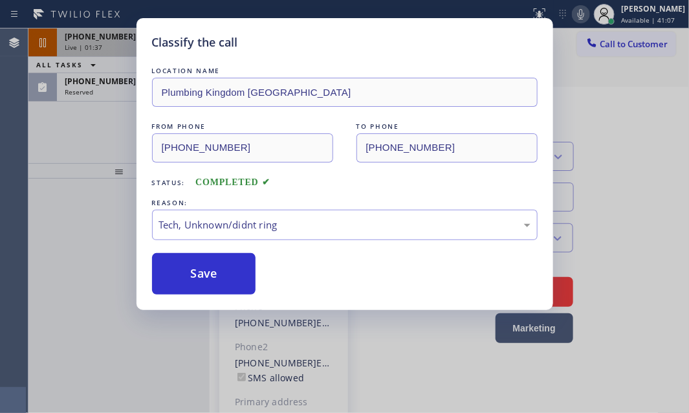
click at [115, 92] on div "Classify the call LOCATION NAME [GEOGRAPHIC_DATA] Appliance Co FROM PHONE [PHON…" at bounding box center [358, 220] width 661 height 385
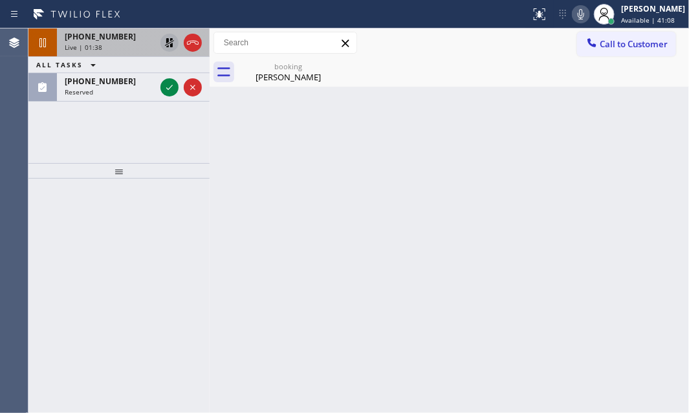
drag, startPoint x: 168, startPoint y: 88, endPoint x: 667, endPoint y: 123, distance: 499.7
click at [190, 90] on div at bounding box center [181, 87] width 47 height 28
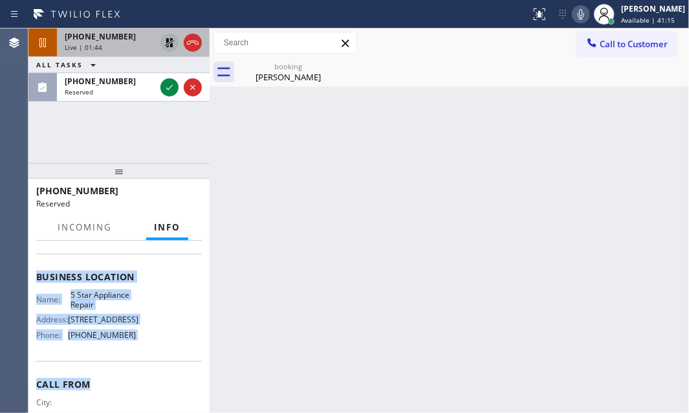
scroll to position [243, 0]
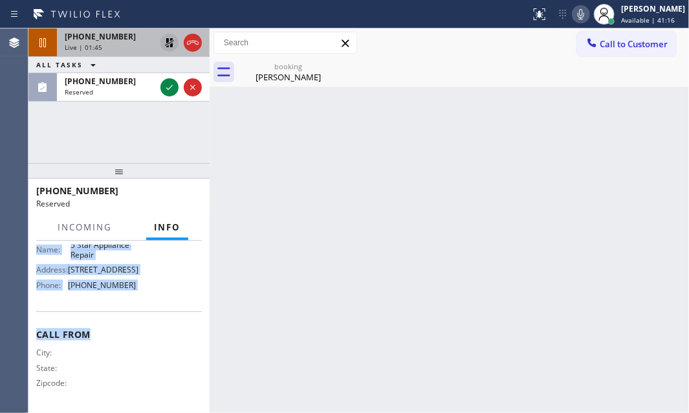
drag, startPoint x: 82, startPoint y: 377, endPoint x: 144, endPoint y: 330, distance: 78.5
click at [144, 330] on div "Context Queue: 5 Star Appliance Priority: 0 Task Age: [DEMOGRAPHIC_DATA] minute…" at bounding box center [118, 327] width 181 height 173
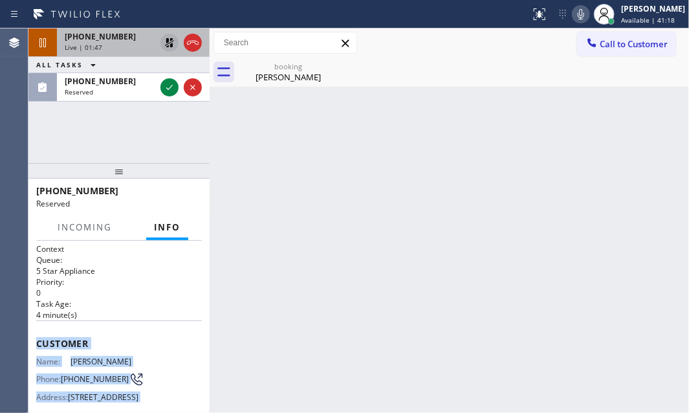
scroll to position [0, 0]
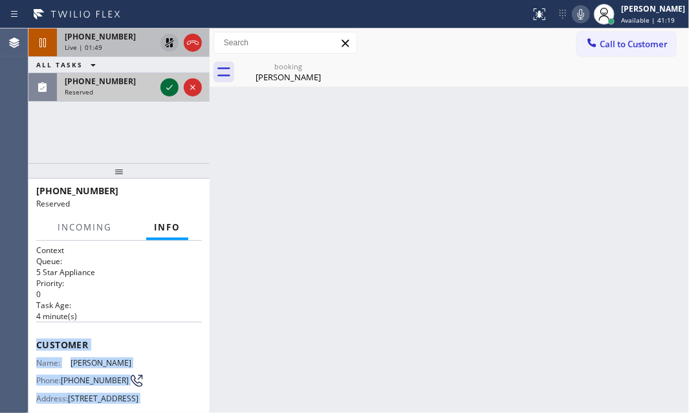
drag, startPoint x: 165, startPoint y: 85, endPoint x: 162, endPoint y: 95, distance: 9.4
click at [164, 85] on icon at bounding box center [170, 88] width 16 height 16
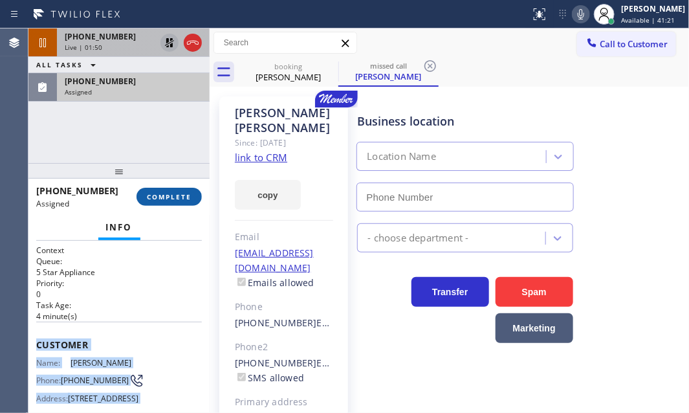
type input "[PHONE_NUMBER]"
click at [171, 191] on button "COMPLETE" at bounding box center [169, 197] width 65 height 18
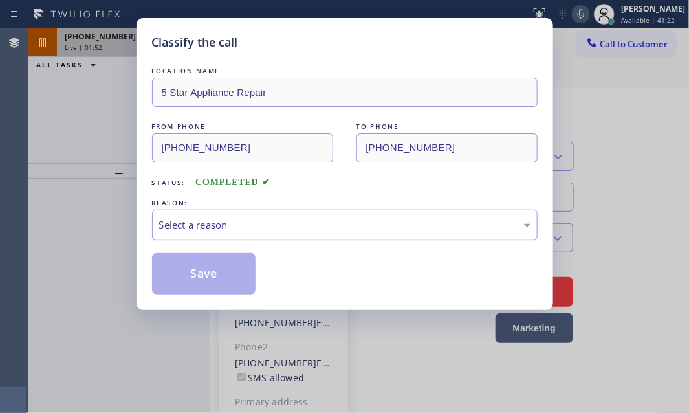
click at [295, 218] on div "Select a reason" at bounding box center [345, 225] width 372 height 15
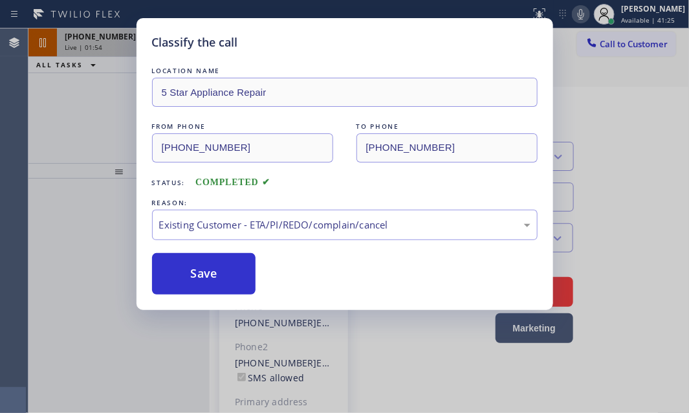
drag, startPoint x: 200, startPoint y: 278, endPoint x: 293, endPoint y: 304, distance: 96.1
click at [201, 278] on button "Save" at bounding box center [204, 273] width 104 height 41
click at [78, 129] on div "Classify the call LOCATION NAME 5 Star Appliance Repair FROM PHONE [PHONE_NUMBE…" at bounding box center [344, 206] width 689 height 413
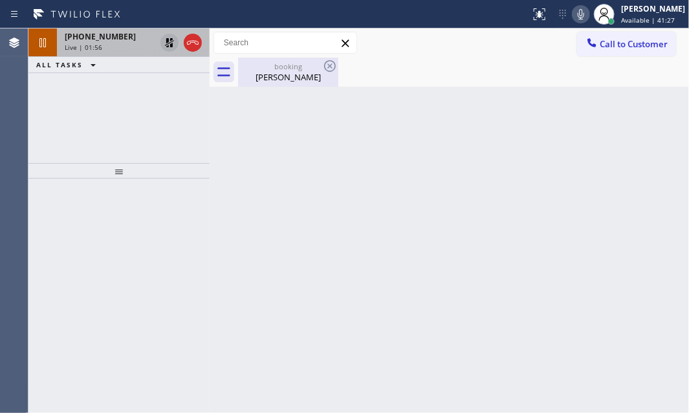
click at [295, 84] on div "booking [PERSON_NAME]" at bounding box center [289, 72] width 98 height 29
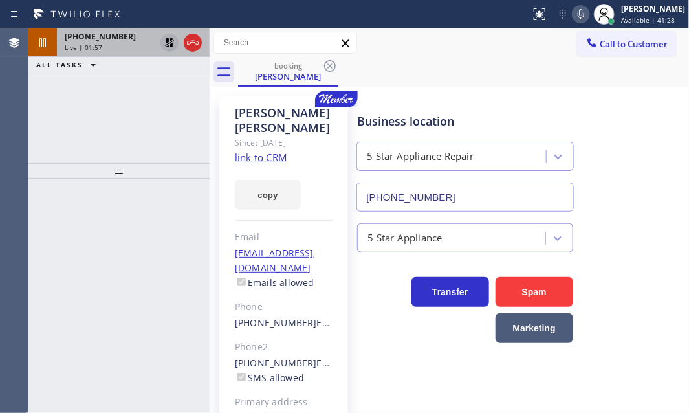
click at [111, 39] on span "[PHONE_NUMBER]" at bounding box center [100, 36] width 71 height 11
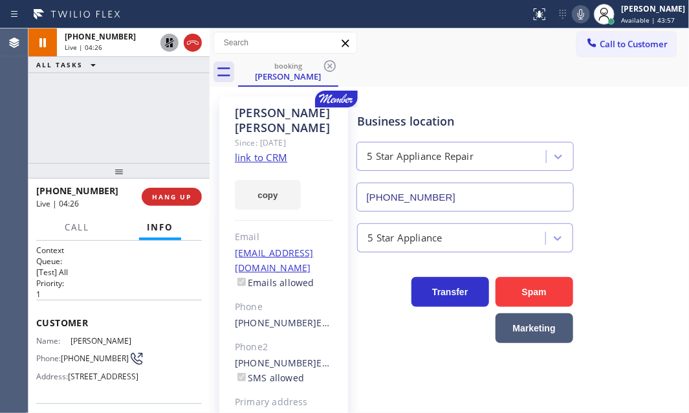
click at [169, 39] on icon at bounding box center [170, 43] width 16 height 16
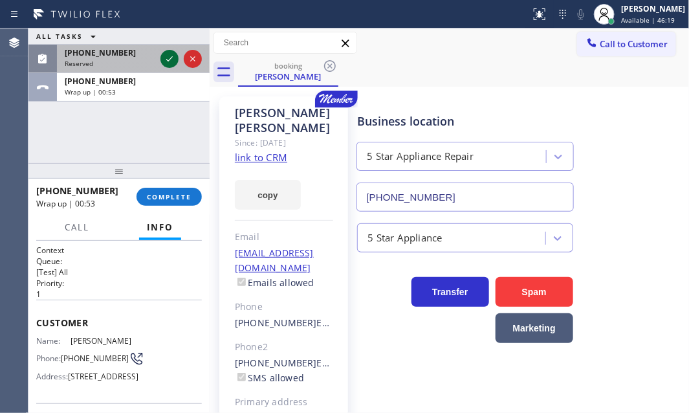
click at [168, 60] on icon at bounding box center [169, 58] width 6 height 5
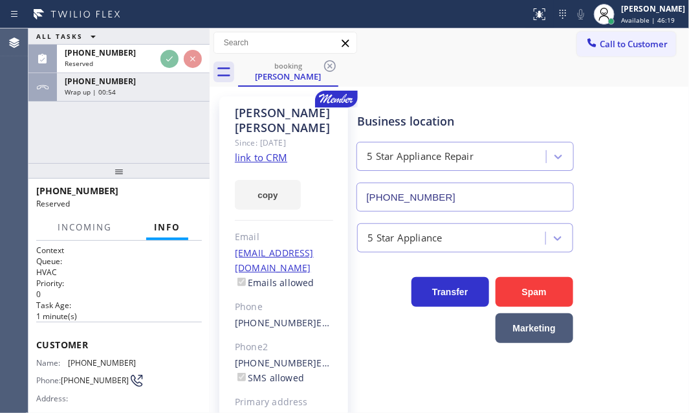
drag, startPoint x: 157, startPoint y: 87, endPoint x: 169, endPoint y: 135, distance: 48.8
click at [155, 89] on div "Wrap up | 00:54" at bounding box center [133, 91] width 137 height 9
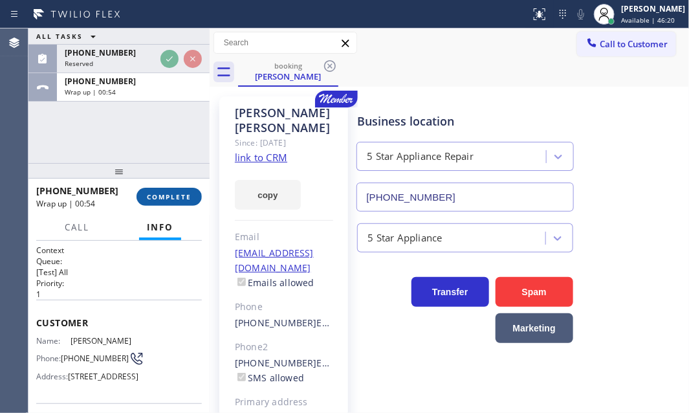
click at [178, 201] on button "COMPLETE" at bounding box center [169, 197] width 65 height 18
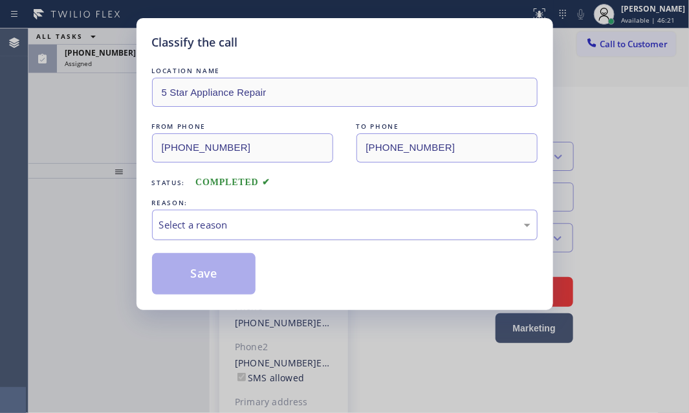
click at [330, 227] on div "Select a reason" at bounding box center [345, 225] width 372 height 15
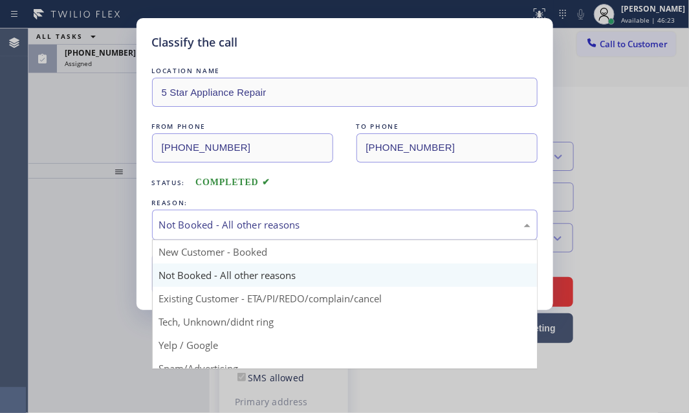
click at [251, 223] on div "Not Booked - All other reasons" at bounding box center [345, 225] width 372 height 15
drag, startPoint x: 209, startPoint y: 300, endPoint x: 209, endPoint y: 284, distance: 16.2
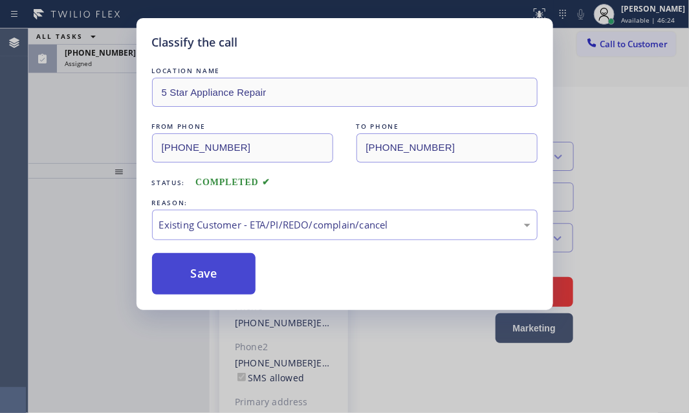
click at [208, 260] on button "Save" at bounding box center [204, 273] width 104 height 41
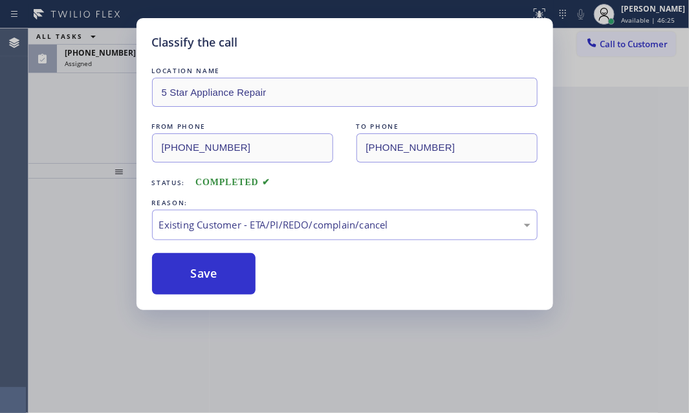
click at [111, 75] on div "Classify the call LOCATION NAME 5 Star Appliance Repair FROM PHONE [PHONE_NUMBE…" at bounding box center [344, 206] width 689 height 413
click at [115, 62] on div "Classify the call LOCATION NAME [GEOGRAPHIC_DATA] Appliance Co FROM PHONE [PHON…" at bounding box center [358, 220] width 661 height 385
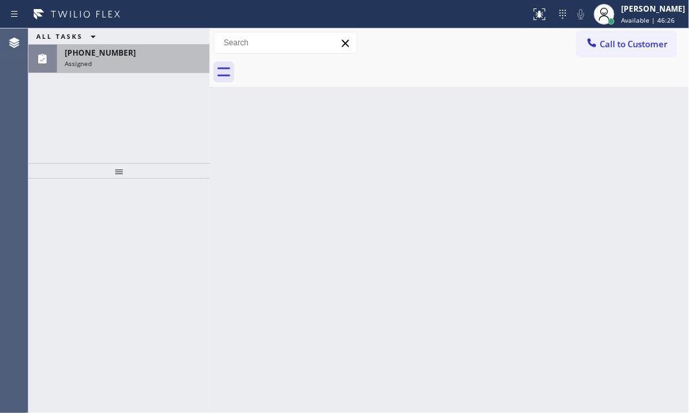
click at [158, 62] on div "Assigned" at bounding box center [133, 63] width 137 height 9
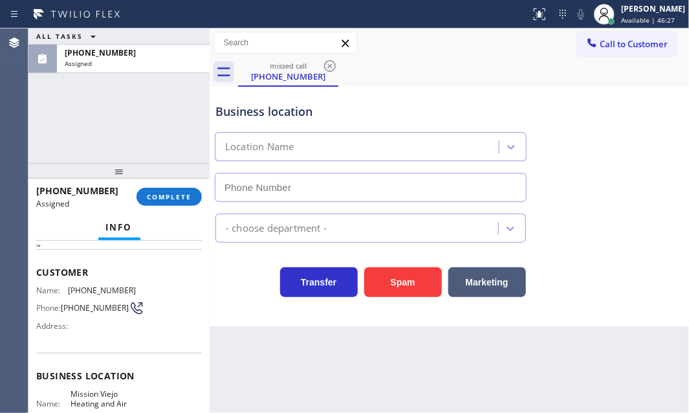
type input "[PHONE_NUMBER]"
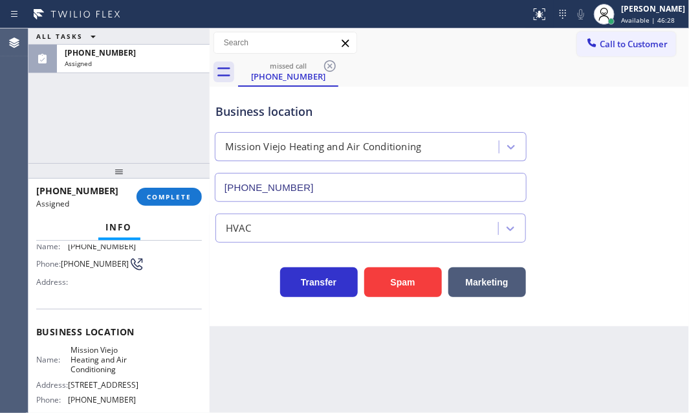
scroll to position [58, 0]
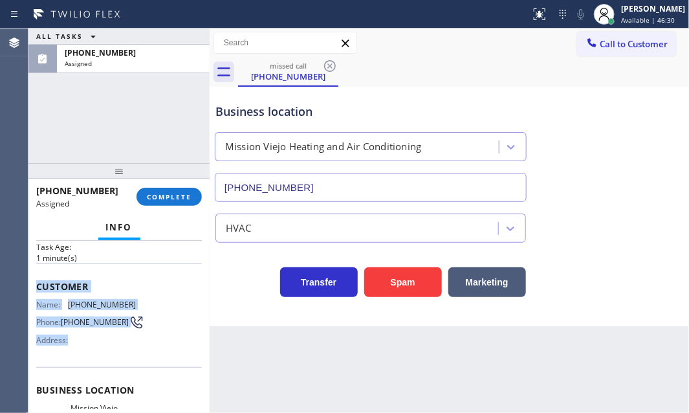
drag, startPoint x: 36, startPoint y: 280, endPoint x: 132, endPoint y: 335, distance: 110.2
click at [122, 342] on div "Customer Name: [PHONE_NUMBER] Phone: [PHONE_NUMBER] Address:" at bounding box center [119, 315] width 166 height 104
click at [168, 328] on div "Name: [PHONE_NUMBER] Phone: [PHONE_NUMBER] Address:" at bounding box center [119, 325] width 166 height 51
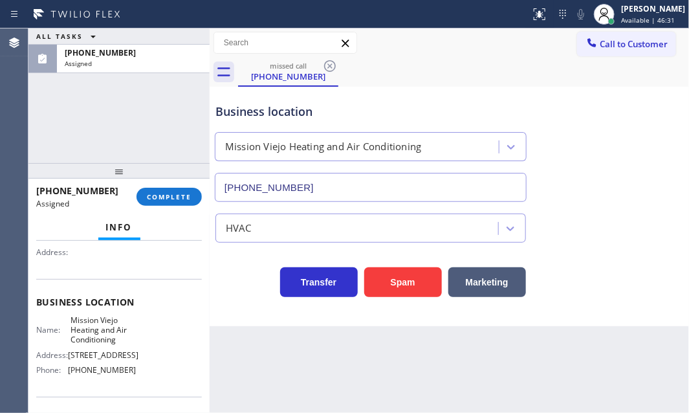
scroll to position [235, 0]
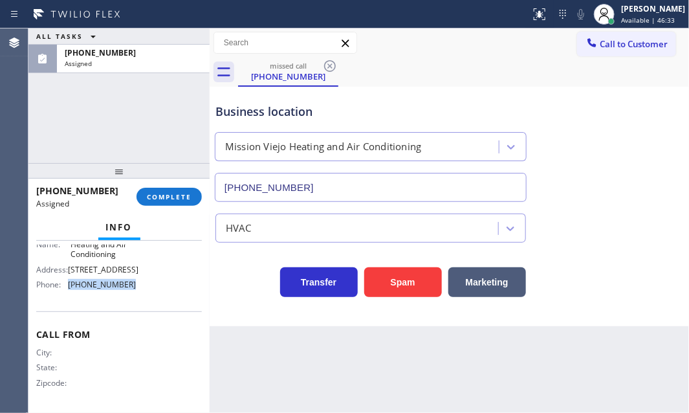
drag, startPoint x: 126, startPoint y: 291, endPoint x: 224, endPoint y: 285, distance: 97.9
click at [71, 289] on span "[PHONE_NUMBER]" at bounding box center [102, 285] width 68 height 10
click at [608, 44] on span "Call to Customer" at bounding box center [634, 44] width 68 height 12
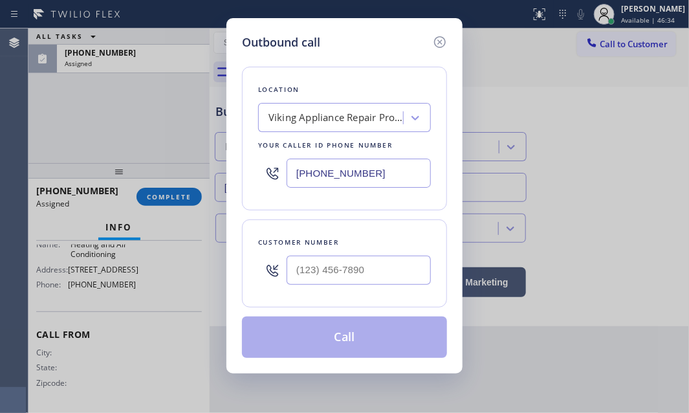
click at [383, 178] on input "[PHONE_NUMBER]" at bounding box center [359, 173] width 144 height 29
paste input "949) 239-0346"
type input "[PHONE_NUMBER]"
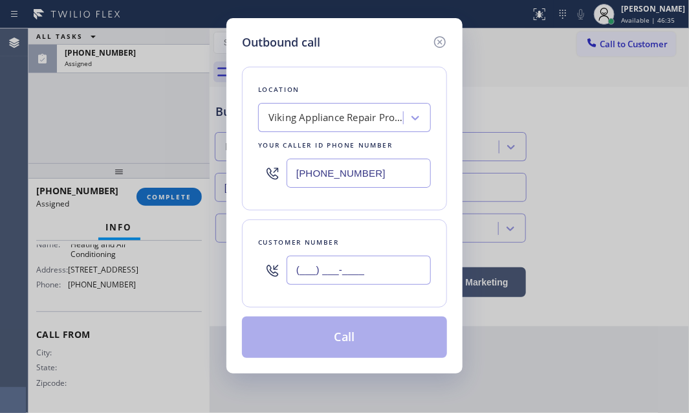
click at [350, 262] on input "(___) ___-____" at bounding box center [359, 270] width 144 height 29
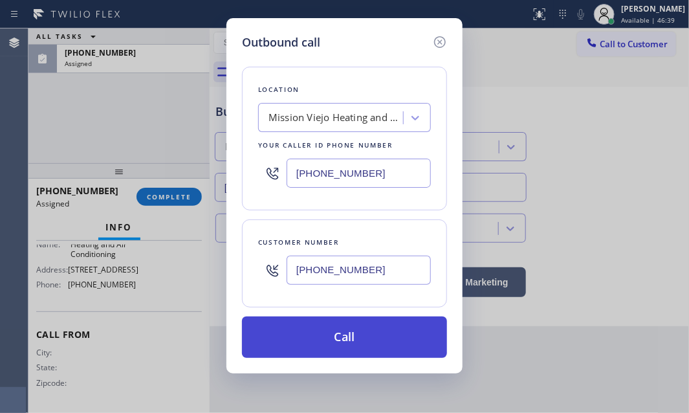
type input "[PHONE_NUMBER]"
click at [368, 330] on button "Call" at bounding box center [344, 337] width 205 height 41
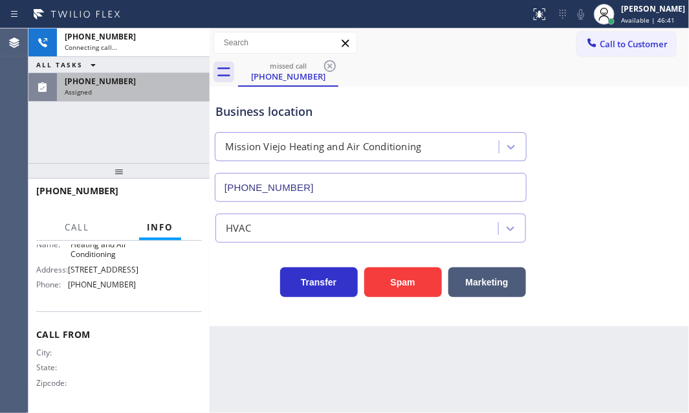
click at [158, 78] on div "[PHONE_NUMBER]" at bounding box center [133, 81] width 137 height 11
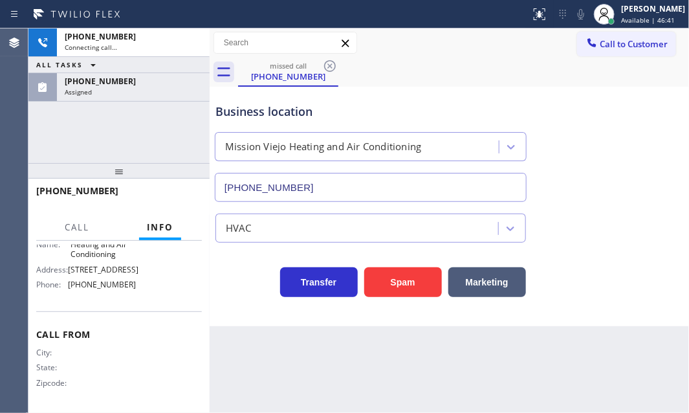
scroll to position [235, 0]
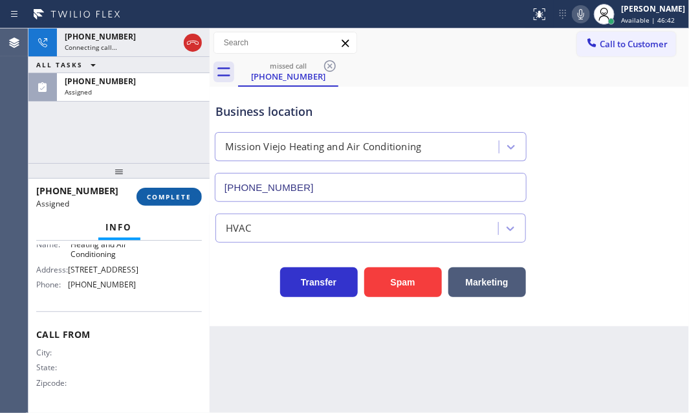
click at [176, 197] on span "COMPLETE" at bounding box center [169, 196] width 45 height 9
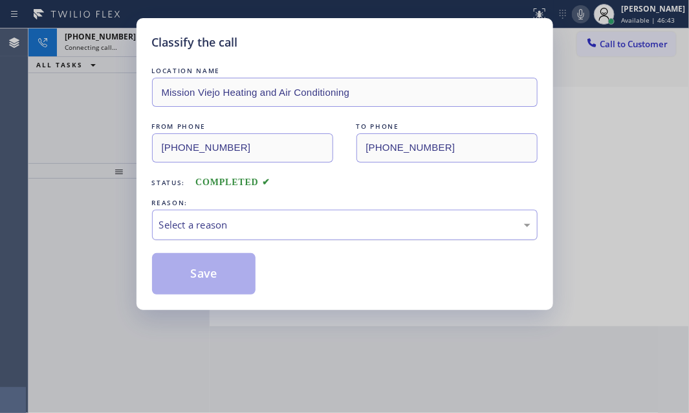
drag, startPoint x: 297, startPoint y: 219, endPoint x: 289, endPoint y: 230, distance: 13.9
click at [296, 219] on div "Select a reason" at bounding box center [345, 225] width 372 height 15
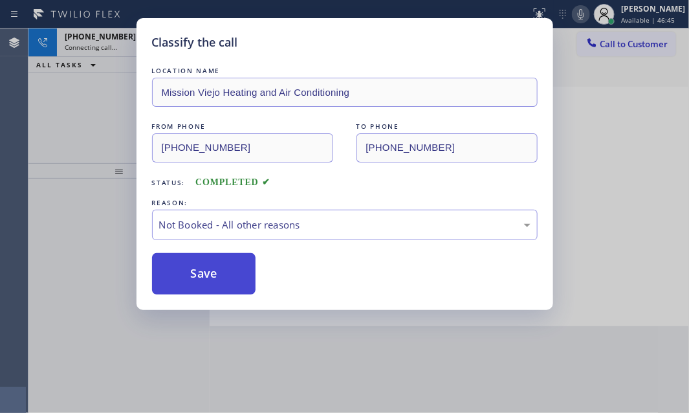
click at [196, 274] on button "Save" at bounding box center [204, 273] width 104 height 41
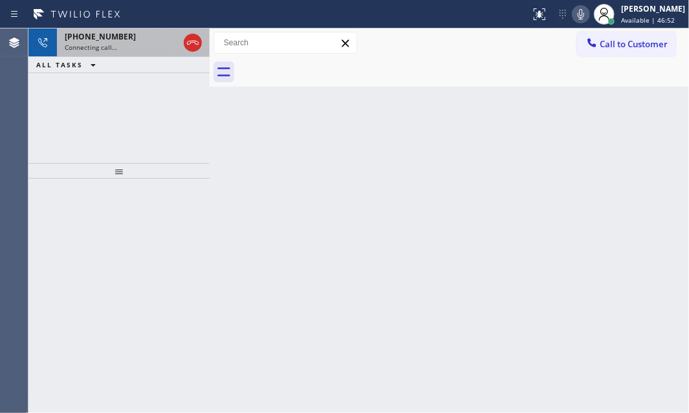
click at [140, 45] on div "Connecting call…" at bounding box center [122, 47] width 114 height 9
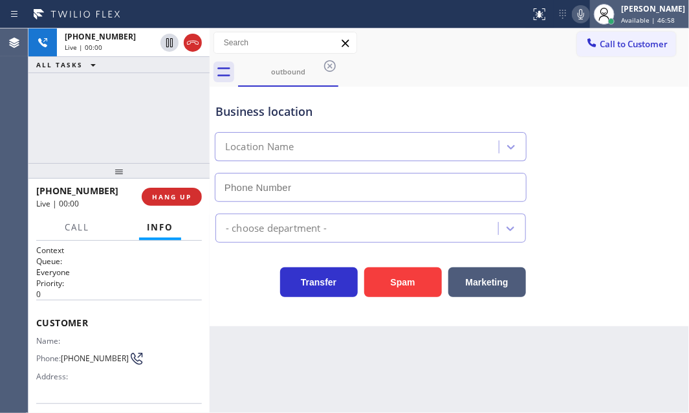
type input "[PHONE_NUMBER]"
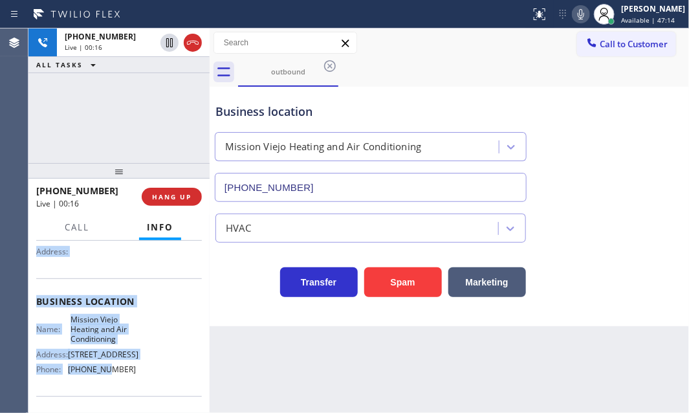
scroll to position [176, 0]
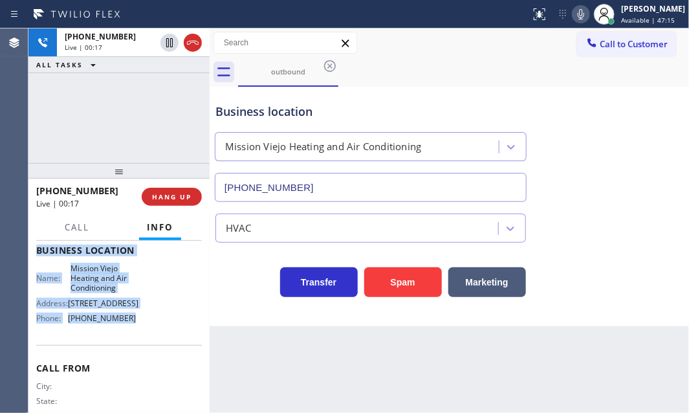
drag, startPoint x: 34, startPoint y: 317, endPoint x: 148, endPoint y: 348, distance: 118.7
click at [148, 348] on div "Context Queue: Everyone Priority: 0 Customer Name: Phone: [PHONE_NUMBER] Addres…" at bounding box center [118, 327] width 181 height 173
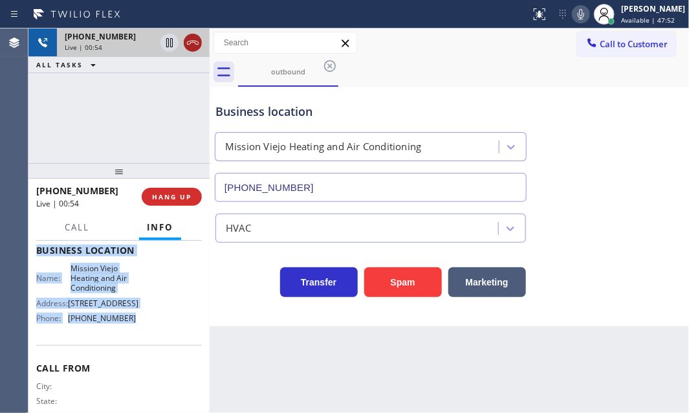
click at [192, 45] on icon at bounding box center [193, 43] width 16 height 16
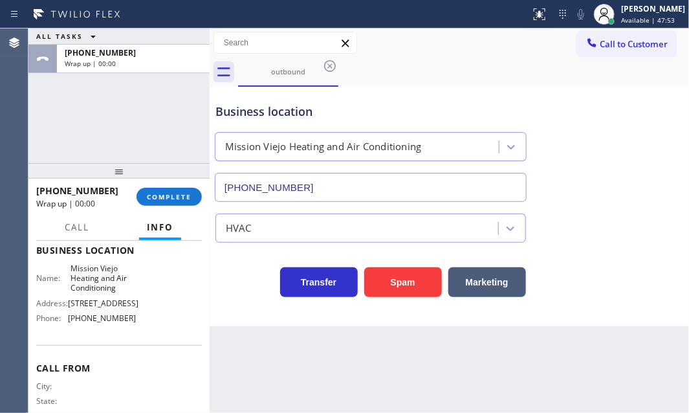
click at [171, 186] on div "[PHONE_NUMBER] Wrap up | 00:00 COMPLETE" at bounding box center [119, 197] width 166 height 34
click at [171, 191] on button "COMPLETE" at bounding box center [169, 197] width 65 height 18
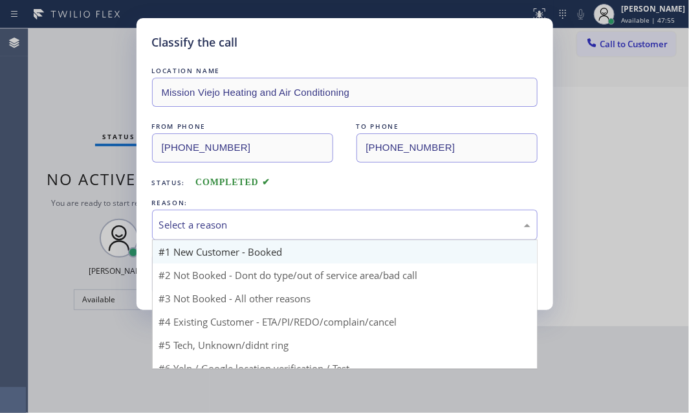
drag, startPoint x: 322, startPoint y: 219, endPoint x: 276, endPoint y: 245, distance: 52.2
click at [320, 221] on div "Select a reason" at bounding box center [345, 225] width 372 height 15
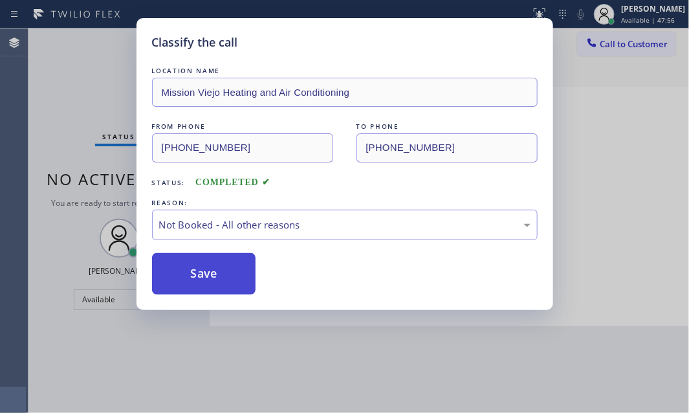
click at [203, 265] on button "Save" at bounding box center [204, 273] width 104 height 41
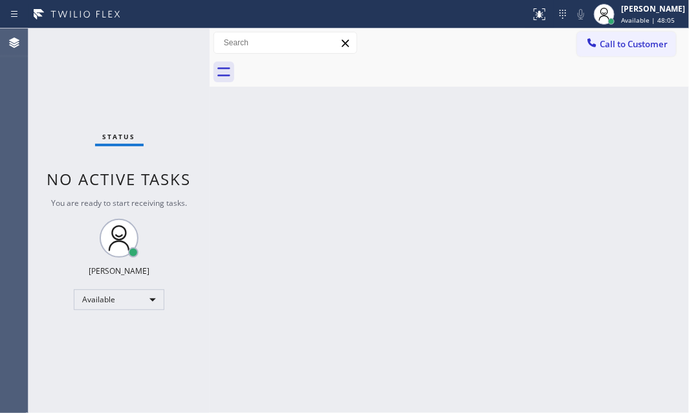
click at [427, 166] on div "Back to Dashboard Change Sender ID Customers Technicians Select a contact Outbo…" at bounding box center [450, 220] width 480 height 385
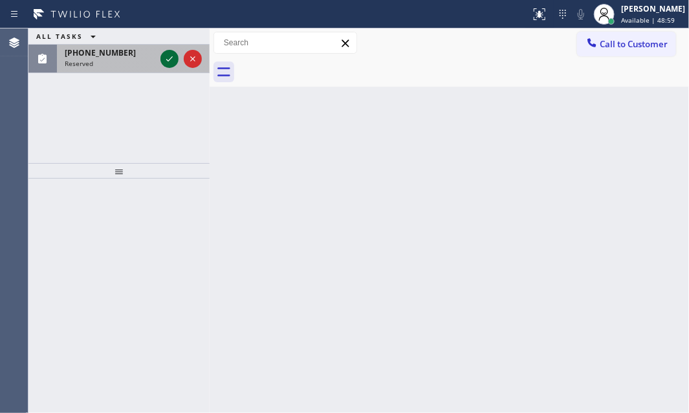
click at [162, 60] on icon at bounding box center [170, 59] width 16 height 16
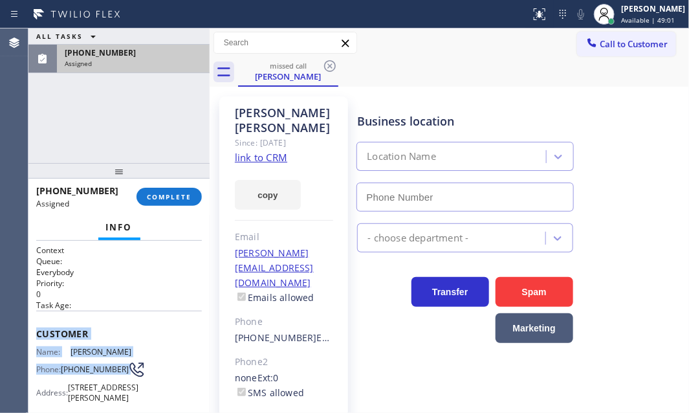
type input "[PHONE_NUMBER]"
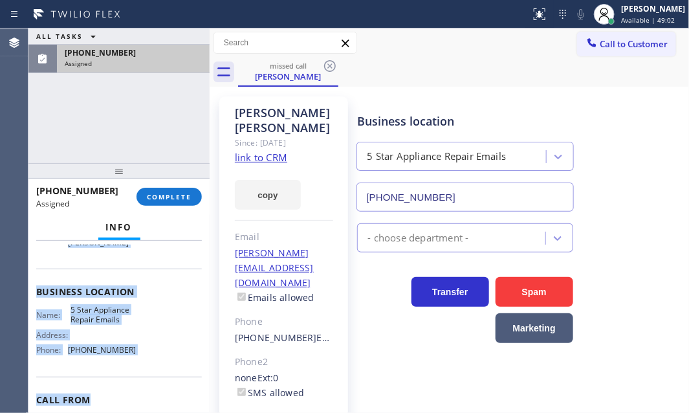
scroll to position [176, 0]
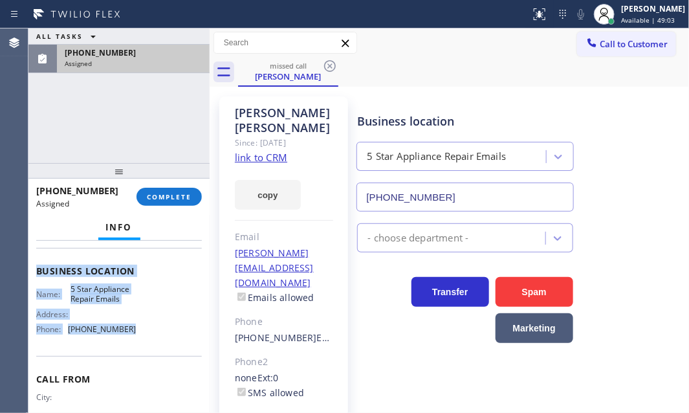
drag, startPoint x: 34, startPoint y: 327, endPoint x: 140, endPoint y: 356, distance: 110.1
click at [140, 356] on div "Context Queue: Everybody Priority: 0 Task Age: Customer Name: [PERSON_NAME] Pho…" at bounding box center [118, 327] width 181 height 173
click at [188, 200] on span "COMPLETE" at bounding box center [169, 196] width 45 height 9
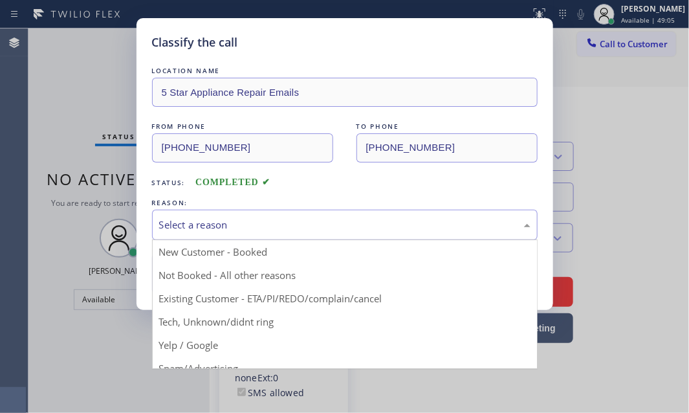
click at [303, 227] on div "Select a reason" at bounding box center [345, 225] width 372 height 15
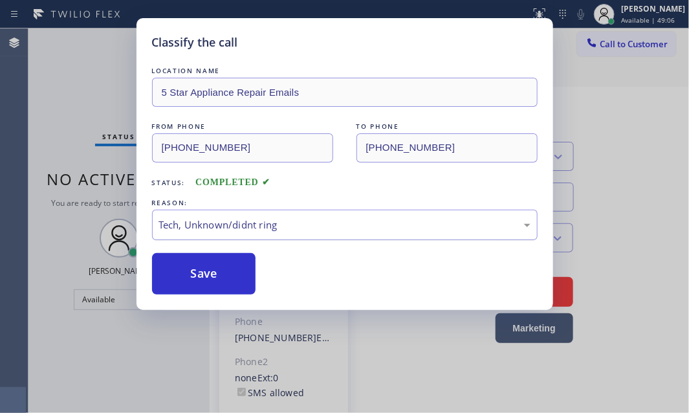
click at [232, 218] on div "Tech, Unknown/didnt ring" at bounding box center [345, 225] width 372 height 15
drag, startPoint x: 208, startPoint y: 269, endPoint x: 667, endPoint y: 282, distance: 458.5
click at [219, 269] on button "Save" at bounding box center [204, 273] width 104 height 41
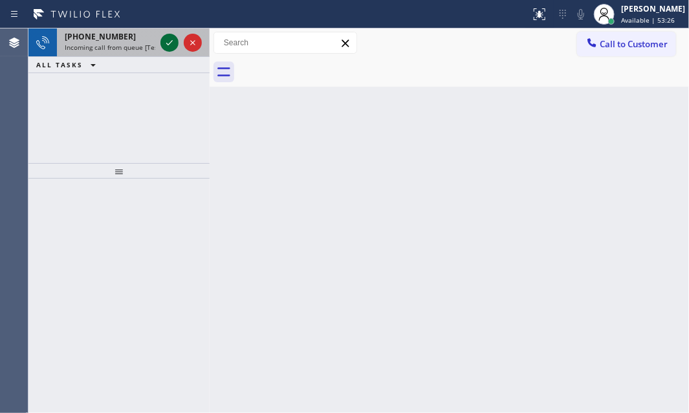
click at [168, 45] on icon at bounding box center [170, 43] width 16 height 16
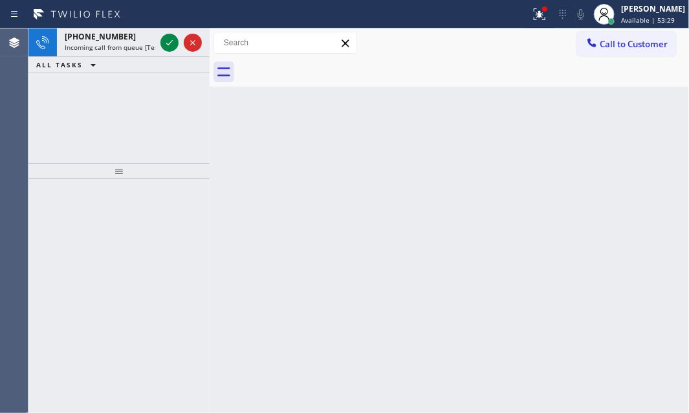
drag, startPoint x: 168, startPoint y: 43, endPoint x: 150, endPoint y: 84, distance: 44.3
click at [168, 44] on icon at bounding box center [170, 43] width 16 height 16
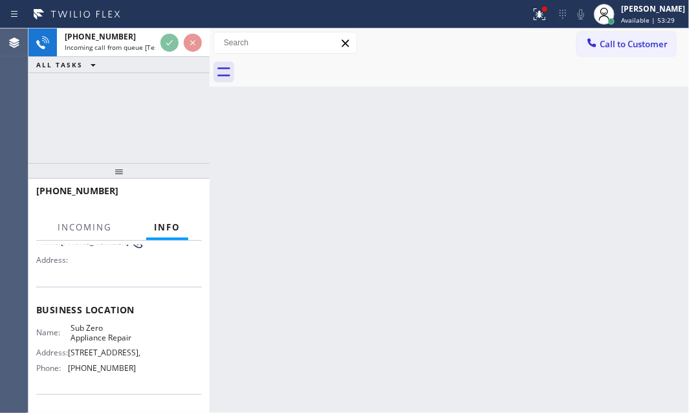
scroll to position [117, 0]
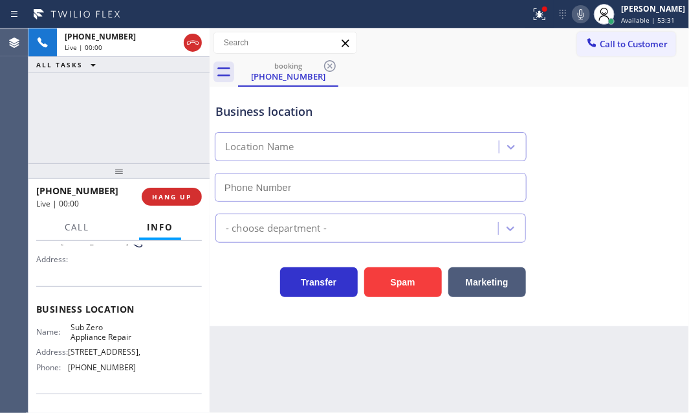
type input "[PHONE_NUMBER]"
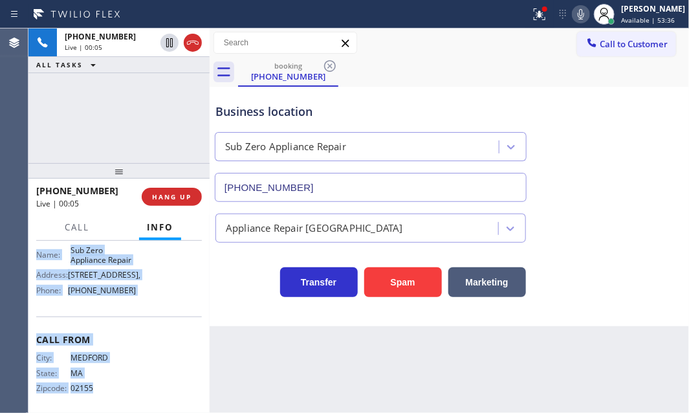
scroll to position [212, 0]
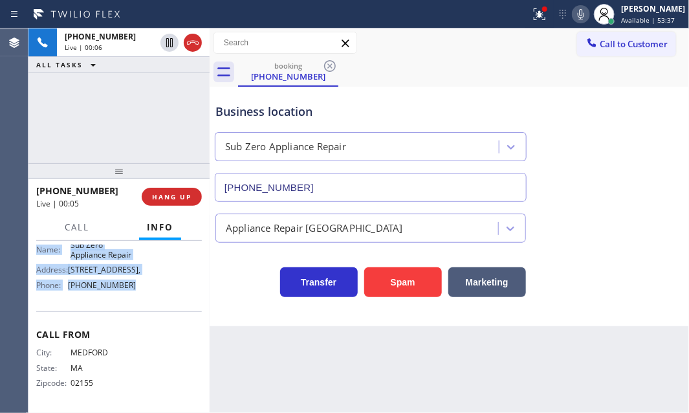
drag, startPoint x: 34, startPoint y: 317, endPoint x: 162, endPoint y: 297, distance: 129.0
click at [164, 297] on div "Context Queue: [Test] All Priority: 1 Customer Name: [PHONE_NUMBER] Phone: [PHO…" at bounding box center [118, 327] width 181 height 173
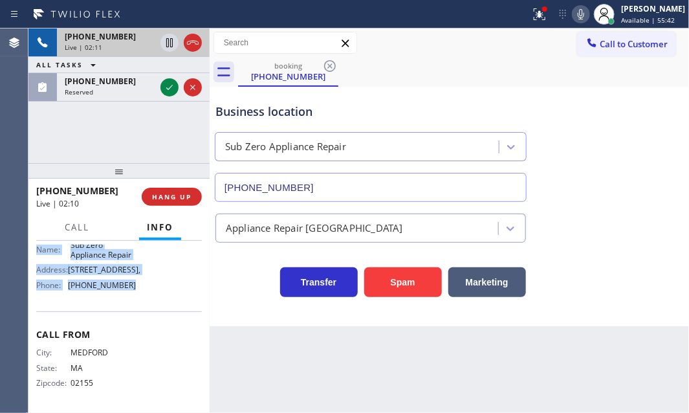
click at [125, 45] on div "Live | 02:11" at bounding box center [110, 47] width 91 height 9
click at [194, 43] on icon at bounding box center [193, 43] width 16 height 16
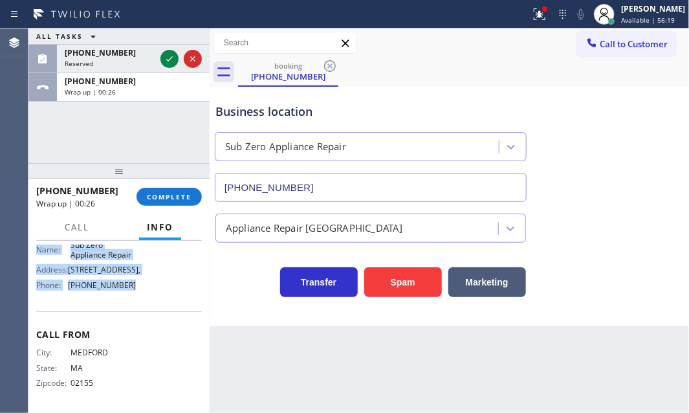
drag, startPoint x: 171, startPoint y: 55, endPoint x: 229, endPoint y: 95, distance: 70.4
click at [171, 54] on icon at bounding box center [170, 59] width 16 height 16
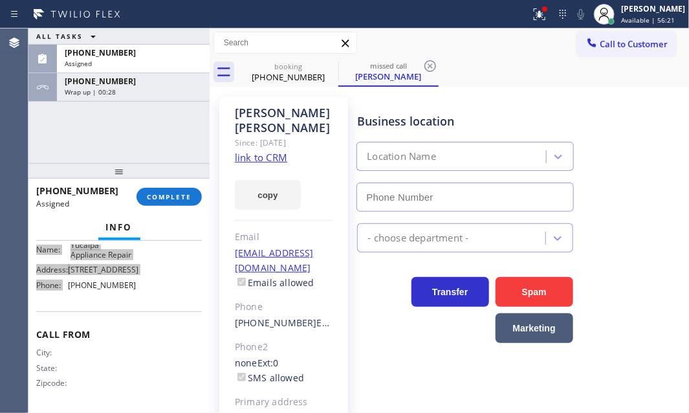
type input "[PHONE_NUMBER]"
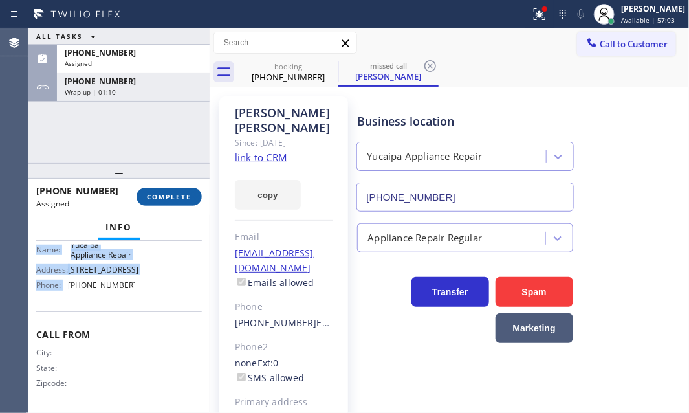
click at [177, 194] on span "COMPLETE" at bounding box center [169, 196] width 45 height 9
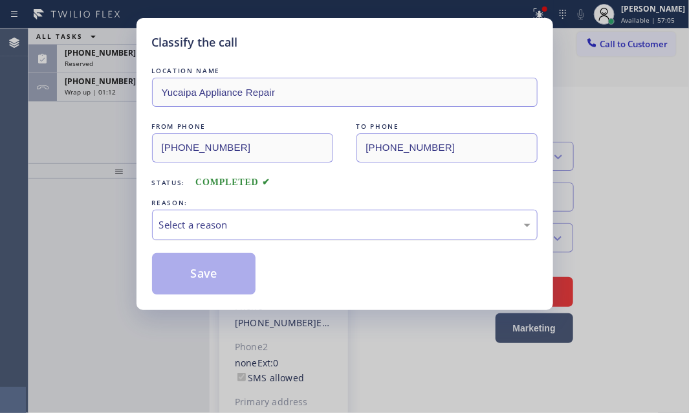
click at [221, 214] on div "Select a reason" at bounding box center [345, 225] width 386 height 30
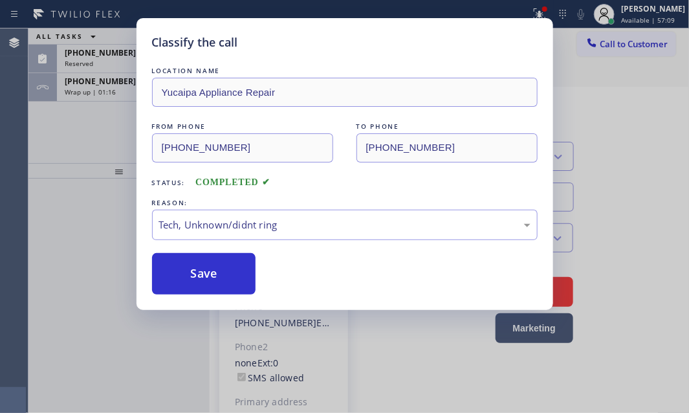
drag, startPoint x: 260, startPoint y: 322, endPoint x: 229, endPoint y: 304, distance: 36.5
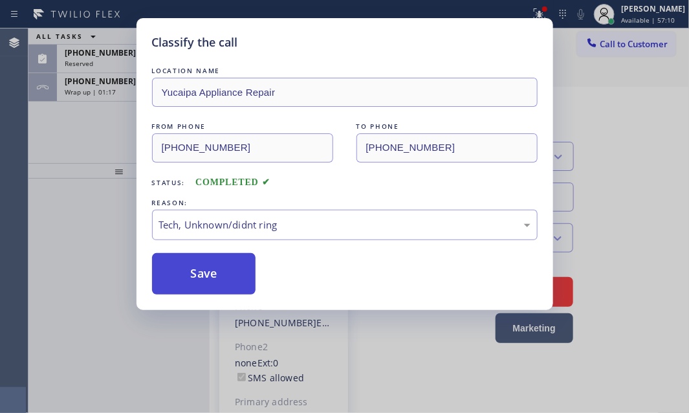
drag, startPoint x: 219, startPoint y: 273, endPoint x: 150, endPoint y: 134, distance: 155.2
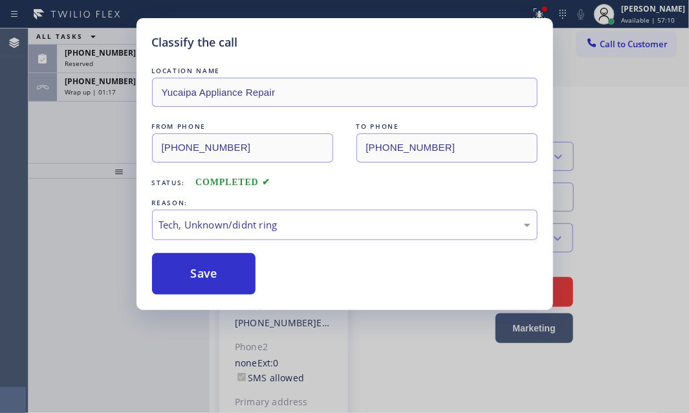
click at [218, 272] on button "Save" at bounding box center [204, 273] width 104 height 41
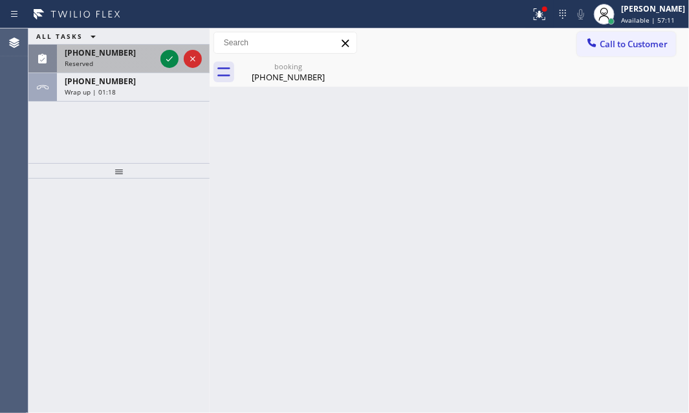
click at [127, 62] on div "Reserved" at bounding box center [110, 63] width 91 height 9
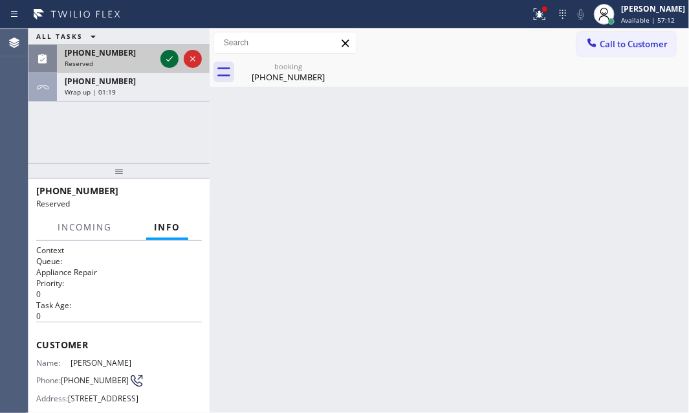
click at [172, 60] on icon at bounding box center [170, 59] width 16 height 16
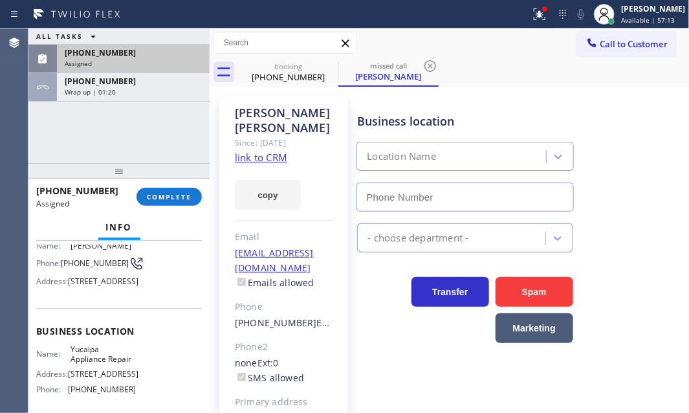
type input "[PHONE_NUMBER]"
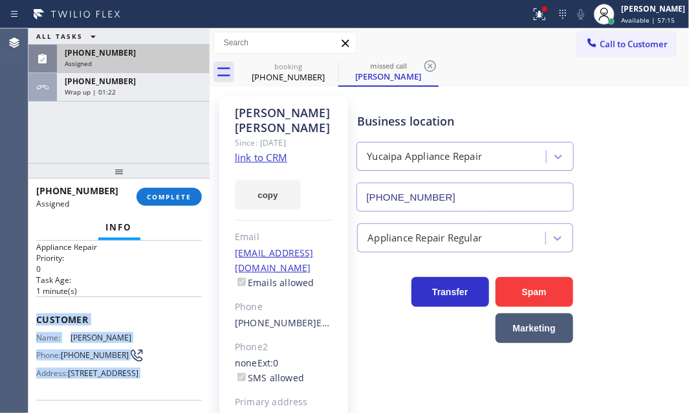
scroll to position [176, 0]
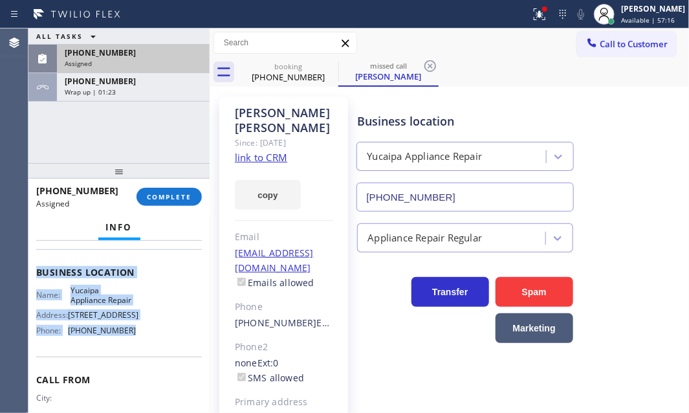
drag, startPoint x: 38, startPoint y: 339, endPoint x: 187, endPoint y: 344, distance: 149.6
click at [136, 366] on div "Context Queue: Appliance Repair Priority: 0 Task Age: [DEMOGRAPHIC_DATA] minute…" at bounding box center [119, 262] width 166 height 386
click at [164, 201] on button "COMPLETE" at bounding box center [169, 197] width 65 height 18
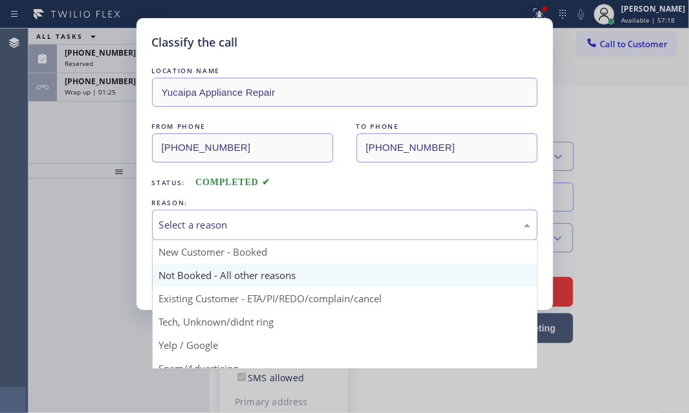
drag, startPoint x: 317, startPoint y: 227, endPoint x: 250, endPoint y: 272, distance: 81.2
click at [317, 228] on div "Select a reason" at bounding box center [345, 225] width 372 height 15
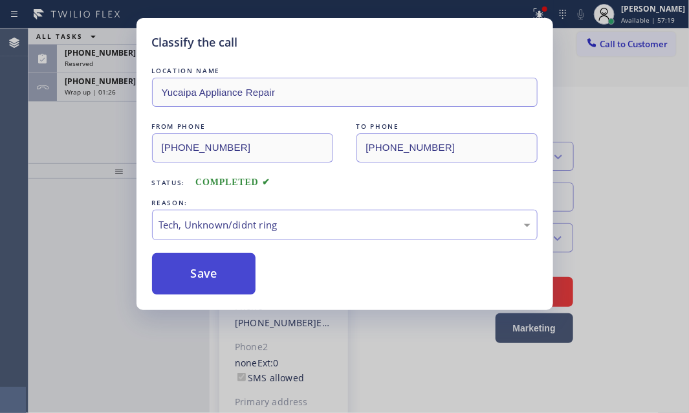
drag, startPoint x: 214, startPoint y: 322, endPoint x: 207, endPoint y: 292, distance: 30.6
drag, startPoint x: 207, startPoint y: 269, endPoint x: 196, endPoint y: 218, distance: 52.2
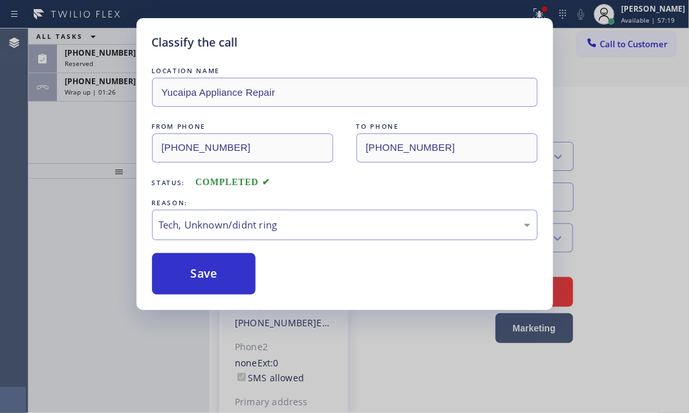
click at [207, 265] on button "Save" at bounding box center [204, 273] width 104 height 41
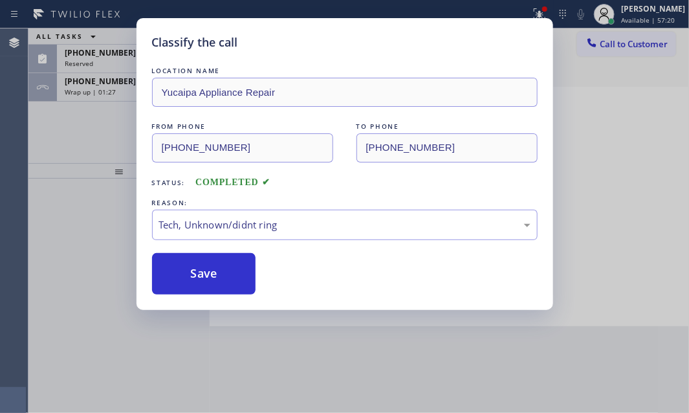
click at [117, 58] on div "Classify the call LOCATION NAME Yucaipa Appliance Repair FROM PHONE [PHONE_NUMB…" at bounding box center [344, 206] width 689 height 413
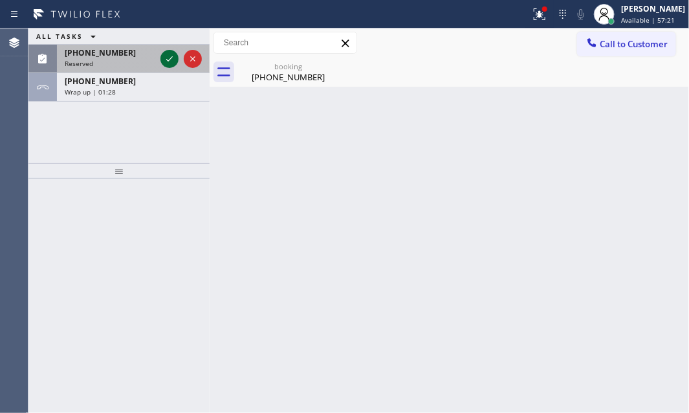
click at [161, 58] on div at bounding box center [170, 59] width 18 height 16
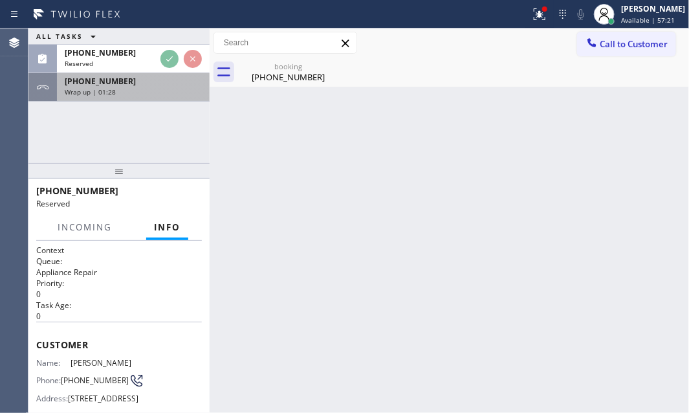
click at [153, 88] on div "Wrap up | 01:28" at bounding box center [133, 91] width 137 height 9
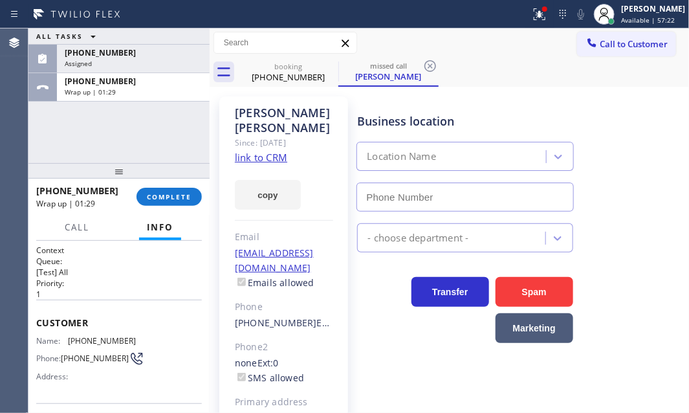
click at [177, 185] on div "[PHONE_NUMBER] Wrap up | 01:29 COMPLETE" at bounding box center [119, 197] width 166 height 34
type input "[PHONE_NUMBER]"
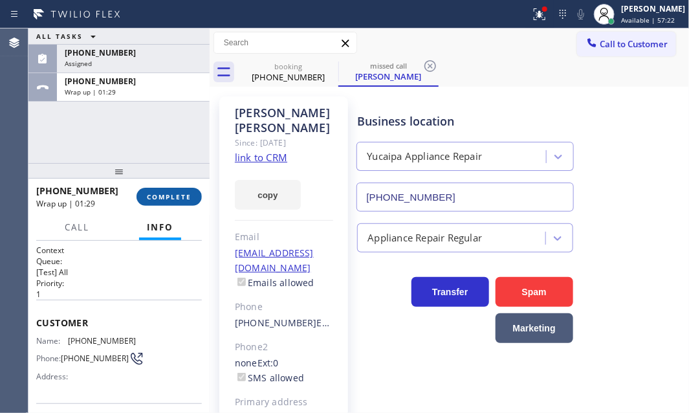
click at [177, 190] on button "COMPLETE" at bounding box center [169, 197] width 65 height 18
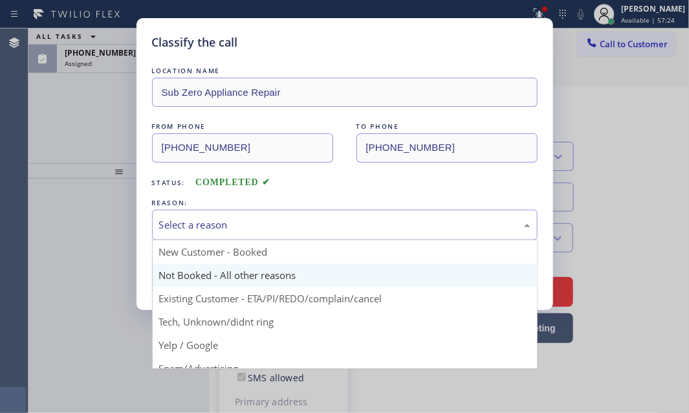
drag, startPoint x: 284, startPoint y: 225, endPoint x: 276, endPoint y: 262, distance: 37.6
click at [284, 226] on div "Select a reason" at bounding box center [345, 225] width 372 height 15
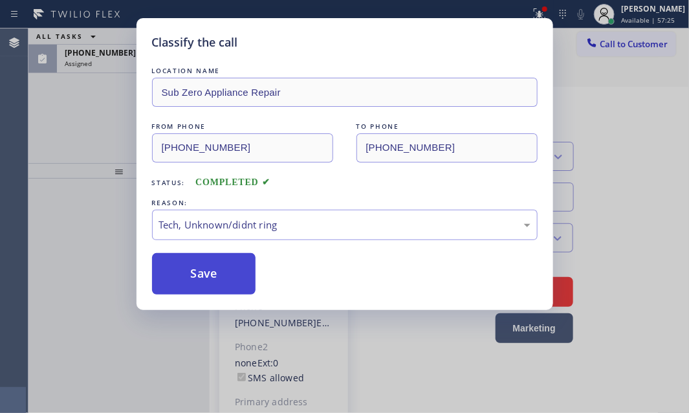
drag, startPoint x: 226, startPoint y: 319, endPoint x: 242, endPoint y: 252, distance: 68.6
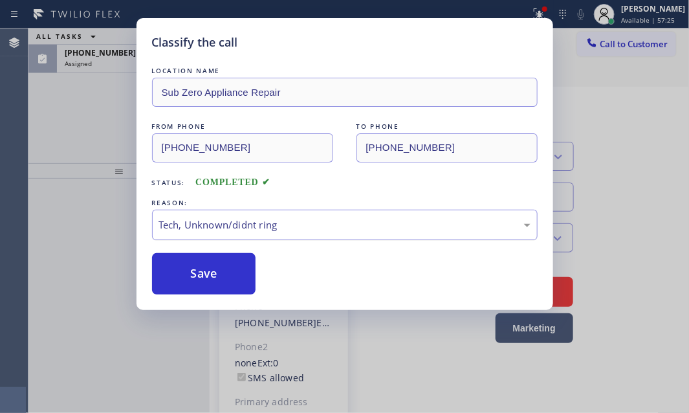
click at [262, 215] on div "Tech, Unknown/didnt ring" at bounding box center [345, 225] width 386 height 30
drag, startPoint x: 214, startPoint y: 267, endPoint x: 640, endPoint y: 238, distance: 426.9
click at [229, 265] on button "Save" at bounding box center [204, 273] width 104 height 41
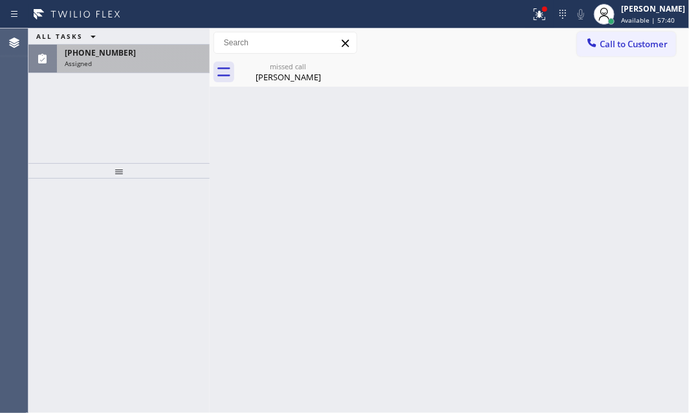
drag, startPoint x: 123, startPoint y: 60, endPoint x: 123, endPoint y: 72, distance: 12.3
click at [123, 59] on div "Assigned" at bounding box center [133, 63] width 137 height 9
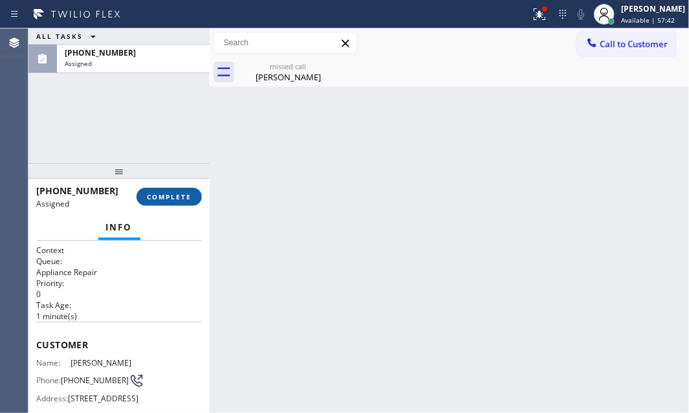
click at [162, 197] on span "COMPLETE" at bounding box center [169, 196] width 45 height 9
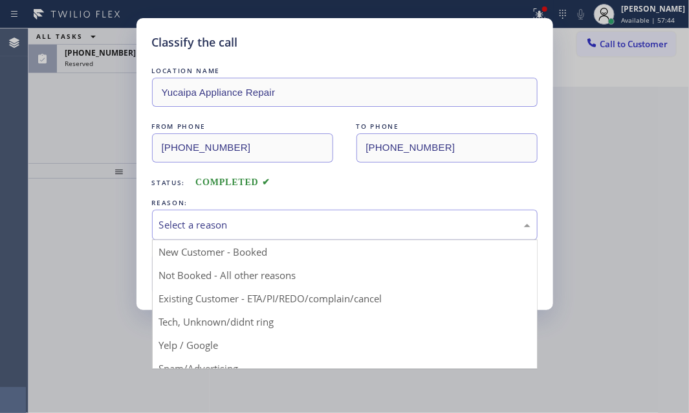
drag, startPoint x: 289, startPoint y: 226, endPoint x: 230, endPoint y: 285, distance: 83.8
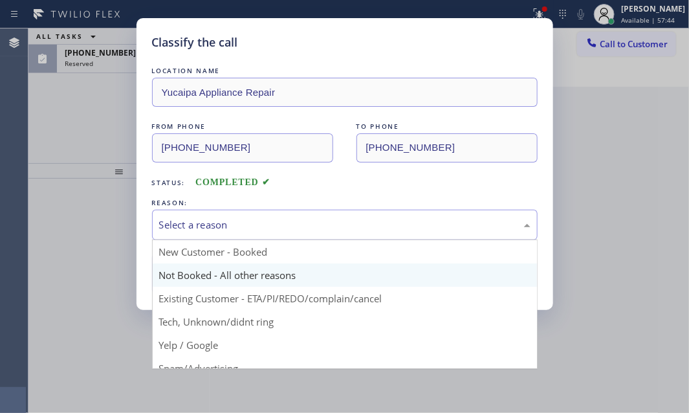
click at [289, 227] on div "Select a reason" at bounding box center [345, 225] width 372 height 15
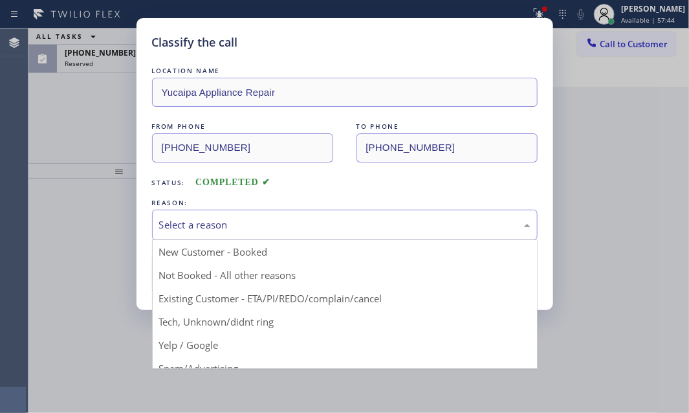
drag, startPoint x: 203, startPoint y: 324, endPoint x: 204, endPoint y: 315, distance: 9.8
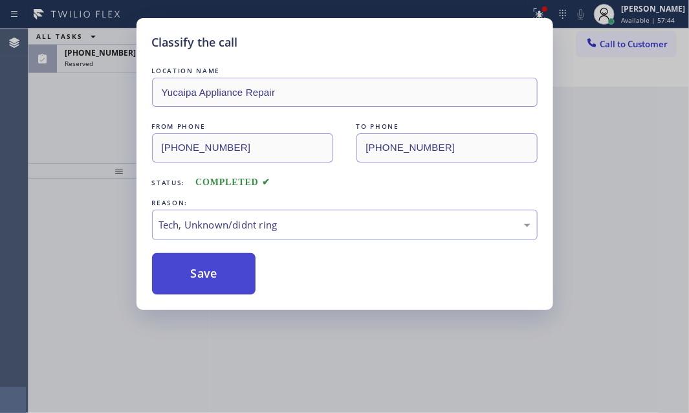
click at [203, 272] on button "Save" at bounding box center [204, 273] width 104 height 41
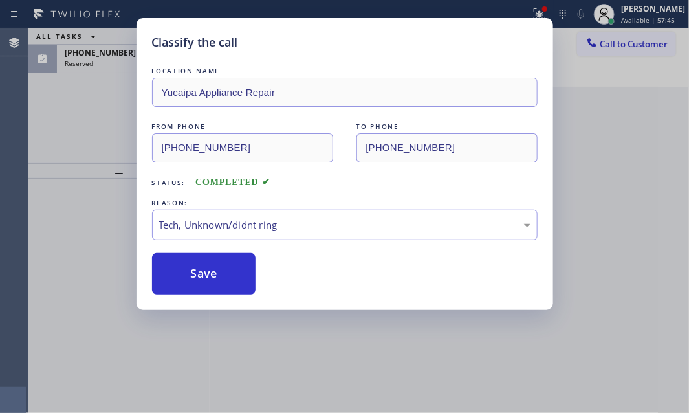
click at [110, 72] on div "Classify the call LOCATION NAME Yucaipa Appliance Repair FROM PHONE [PHONE_NUMB…" at bounding box center [344, 206] width 689 height 413
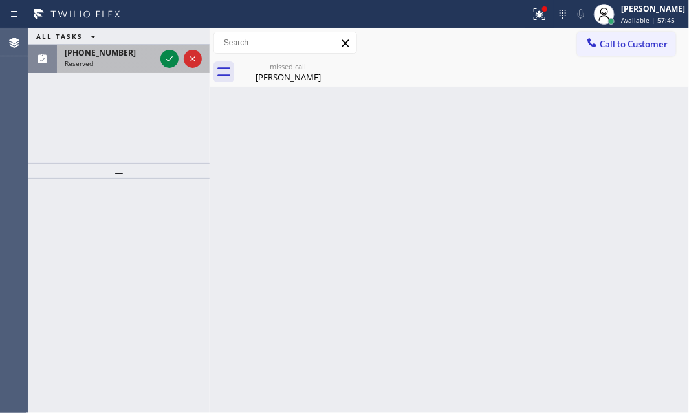
drag, startPoint x: 117, startPoint y: 66, endPoint x: 131, endPoint y: 66, distance: 14.2
click at [118, 66] on div "Reserved" at bounding box center [110, 63] width 91 height 9
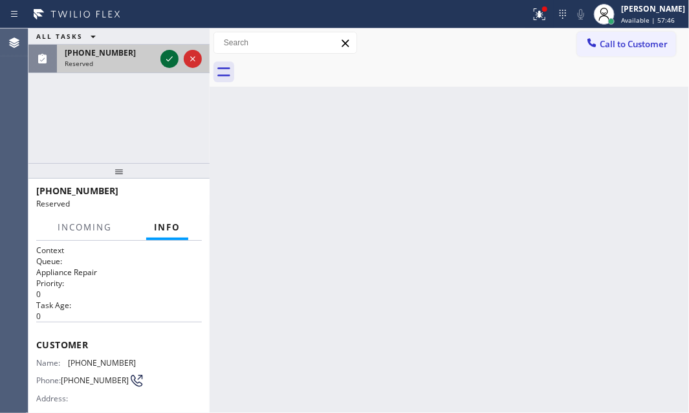
click at [172, 59] on icon at bounding box center [170, 59] width 16 height 16
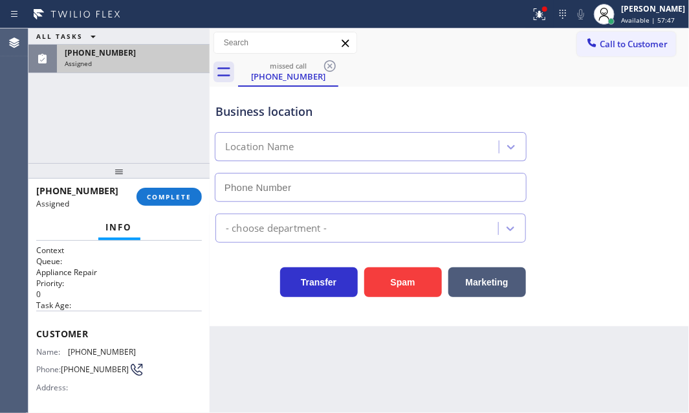
type input "[PHONE_NUMBER]"
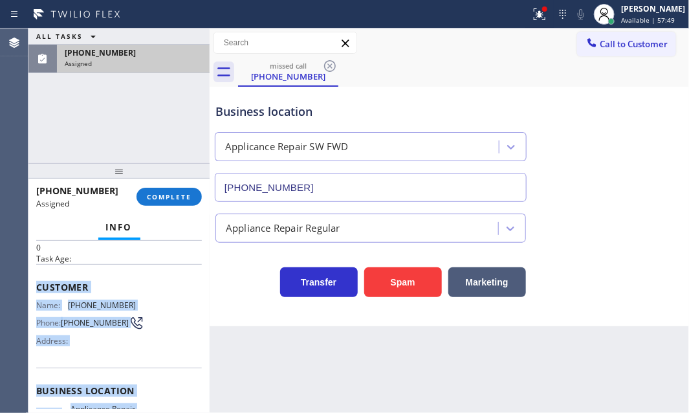
scroll to position [176, 0]
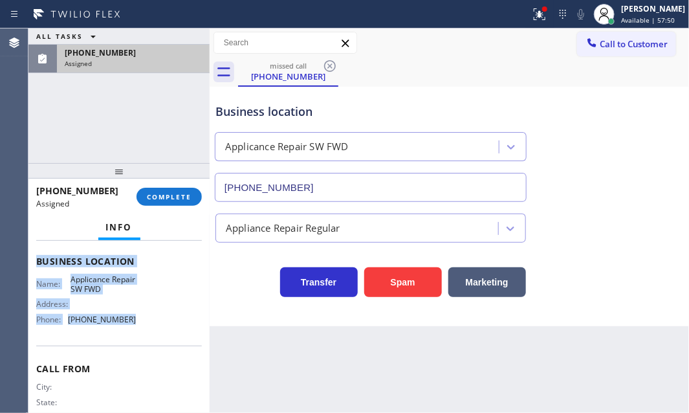
drag, startPoint x: 37, startPoint y: 328, endPoint x: 192, endPoint y: 263, distance: 167.7
click at [152, 342] on div "Context Queue: Appliance Repair Priority: 0 Task Age: Customer Name: [PHONE_NUM…" at bounding box center [119, 256] width 166 height 375
click at [176, 189] on button "COMPLETE" at bounding box center [169, 197] width 65 height 18
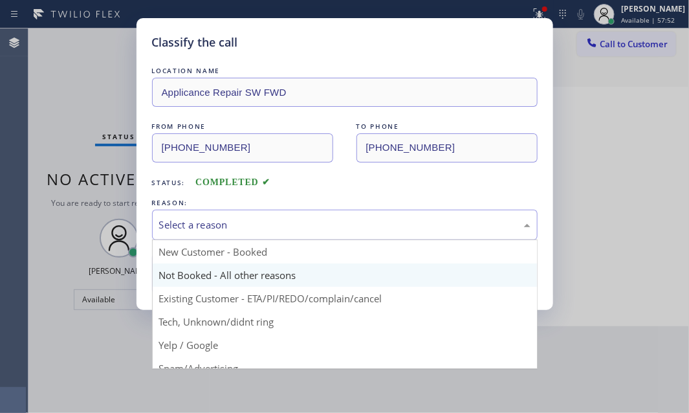
drag, startPoint x: 288, startPoint y: 221, endPoint x: 265, endPoint y: 269, distance: 53.0
click at [286, 223] on div "Select a reason" at bounding box center [345, 225] width 372 height 15
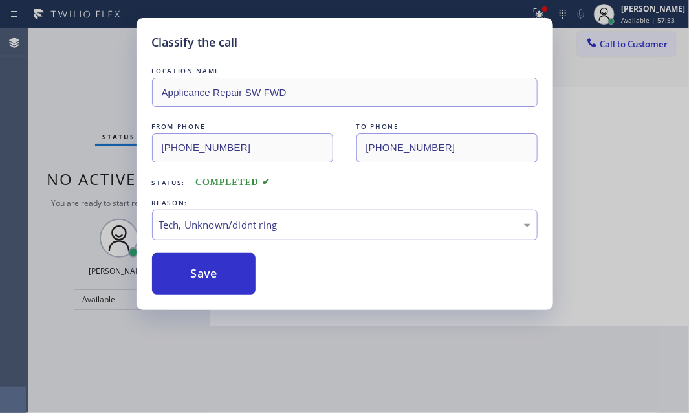
drag, startPoint x: 208, startPoint y: 318, endPoint x: 208, endPoint y: 297, distance: 20.7
click at [221, 267] on button "Save" at bounding box center [204, 273] width 104 height 41
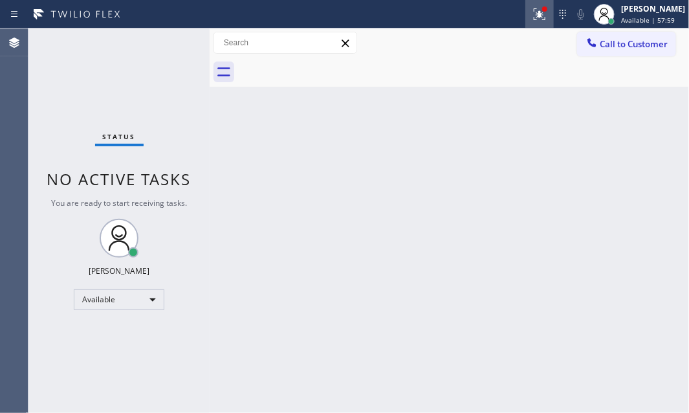
click at [532, 17] on icon at bounding box center [540, 14] width 16 height 16
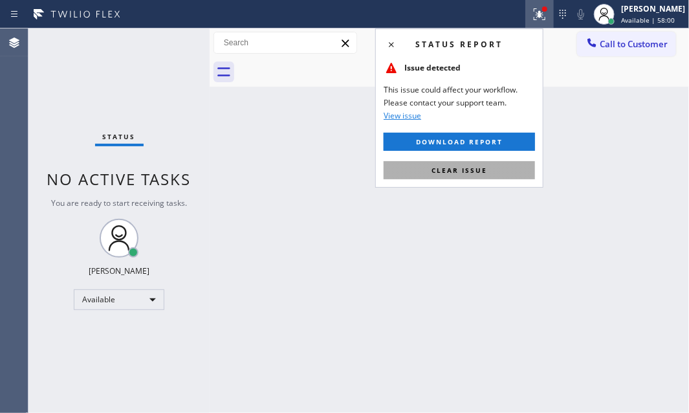
click at [500, 164] on button "Clear issue" at bounding box center [459, 170] width 151 height 18
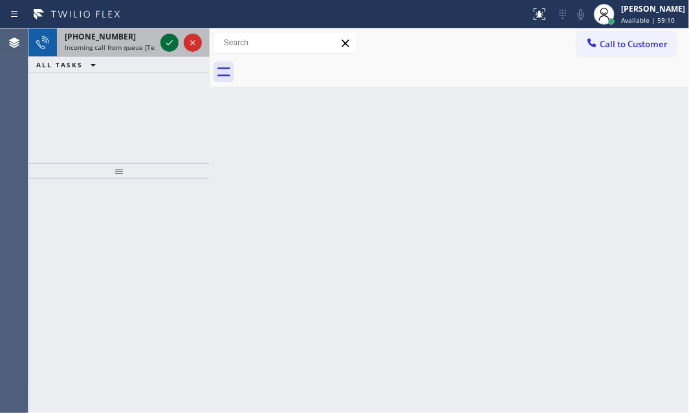
click at [175, 38] on icon at bounding box center [170, 43] width 16 height 16
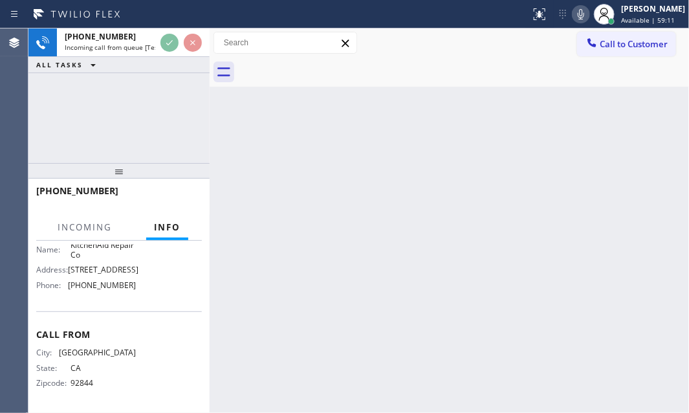
scroll to position [202, 0]
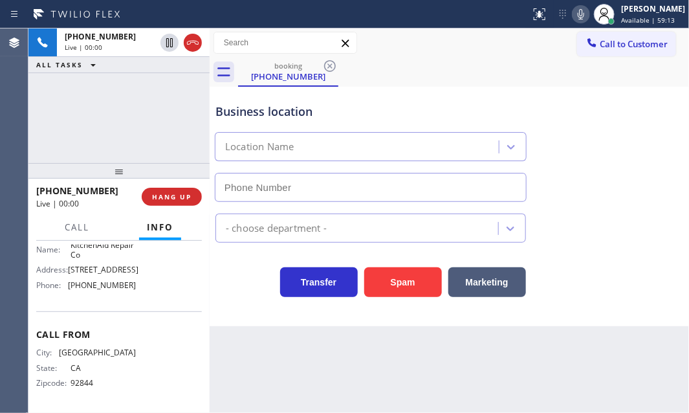
type input "[PHONE_NUMBER]"
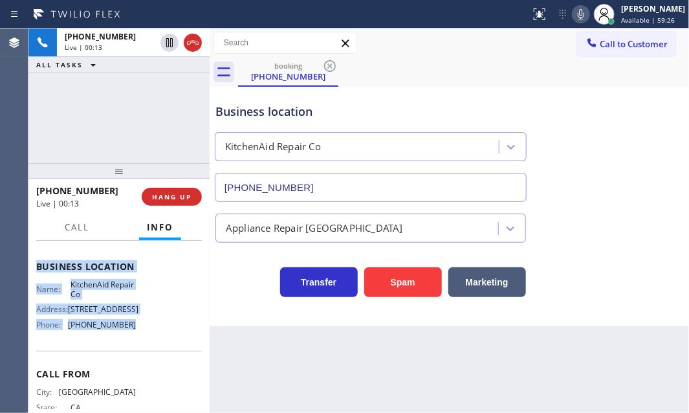
scroll to position [176, 0]
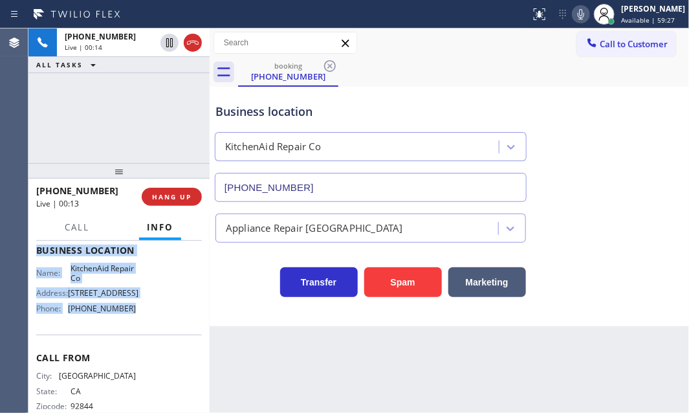
drag, startPoint x: 32, startPoint y: 315, endPoint x: 143, endPoint y: 317, distance: 110.7
click at [143, 317] on div "Context Queue: [Test] All Priority: 1 Customer Name: [PHONE_NUMBER] Phone: [PHO…" at bounding box center [118, 327] width 181 height 173
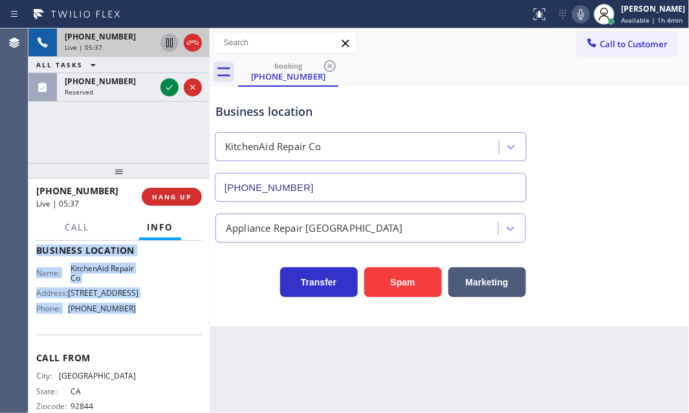
click at [170, 43] on icon at bounding box center [170, 43] width 16 height 16
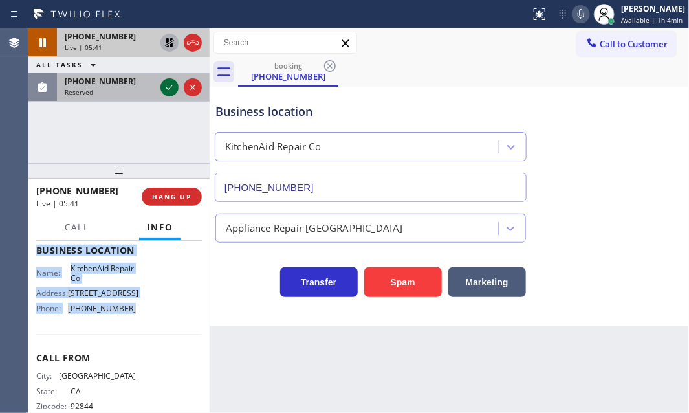
click at [168, 84] on icon at bounding box center [170, 88] width 16 height 16
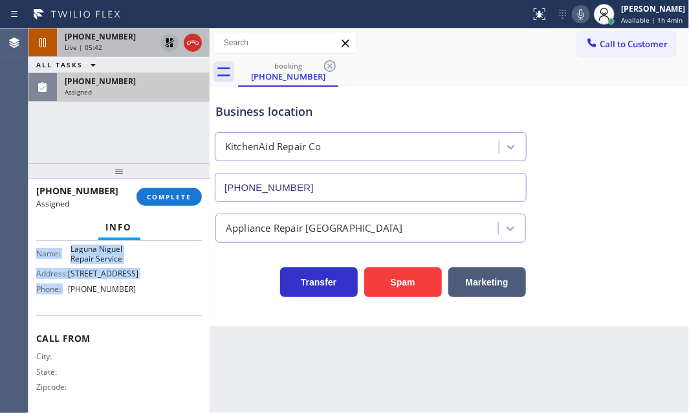
scroll to position [207, 0]
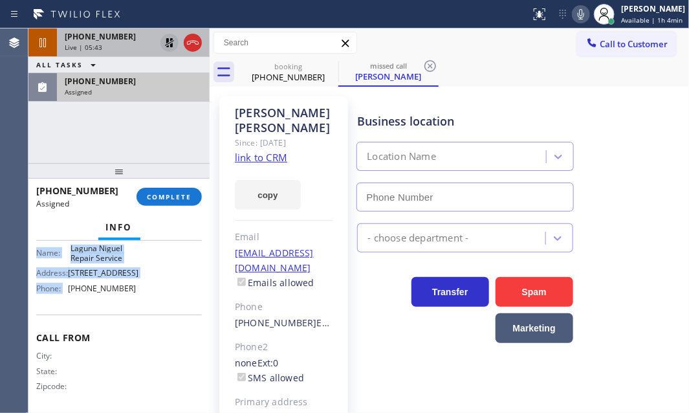
type input "[PHONE_NUMBER]"
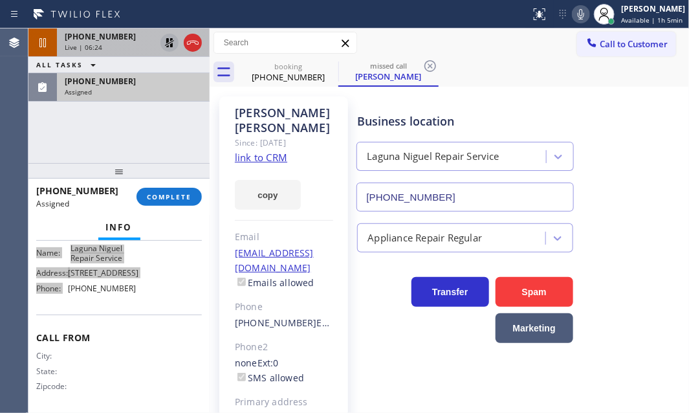
scroll to position [218, 0]
click at [168, 44] on icon at bounding box center [169, 42] width 9 height 9
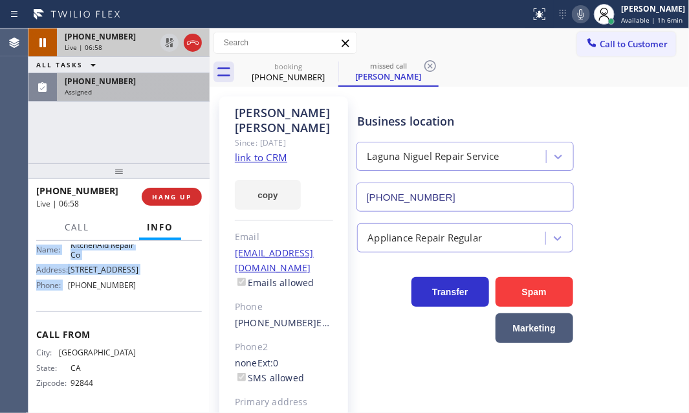
scroll to position [176, 0]
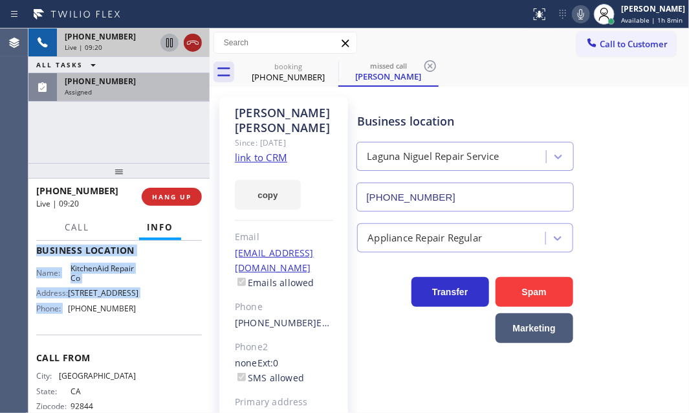
click at [192, 43] on icon at bounding box center [193, 43] width 16 height 16
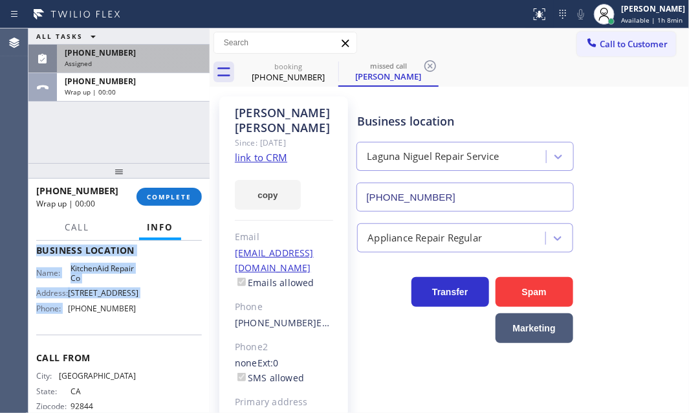
click at [150, 55] on div "[PHONE_NUMBER]" at bounding box center [133, 52] width 137 height 11
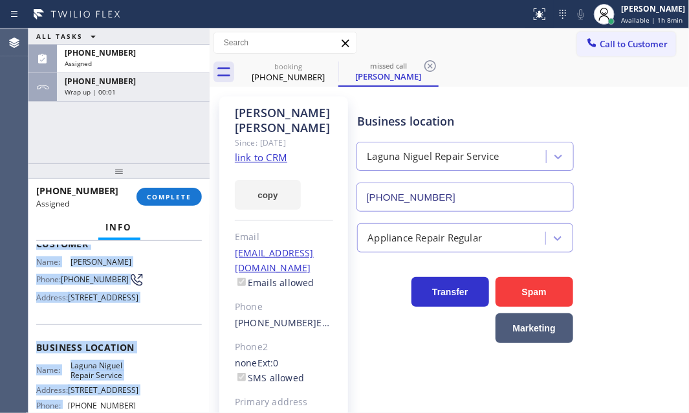
scroll to position [100, 0]
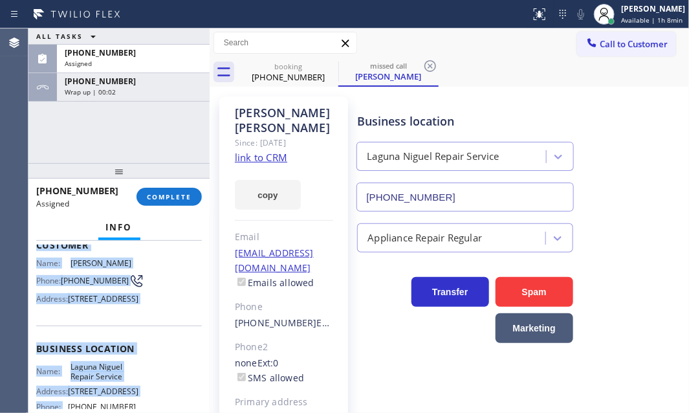
click at [140, 269] on div "Name: [PERSON_NAME] Phone: [PHONE_NUMBER] Address: [STREET_ADDRESS]" at bounding box center [119, 283] width 166 height 51
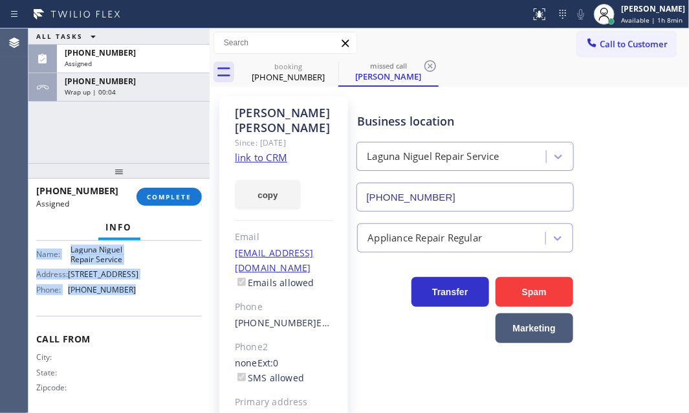
scroll to position [218, 0]
drag, startPoint x: 36, startPoint y: 259, endPoint x: 148, endPoint y: 328, distance: 131.7
click at [148, 328] on div "Context Queue: Appliance Repair Priority: 0 Task Age: [DEMOGRAPHIC_DATA] minute…" at bounding box center [119, 220] width 166 height 386
click at [181, 191] on button "COMPLETE" at bounding box center [169, 197] width 65 height 18
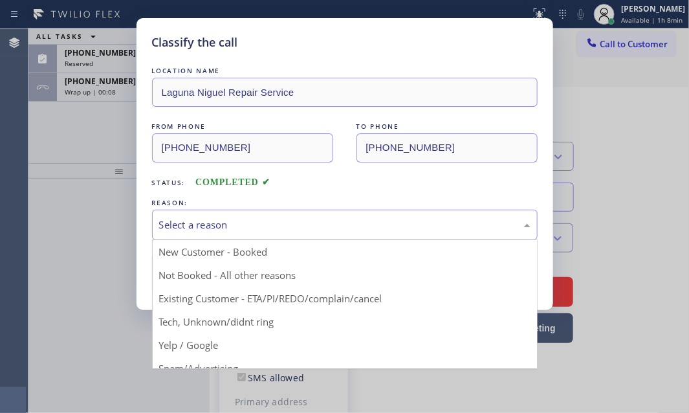
click at [294, 223] on div "Select a reason" at bounding box center [345, 225] width 372 height 15
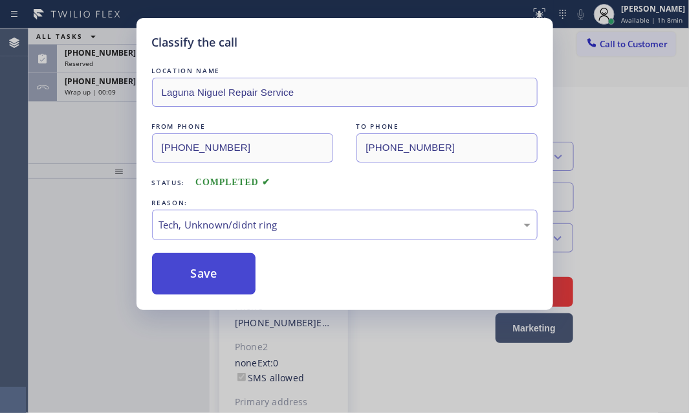
drag, startPoint x: 205, startPoint y: 276, endPoint x: 199, endPoint y: 268, distance: 10.2
click at [205, 276] on button "Save" at bounding box center [204, 273] width 104 height 41
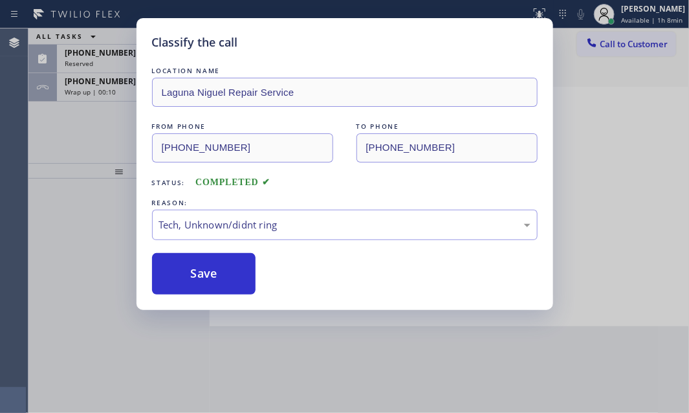
click at [110, 58] on div "Classify the call LOCATION NAME [GEOGRAPHIC_DATA] Repair Service FROM PHONE [PH…" at bounding box center [344, 206] width 689 height 413
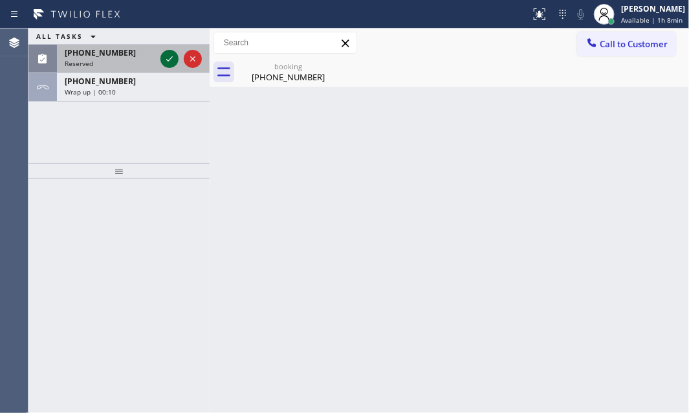
click at [161, 57] on div at bounding box center [170, 59] width 18 height 16
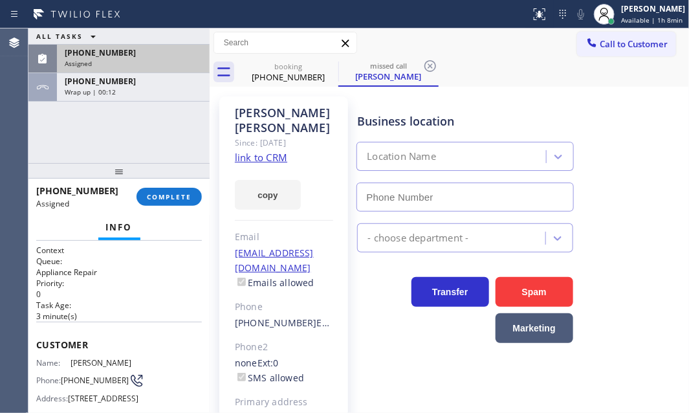
type input "[PHONE_NUMBER]"
drag, startPoint x: 113, startPoint y: 95, endPoint x: 153, endPoint y: 132, distance: 55.0
click at [113, 95] on span "Wrap up | 03:52" at bounding box center [90, 91] width 51 height 9
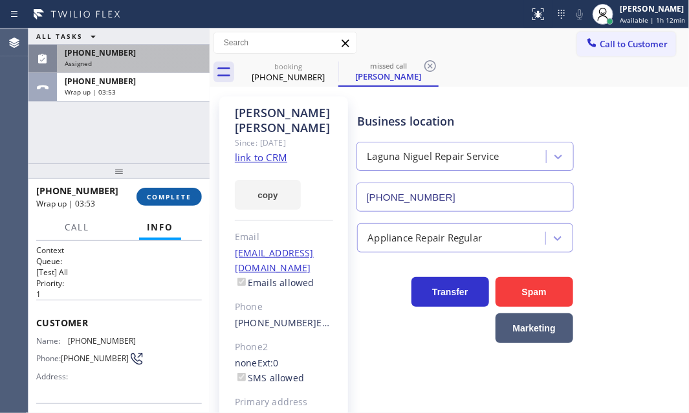
click at [161, 201] on span "COMPLETE" at bounding box center [169, 196] width 45 height 9
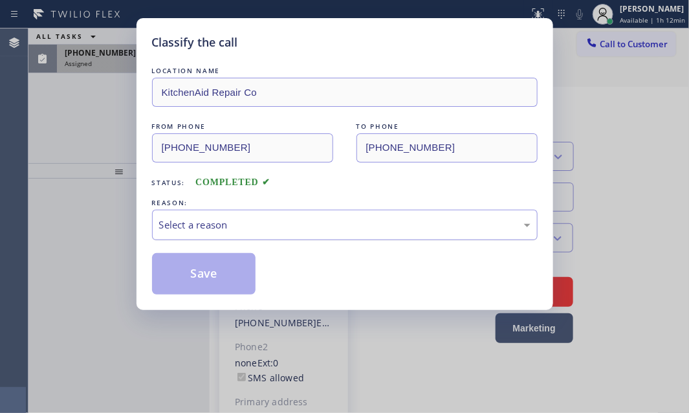
click at [278, 210] on div "Select a reason" at bounding box center [345, 225] width 386 height 30
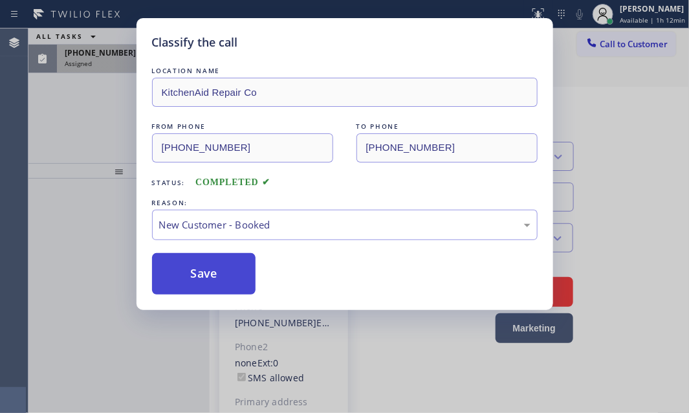
click at [201, 258] on button "Save" at bounding box center [204, 273] width 104 height 41
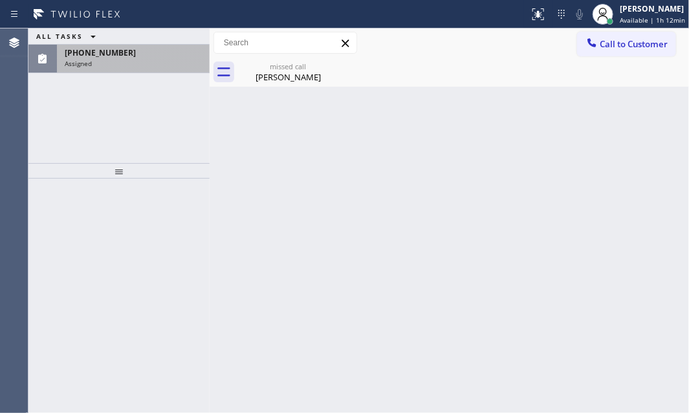
click at [112, 59] on div "Assigned" at bounding box center [133, 63] width 137 height 9
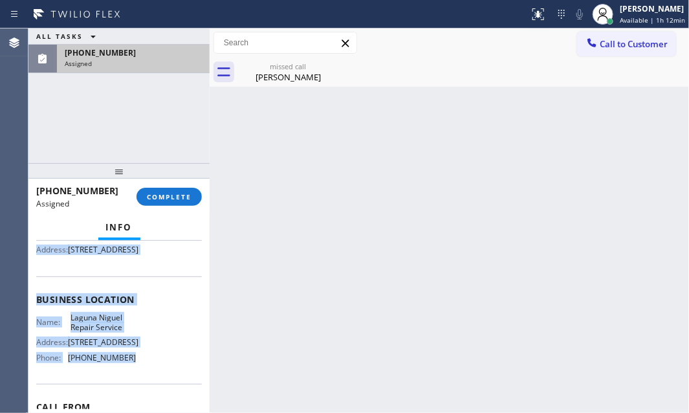
scroll to position [176, 0]
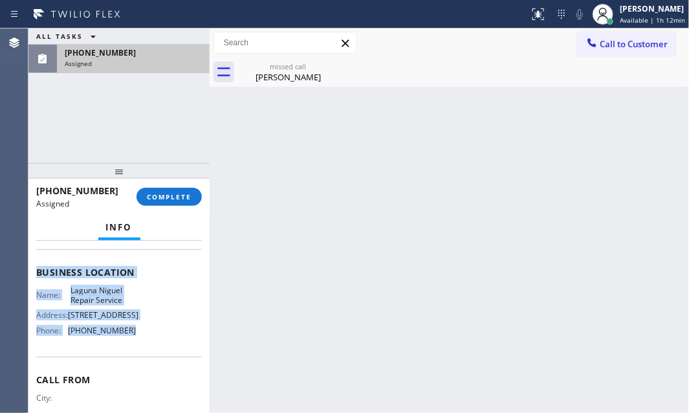
drag, startPoint x: 33, startPoint y: 339, endPoint x: 128, endPoint y: 375, distance: 101.2
click at [128, 375] on div "Context Queue: Appliance Repair Priority: 0 Task Age: [DEMOGRAPHIC_DATA] minute…" at bounding box center [118, 327] width 181 height 173
click at [160, 192] on span "COMPLETE" at bounding box center [169, 196] width 45 height 9
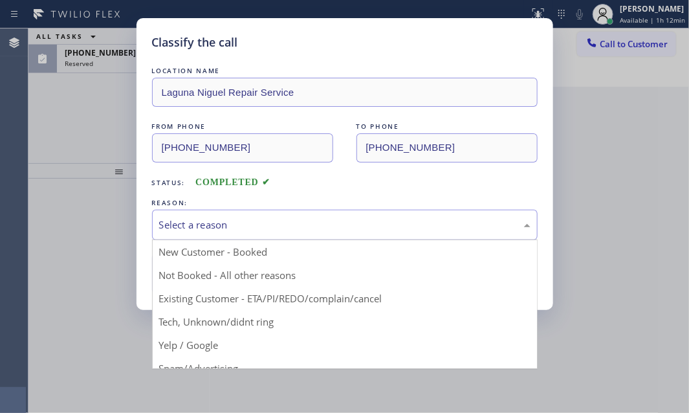
click at [274, 223] on div "Select a reason" at bounding box center [345, 225] width 372 height 15
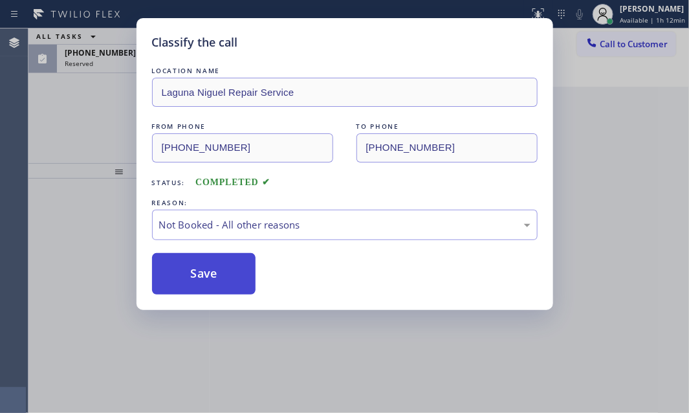
drag, startPoint x: 197, startPoint y: 273, endPoint x: 185, endPoint y: 270, distance: 13.3
click at [185, 270] on button "Save" at bounding box center [204, 273] width 104 height 41
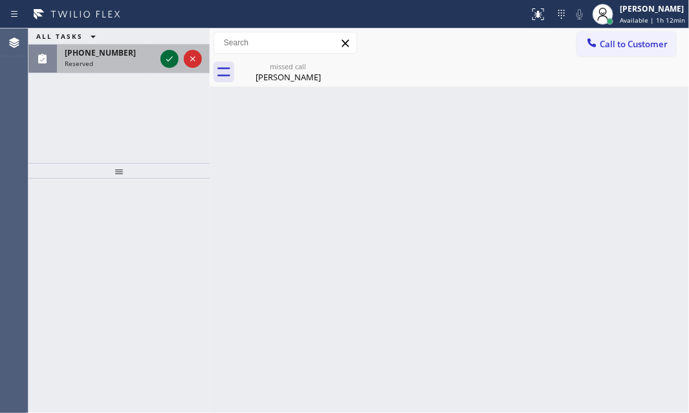
click at [162, 60] on icon at bounding box center [170, 59] width 16 height 16
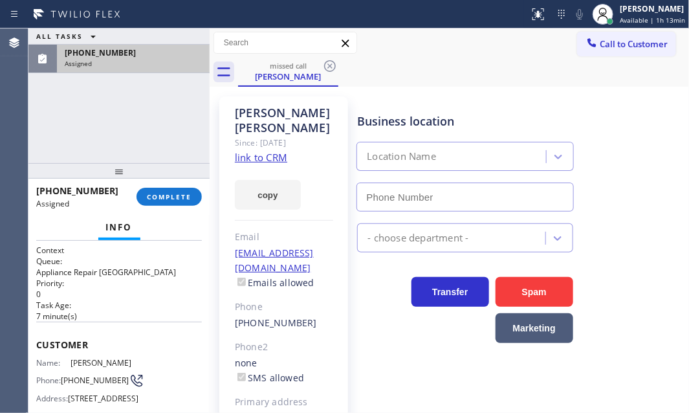
type input "[PHONE_NUMBER]"
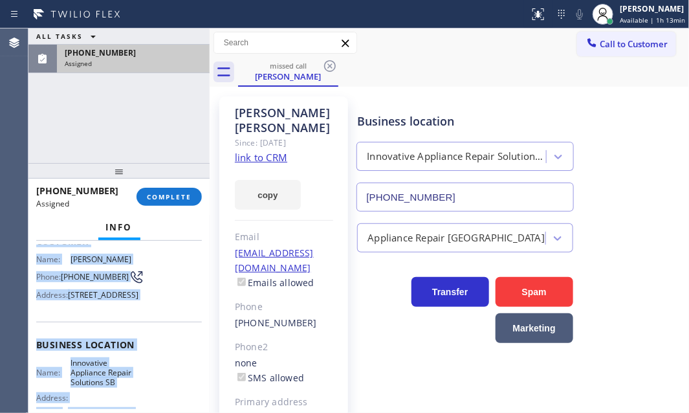
scroll to position [176, 0]
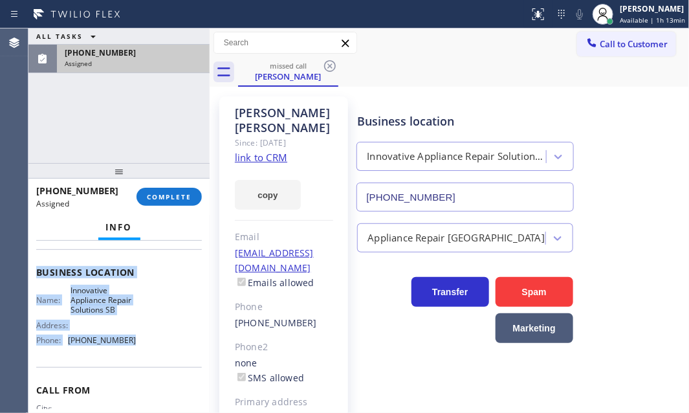
drag, startPoint x: 34, startPoint y: 339, endPoint x: 131, endPoint y: 369, distance: 101.6
click at [131, 369] on div "Context Queue: Appliance Repair High End Priority: 0 Task Age: [DEMOGRAPHIC_DAT…" at bounding box center [118, 327] width 181 height 173
click at [166, 196] on span "COMPLETE" at bounding box center [169, 196] width 45 height 9
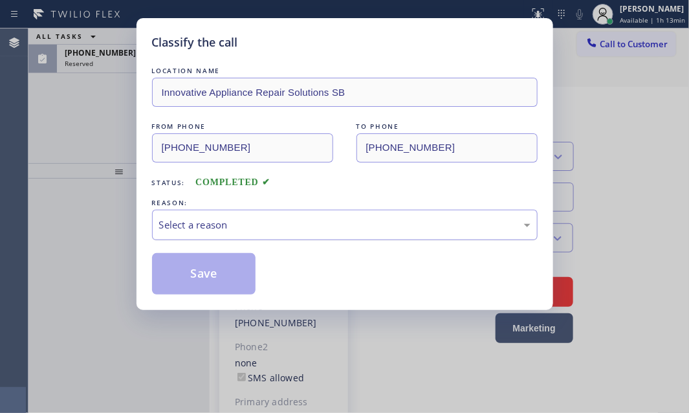
click at [306, 210] on div "Select a reason" at bounding box center [345, 225] width 386 height 30
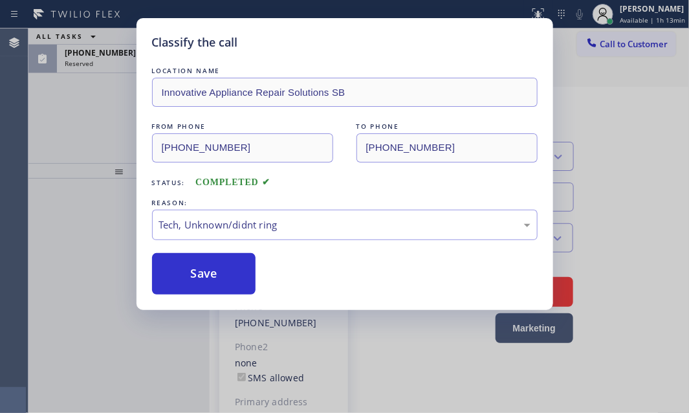
drag, startPoint x: 213, startPoint y: 271, endPoint x: 207, endPoint y: 247, distance: 24.7
click at [212, 267] on button "Save" at bounding box center [204, 273] width 104 height 41
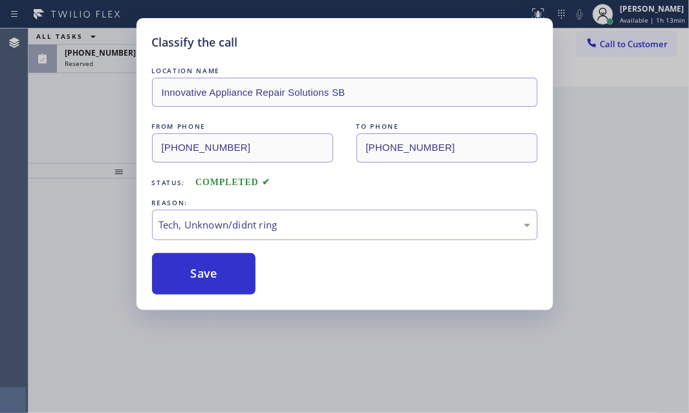
click at [107, 64] on div "Classify the call LOCATION NAME Innovative Appliance Repair Solutions SB FROM P…" at bounding box center [344, 206] width 689 height 413
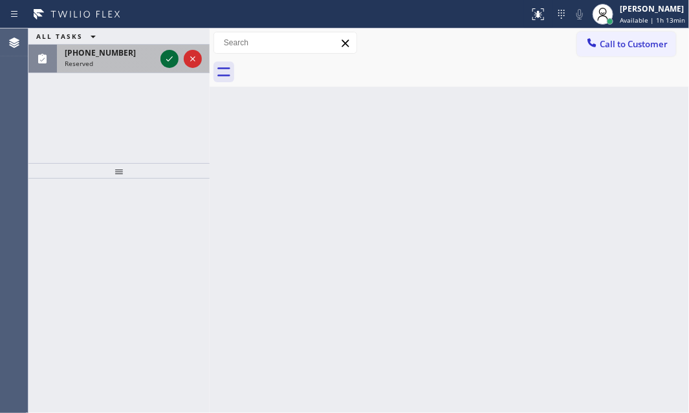
click at [170, 56] on icon at bounding box center [170, 59] width 16 height 16
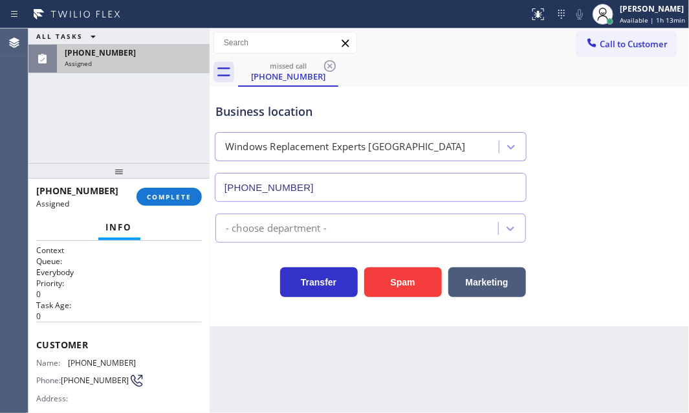
type input "[PHONE_NUMBER]"
click at [155, 197] on span "COMPLETE" at bounding box center [169, 196] width 45 height 9
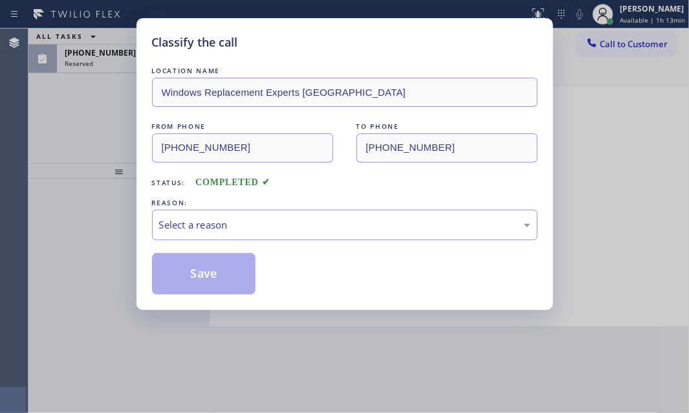
drag, startPoint x: 320, startPoint y: 230, endPoint x: 315, endPoint y: 236, distance: 7.8
click at [320, 230] on div "Select a reason" at bounding box center [345, 225] width 372 height 15
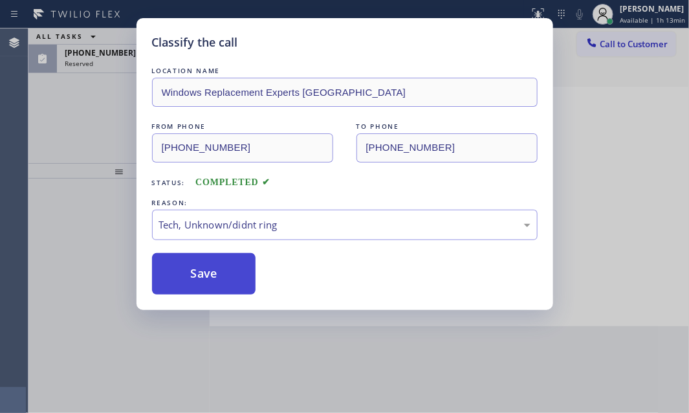
drag, startPoint x: 205, startPoint y: 324, endPoint x: 196, endPoint y: 291, distance: 34.9
drag, startPoint x: 196, startPoint y: 274, endPoint x: 191, endPoint y: 262, distance: 12.5
click at [194, 272] on button "Save" at bounding box center [204, 273] width 104 height 41
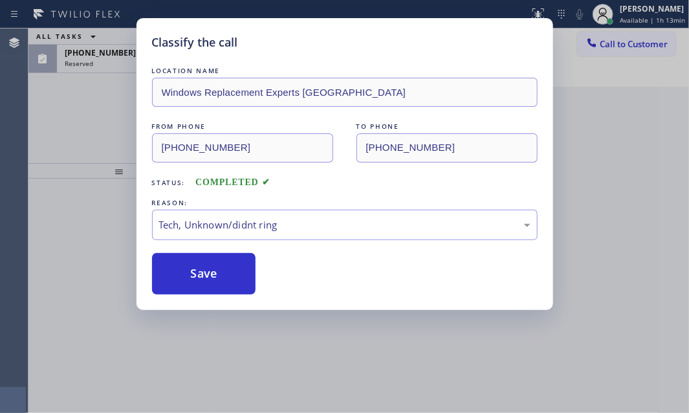
click at [109, 57] on div "Classify the call LOCATION NAME Windows Replacement Experts La Canada FROM PHON…" at bounding box center [344, 206] width 689 height 413
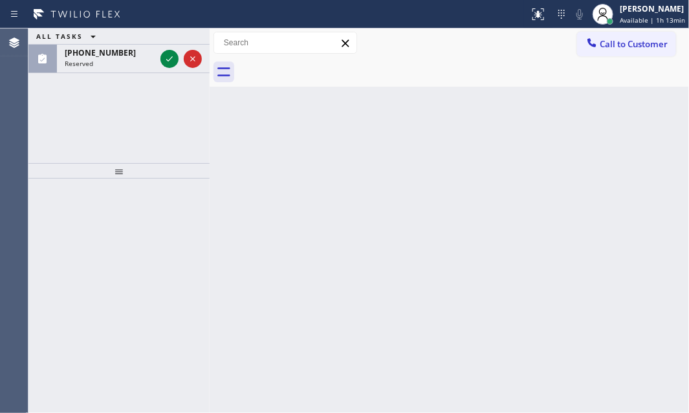
drag, startPoint x: 167, startPoint y: 58, endPoint x: 142, endPoint y: 131, distance: 77.4
click at [166, 60] on icon at bounding box center [170, 59] width 16 height 16
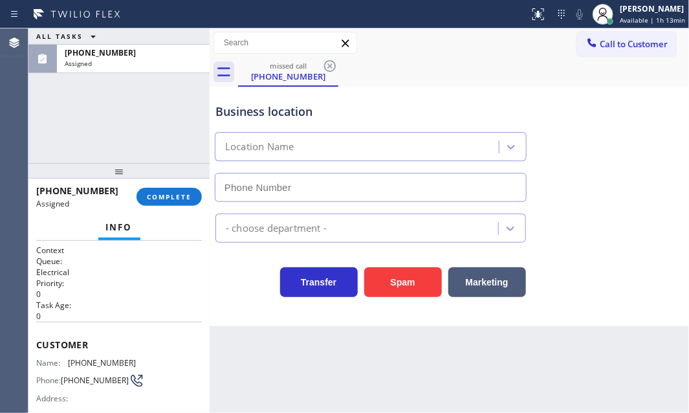
type input "[PHONE_NUMBER]"
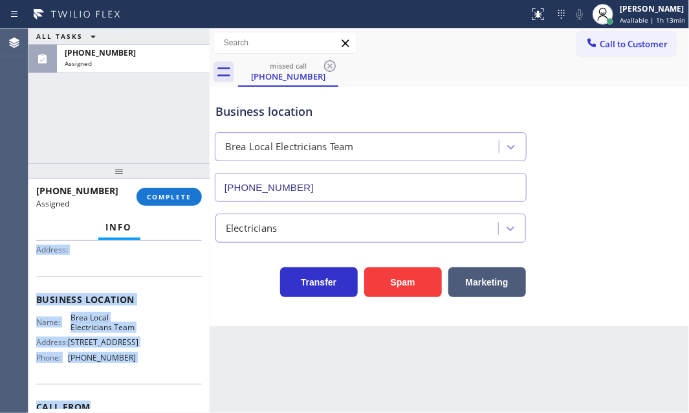
scroll to position [176, 0]
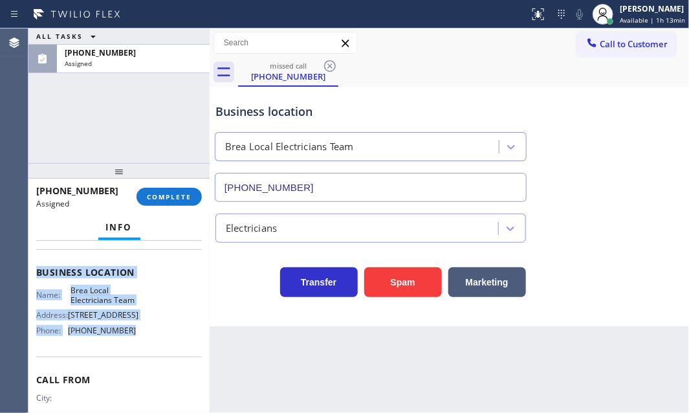
drag, startPoint x: 32, startPoint y: 335, endPoint x: 129, endPoint y: 368, distance: 102.6
click at [129, 368] on div "Context Queue: Electrical Priority: 0 Task Age: [DEMOGRAPHIC_DATA] minute(s) Cu…" at bounding box center [118, 327] width 181 height 173
click at [163, 196] on span "COMPLETE" at bounding box center [169, 196] width 45 height 9
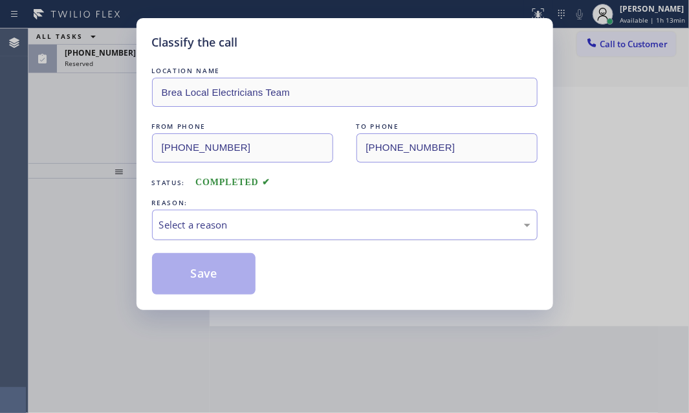
click at [317, 233] on div "Select a reason" at bounding box center [345, 225] width 386 height 30
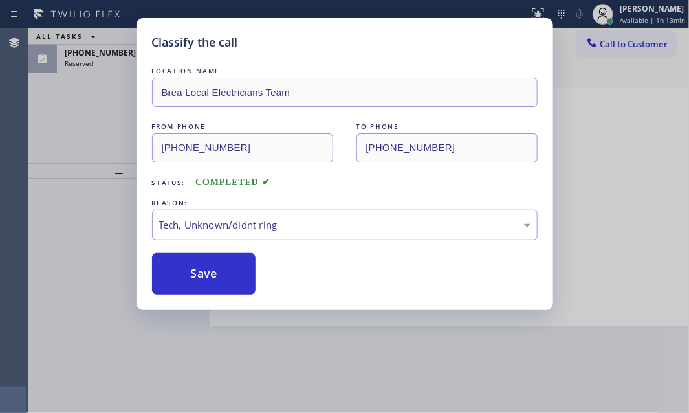
drag, startPoint x: 219, startPoint y: 319, endPoint x: 200, endPoint y: 299, distance: 27.9
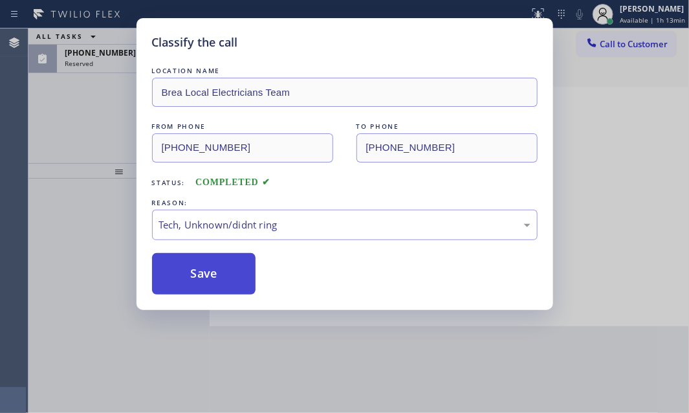
click at [199, 279] on button "Save" at bounding box center [204, 273] width 104 height 41
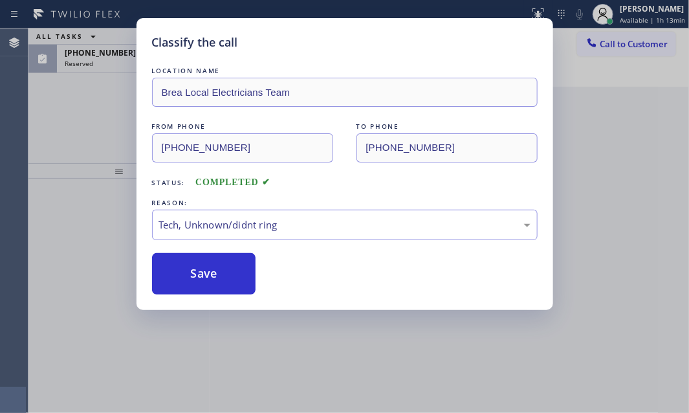
click at [113, 64] on div "Classify the call LOCATION NAME Brea Local Electricians Team FROM PHONE [PHONE_…" at bounding box center [344, 206] width 689 height 413
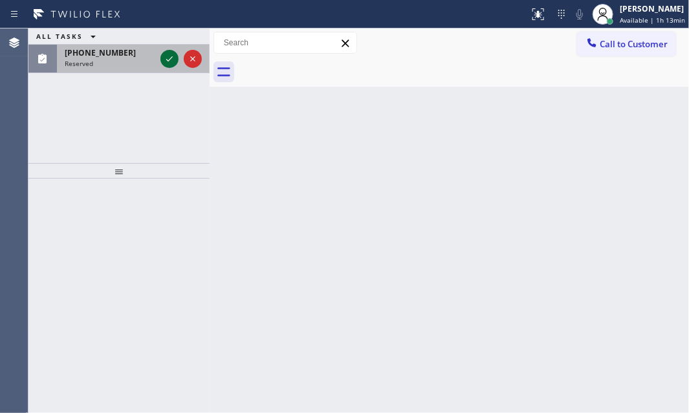
click at [170, 58] on icon at bounding box center [170, 59] width 16 height 16
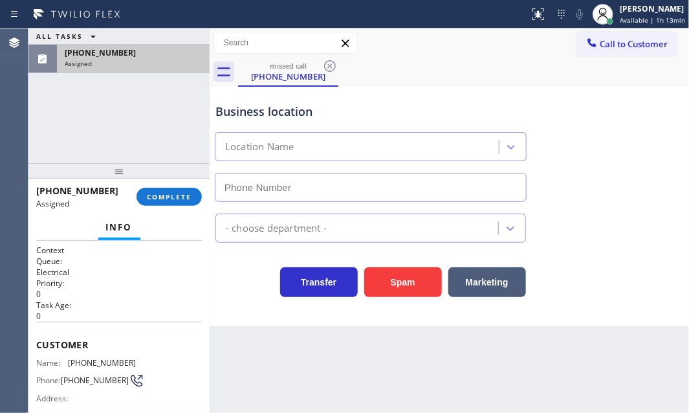
type input "[PHONE_NUMBER]"
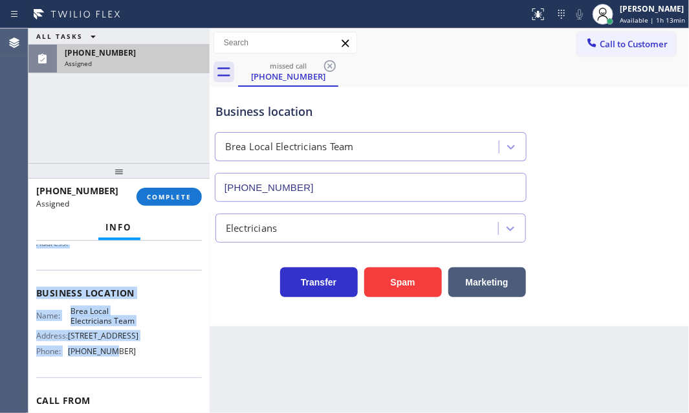
scroll to position [176, 0]
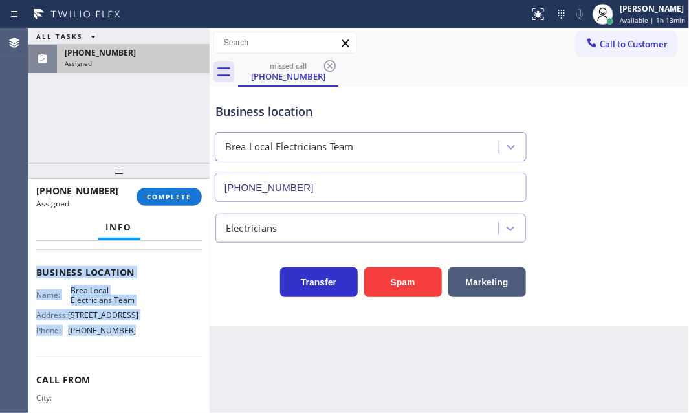
drag, startPoint x: 32, startPoint y: 339, endPoint x: 135, endPoint y: 363, distance: 105.1
click at [135, 363] on div "Context Queue: Electrical Priority: 0 Task Age: [DEMOGRAPHIC_DATA] minute(s) Cu…" at bounding box center [118, 327] width 181 height 173
click at [183, 196] on span "COMPLETE" at bounding box center [169, 196] width 45 height 9
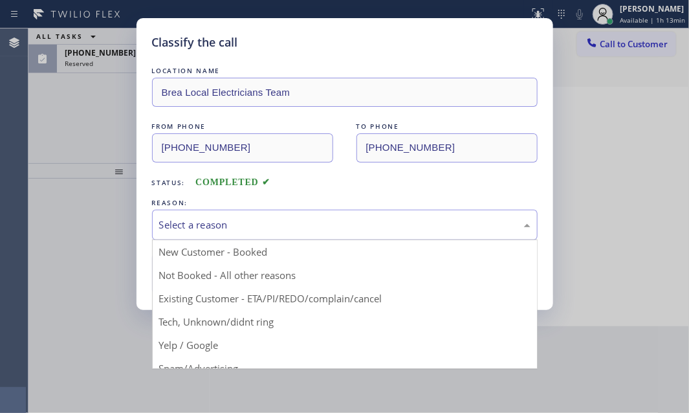
click at [245, 223] on div "Select a reason" at bounding box center [345, 225] width 372 height 15
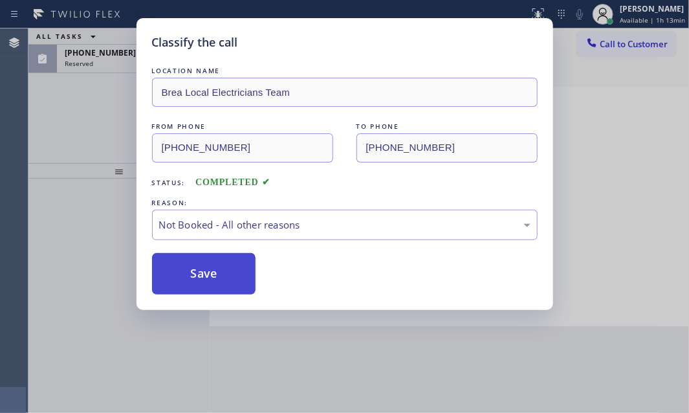
drag, startPoint x: 216, startPoint y: 275, endPoint x: 216, endPoint y: 267, distance: 8.4
click at [216, 274] on button "Save" at bounding box center [204, 273] width 104 height 41
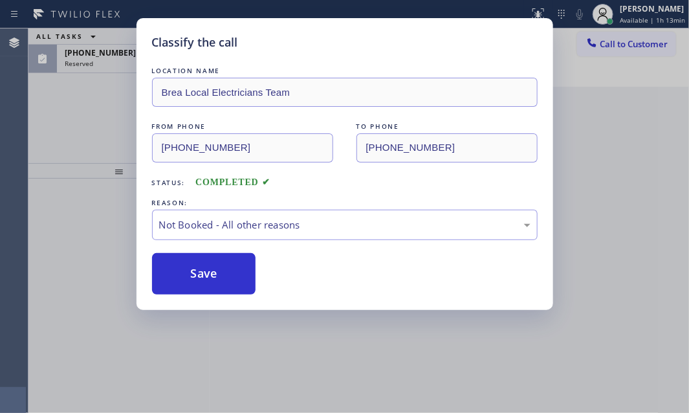
click at [99, 135] on div "Classify the call LOCATION NAME Brea Local Electricians Team FROM PHONE [PHONE_…" at bounding box center [344, 206] width 689 height 413
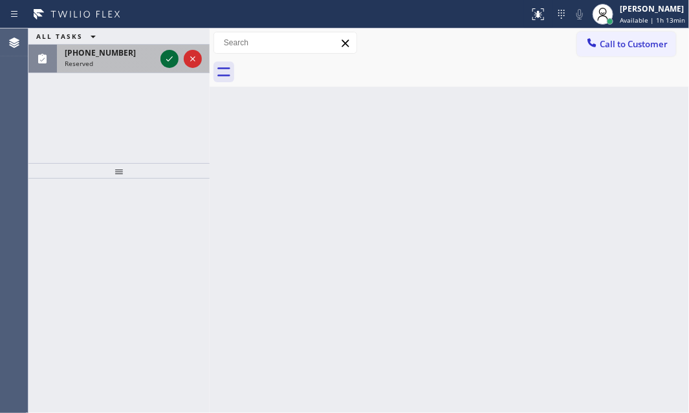
click at [166, 58] on icon at bounding box center [170, 59] width 16 height 16
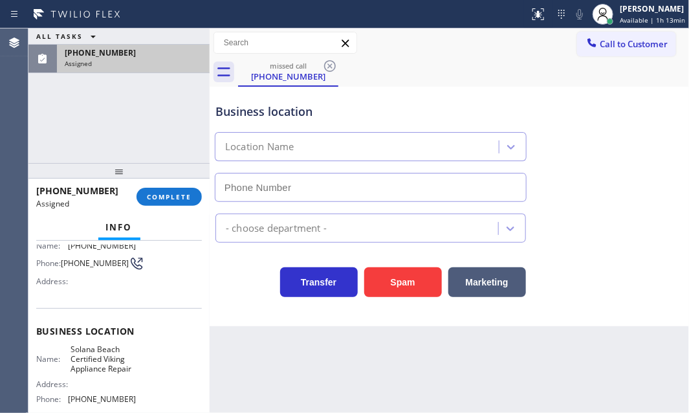
type input "[PHONE_NUMBER]"
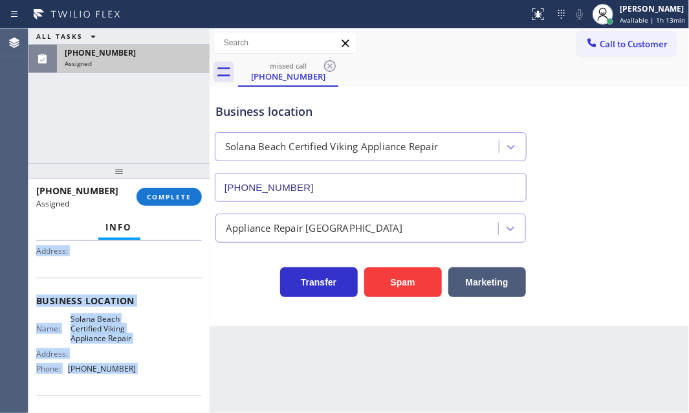
scroll to position [176, 0]
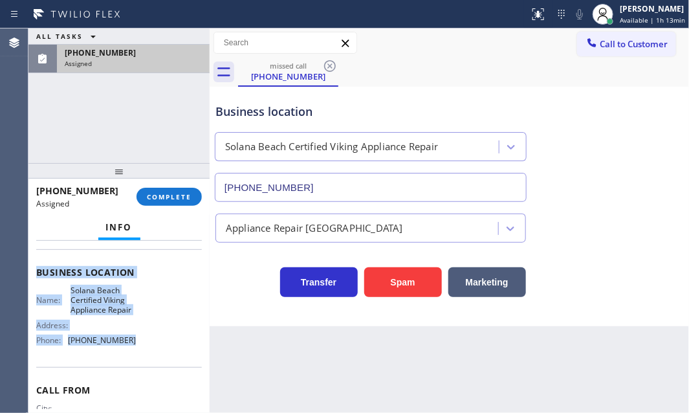
drag, startPoint x: 35, startPoint y: 337, endPoint x: 137, endPoint y: 353, distance: 103.7
click at [137, 354] on div "Context Queue: Appliance Repair High End Priority: 0 Task Age: [DEMOGRAPHIC_DAT…" at bounding box center [118, 327] width 181 height 173
click at [170, 197] on span "COMPLETE" at bounding box center [169, 196] width 45 height 9
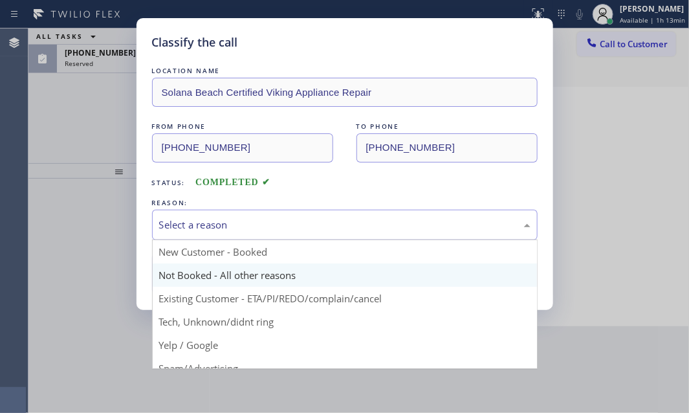
drag, startPoint x: 282, startPoint y: 236, endPoint x: 255, endPoint y: 273, distance: 44.9
click at [281, 237] on div "Select a reason" at bounding box center [345, 225] width 386 height 30
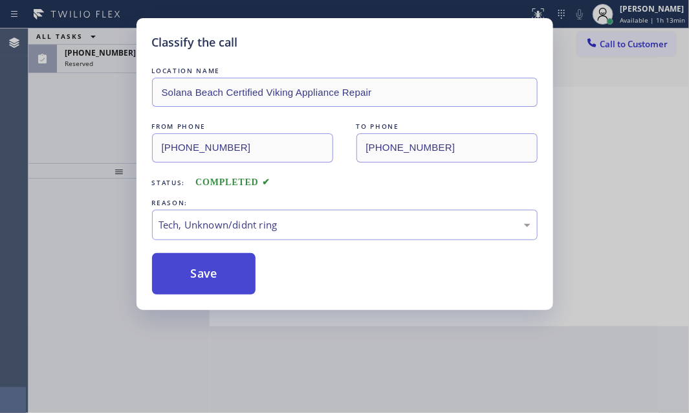
click at [199, 269] on button "Save" at bounding box center [204, 273] width 104 height 41
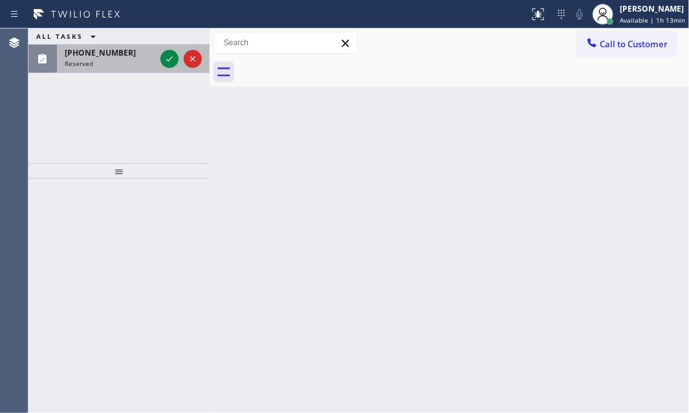
click at [122, 56] on div "[PHONE_NUMBER]" at bounding box center [110, 52] width 91 height 11
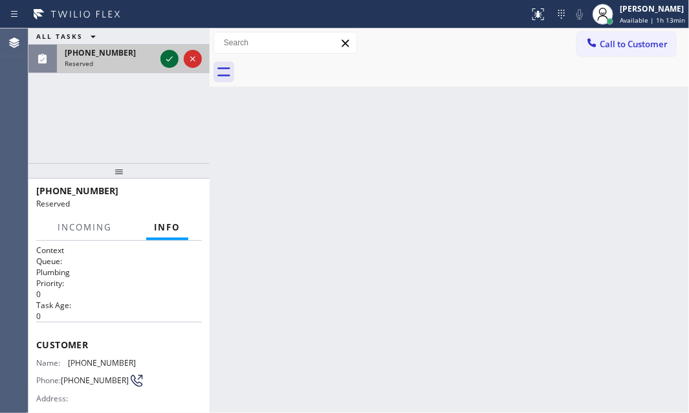
click at [168, 58] on icon at bounding box center [170, 59] width 16 height 16
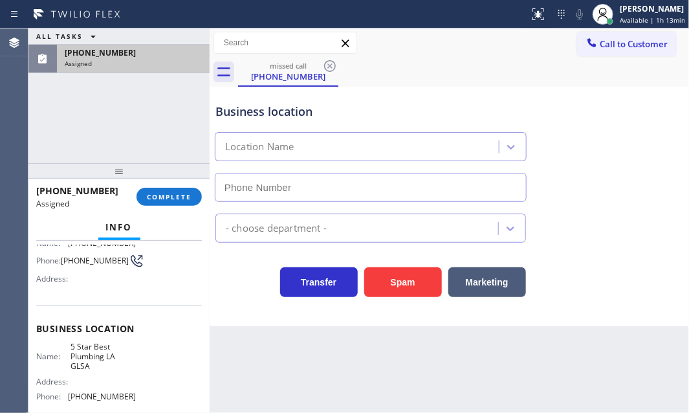
type input "[PHONE_NUMBER]"
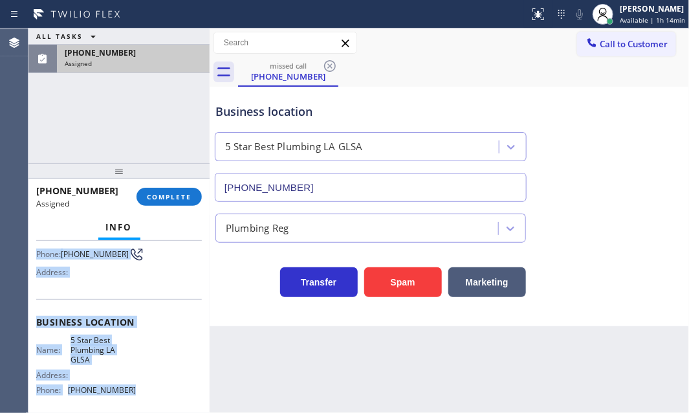
scroll to position [176, 0]
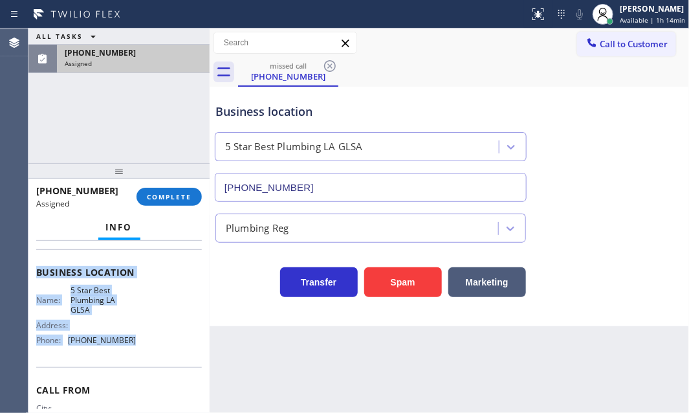
drag, startPoint x: 37, startPoint y: 338, endPoint x: 262, endPoint y: 357, distance: 225.5
click at [137, 358] on div "Context Queue: Plumbing Priority: 0 Task Age: [DEMOGRAPHIC_DATA] minute(s) Cust…" at bounding box center [119, 267] width 166 height 397
click at [164, 196] on span "COMPLETE" at bounding box center [169, 196] width 45 height 9
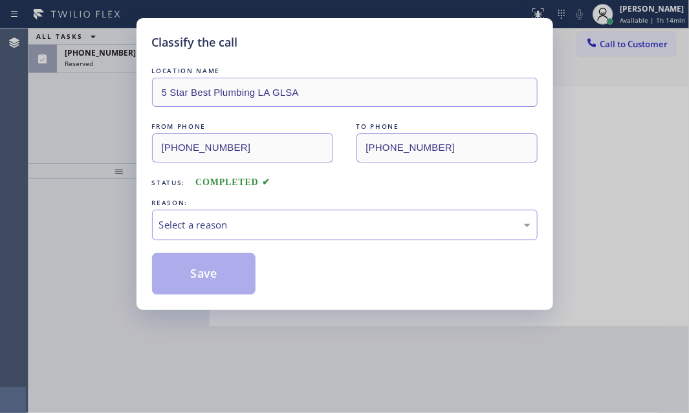
click at [258, 225] on div "Select a reason" at bounding box center [345, 225] width 372 height 15
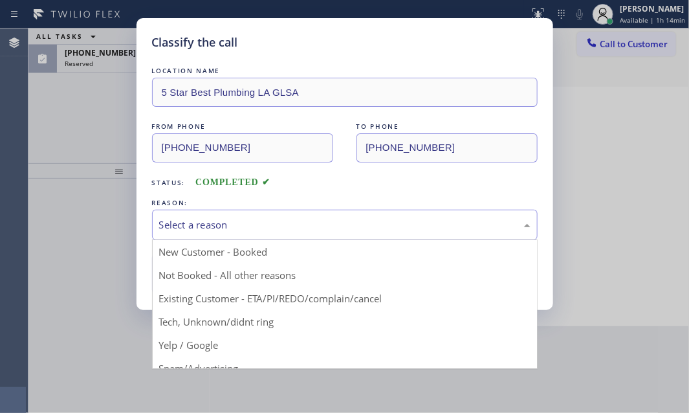
drag, startPoint x: 201, startPoint y: 317, endPoint x: 203, endPoint y: 309, distance: 8.2
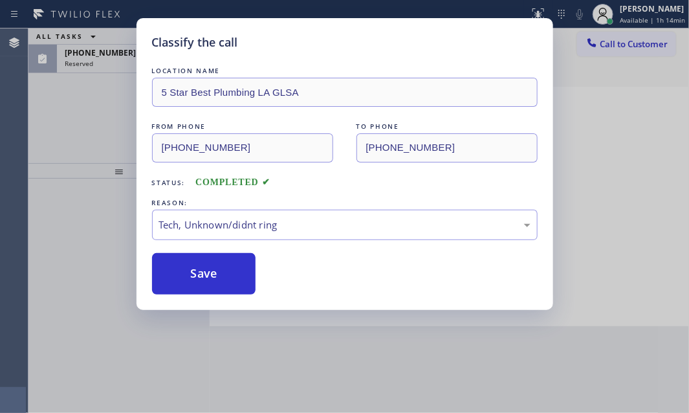
drag, startPoint x: 208, startPoint y: 274, endPoint x: 176, endPoint y: 200, distance: 80.6
click at [208, 272] on button "Save" at bounding box center [204, 273] width 104 height 41
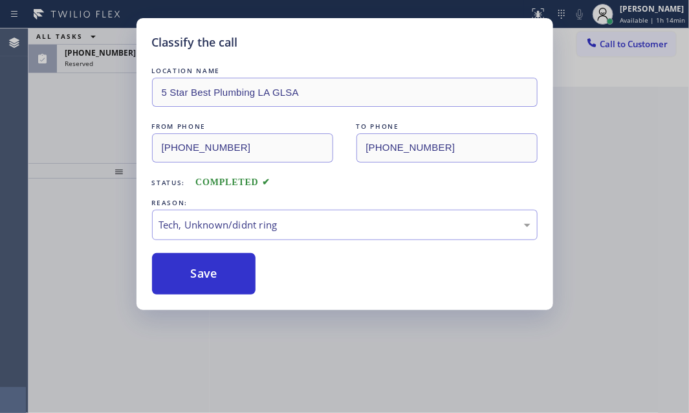
click at [84, 95] on div "Classify the call LOCATION NAME 5 Star Best Plumbing LA GLSA FROM PHONE [PHONE_…" at bounding box center [344, 206] width 689 height 413
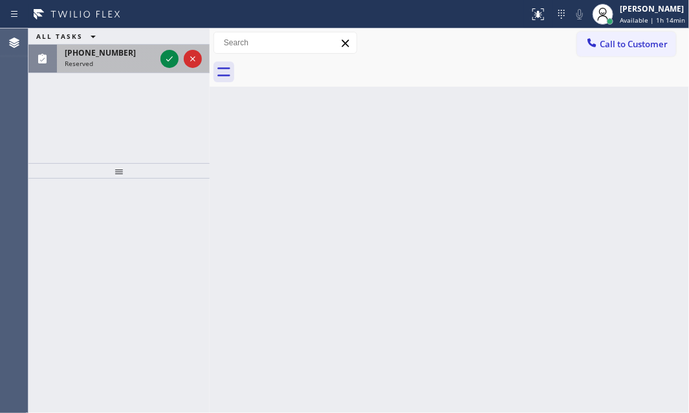
click at [118, 59] on div "Reserved" at bounding box center [110, 63] width 91 height 9
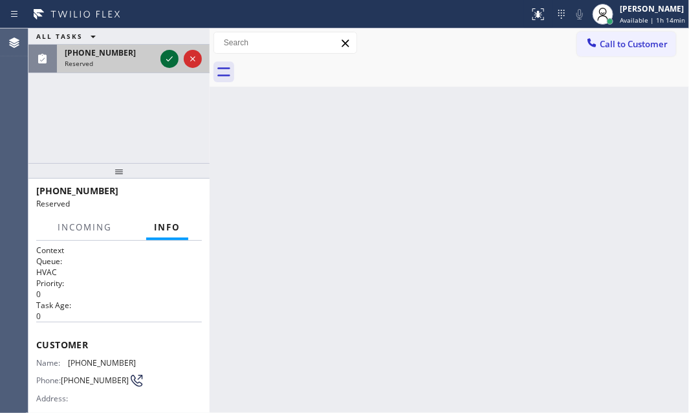
click at [171, 58] on icon at bounding box center [170, 59] width 16 height 16
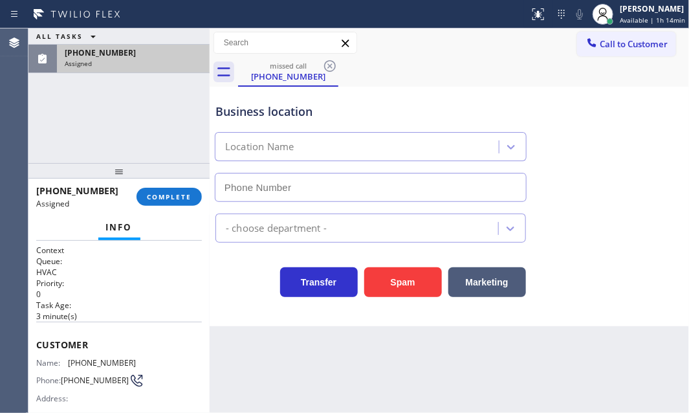
type input "[PHONE_NUMBER]"
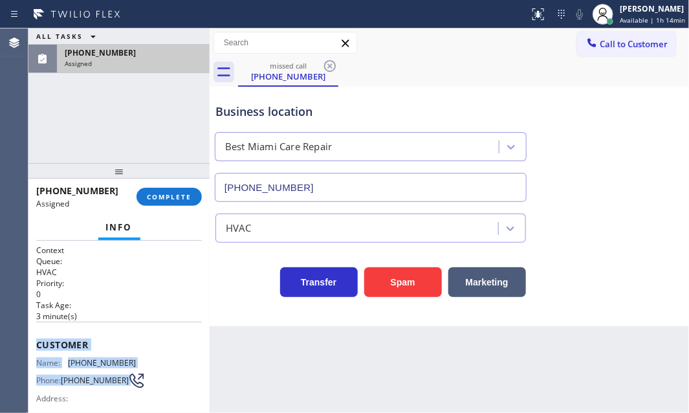
scroll to position [117, 0]
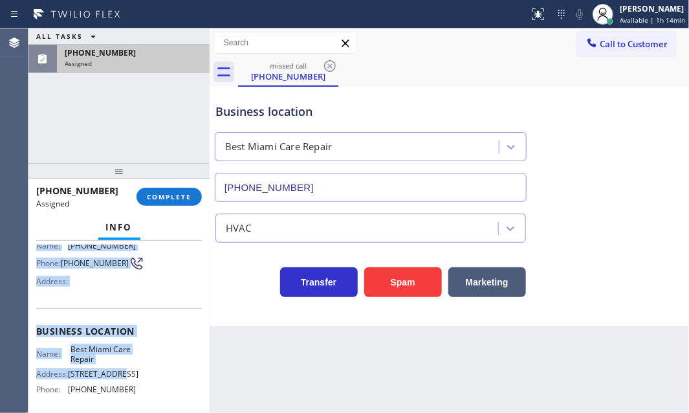
drag, startPoint x: 35, startPoint y: 339, endPoint x: 123, endPoint y: 374, distance: 95.0
click at [123, 375] on div "Context Queue: HVAC Priority: 0 Task Age: [DEMOGRAPHIC_DATA] minute(s) Customer…" at bounding box center [118, 327] width 181 height 173
click at [184, 352] on div "Name: Best Miami Care Repair Address: [STREET_ADDRESS] Phone: [PHONE_NUMBER]" at bounding box center [119, 372] width 166 height 56
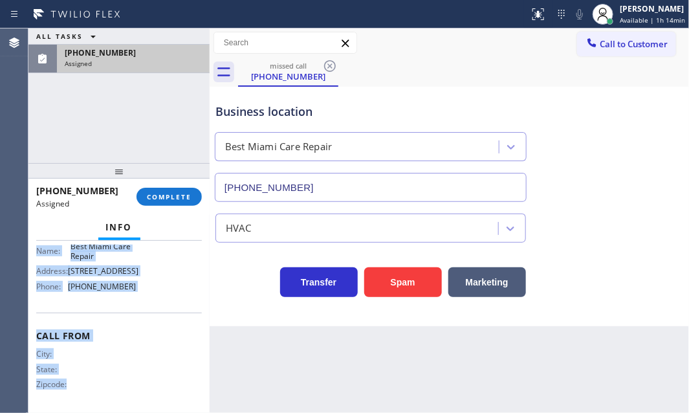
scroll to position [223, 0]
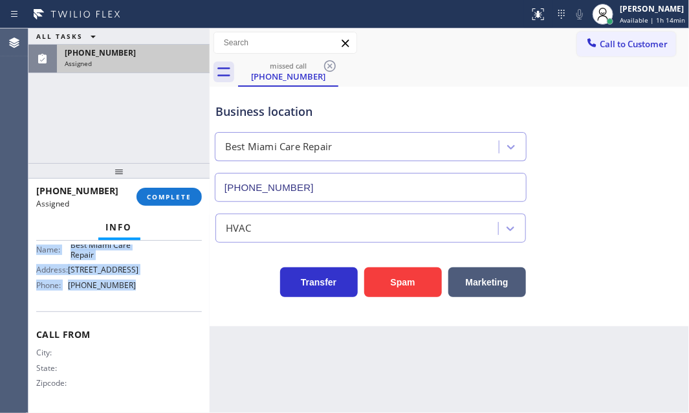
drag, startPoint x: 38, startPoint y: 339, endPoint x: 153, endPoint y: 304, distance: 120.0
click at [153, 304] on div "Context Queue: HVAC Priority: 0 Task Age: [DEMOGRAPHIC_DATA] minute(s) Customer…" at bounding box center [119, 216] width 166 height 386
click at [168, 196] on span "COMPLETE" at bounding box center [169, 196] width 45 height 9
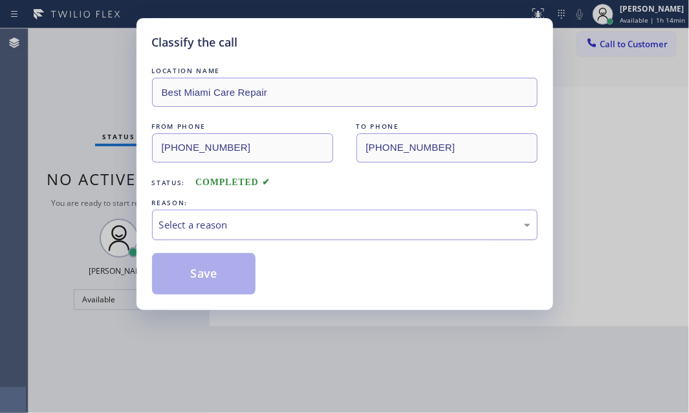
click at [270, 219] on div "Select a reason" at bounding box center [345, 225] width 372 height 15
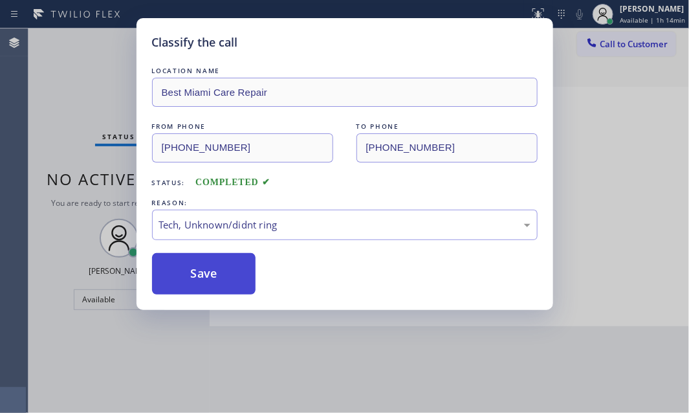
click at [207, 278] on button "Save" at bounding box center [204, 273] width 104 height 41
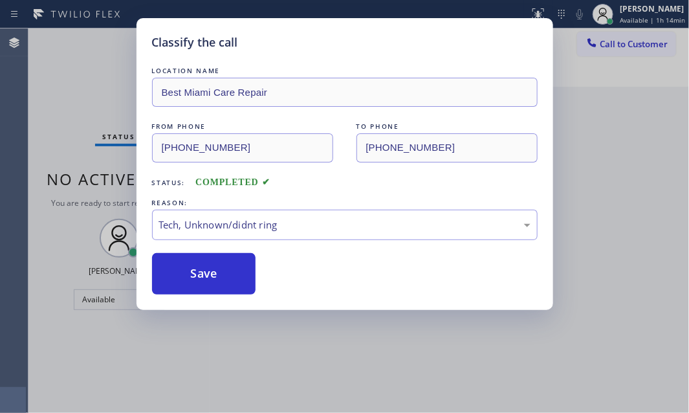
click at [88, 85] on div "Classify the call LOCATION NAME Best Miami Care Repair FROM PHONE [PHONE_NUMBER…" at bounding box center [344, 206] width 689 height 413
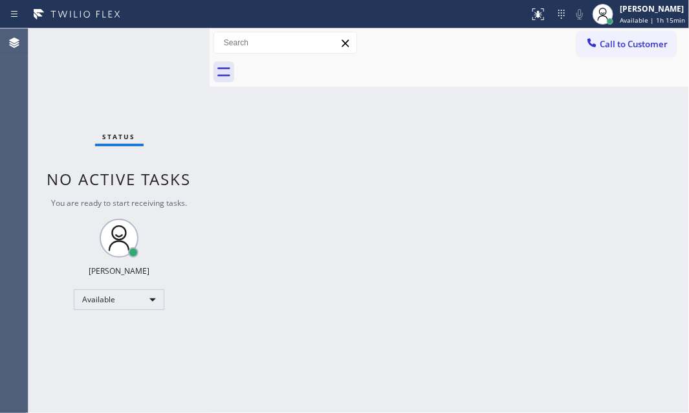
click at [453, 240] on div "Back to Dashboard Change Sender ID Customers Technicians Select a contact Outbo…" at bounding box center [450, 220] width 480 height 385
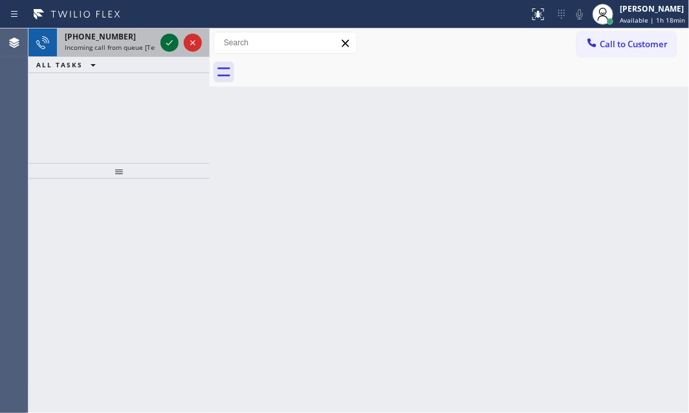
click at [169, 46] on icon at bounding box center [170, 43] width 16 height 16
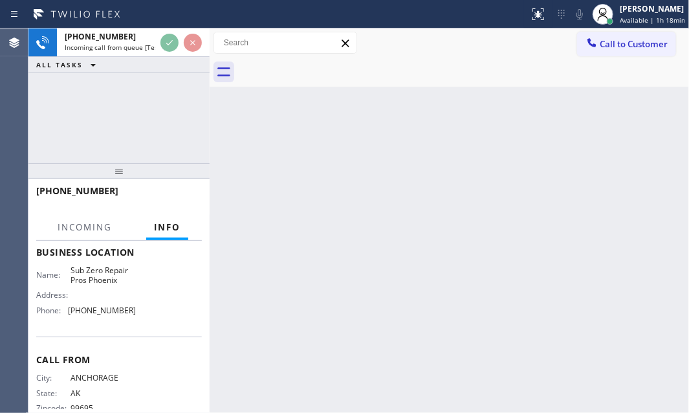
scroll to position [176, 0]
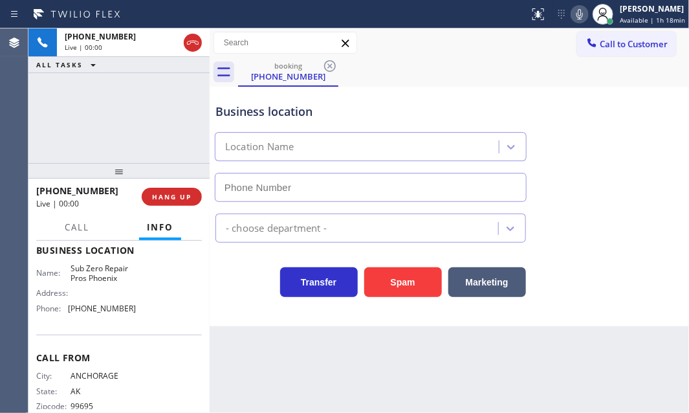
type input "[PHONE_NUMBER]"
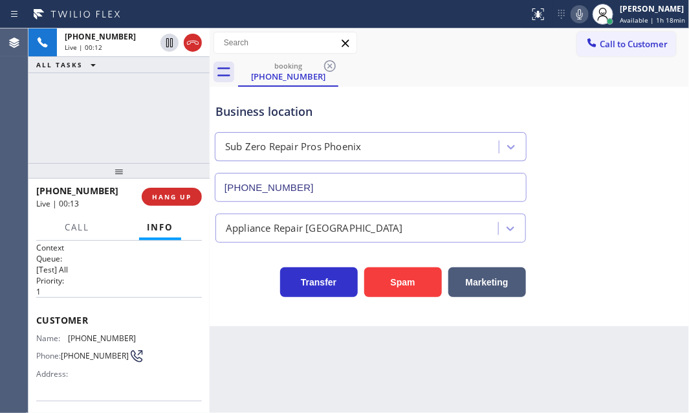
scroll to position [0, 0]
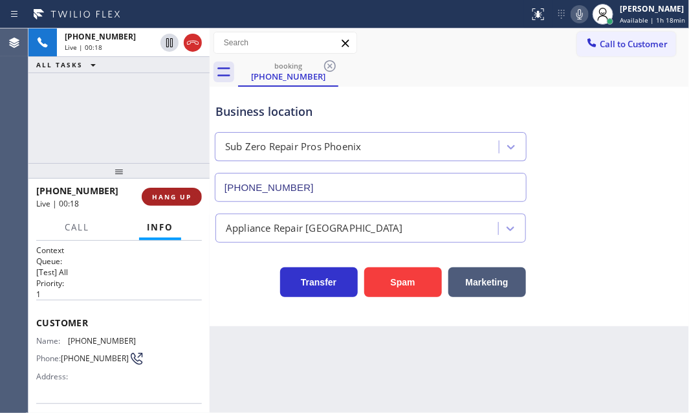
click at [186, 197] on span "HANG UP" at bounding box center [171, 196] width 39 height 9
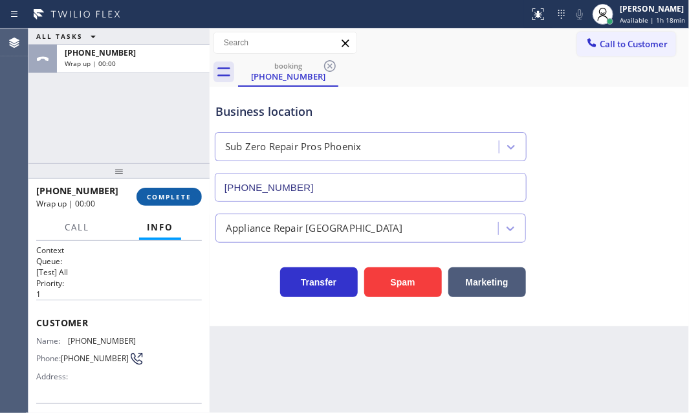
click at [186, 197] on span "COMPLETE" at bounding box center [169, 196] width 45 height 9
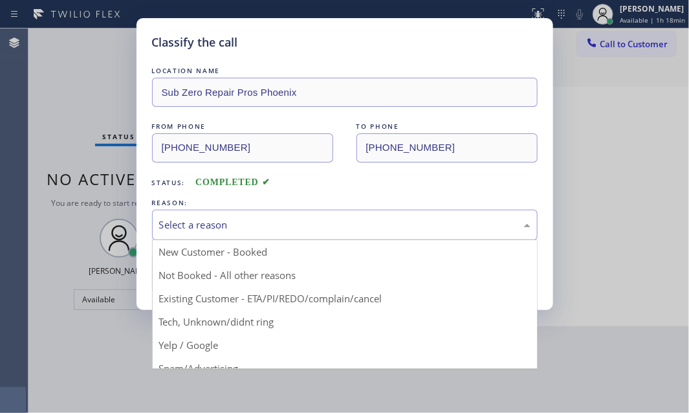
click at [245, 221] on div "Select a reason" at bounding box center [345, 225] width 372 height 15
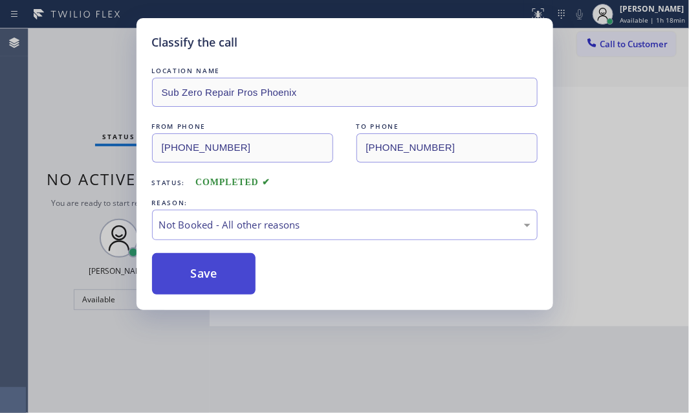
click at [214, 277] on button "Save" at bounding box center [204, 273] width 104 height 41
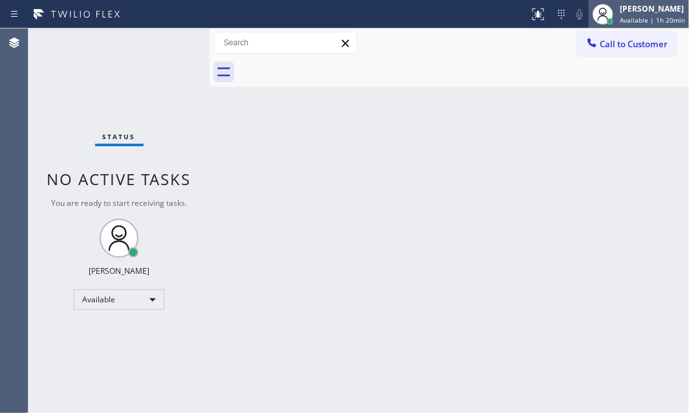
click at [639, 10] on div "[PERSON_NAME]" at bounding box center [652, 8] width 65 height 11
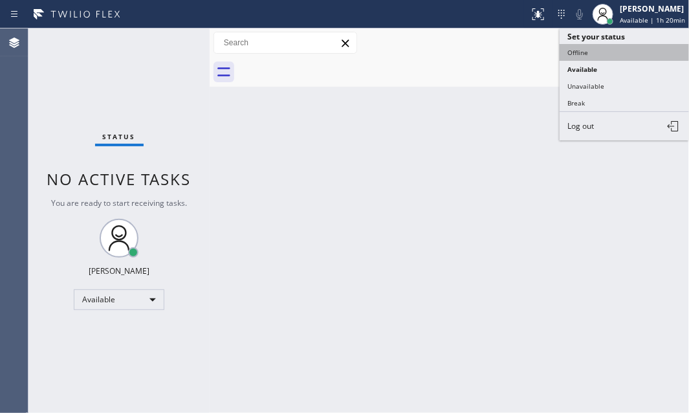
click at [594, 52] on button "Offline" at bounding box center [624, 52] width 129 height 17
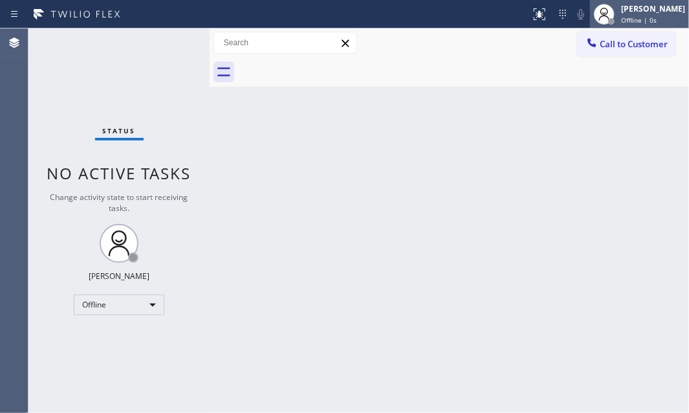
click at [660, 16] on div "Offline | 0s" at bounding box center [653, 20] width 64 height 9
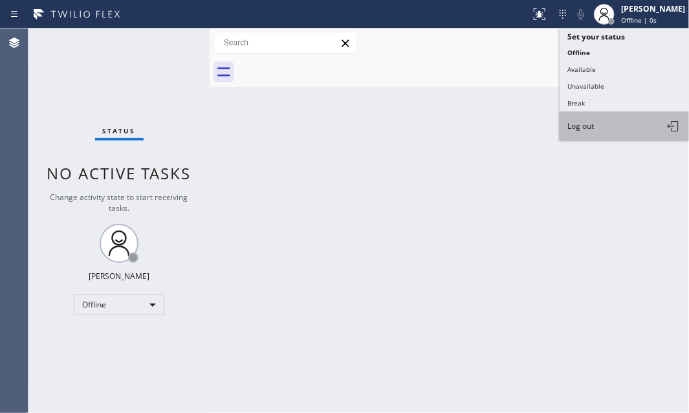
click at [596, 127] on button "Log out" at bounding box center [624, 126] width 129 height 28
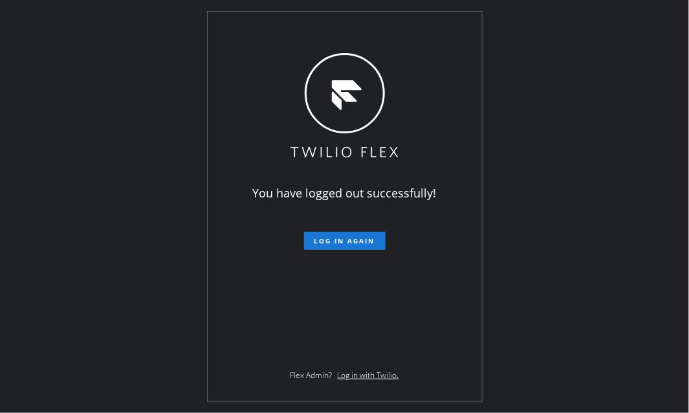
click at [581, 158] on div "You have logged out successfully! Log in again Flex Admin? Log in with Twilio." at bounding box center [344, 206] width 689 height 413
